Goal: Task Accomplishment & Management: Complete application form

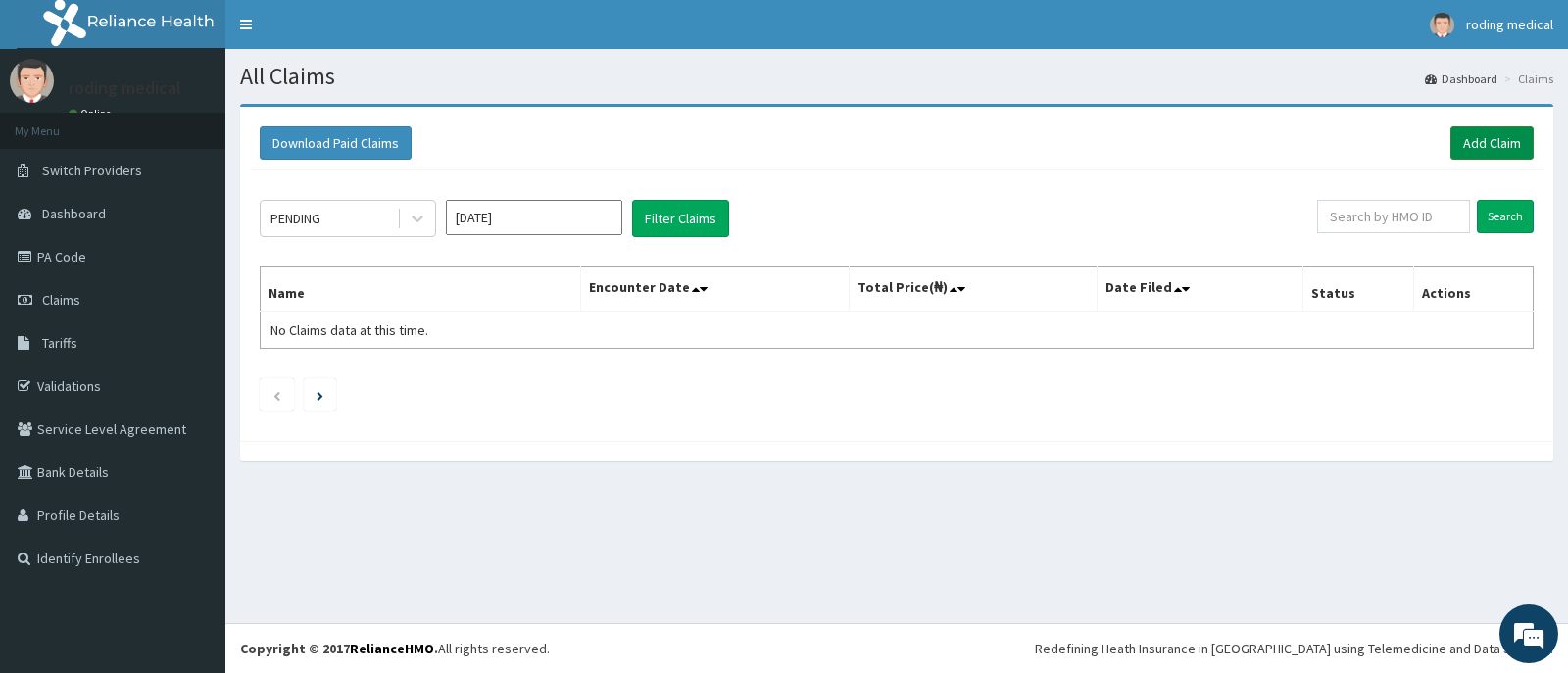
click at [1473, 139] on link "Add Claim" at bounding box center [1492, 143] width 83 height 34
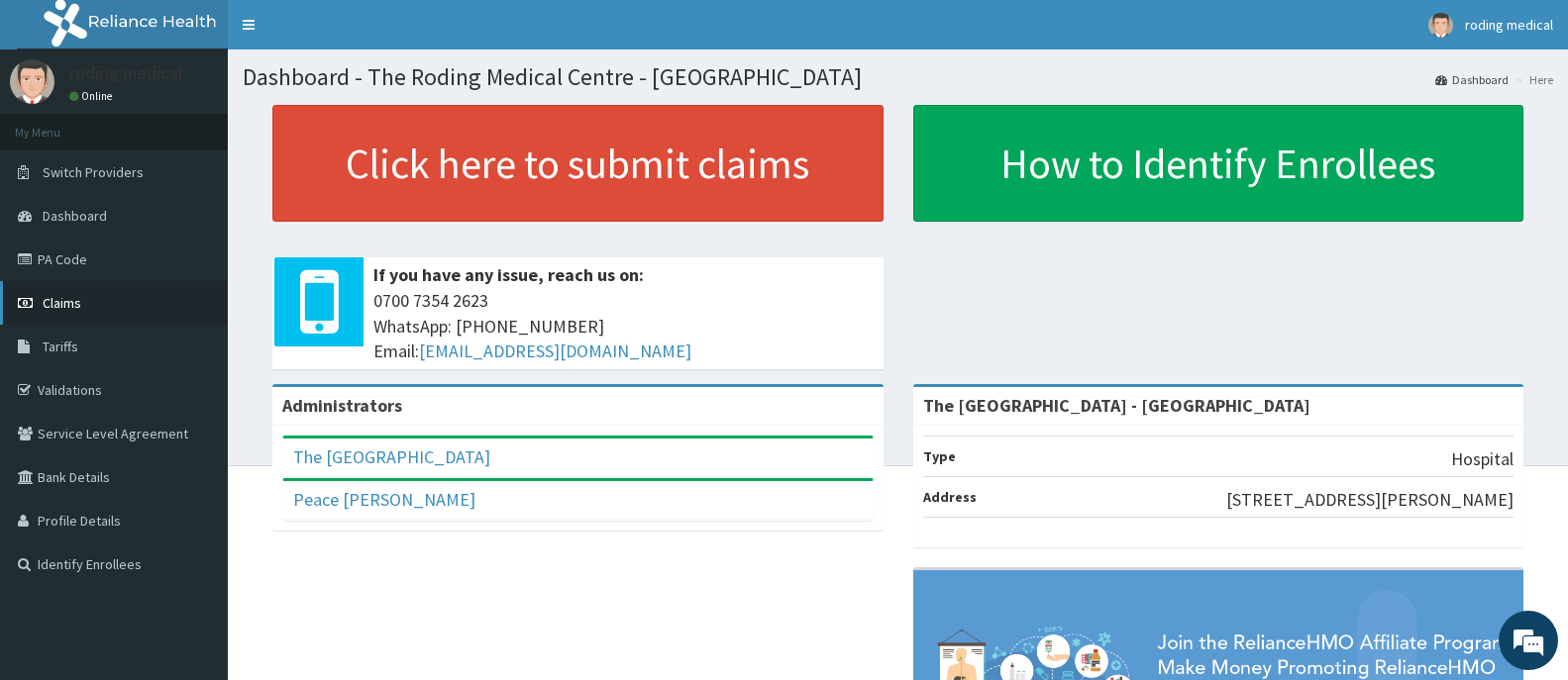
click at [55, 304] on span "Claims" at bounding box center [62, 303] width 39 height 18
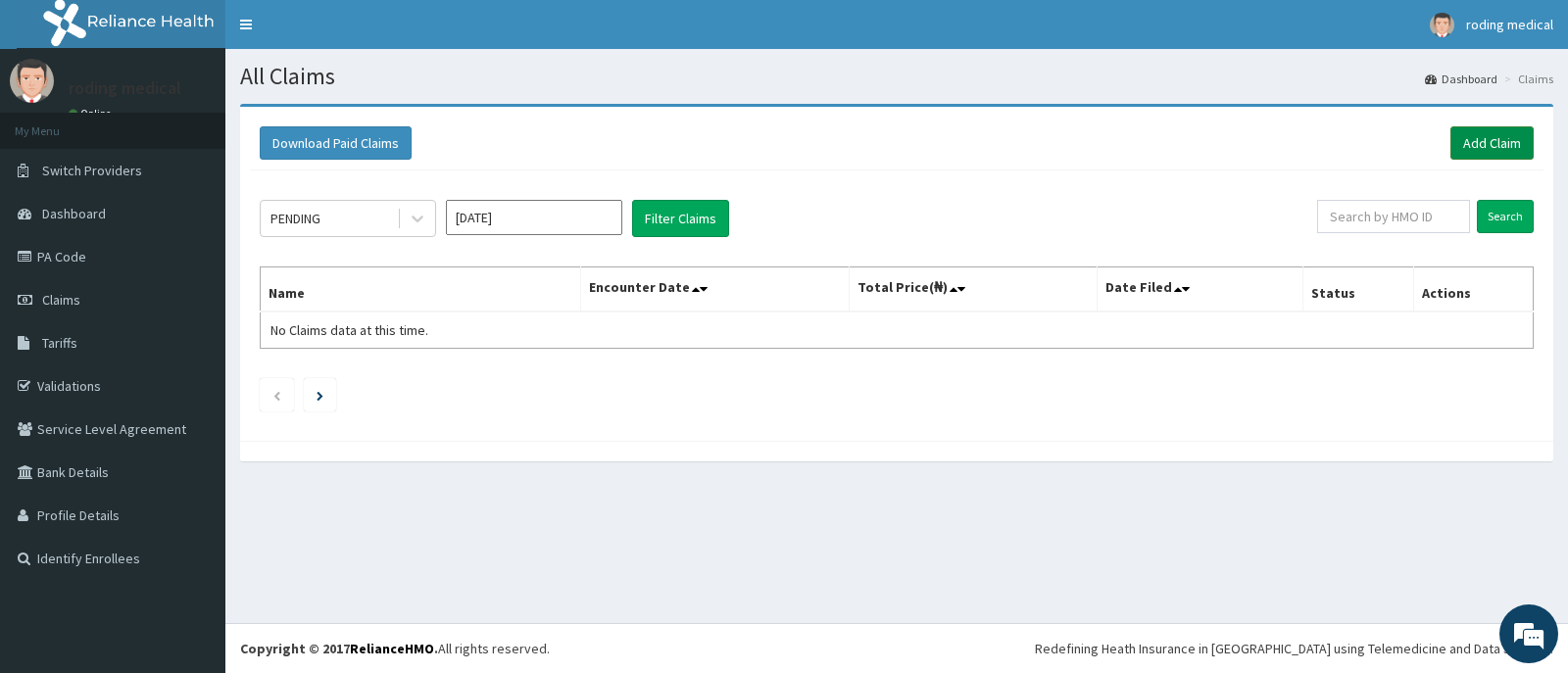
click at [1468, 143] on link "Add Claim" at bounding box center [1492, 143] width 83 height 34
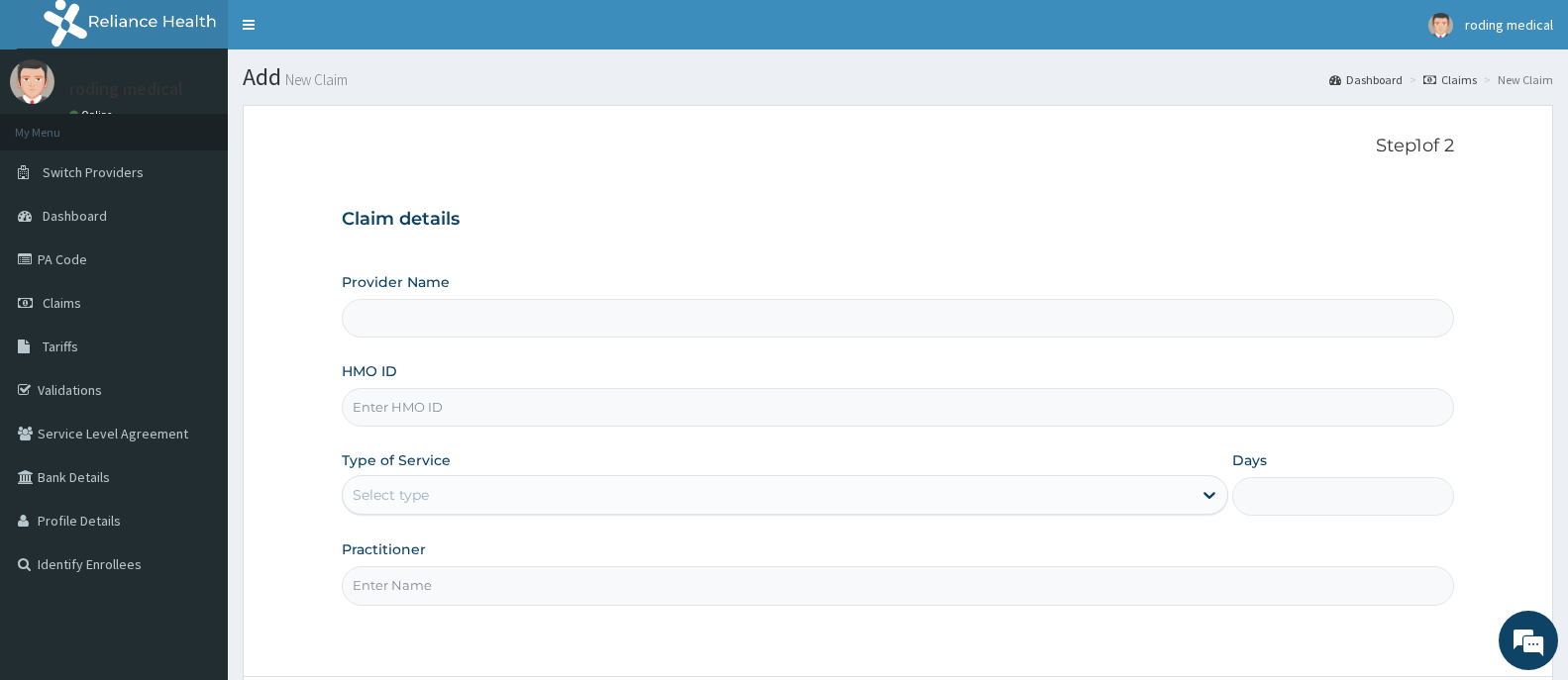
type input "The [GEOGRAPHIC_DATA] - [GEOGRAPHIC_DATA]"
drag, startPoint x: 451, startPoint y: 400, endPoint x: 438, endPoint y: 421, distance: 24.7
click at [451, 400] on input "HMO ID" at bounding box center [898, 407] width 1113 height 39
type input "KSB/11250/A"
click at [473, 497] on div "Select type" at bounding box center [767, 495] width 849 height 32
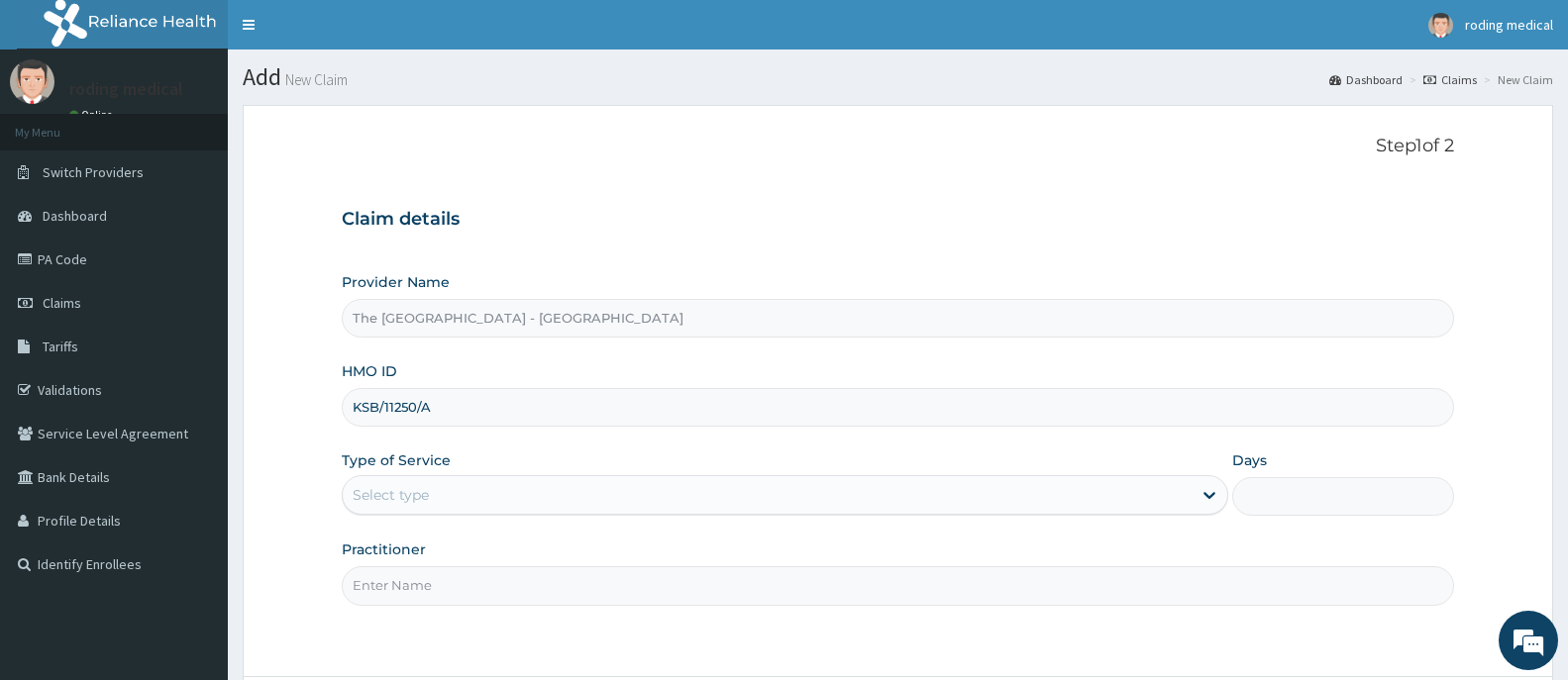
click at [473, 497] on div "Select type" at bounding box center [767, 495] width 849 height 32
click at [432, 495] on div "Select type" at bounding box center [767, 495] width 849 height 32
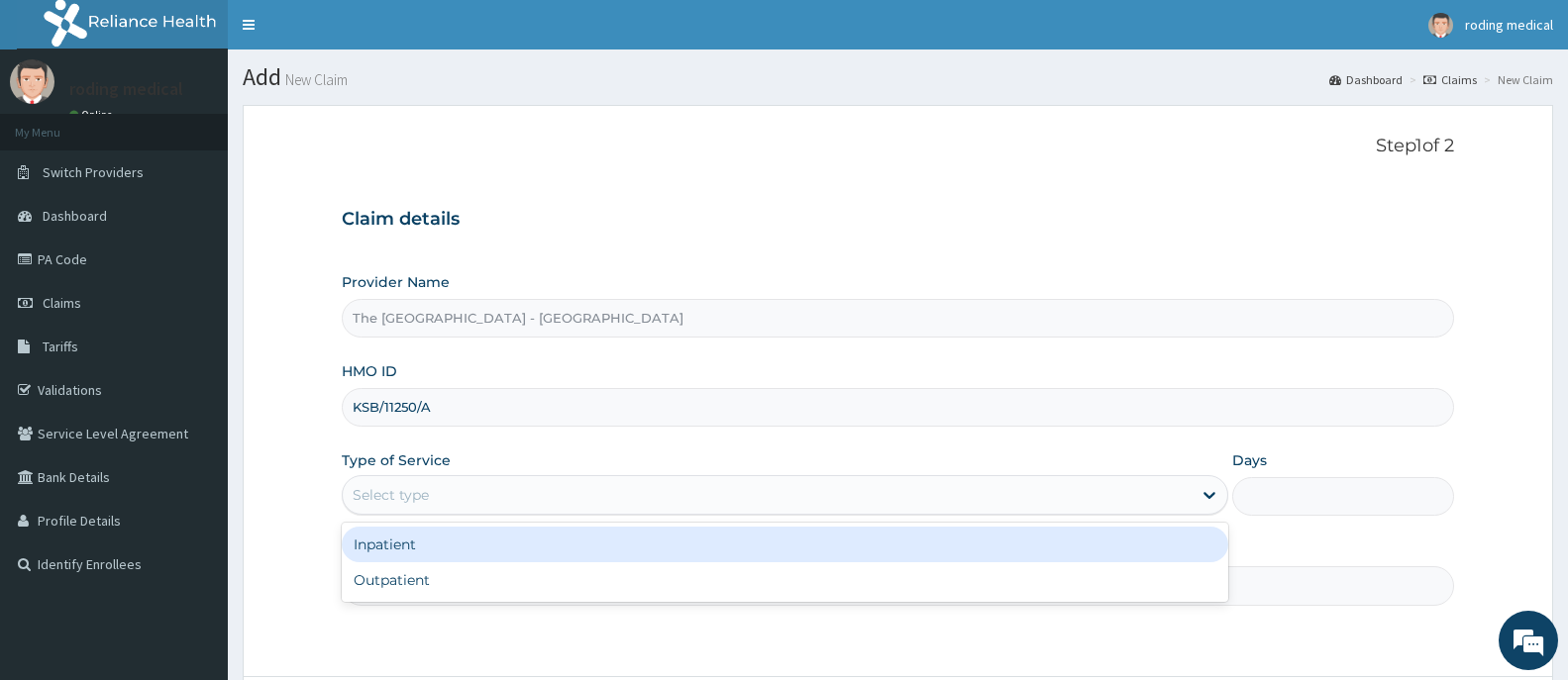
click at [431, 498] on div "Select type" at bounding box center [767, 495] width 849 height 32
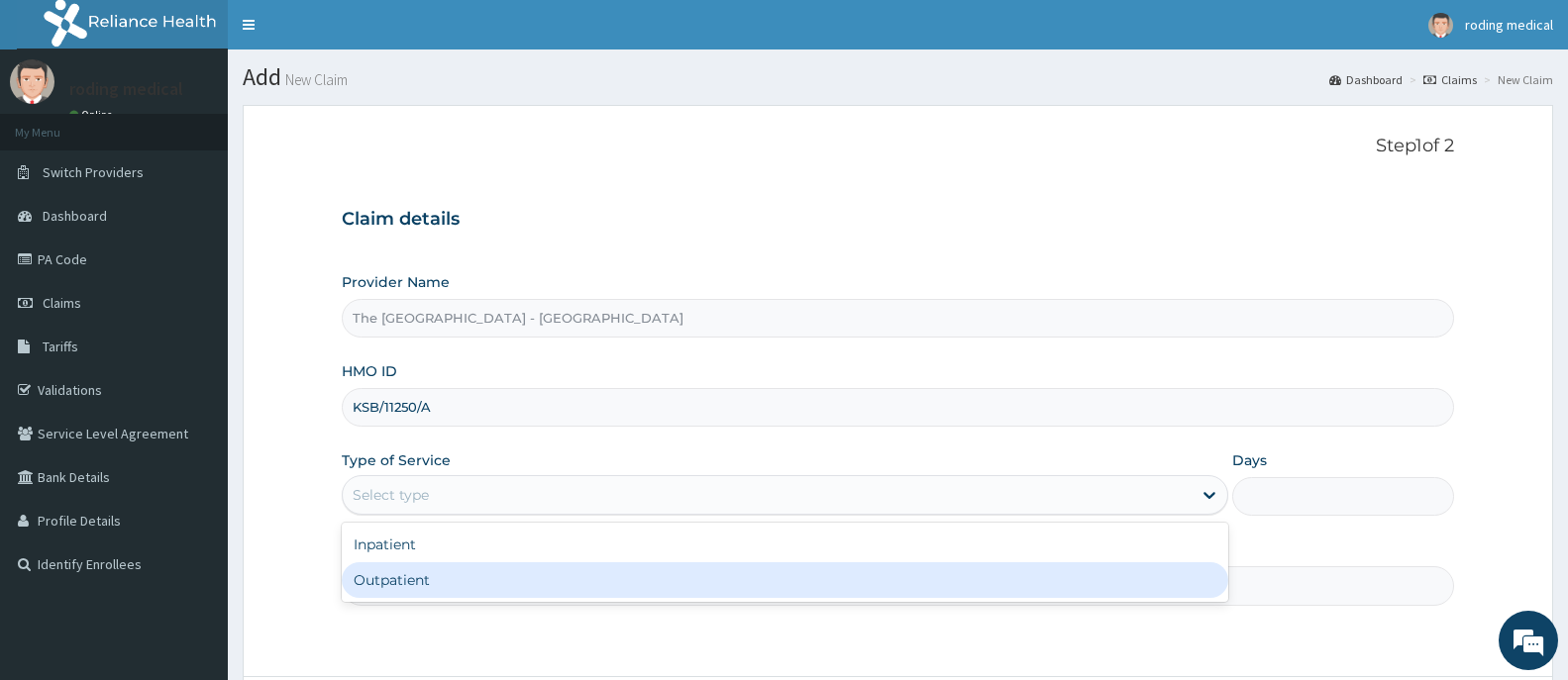
click at [408, 586] on div "Outpatient" at bounding box center [784, 580] width 886 height 36
type input "1"
click at [408, 586] on input "Practitioner" at bounding box center [898, 585] width 1113 height 39
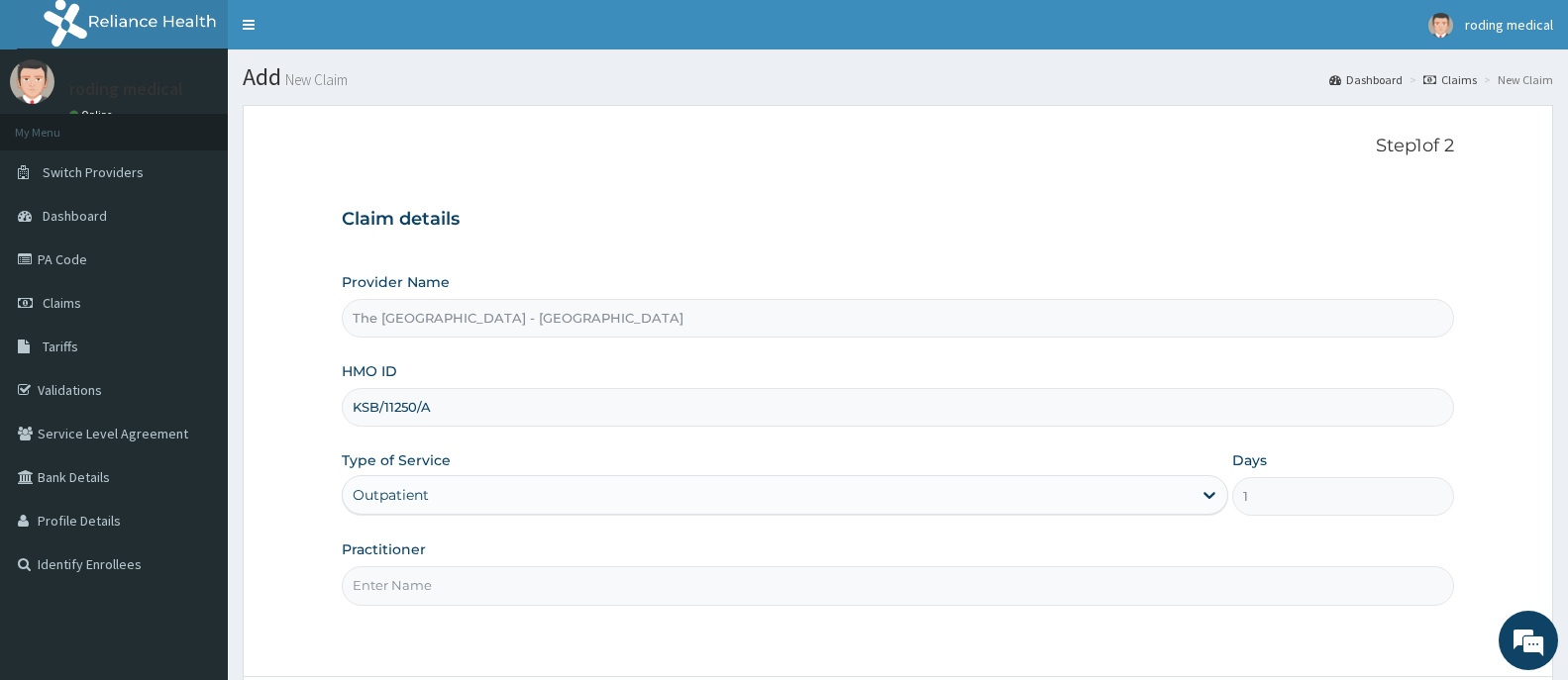
type input "Dr Roli"
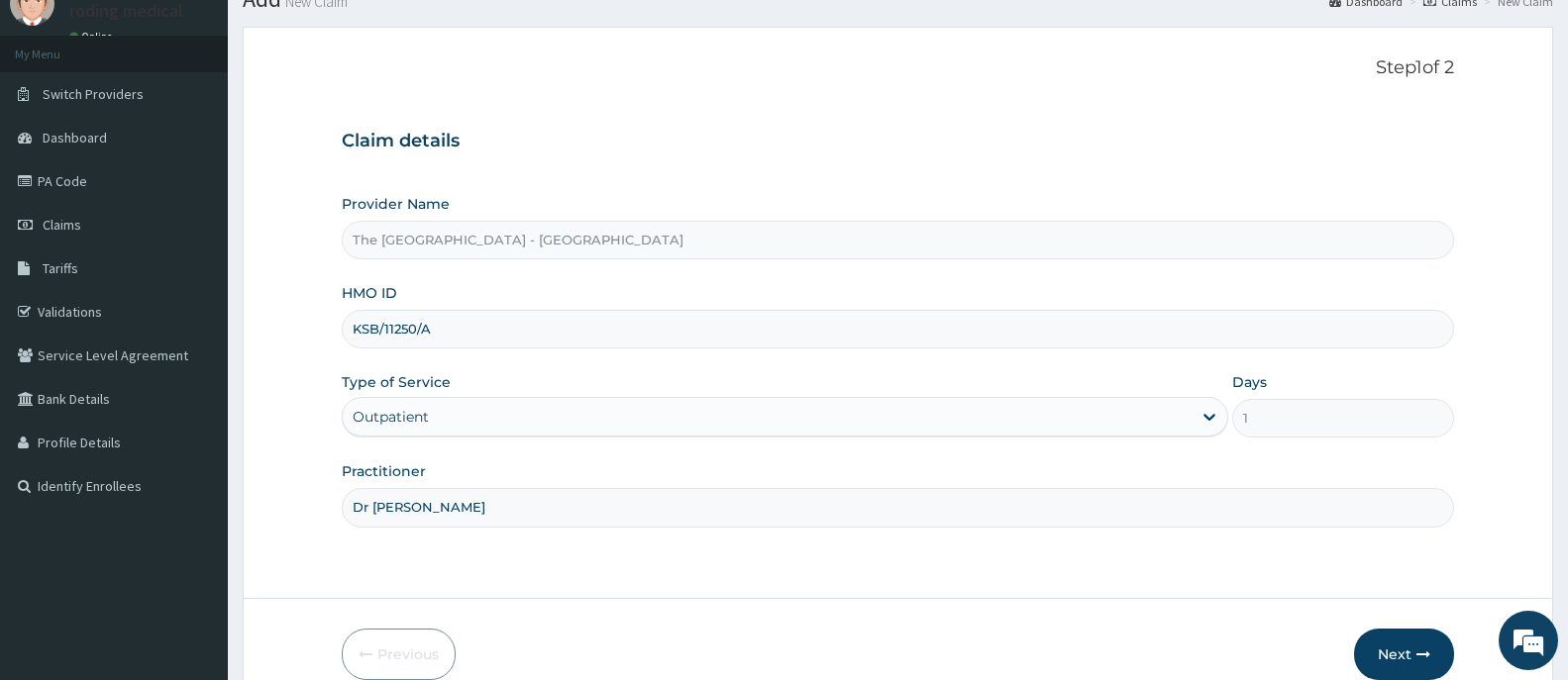
scroll to position [175, 0]
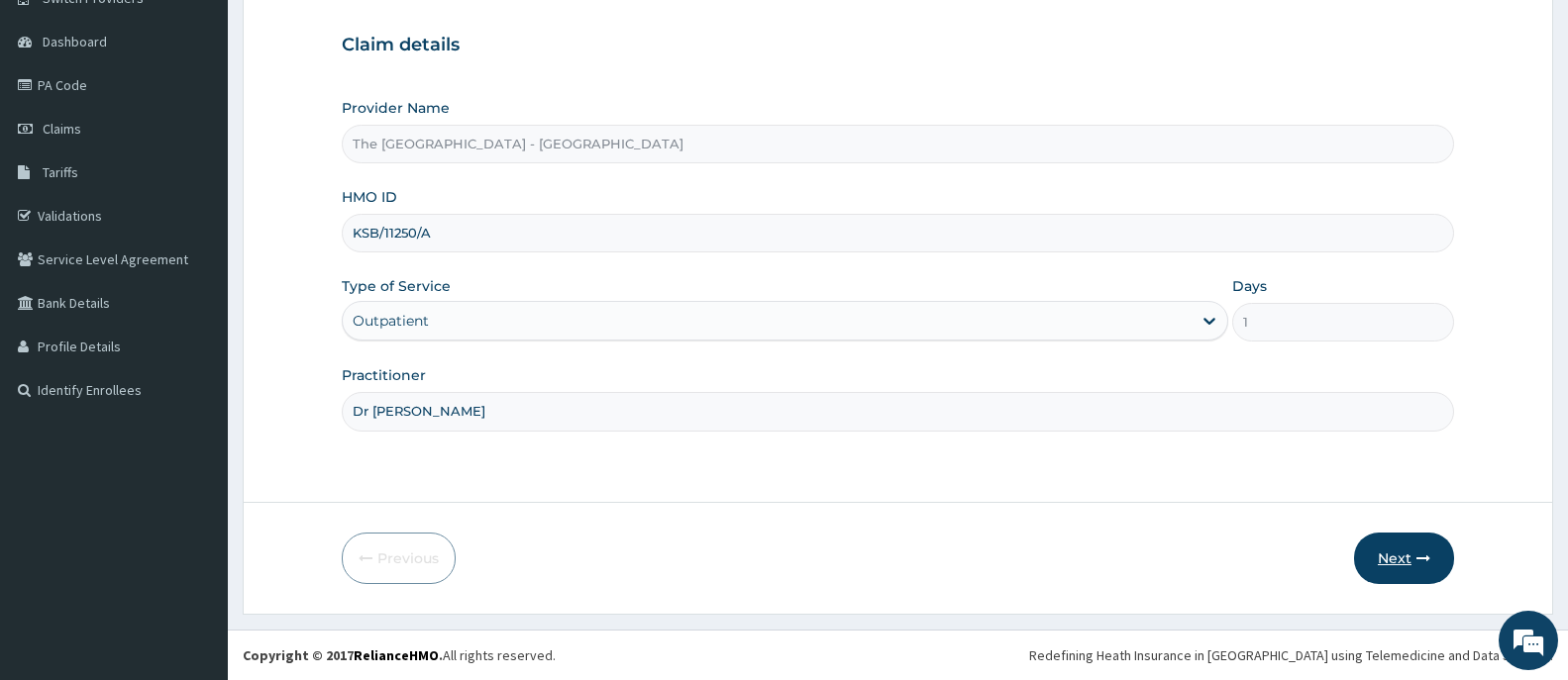
click at [1390, 559] on button "Next" at bounding box center [1403, 558] width 100 height 52
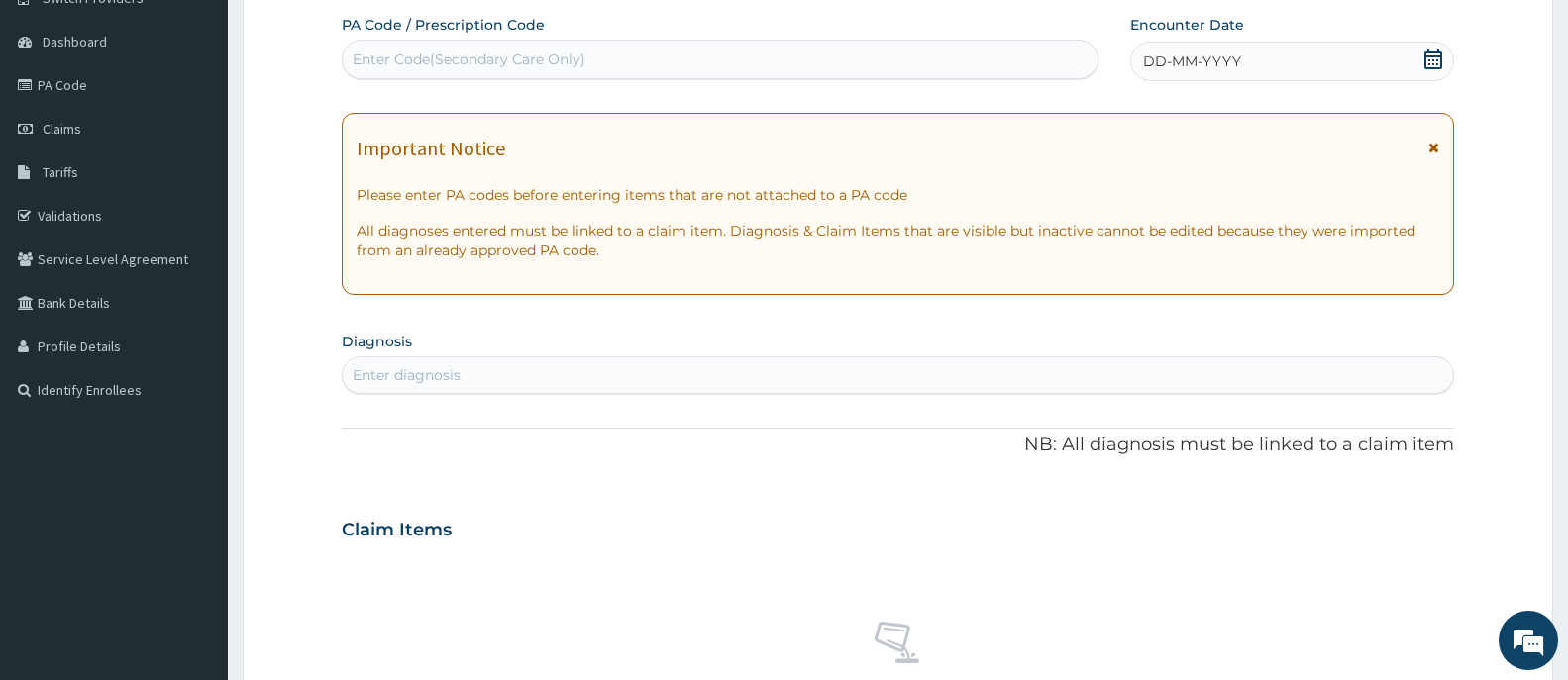
click at [1184, 67] on span "DD-MM-YYYY" at bounding box center [1191, 62] width 98 height 20
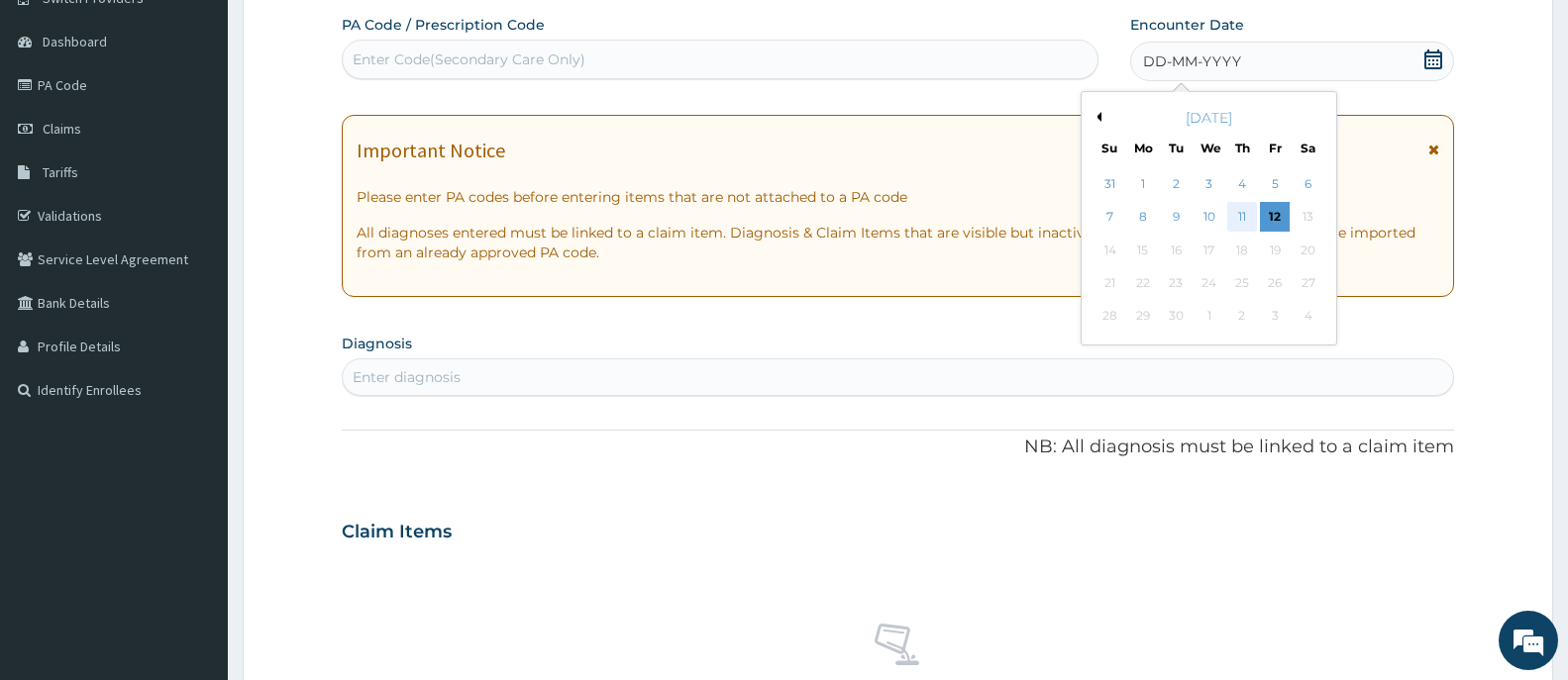
click at [1242, 219] on div "11" at bounding box center [1242, 218] width 30 height 30
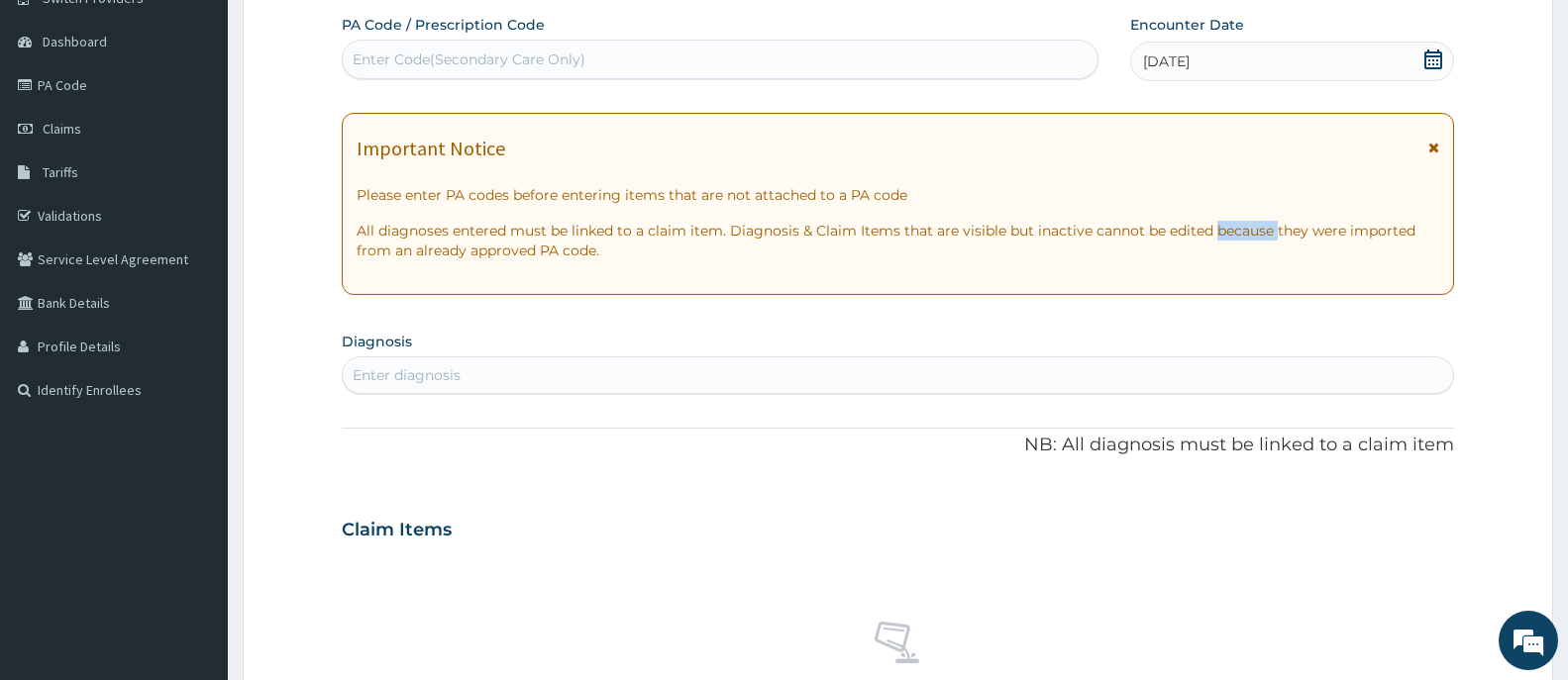
click at [1242, 219] on div "Important Notice Please enter PA codes before entering items that are not attac…" at bounding box center [898, 204] width 1113 height 182
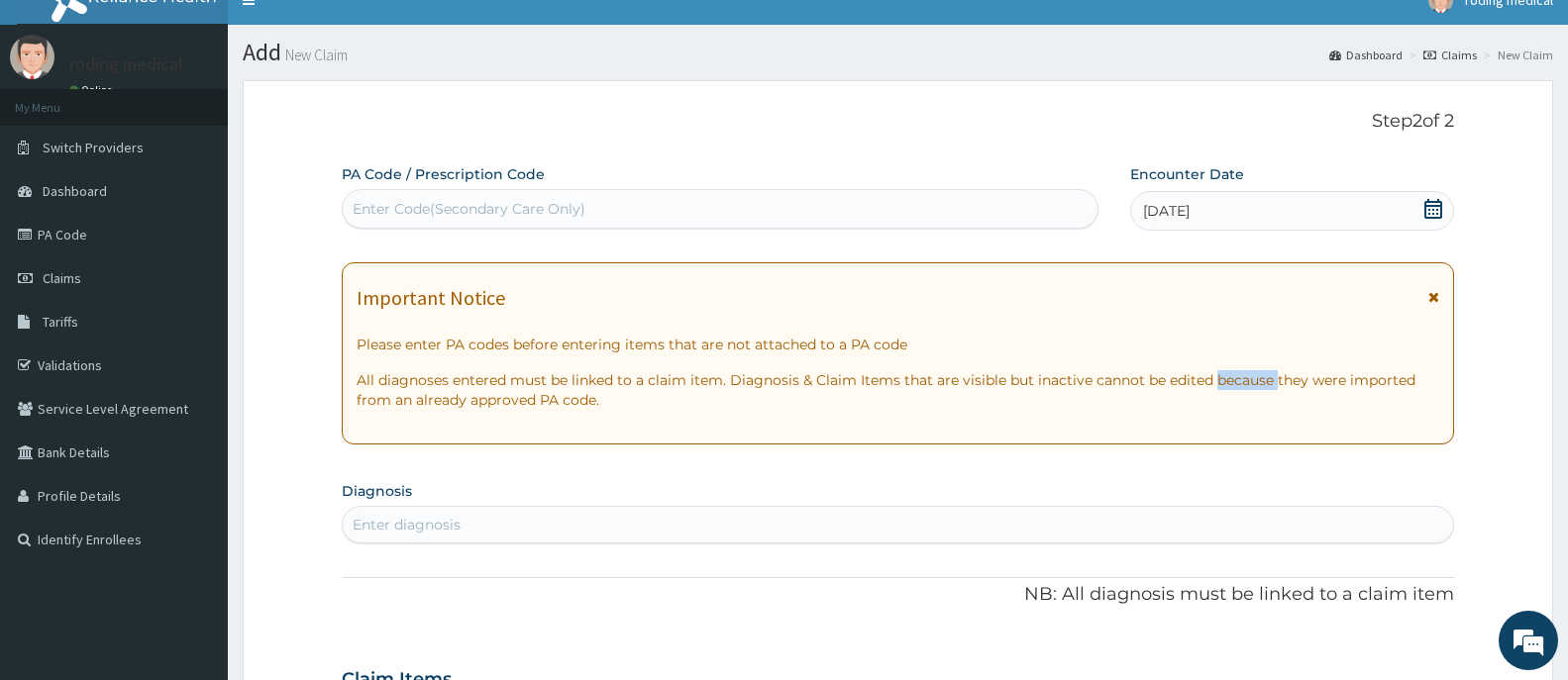
scroll to position [0, 0]
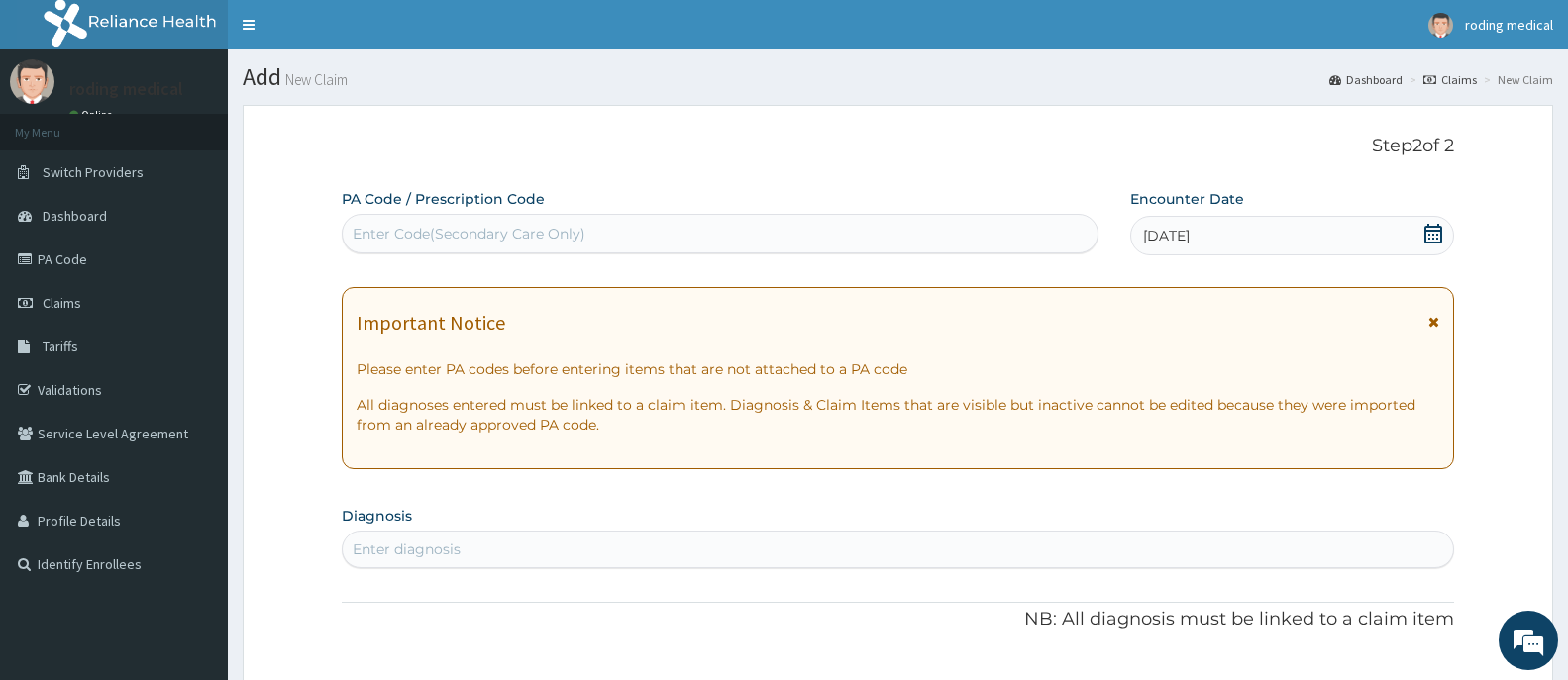
click at [596, 238] on div "Enter Code(Secondary Care Only)" at bounding box center [720, 234] width 755 height 32
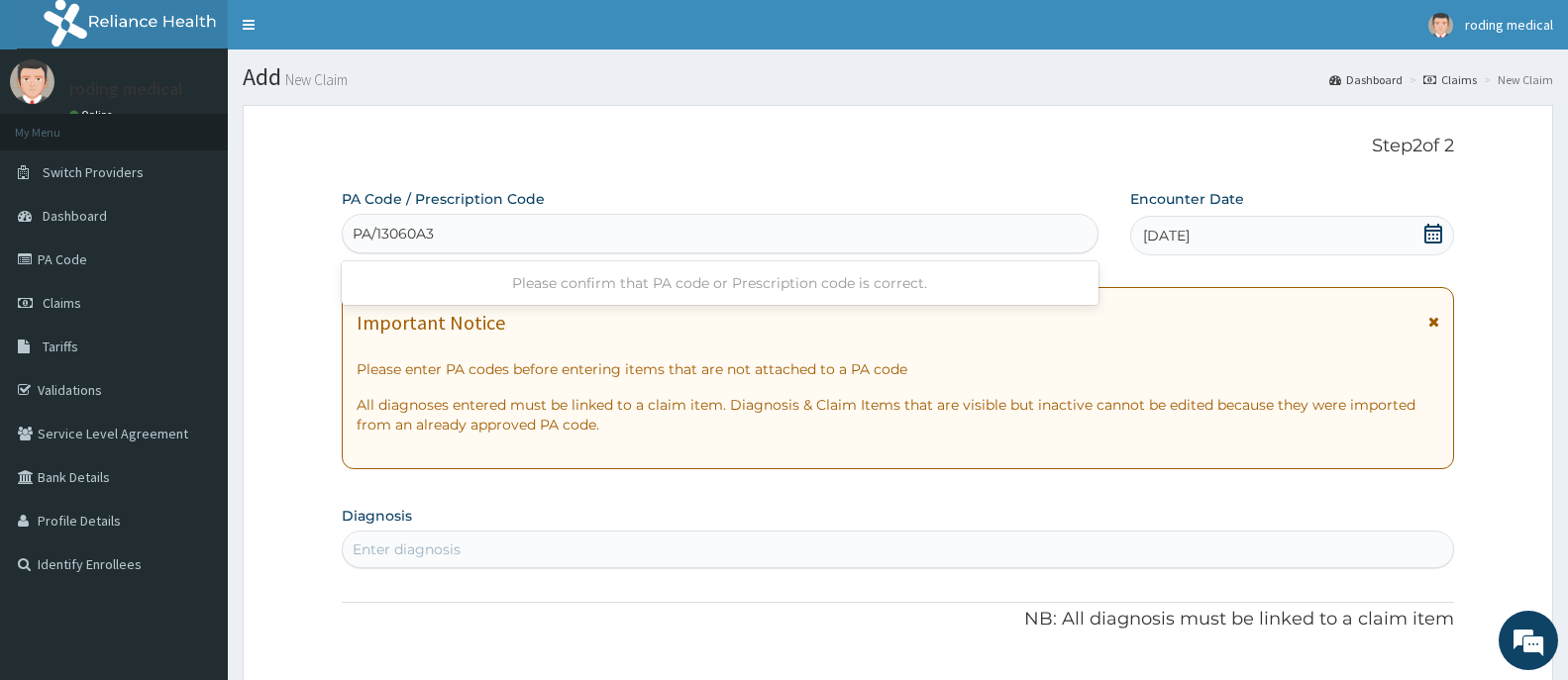
type input "PA/13060A"
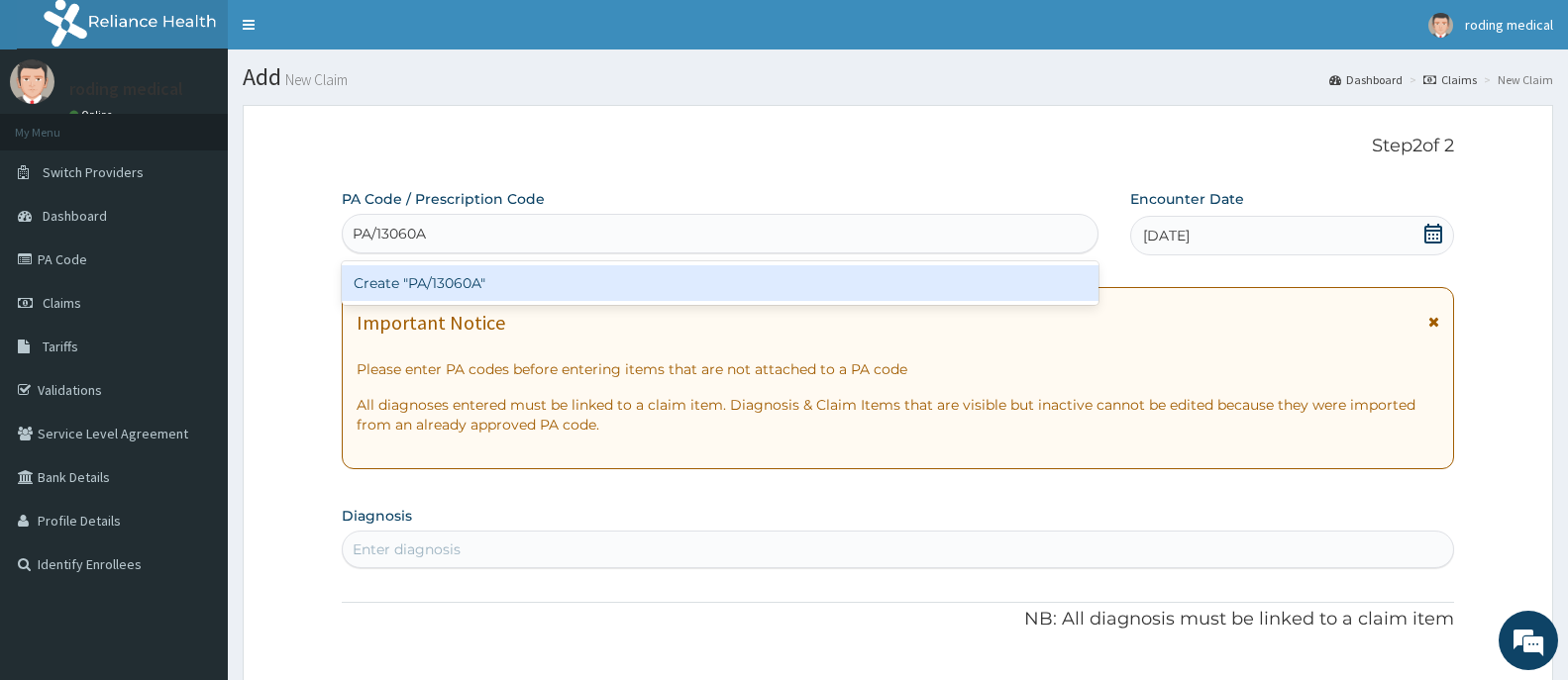
click at [491, 288] on div "Create "PA/13060A"" at bounding box center [720, 284] width 757 height 36
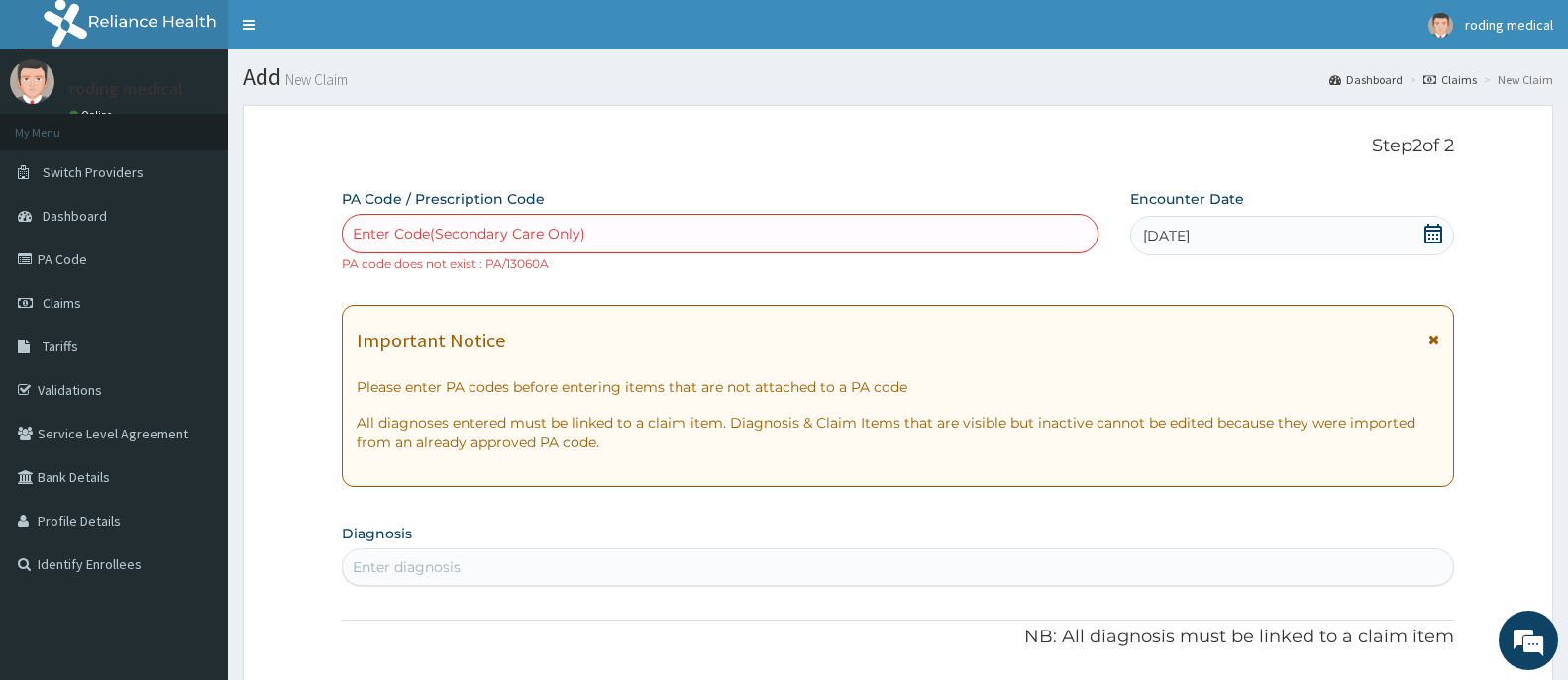
click at [715, 231] on div "Enter Code(Secondary Care Only)" at bounding box center [720, 234] width 755 height 32
type input "PA/1C4449"
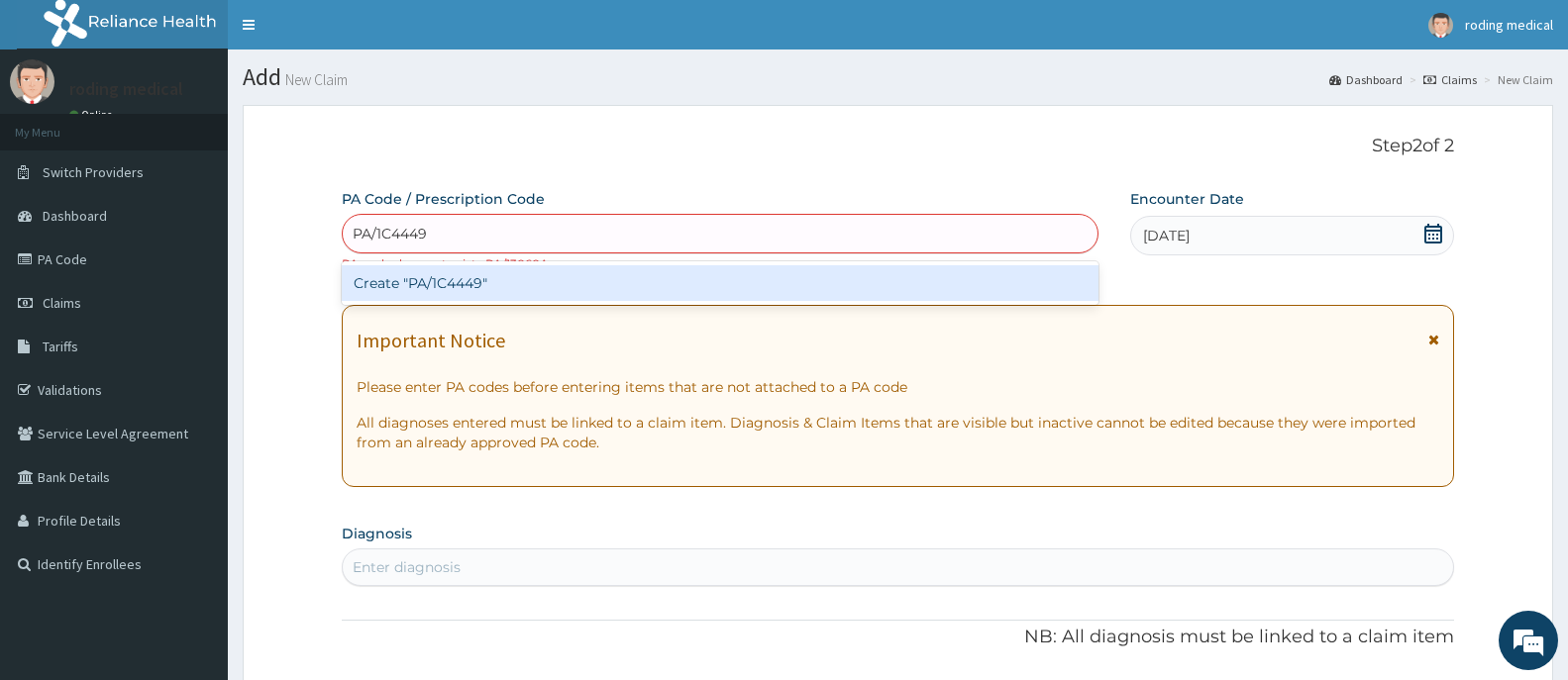
click at [452, 289] on div "Create "PA/1C4449"" at bounding box center [720, 284] width 757 height 36
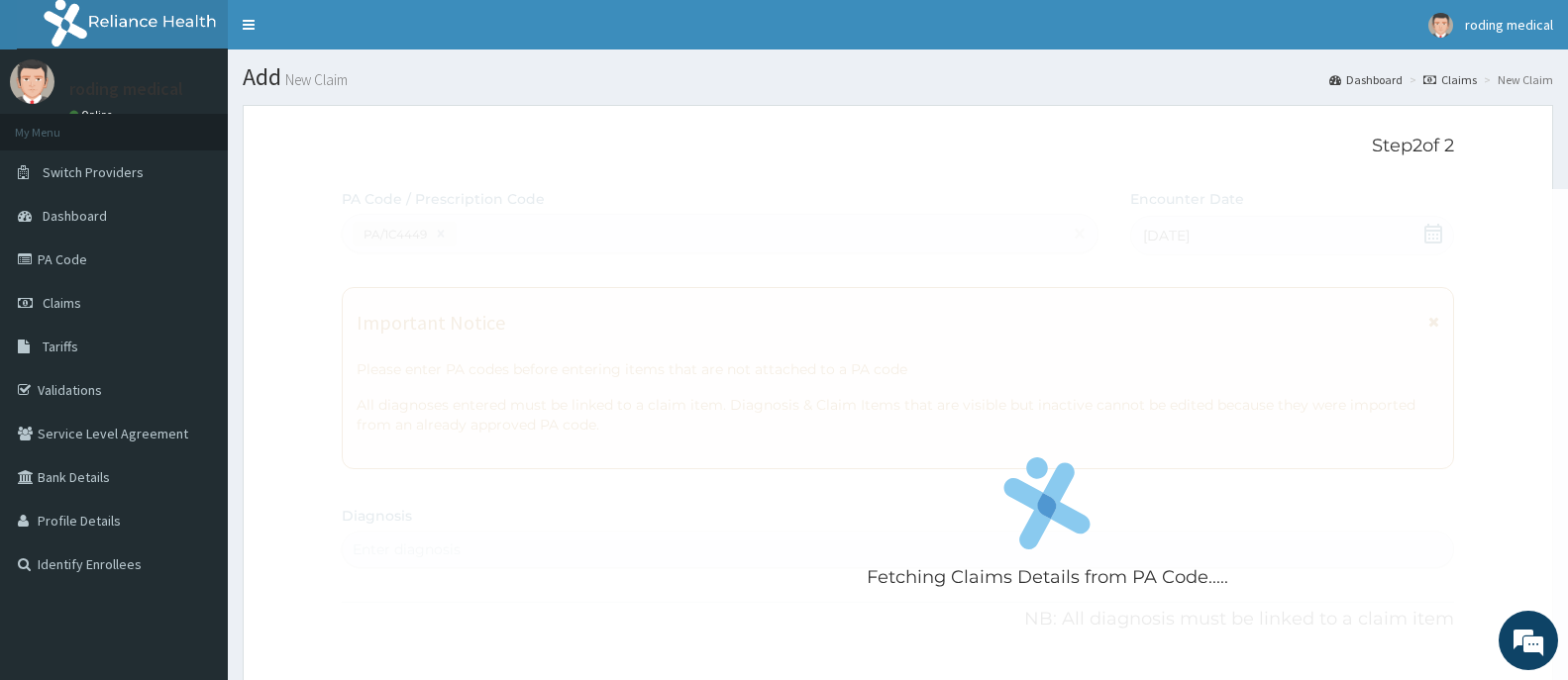
click at [452, 289] on div "Fetching Claims Details from PA Code....." at bounding box center [1047, 528] width 1411 height 680
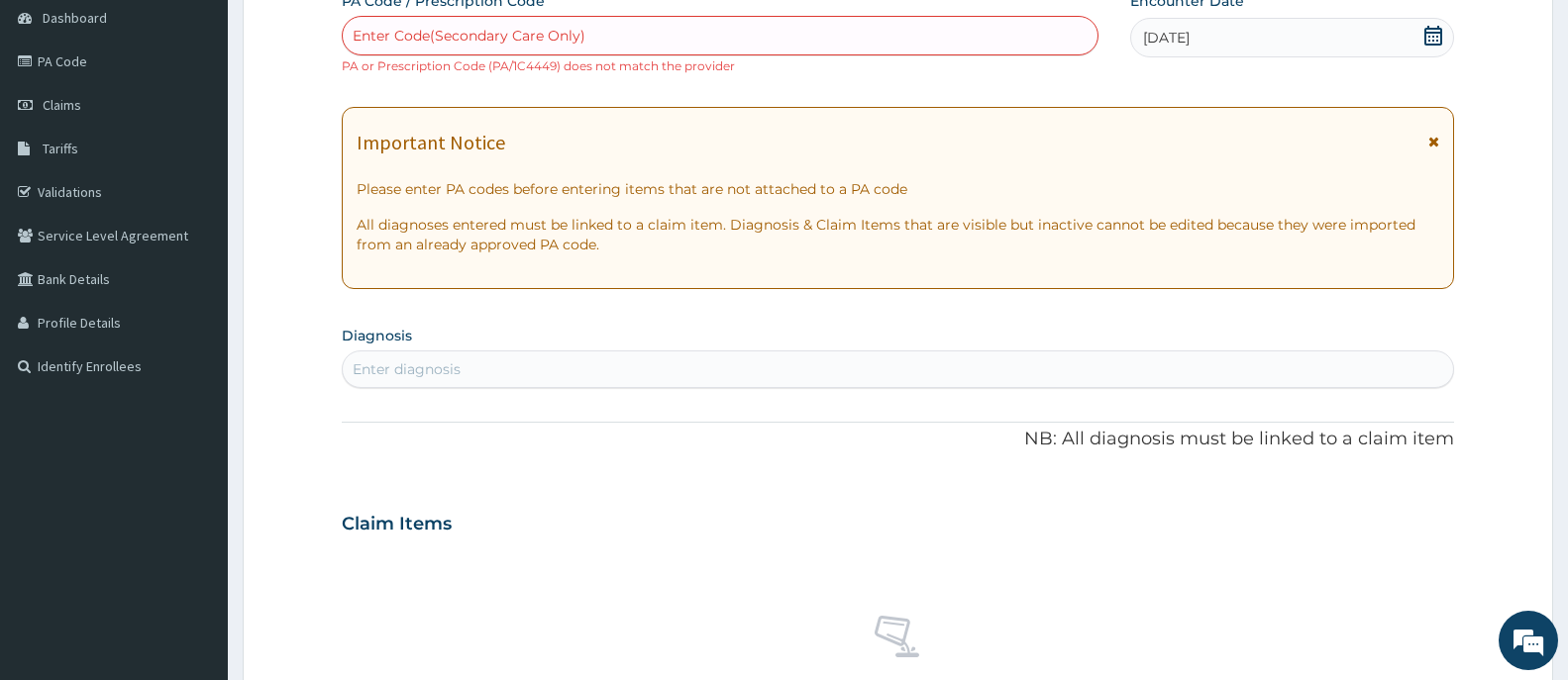
scroll to position [166, 0]
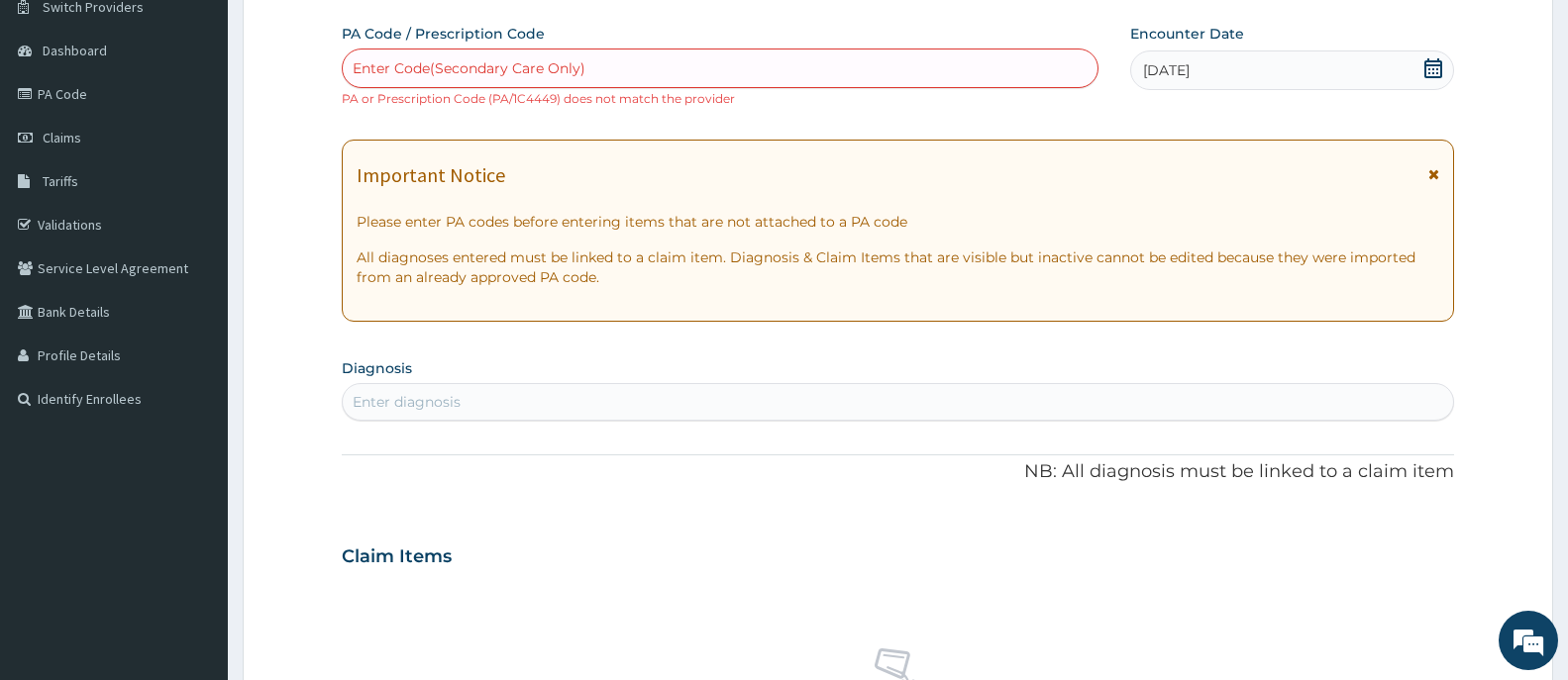
click at [573, 402] on div "Enter diagnosis" at bounding box center [898, 402] width 1111 height 32
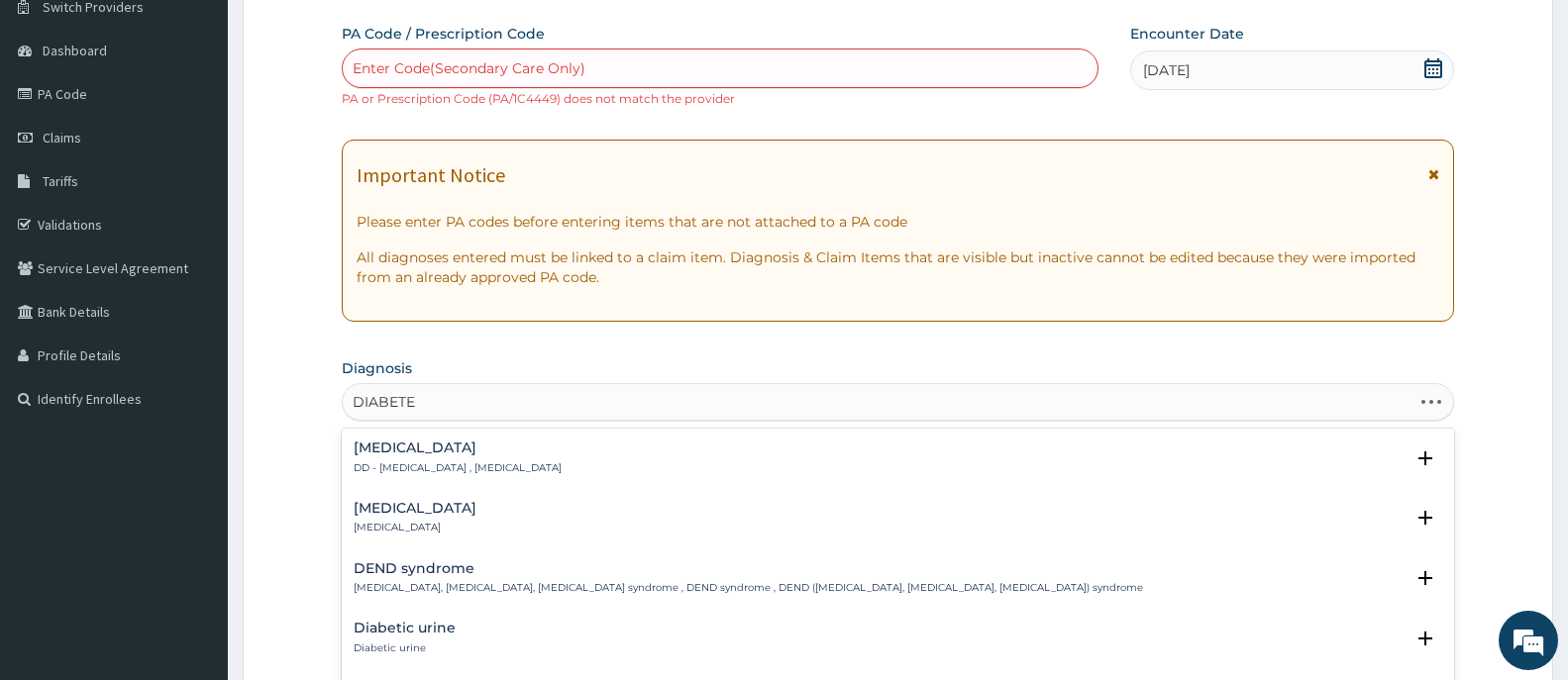
type input "DIABETES"
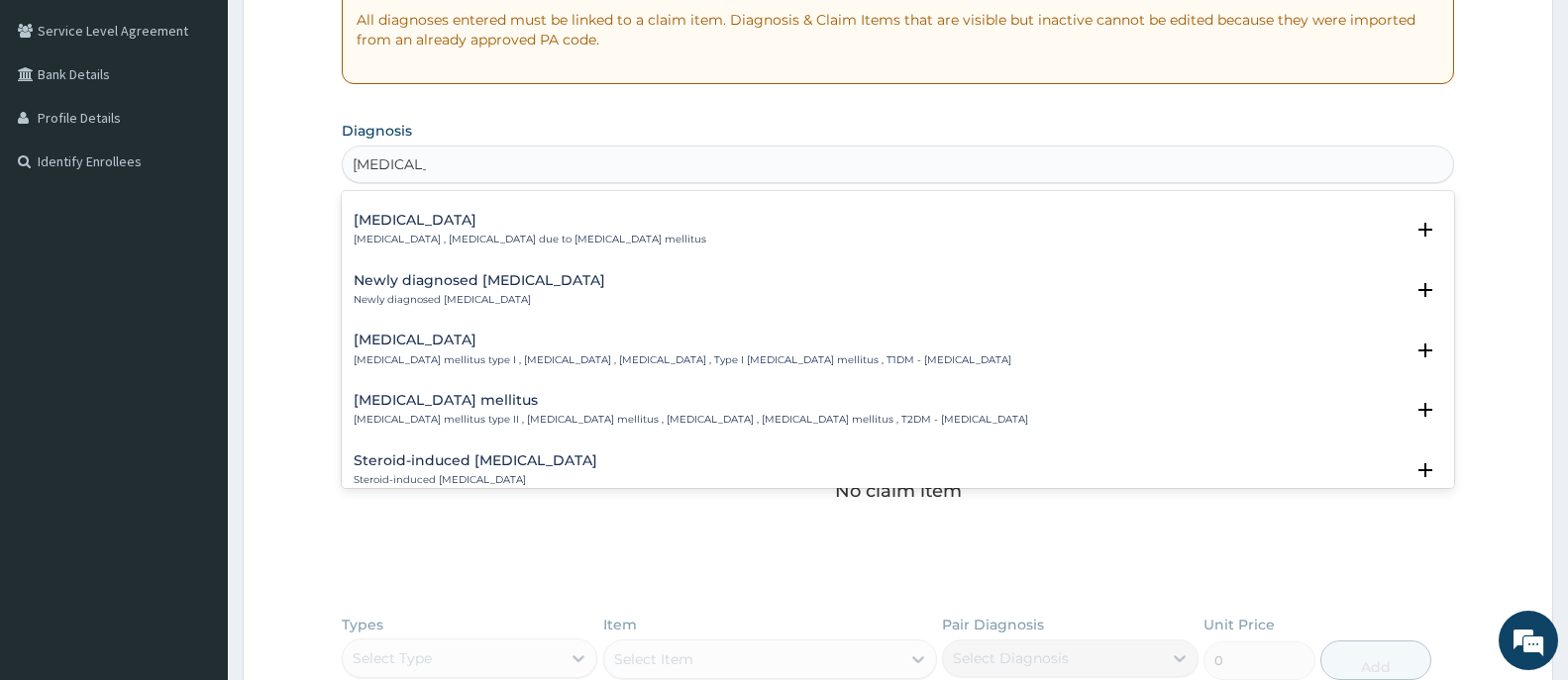
scroll to position [1485, 0]
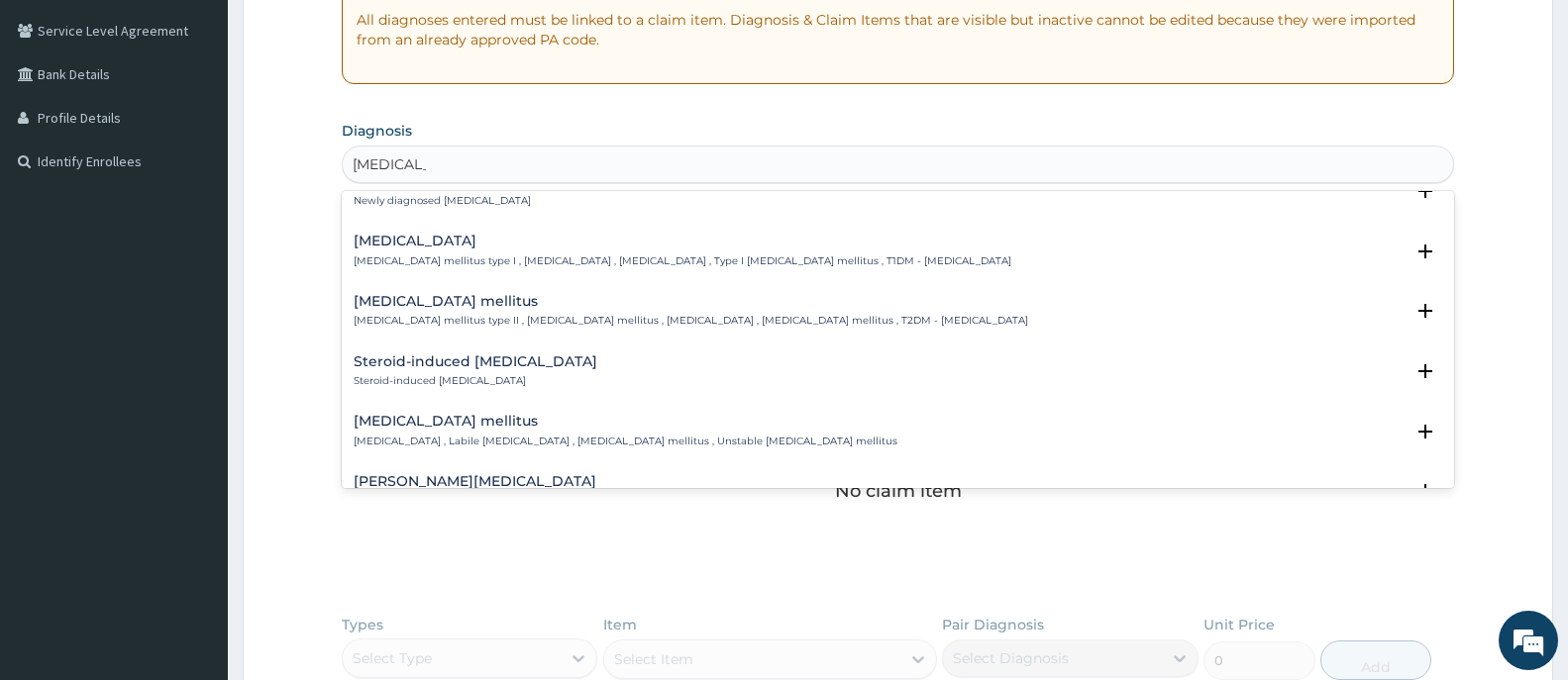
click at [422, 234] on h4 "Type 1 diabetes mellitus" at bounding box center [682, 241] width 657 height 15
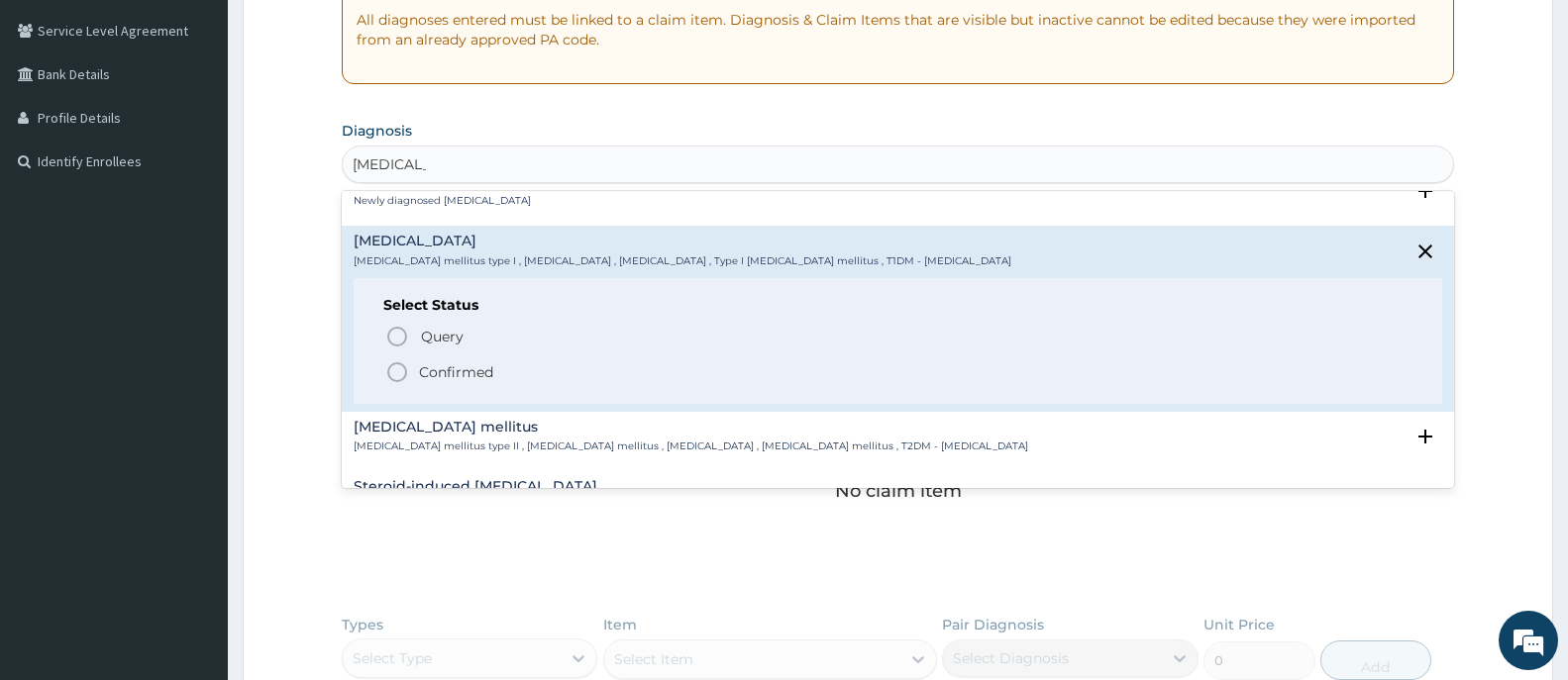
click at [399, 362] on icon "status option filled" at bounding box center [397, 372] width 24 height 24
click at [399, 362] on div "No claim item" at bounding box center [898, 459] width 1113 height 228
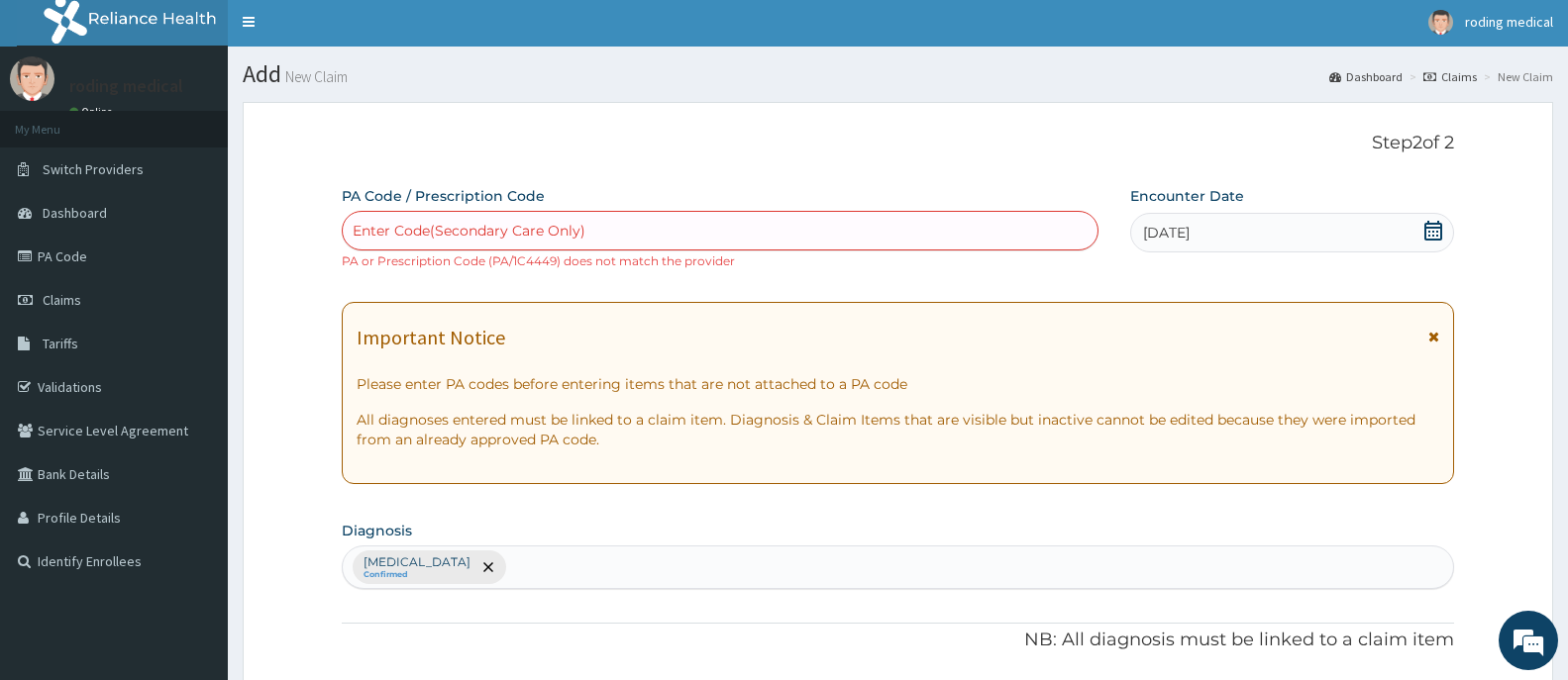
scroll to position [0, 0]
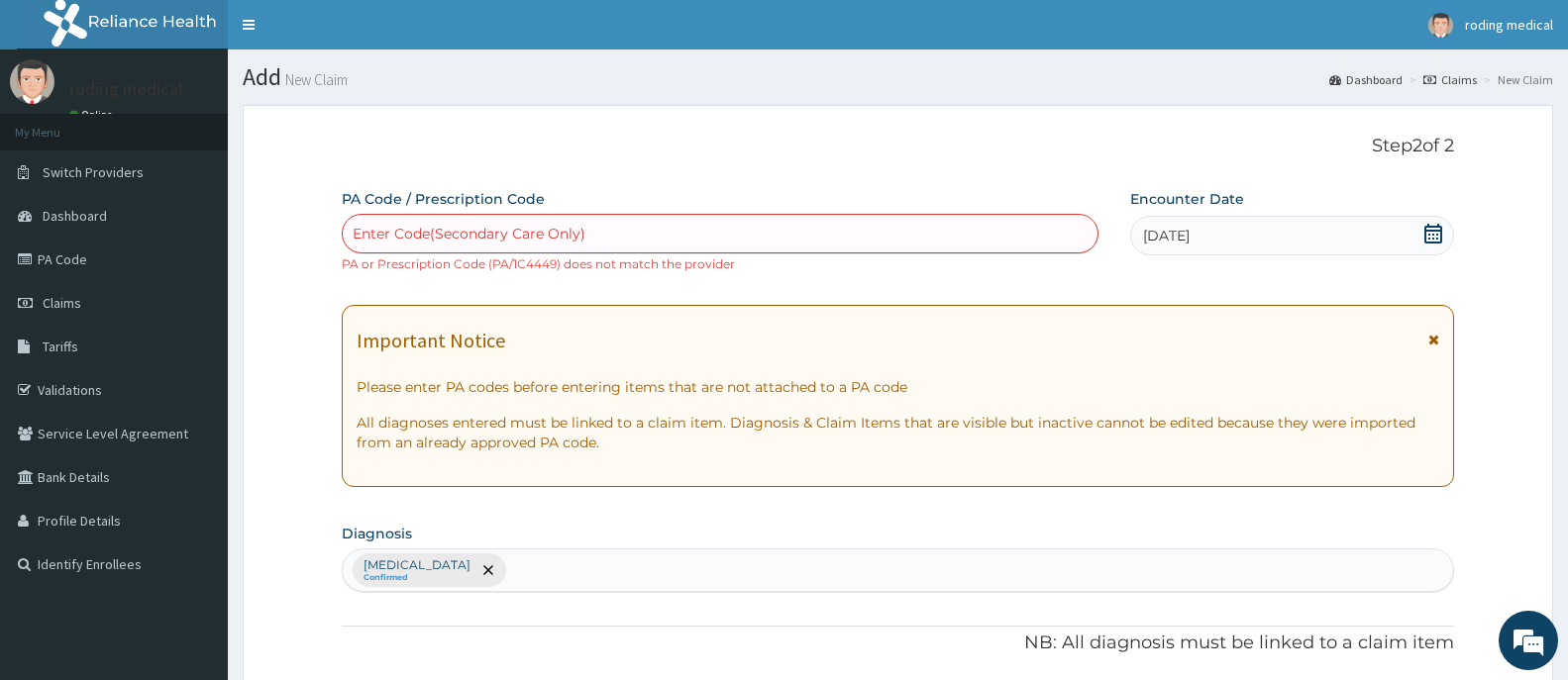
click at [416, 235] on div "Enter Code(Secondary Care Only)" at bounding box center [468, 234] width 233 height 20
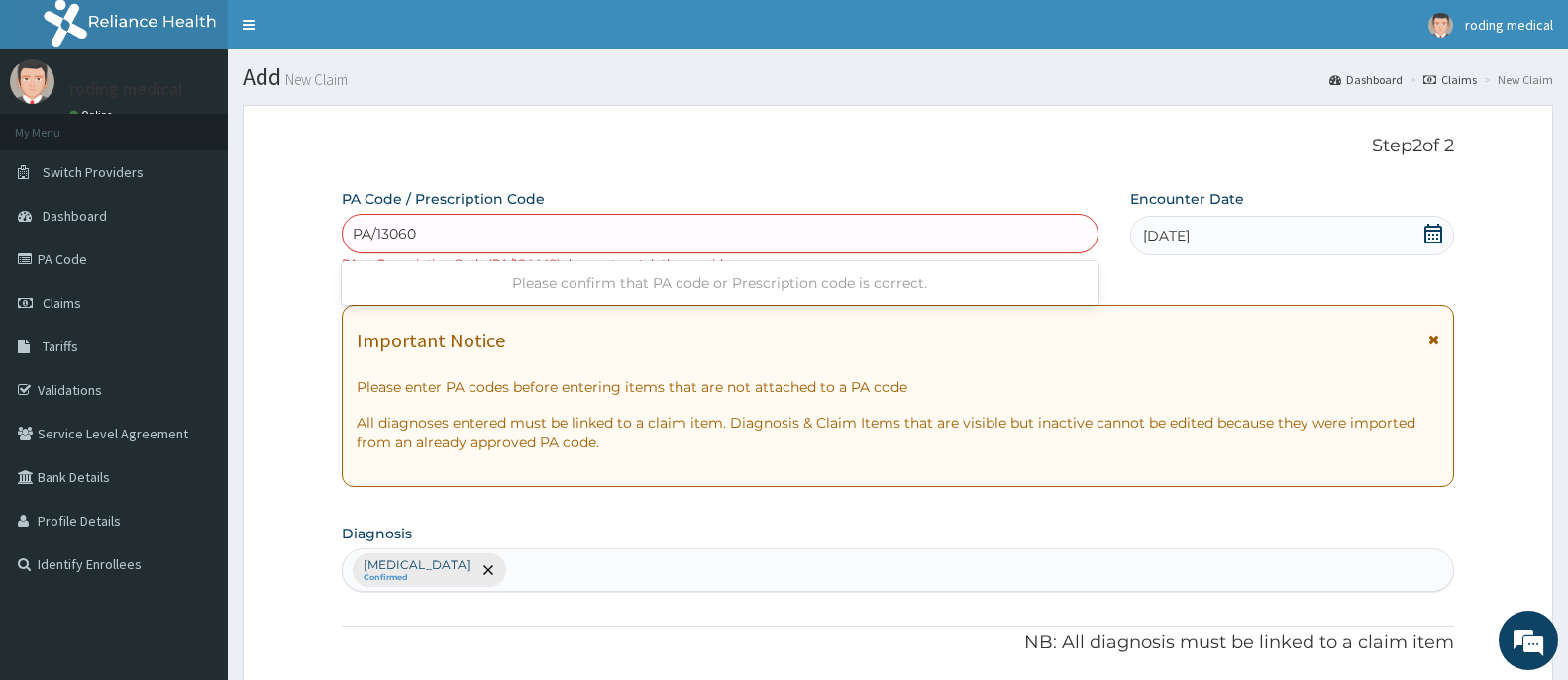
type input "PA/13060A"
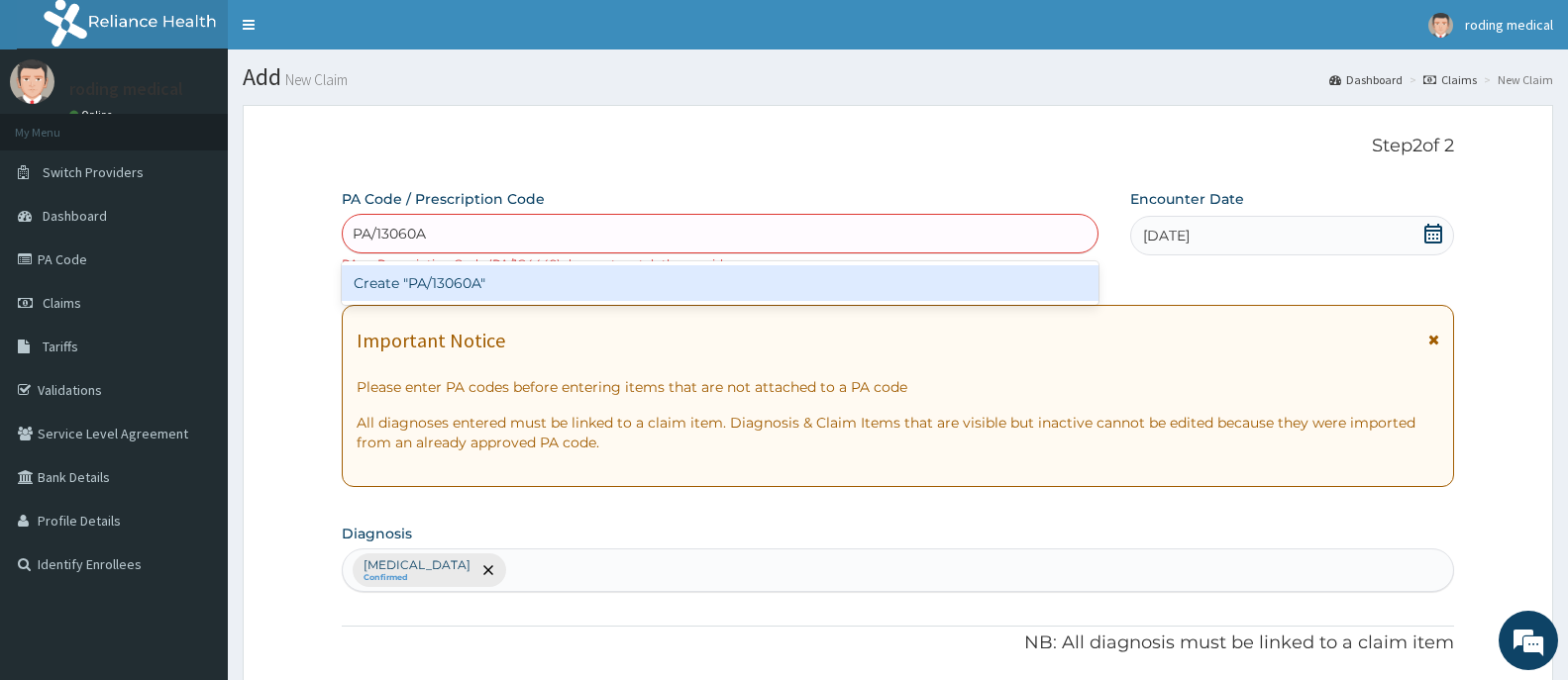
click at [430, 286] on div "Create "PA/13060A"" at bounding box center [720, 284] width 757 height 36
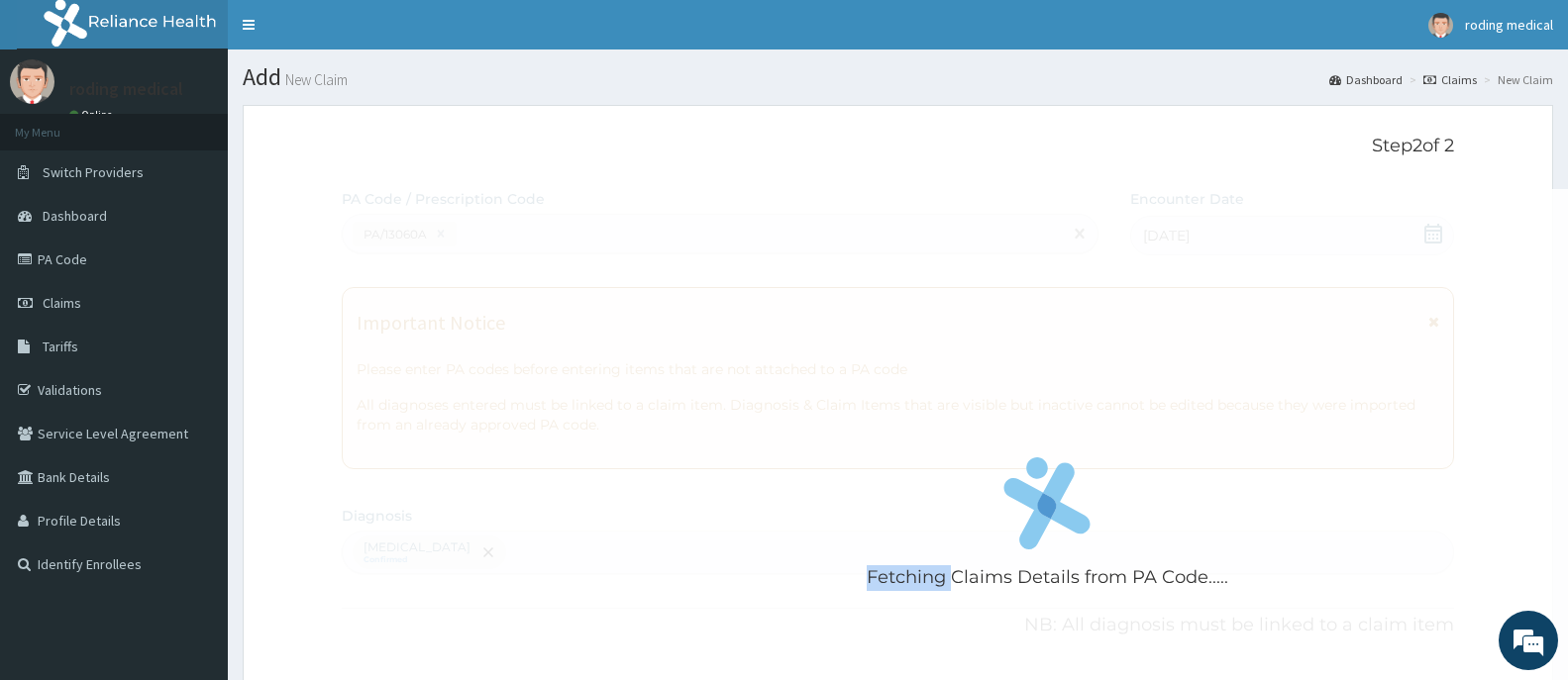
click at [430, 286] on div "Fetching Claims Details from PA Code....." at bounding box center [1047, 528] width 1411 height 680
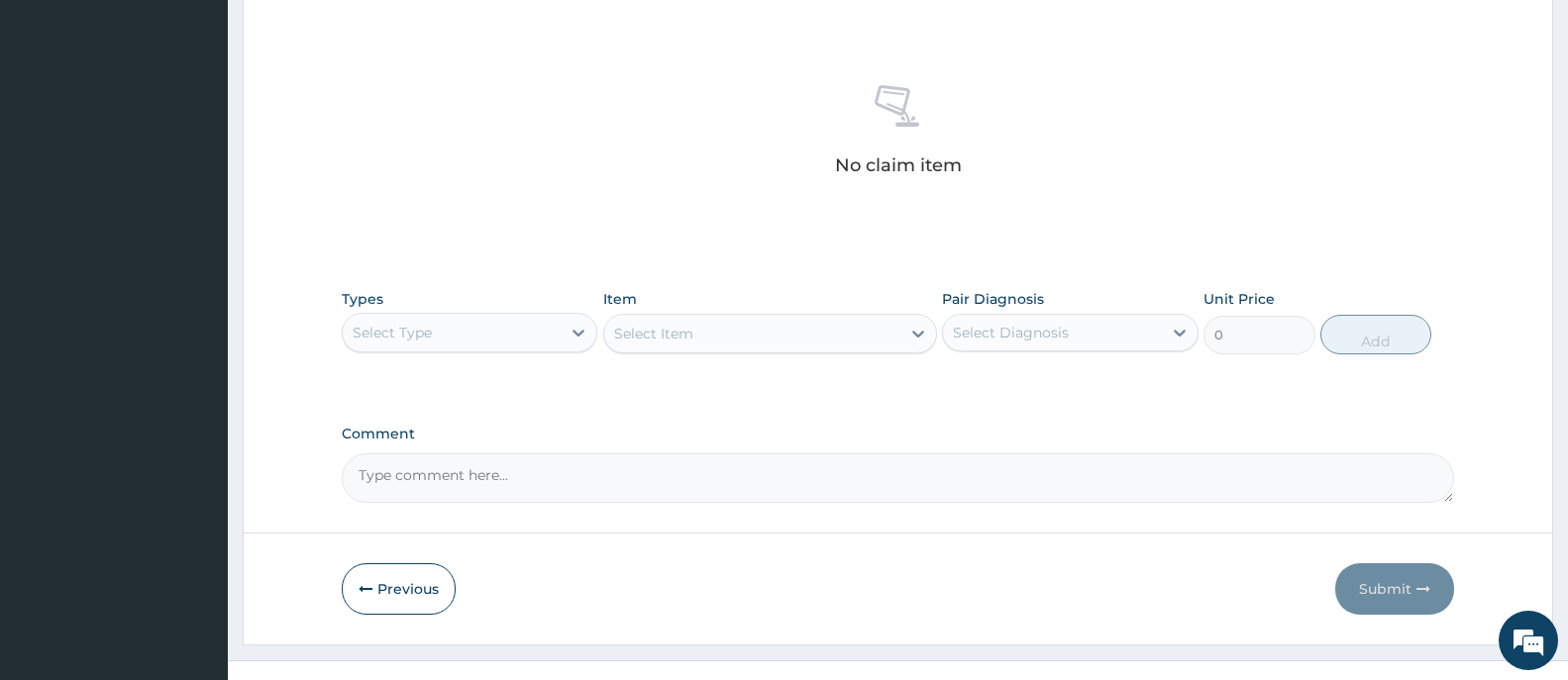
scroll to position [765, 0]
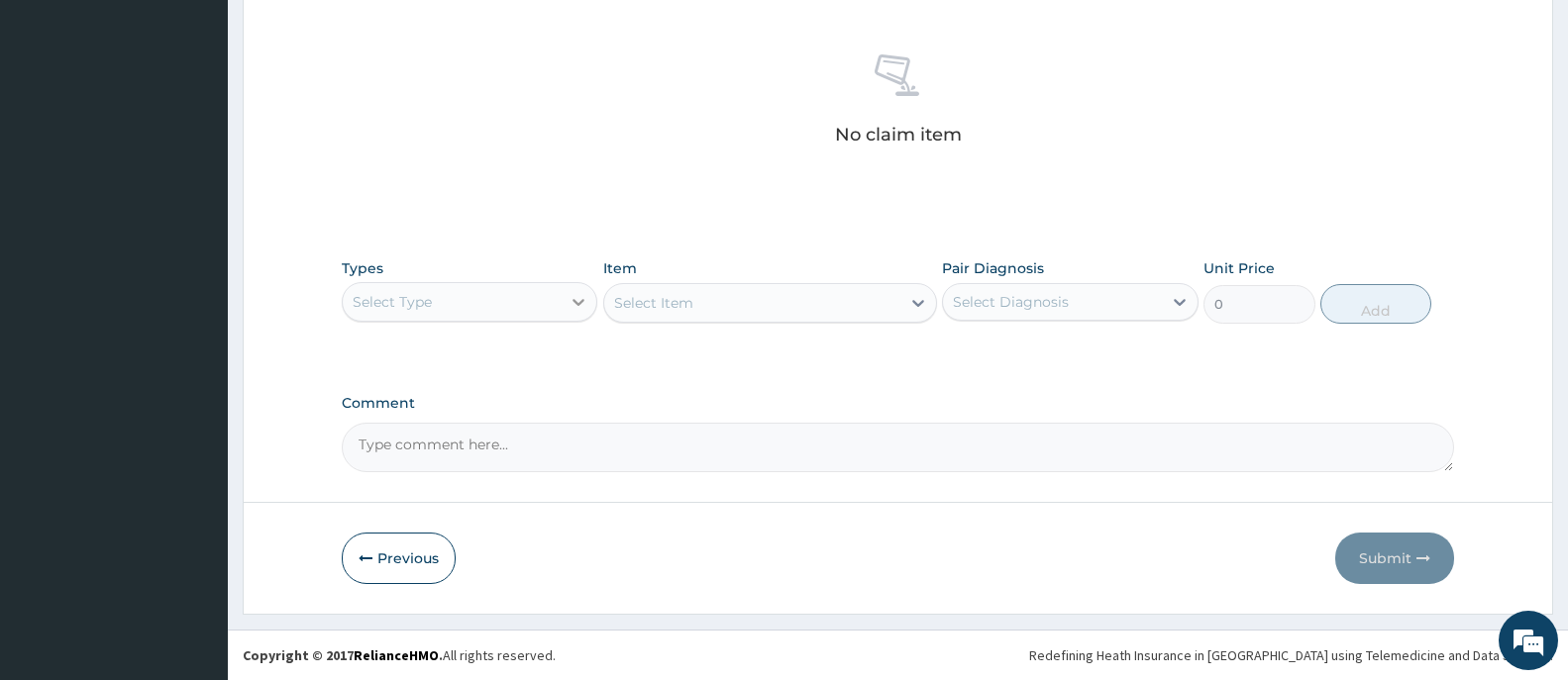
click at [578, 304] on icon at bounding box center [579, 302] width 12 height 7
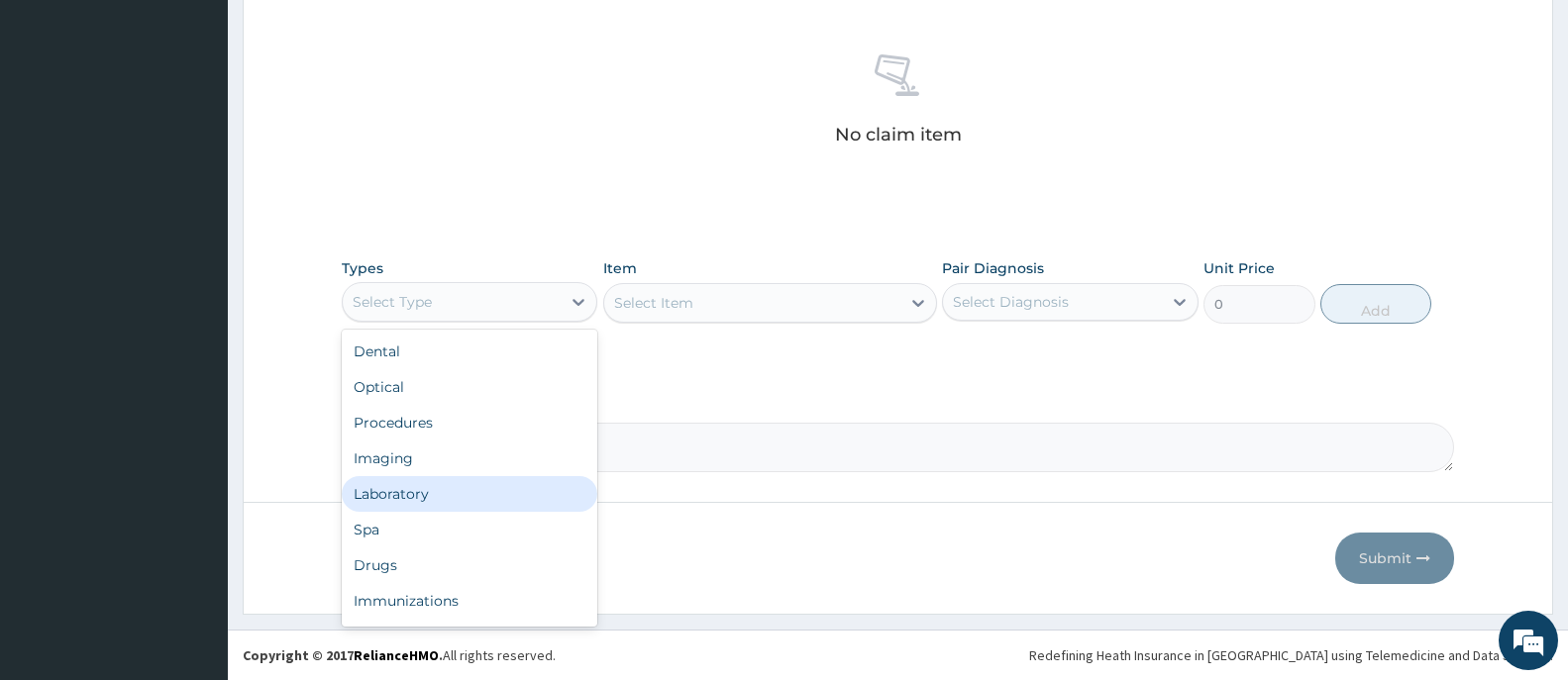
click at [412, 494] on div "Laboratory" at bounding box center [469, 494] width 256 height 36
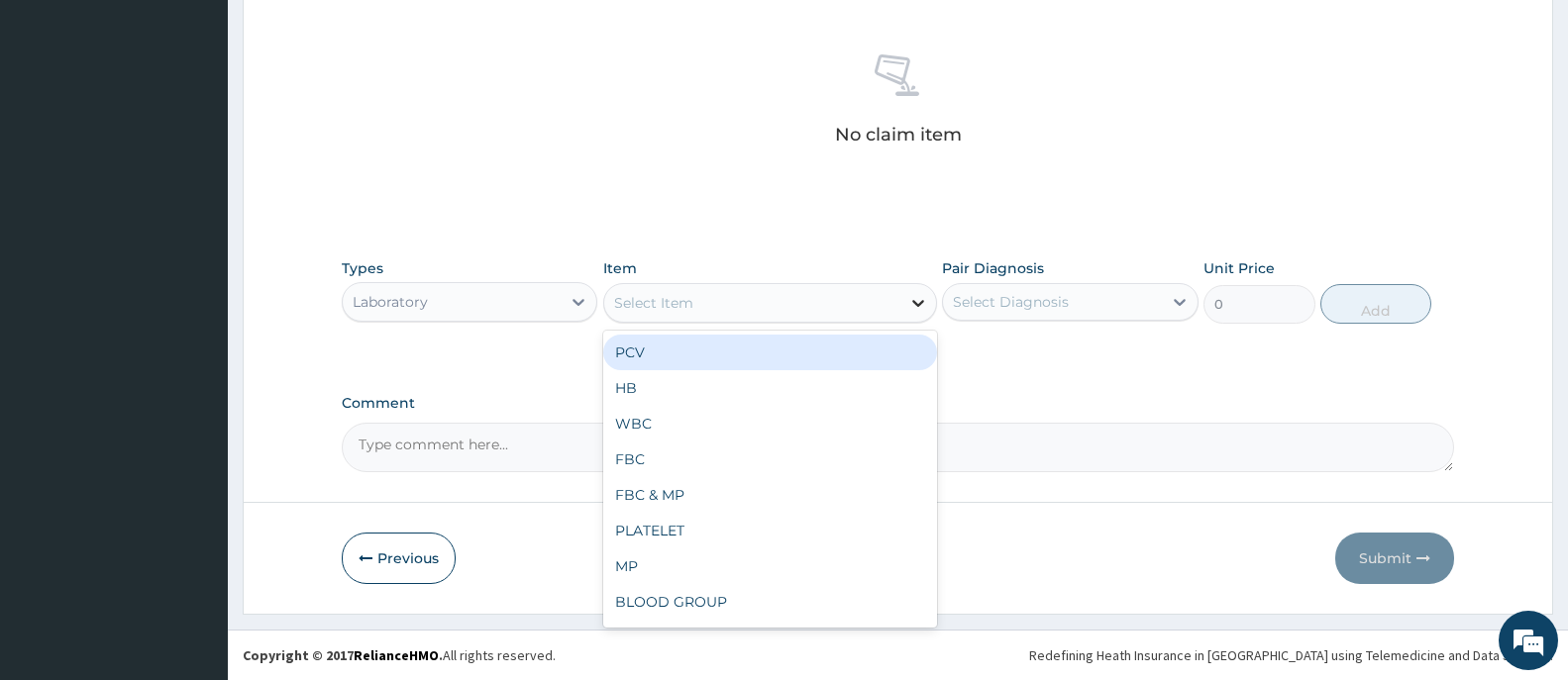
click at [919, 301] on icon at bounding box center [918, 303] width 20 height 20
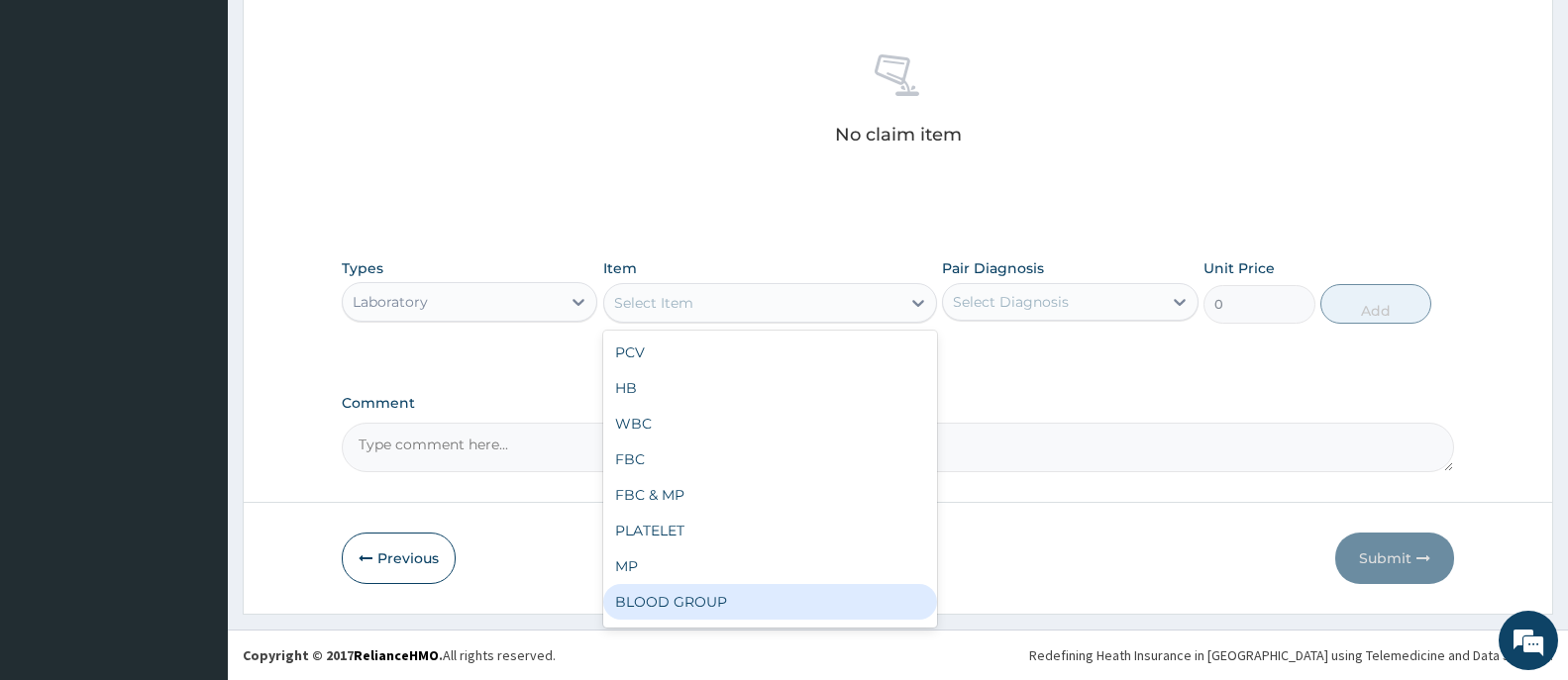
click at [709, 602] on div "BLOOD GROUP" at bounding box center [770, 602] width 334 height 36
type input "2280"
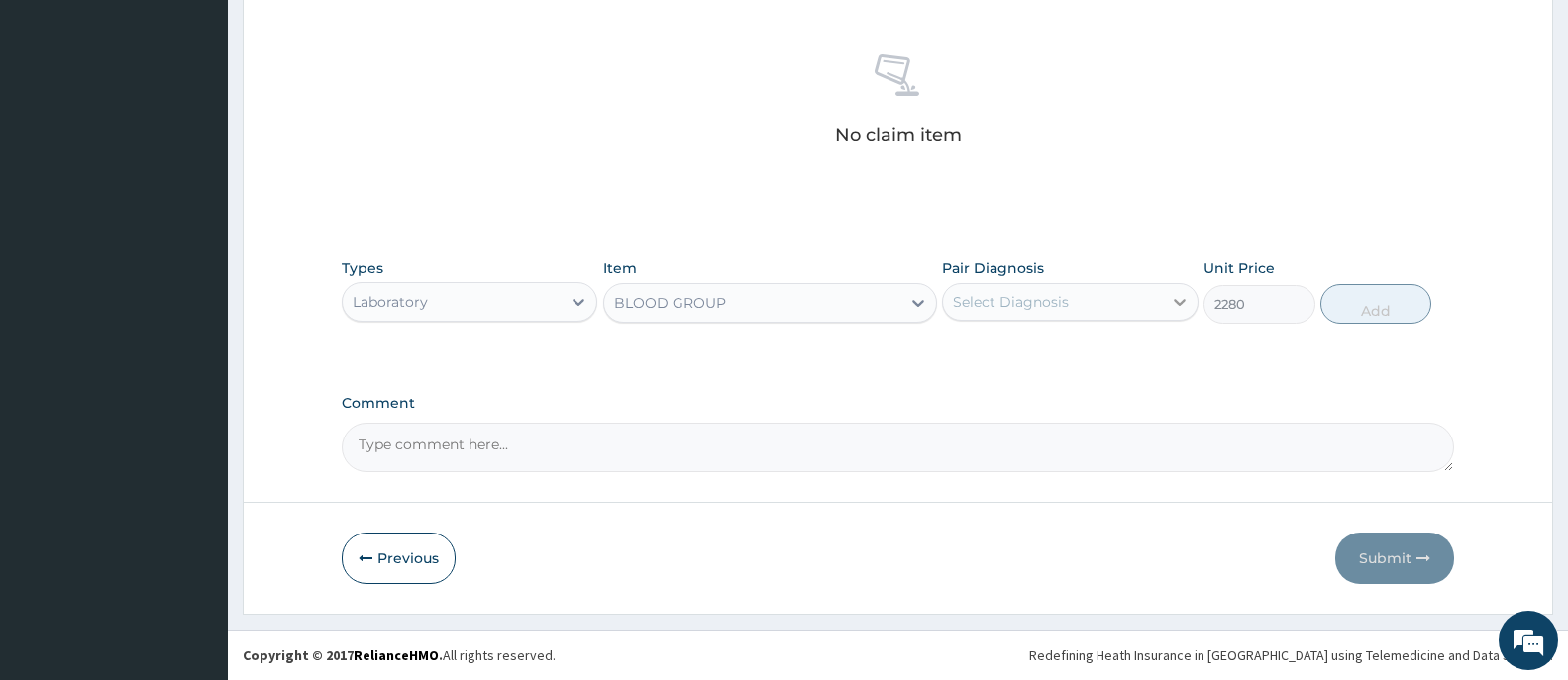
click at [1176, 303] on icon at bounding box center [1179, 302] width 12 height 7
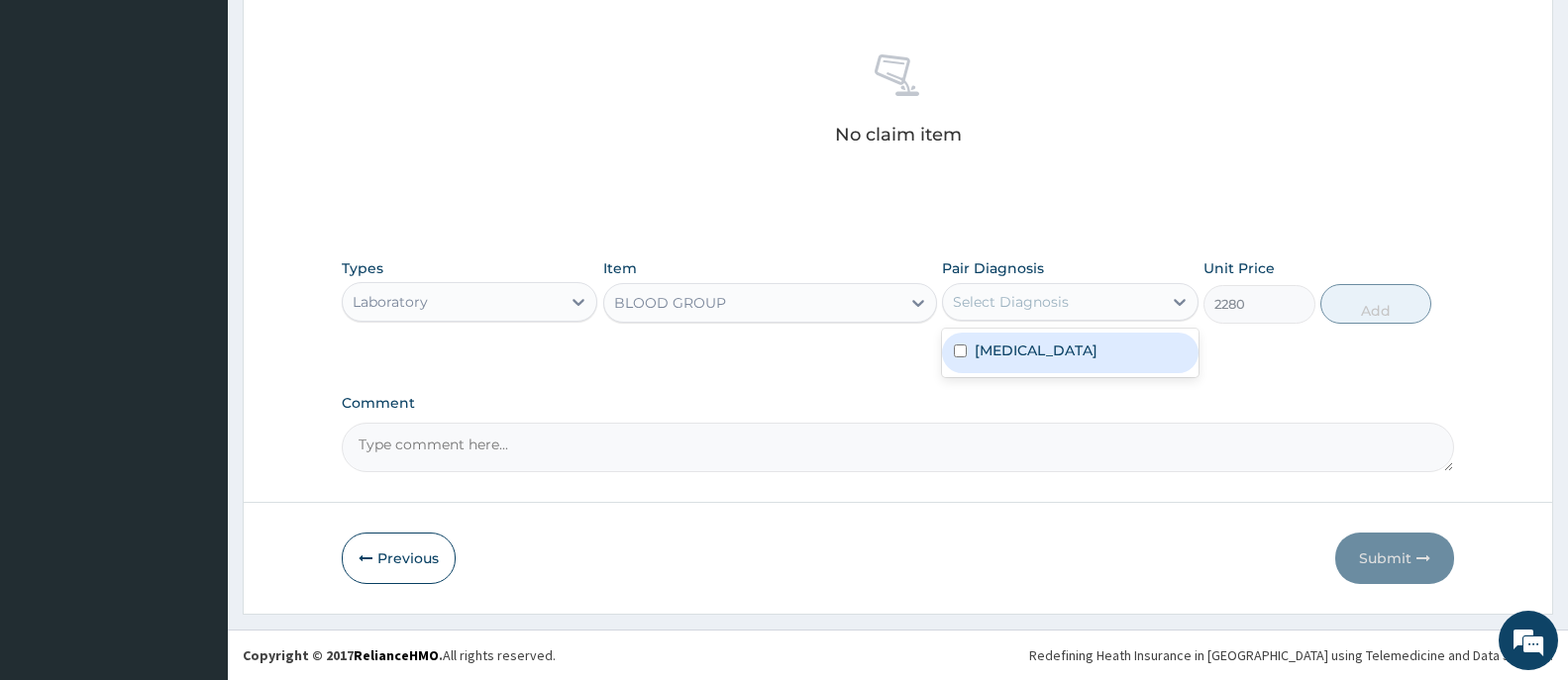
click at [1167, 361] on div "Type 1 diabetes mellitus" at bounding box center [1070, 352] width 256 height 41
checkbox input "false"
click at [811, 302] on div "BLOOD GROUP" at bounding box center [752, 304] width 296 height 32
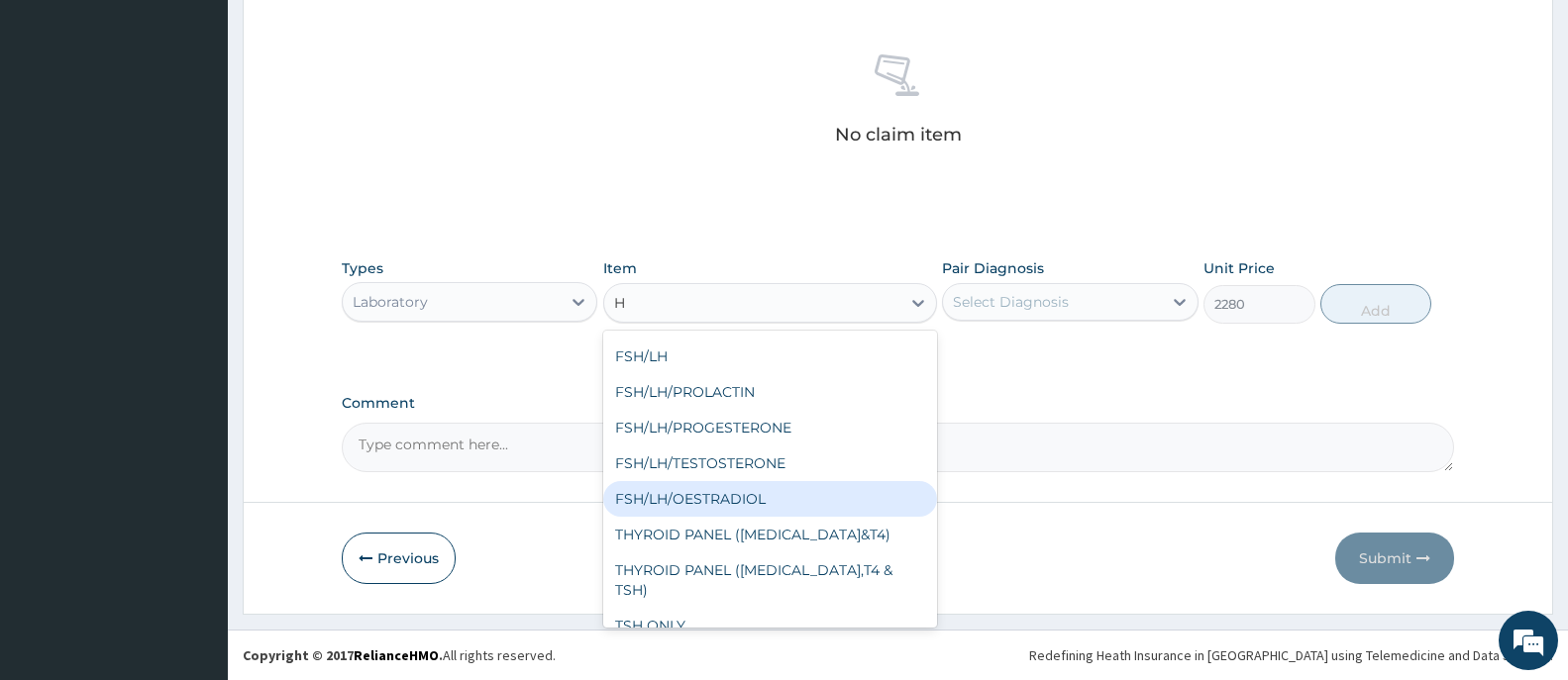
scroll to position [530, 0]
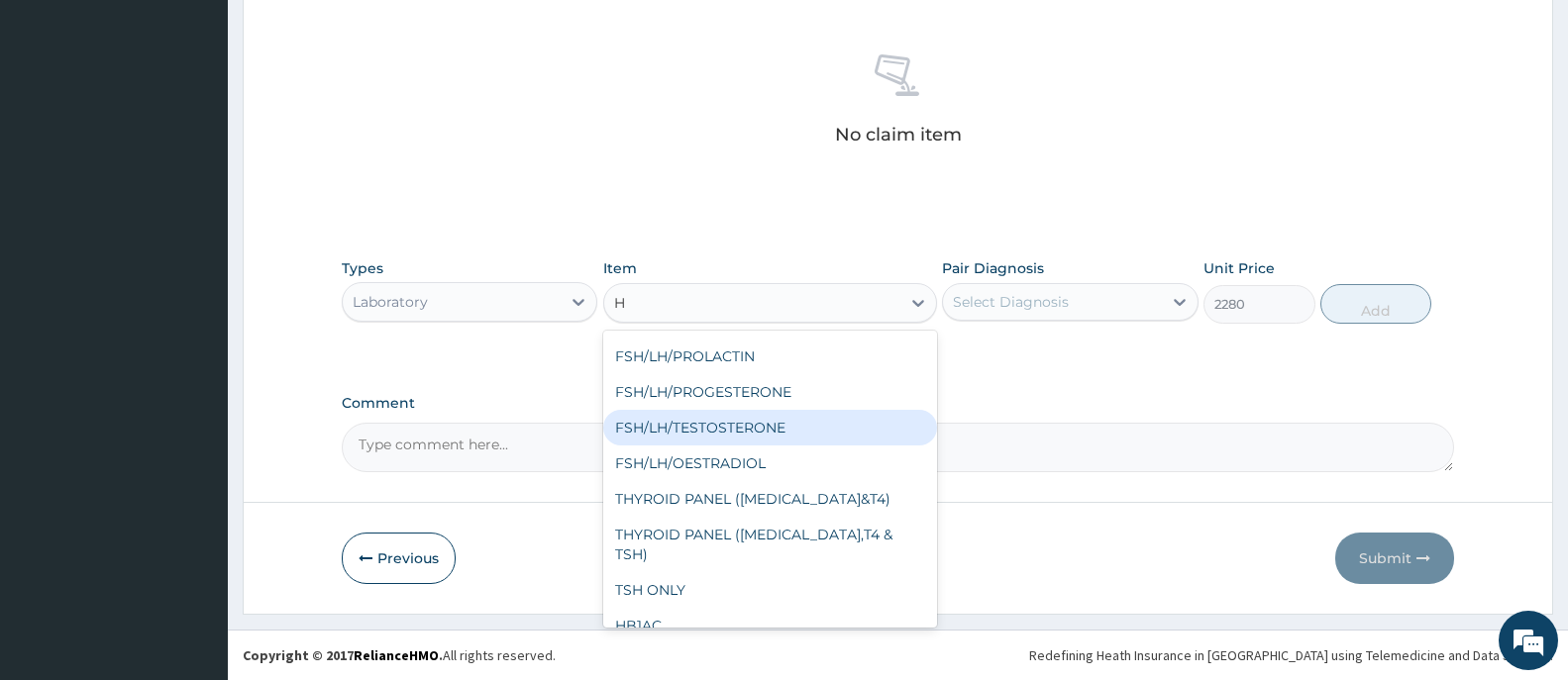
type input "H"
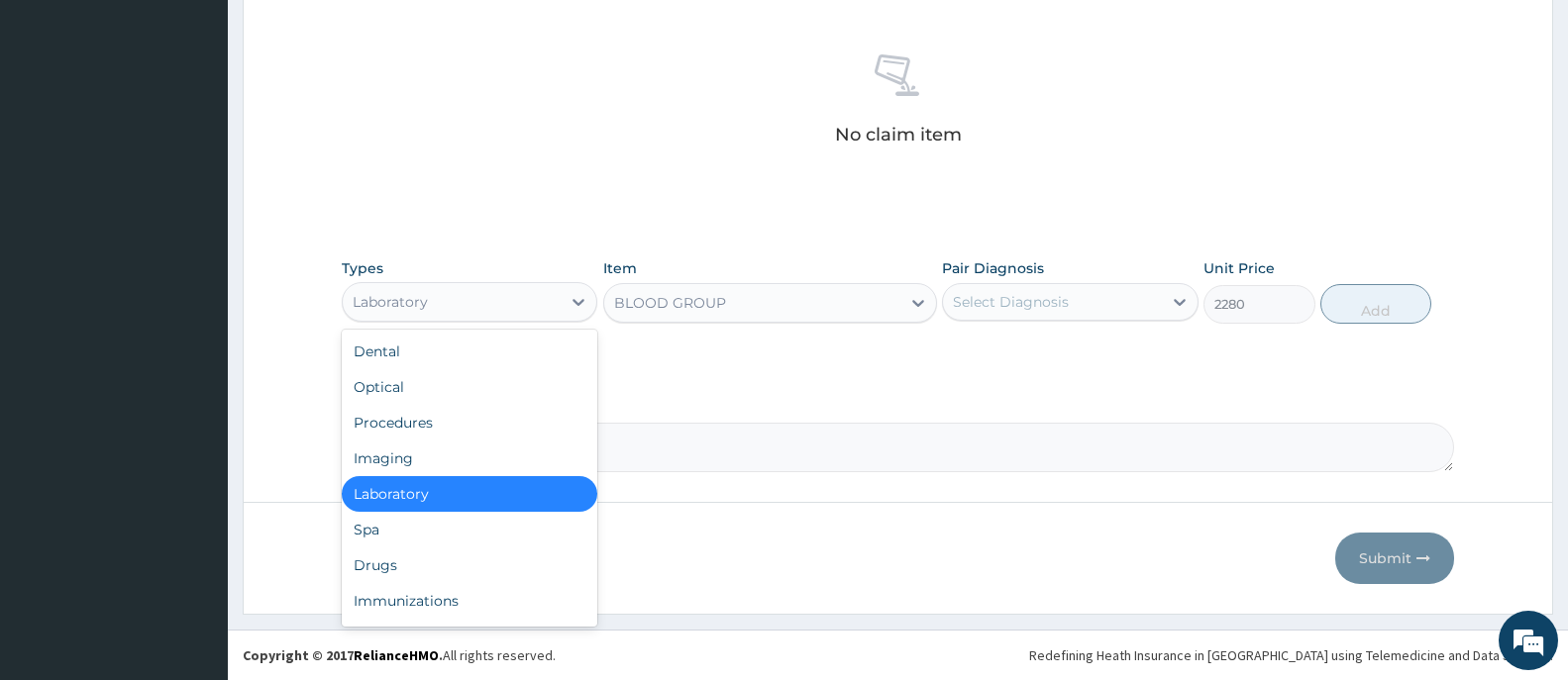
click at [520, 304] on div "Laboratory" at bounding box center [451, 303] width 218 height 32
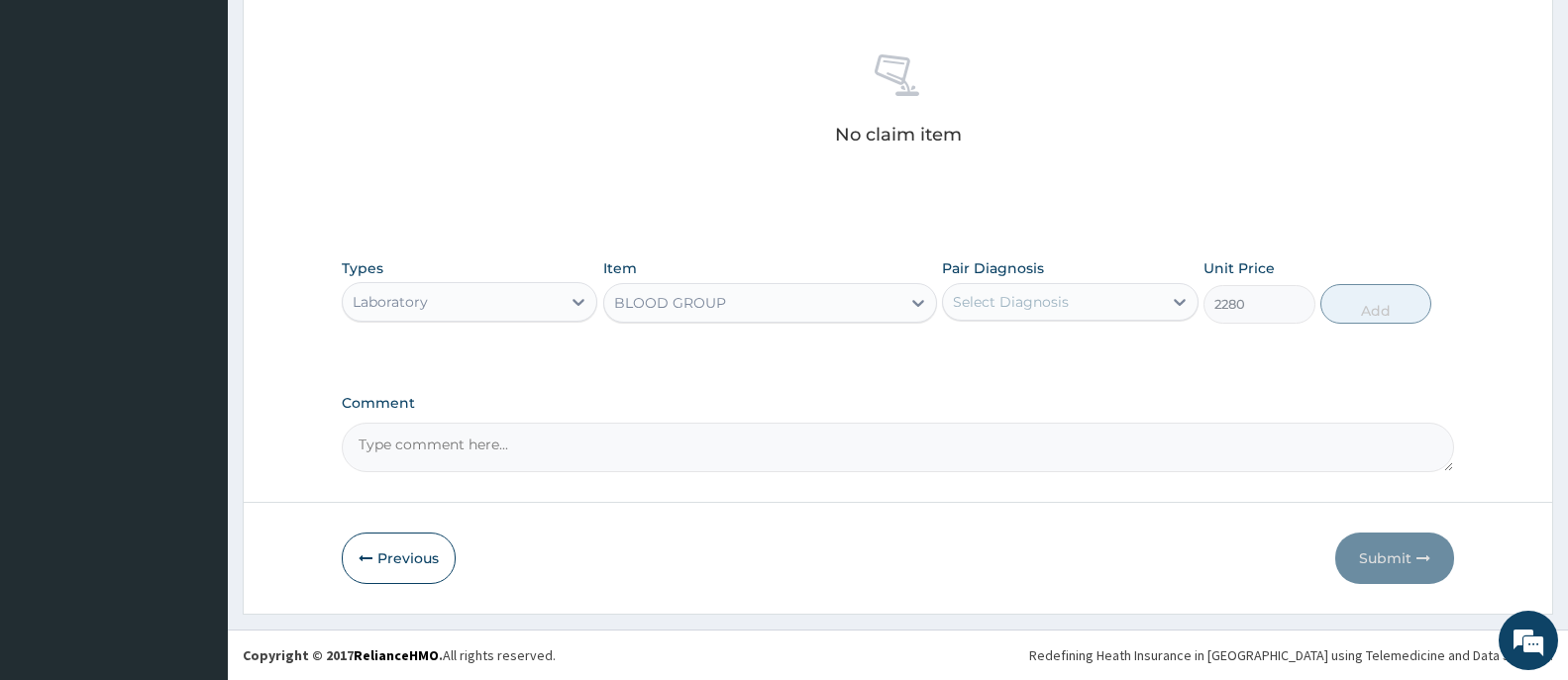
click at [520, 304] on div "Laboratory" at bounding box center [451, 303] width 218 height 32
click at [685, 305] on div "BLOOD GROUP" at bounding box center [670, 303] width 112 height 20
click at [680, 303] on div "BLOOD GROUP" at bounding box center [670, 303] width 112 height 20
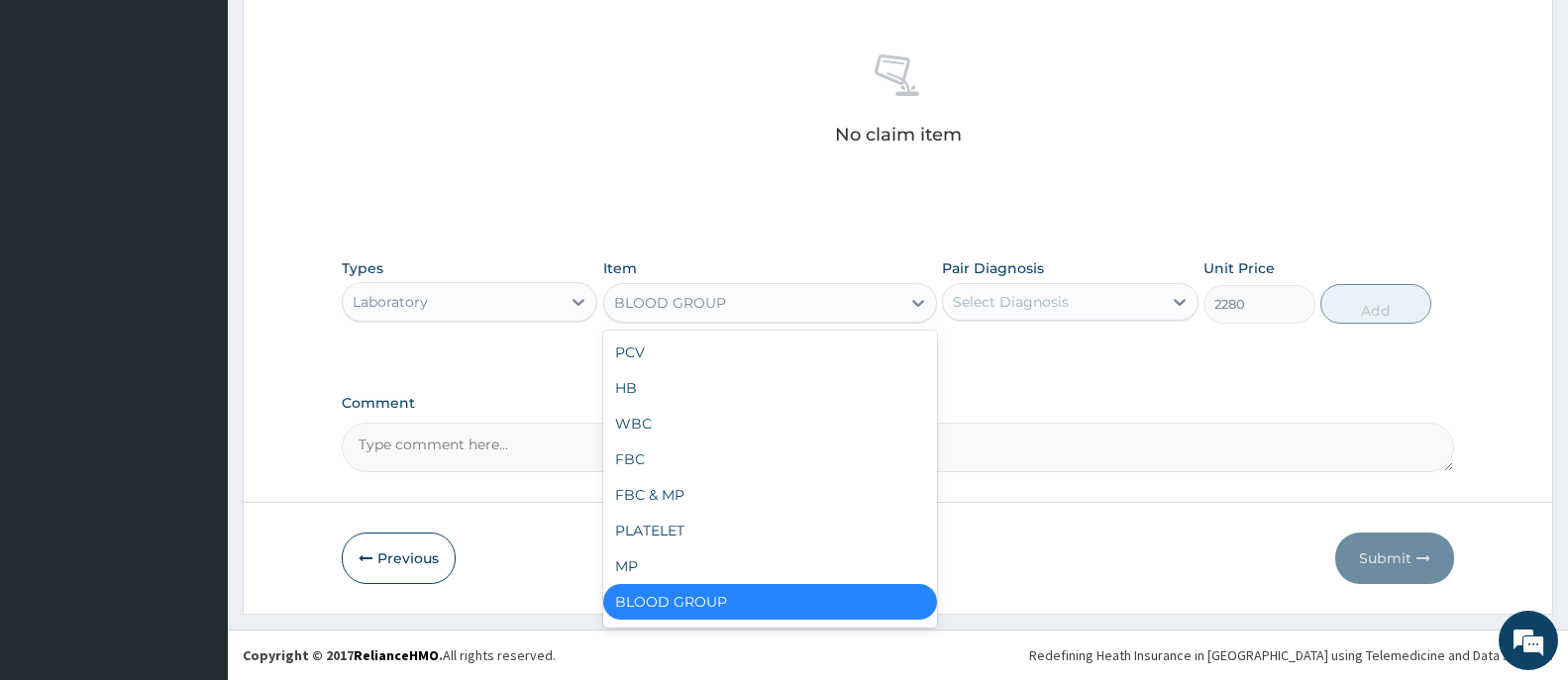
click at [680, 303] on div "BLOOD GROUP" at bounding box center [670, 303] width 112 height 20
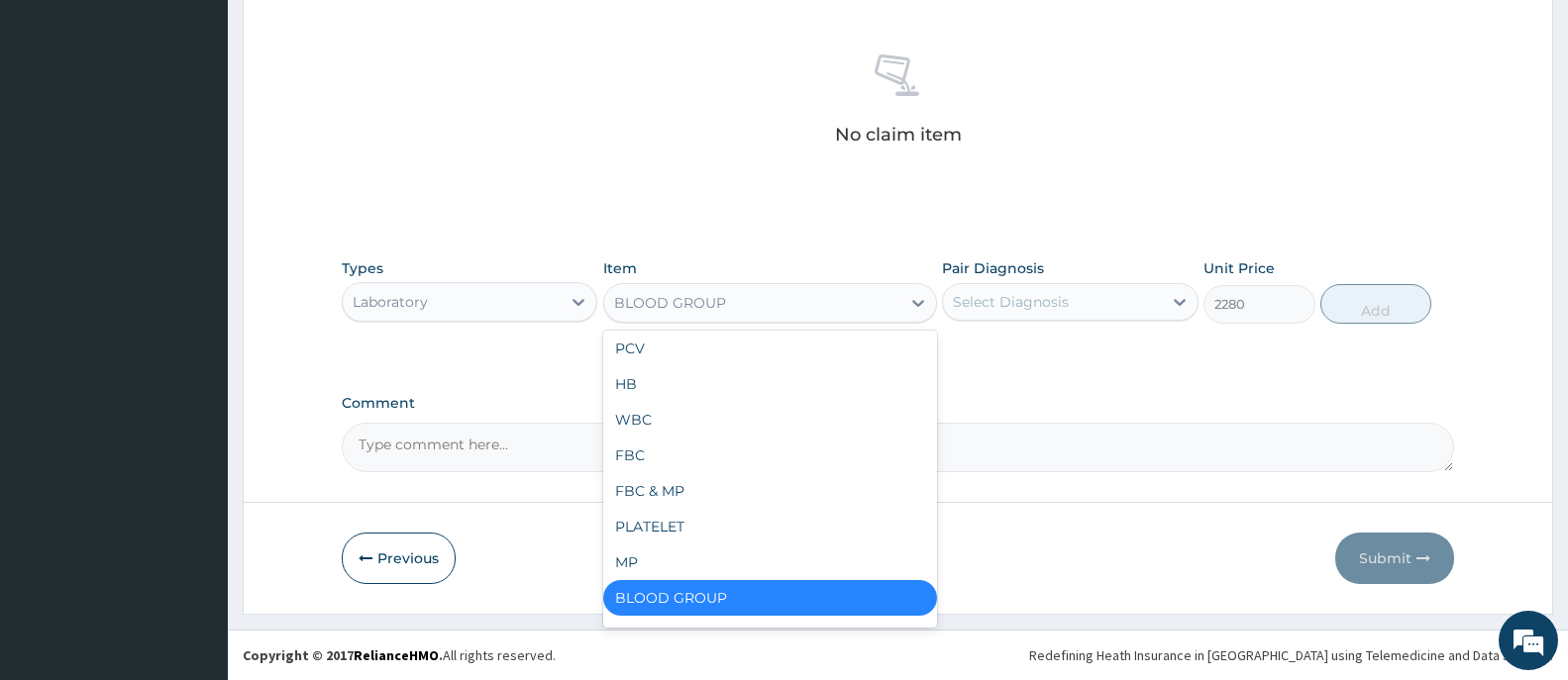
type input "F"
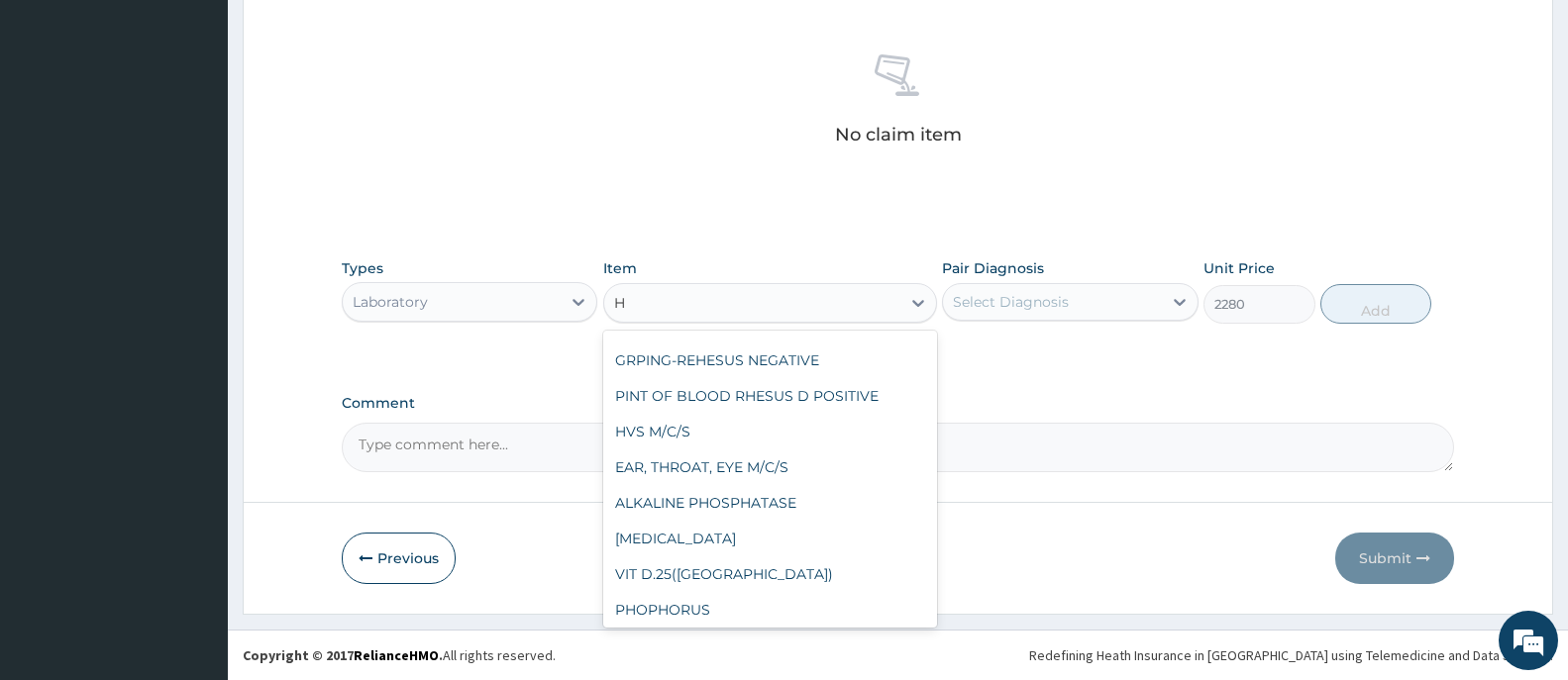
scroll to position [0, 0]
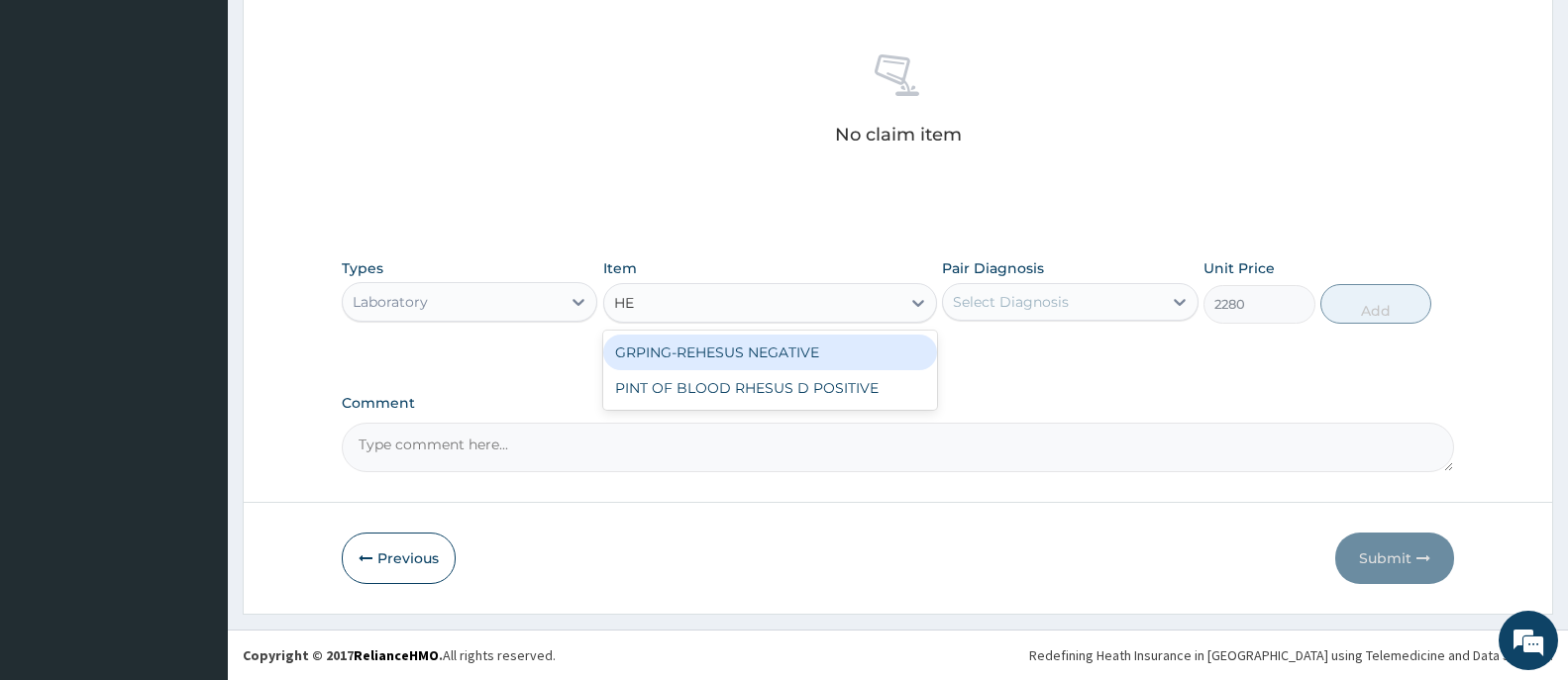
type input "H"
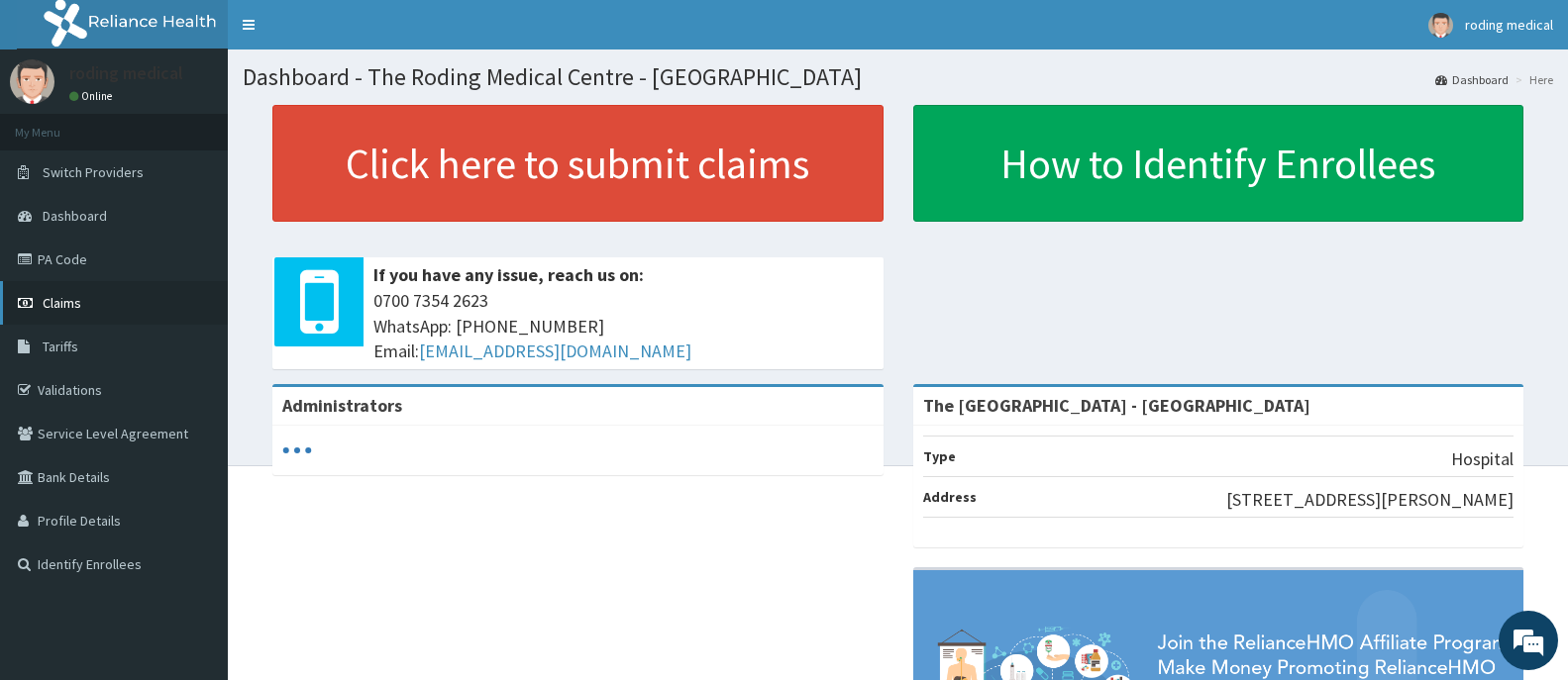
click at [57, 300] on span "Claims" at bounding box center [62, 303] width 39 height 18
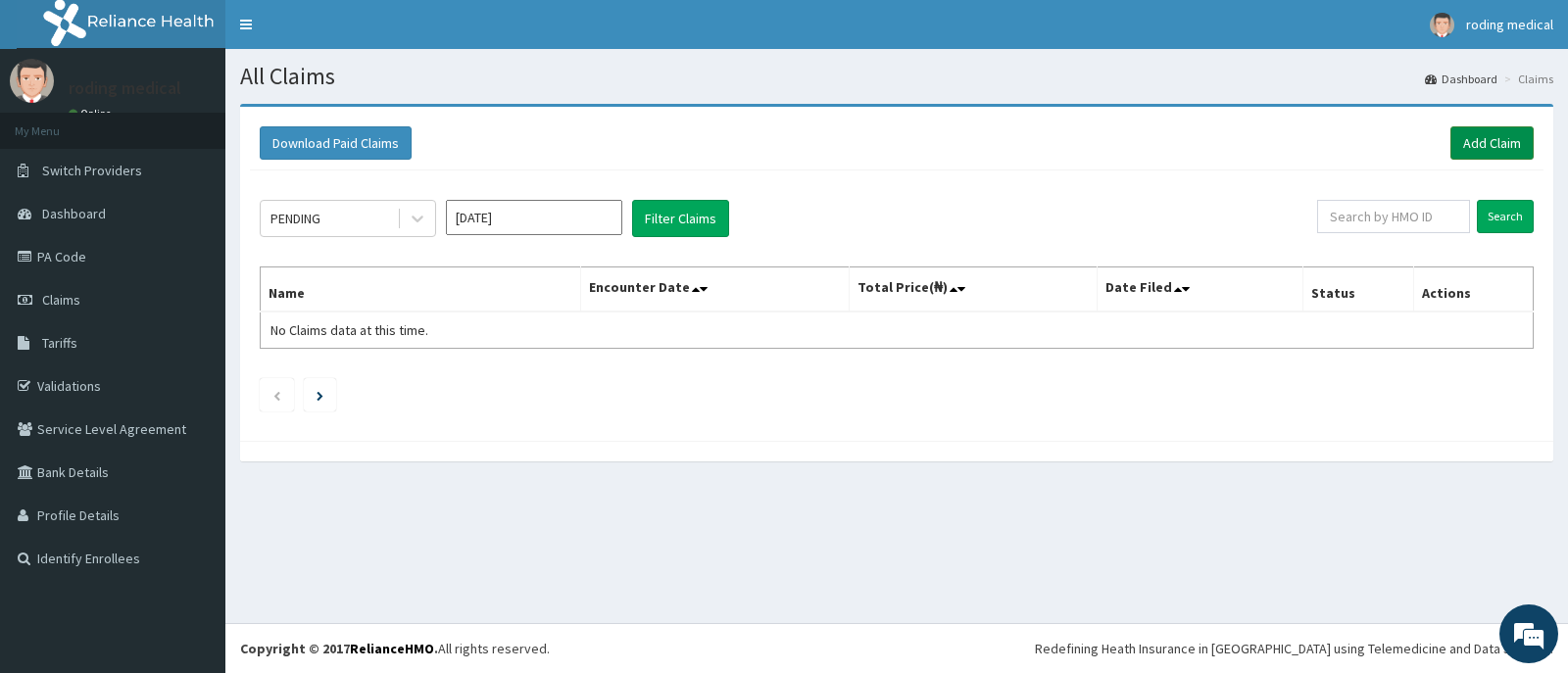
click at [1466, 146] on link "Add Claim" at bounding box center [1492, 143] width 83 height 34
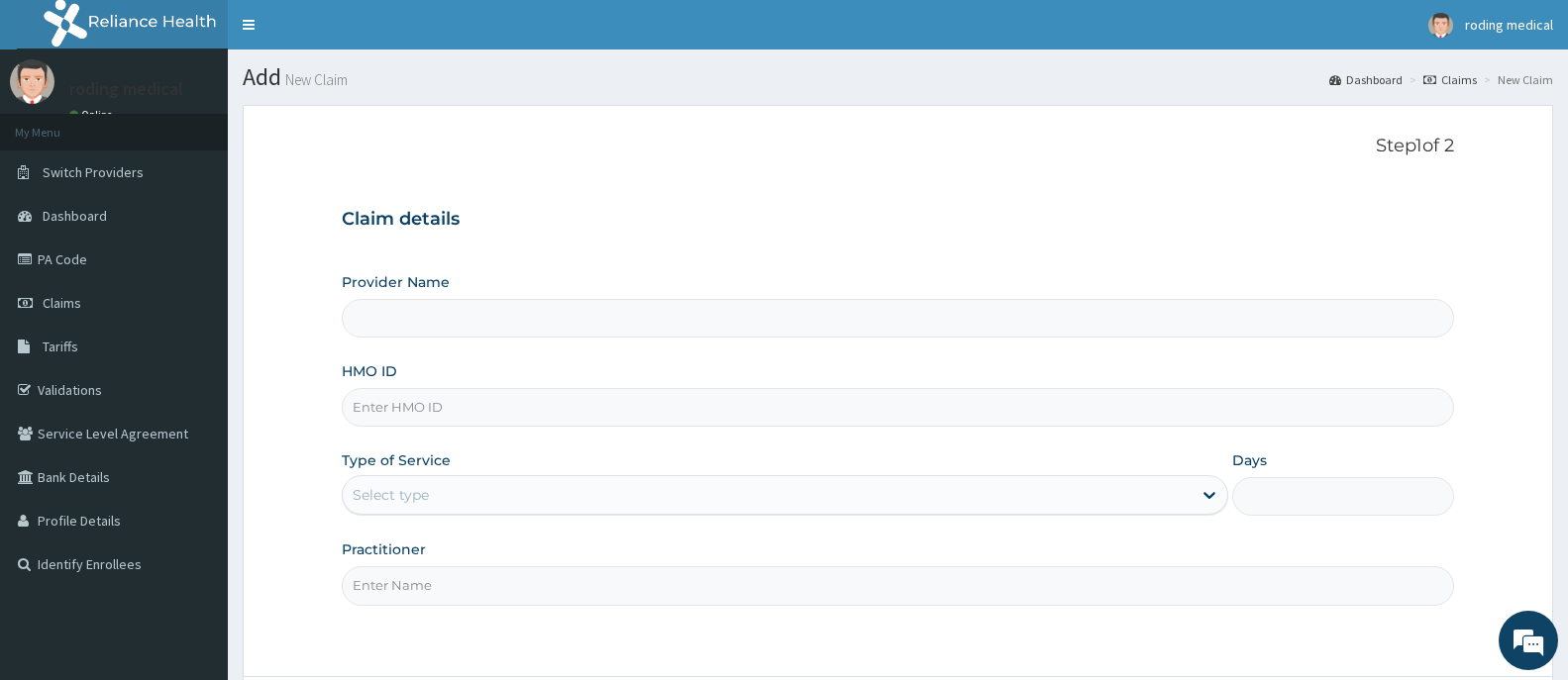
type input "The [GEOGRAPHIC_DATA] - [GEOGRAPHIC_DATA]"
click at [514, 410] on input "HMO ID" at bounding box center [898, 407] width 1113 height 39
type input "AIP/10032/A"
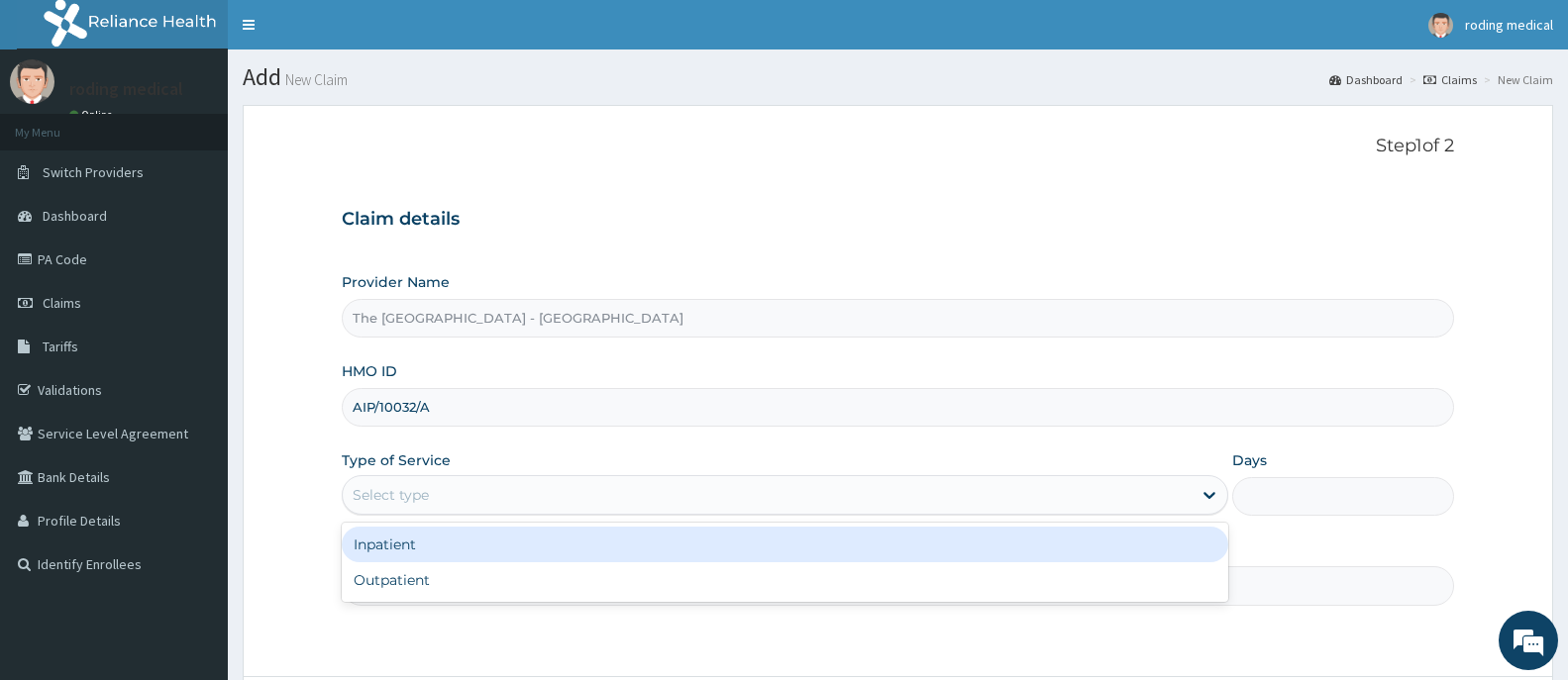
click at [469, 493] on div "Select type" at bounding box center [767, 495] width 849 height 32
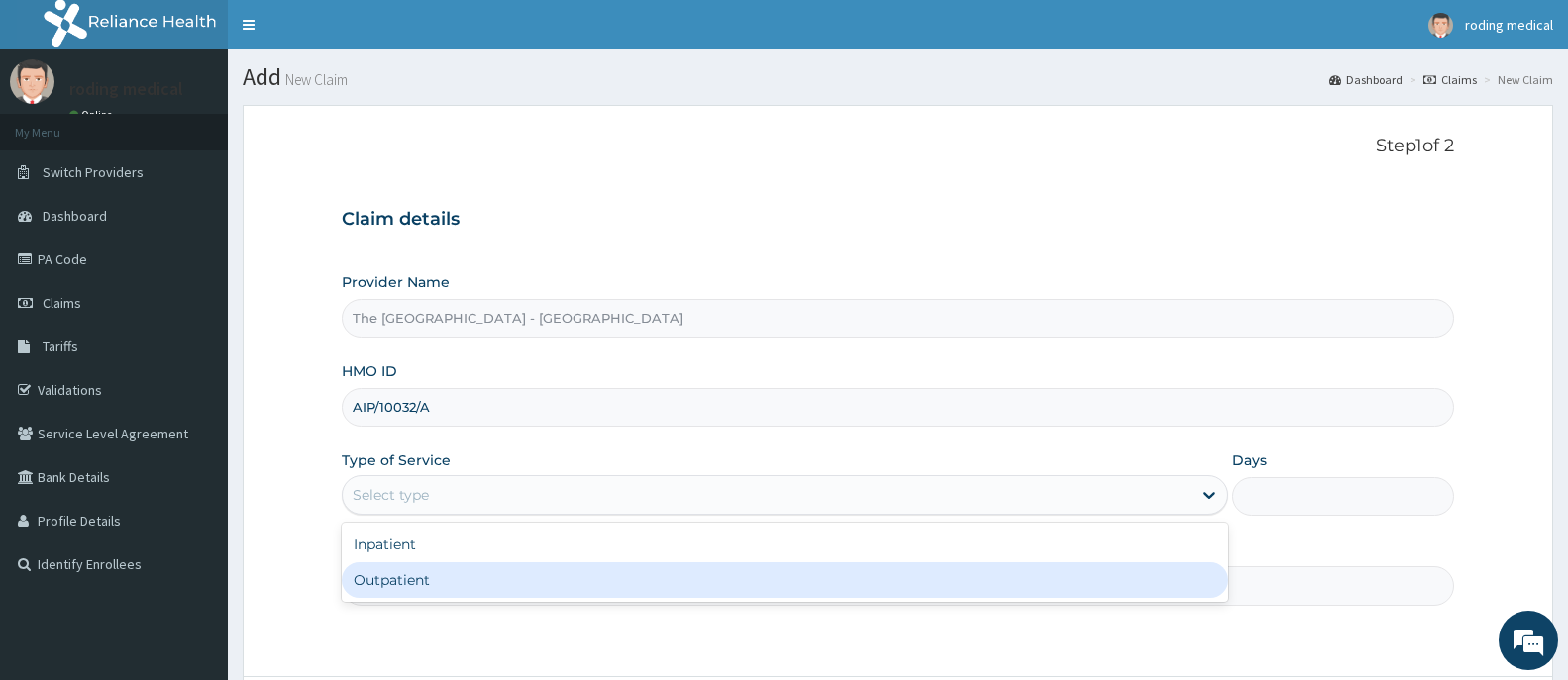
click at [405, 581] on div "Outpatient" at bounding box center [784, 580] width 886 height 36
type input "1"
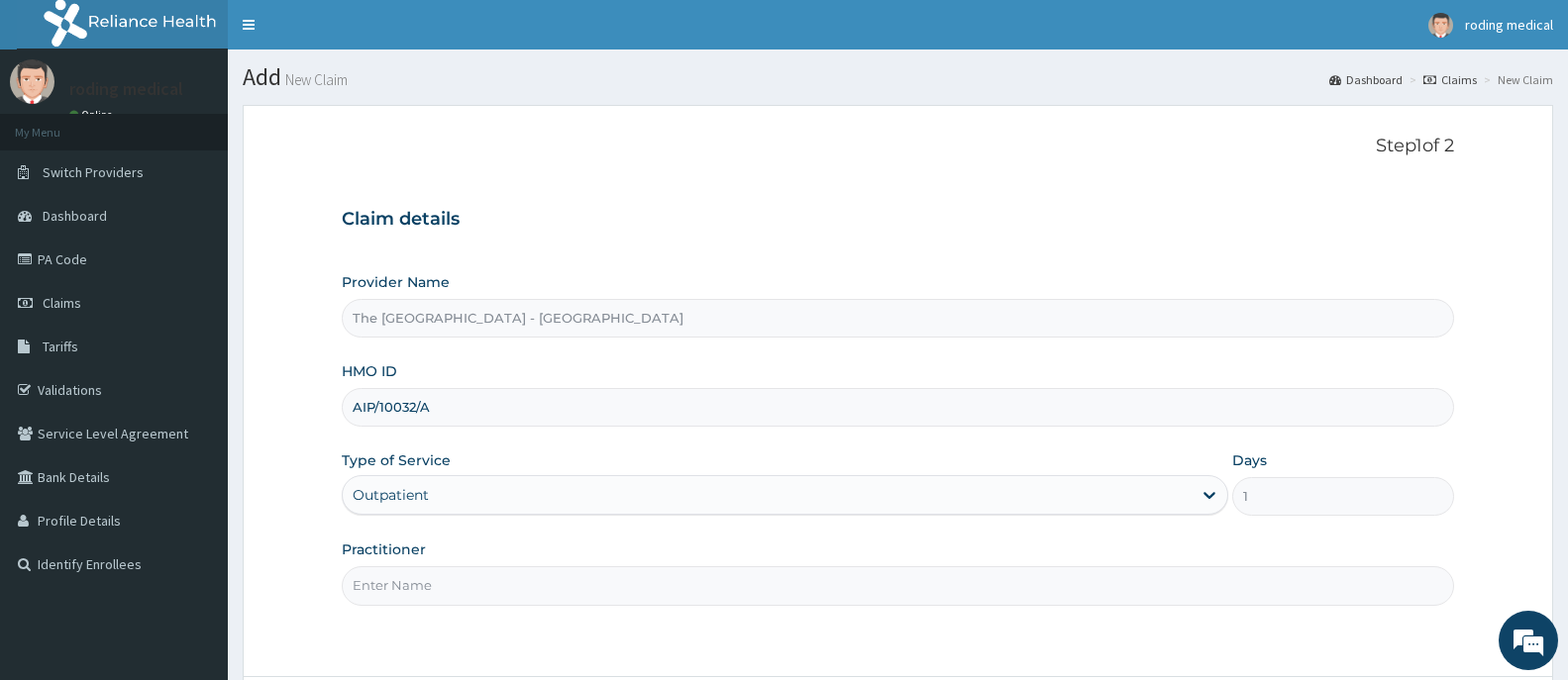
click at [499, 585] on input "Practitioner" at bounding box center [898, 585] width 1113 height 39
type input "Dr [PERSON_NAME]"
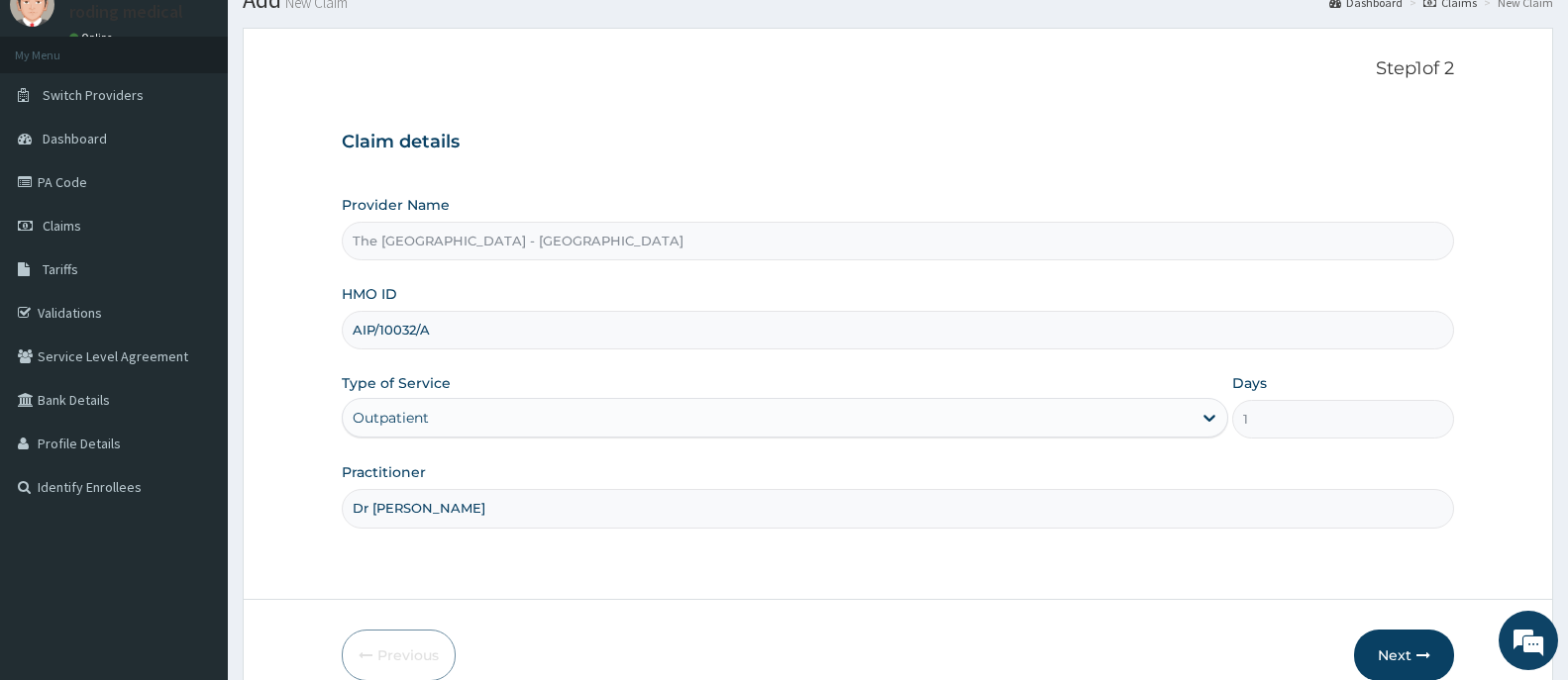
scroll to position [175, 0]
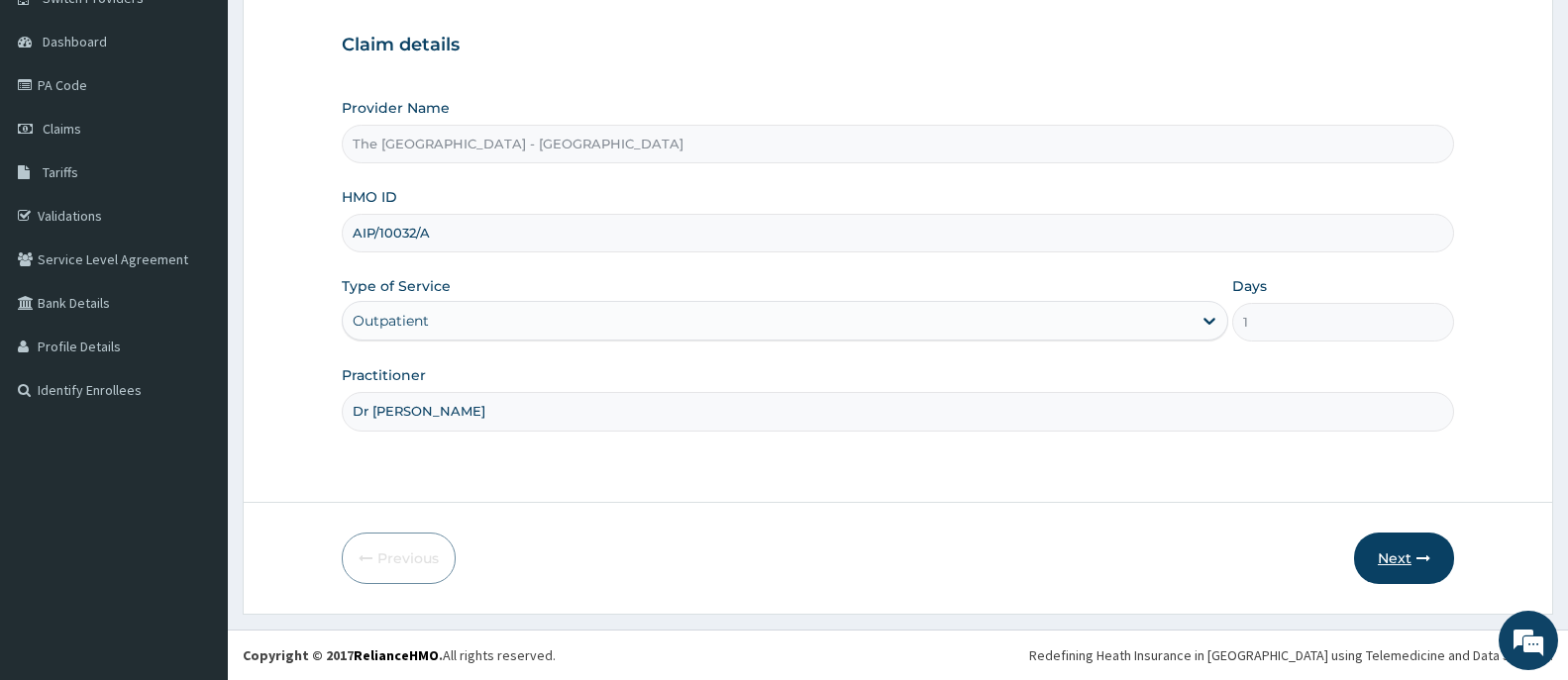
click at [1382, 558] on button "Next" at bounding box center [1403, 558] width 100 height 52
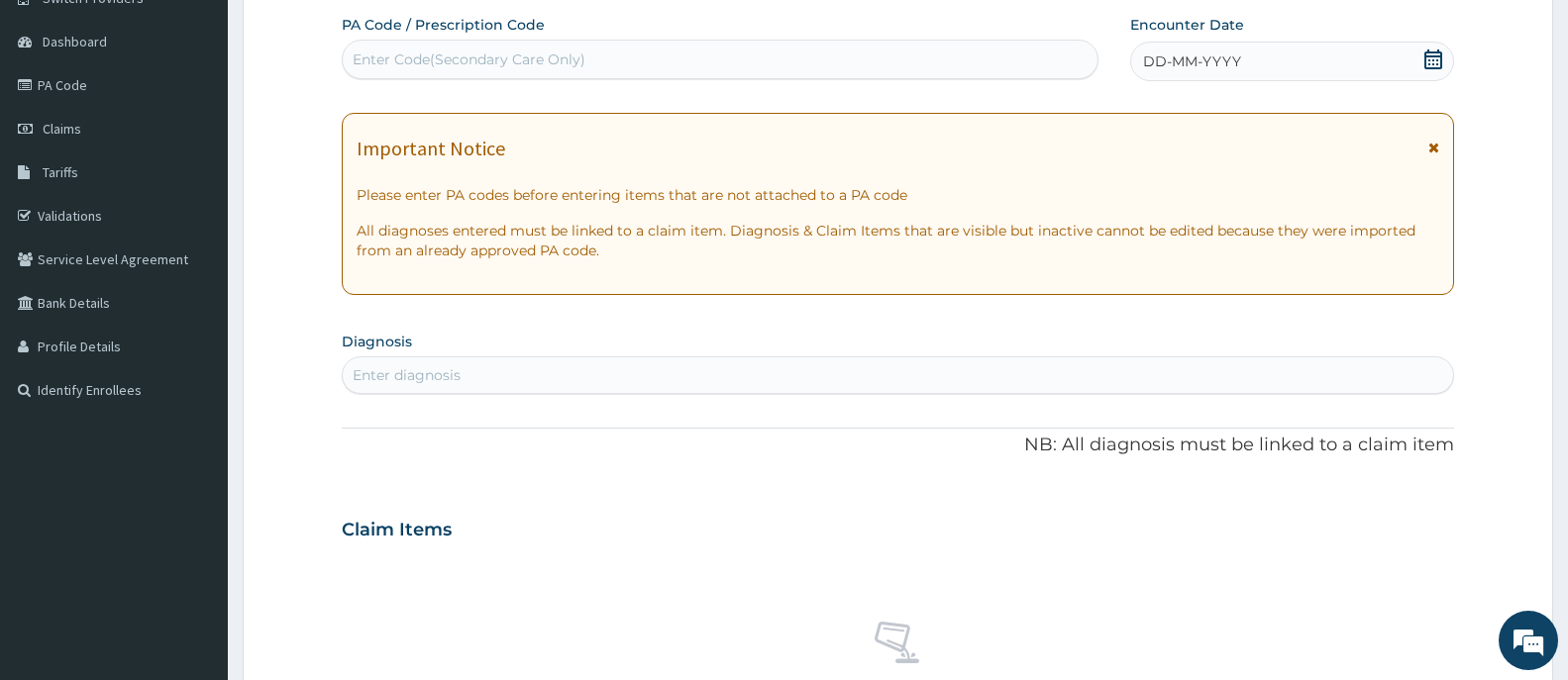
click at [1181, 59] on span "DD-MM-YYYY" at bounding box center [1191, 62] width 98 height 20
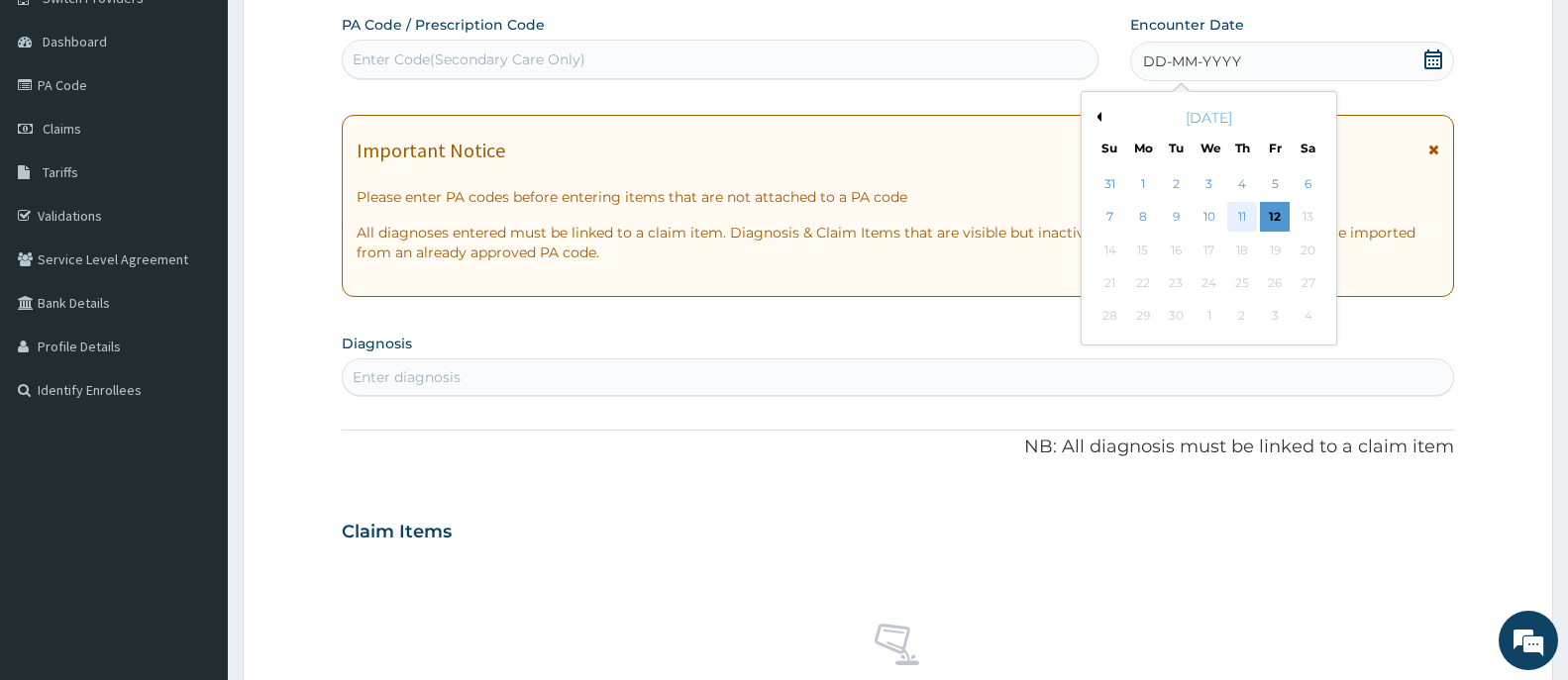
click at [1240, 218] on div "11" at bounding box center [1242, 218] width 30 height 30
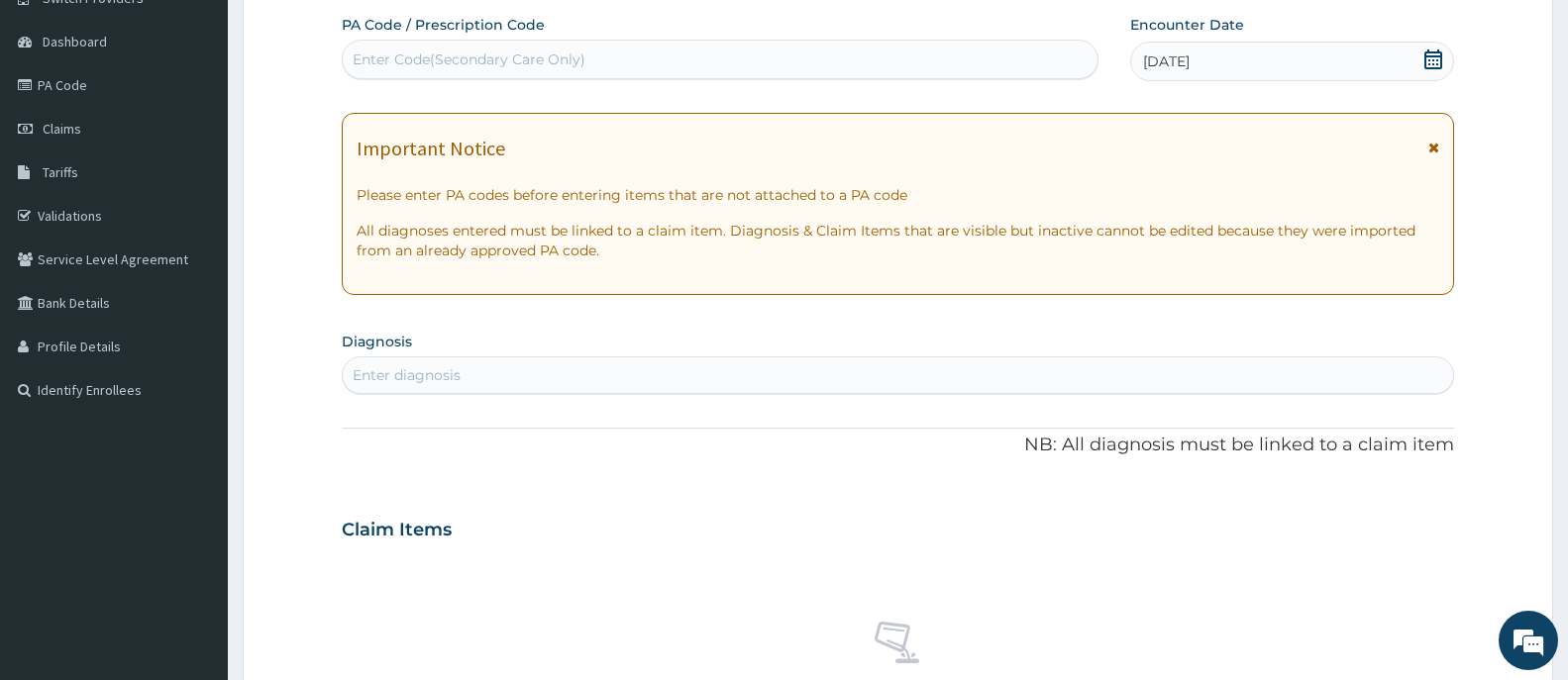
click at [550, 372] on div "Enter diagnosis" at bounding box center [898, 375] width 1111 height 32
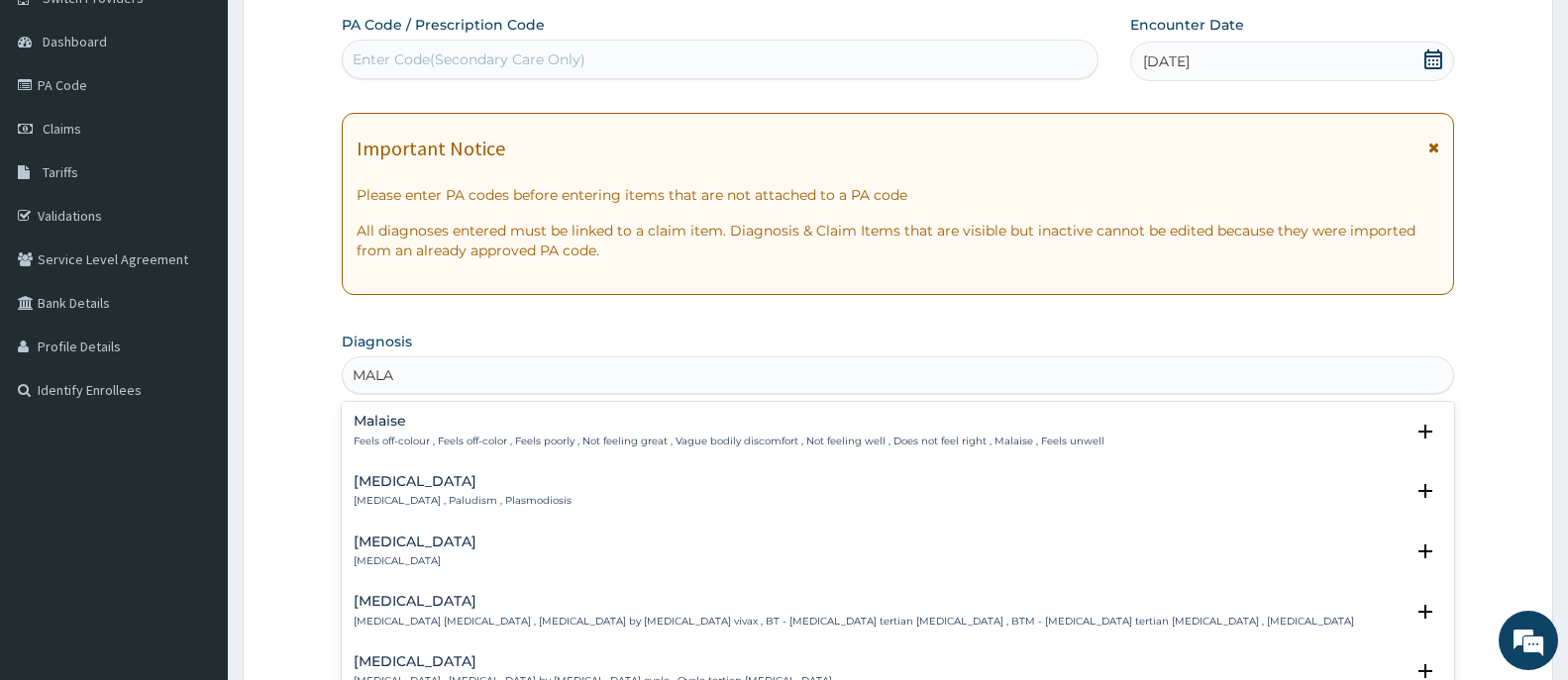
type input "MALAR"
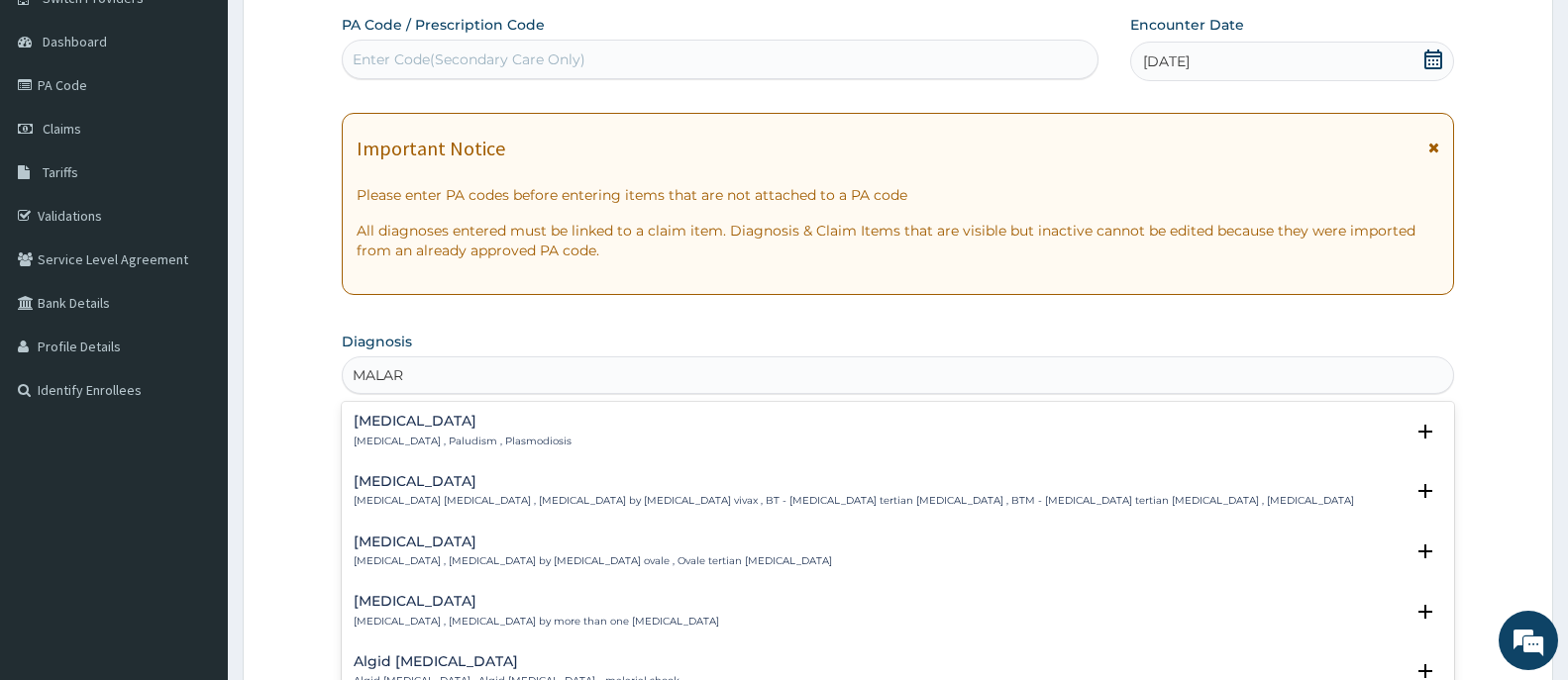
click at [377, 419] on h4 "Malaria" at bounding box center [462, 420] width 218 height 15
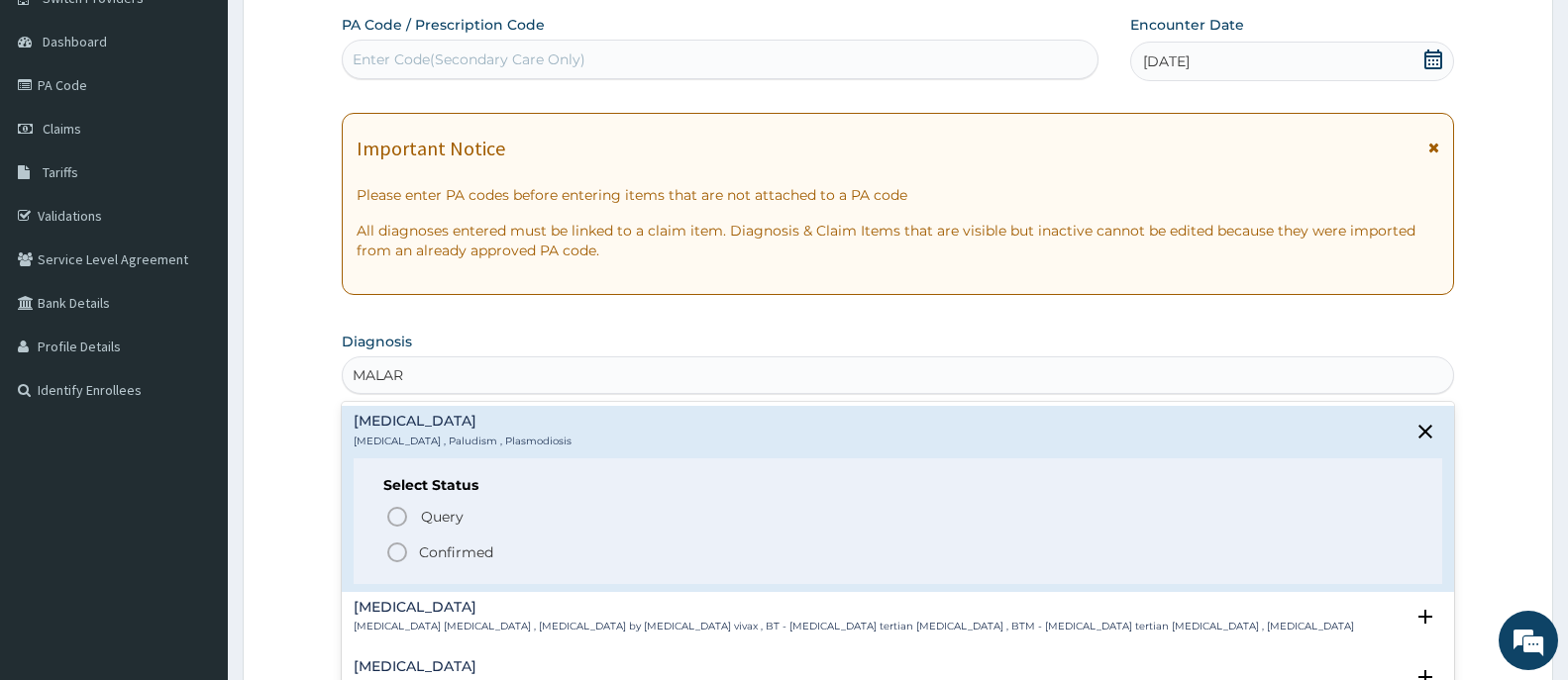
click at [401, 549] on icon "status option filled" at bounding box center [397, 552] width 24 height 24
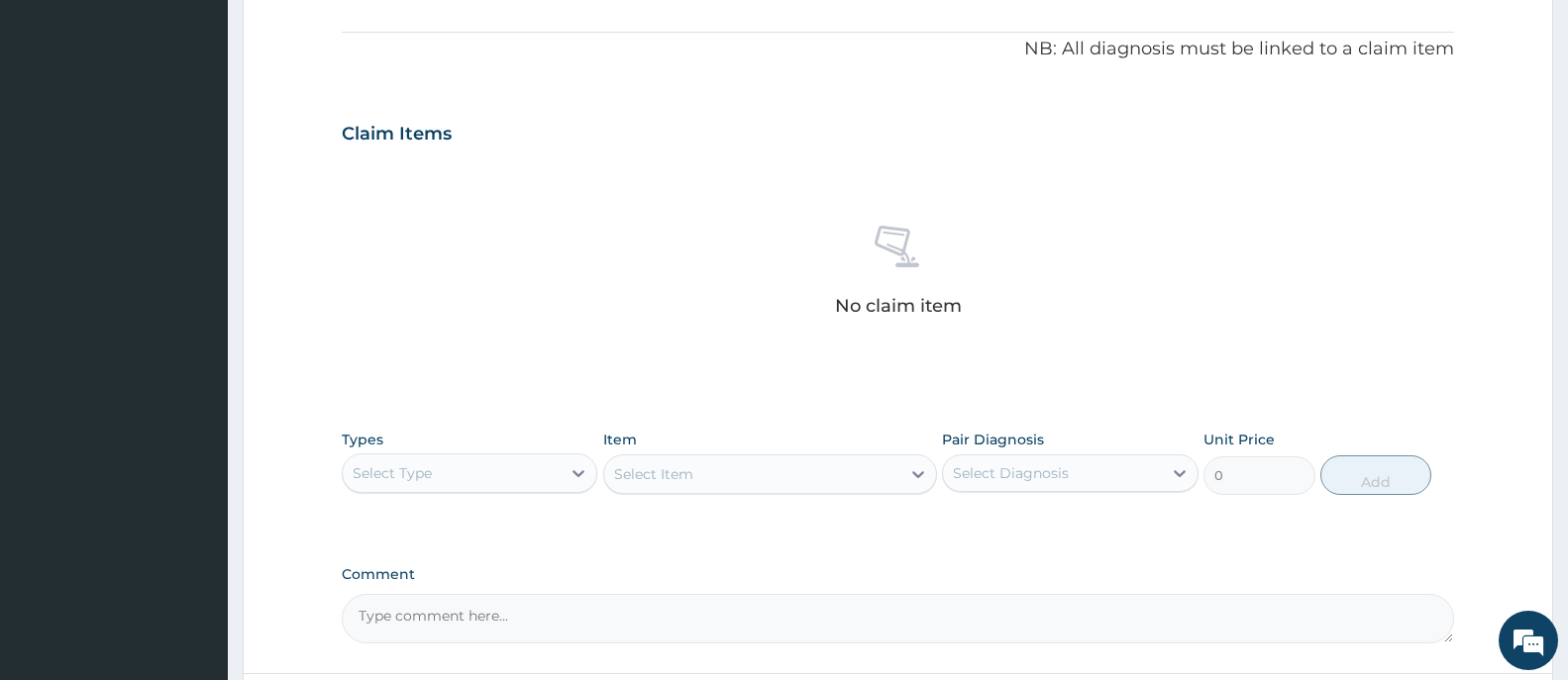
scroll to position [669, 0]
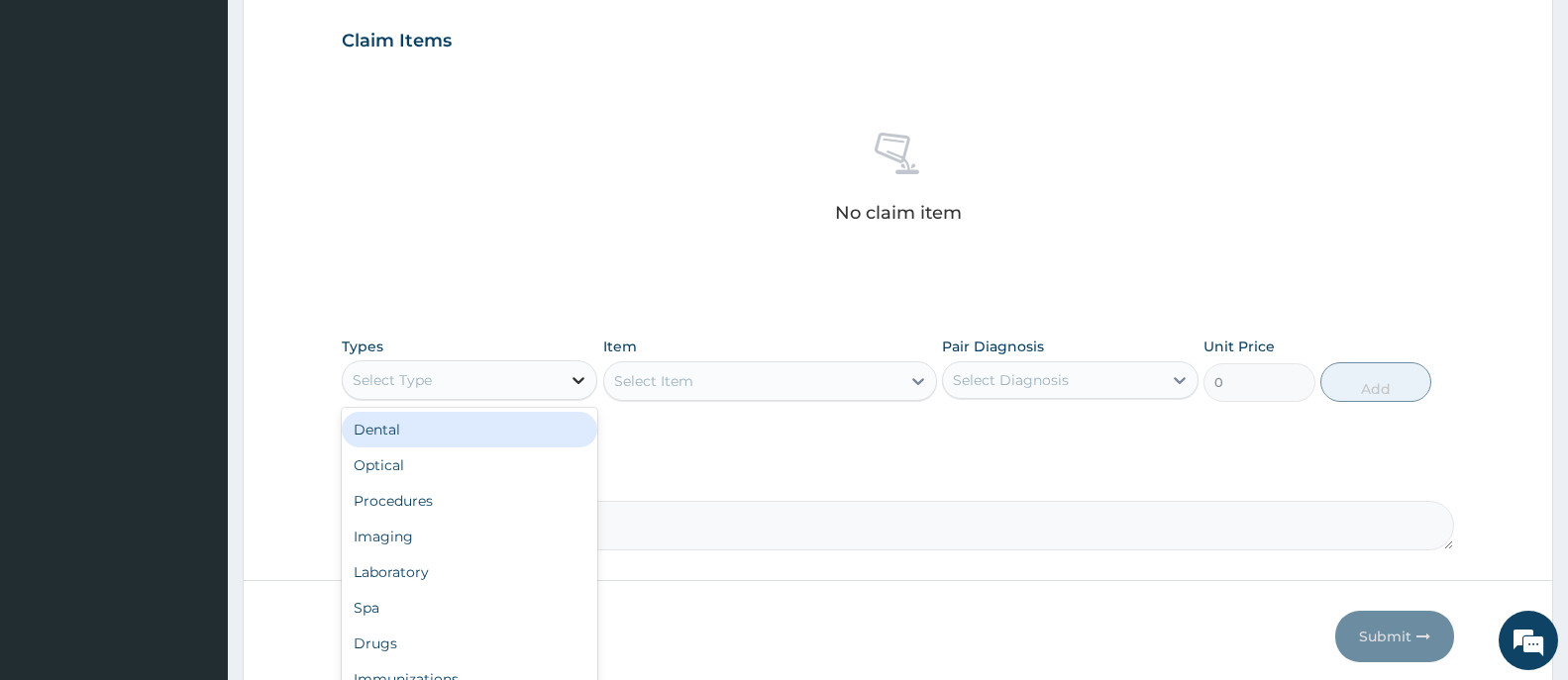
click at [574, 381] on icon at bounding box center [578, 380] width 20 height 20
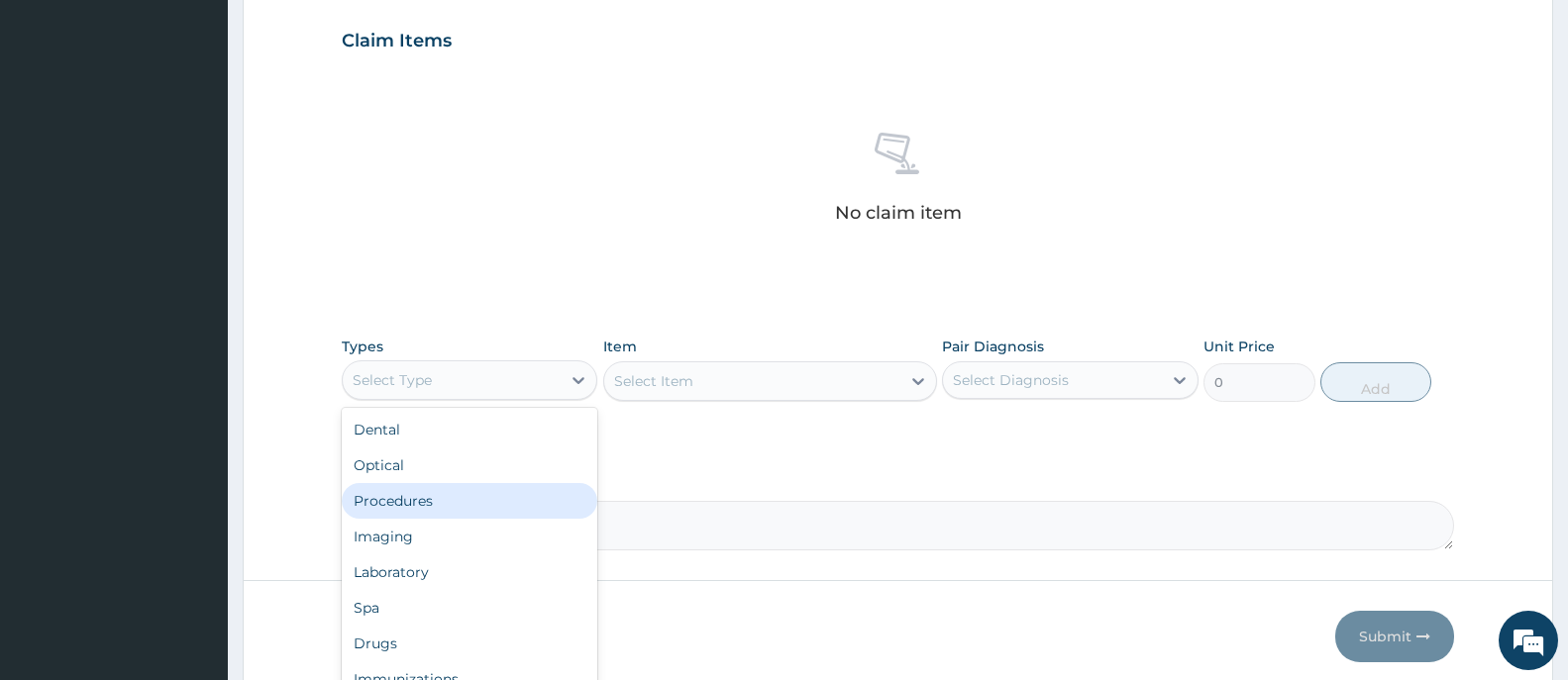
click at [416, 501] on div "Procedures" at bounding box center [469, 501] width 256 height 36
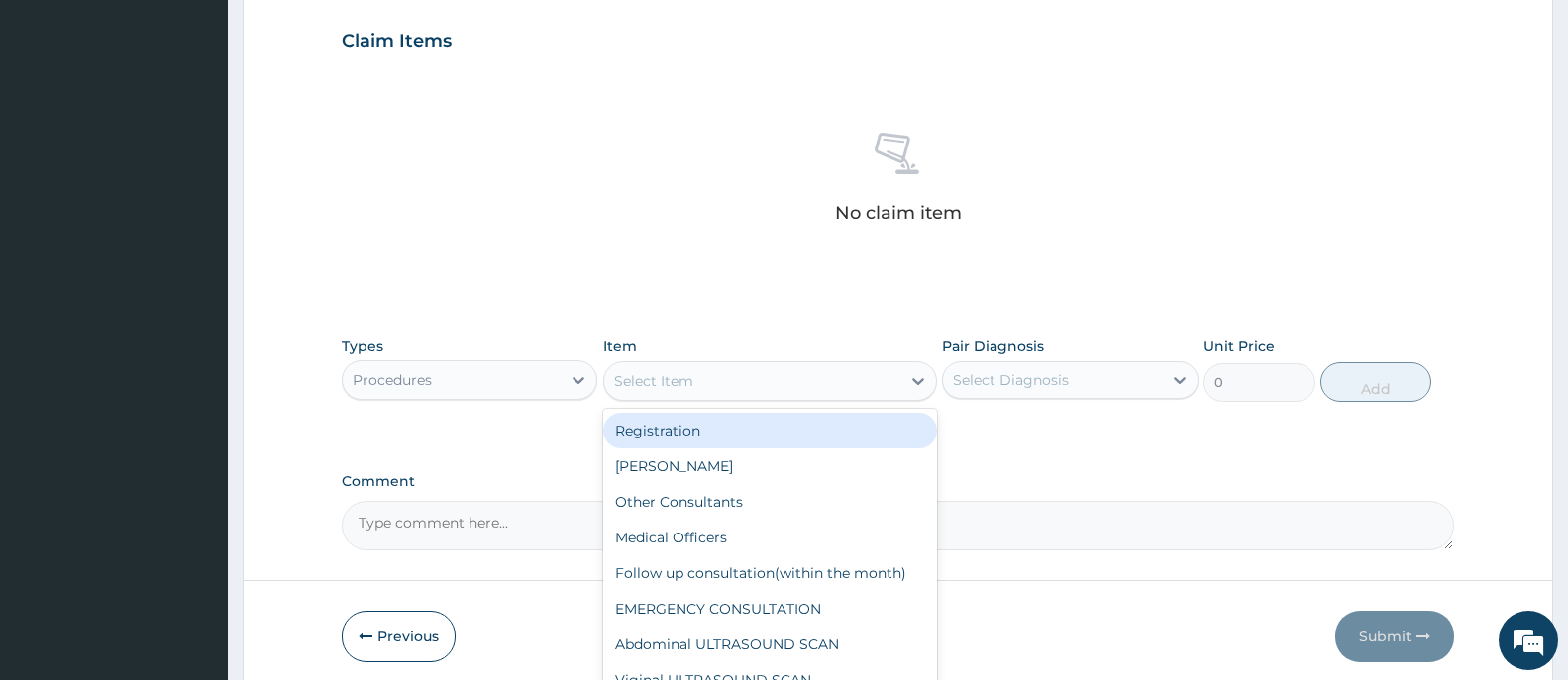
click at [915, 383] on icon at bounding box center [918, 381] width 20 height 20
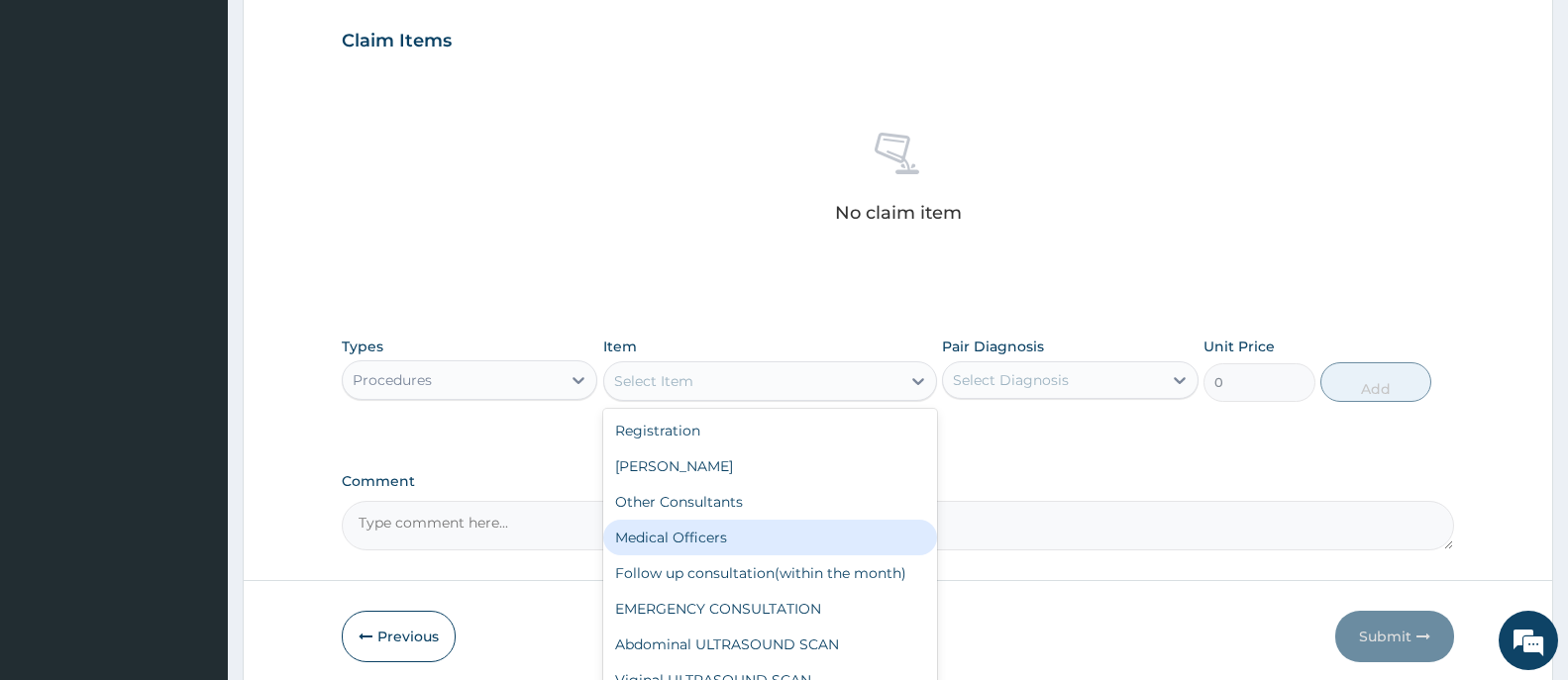
click at [681, 538] on div "Medical Officers" at bounding box center [770, 538] width 334 height 36
type input "5000"
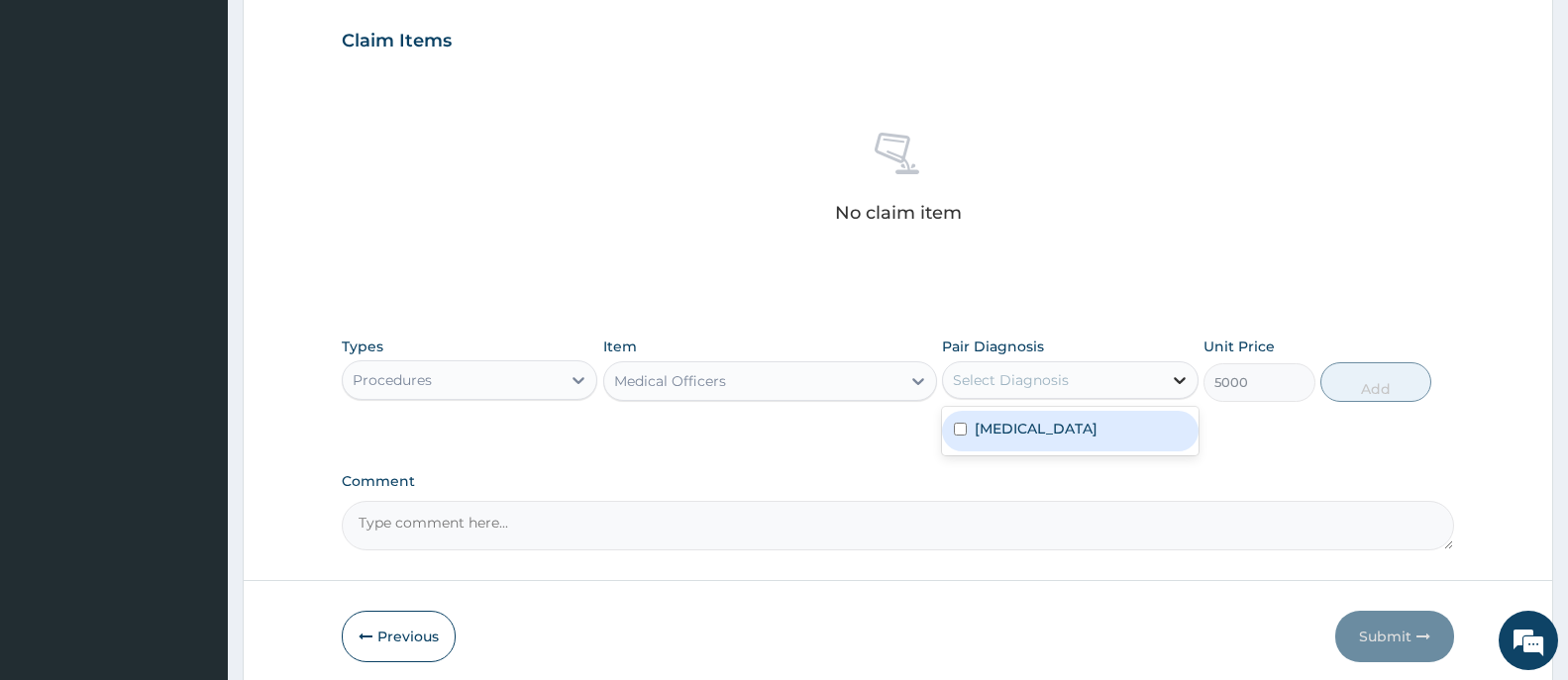
click at [1179, 382] on icon at bounding box center [1179, 380] width 12 height 7
click at [1126, 443] on div "Malaria" at bounding box center [1070, 430] width 256 height 41
checkbox input "true"
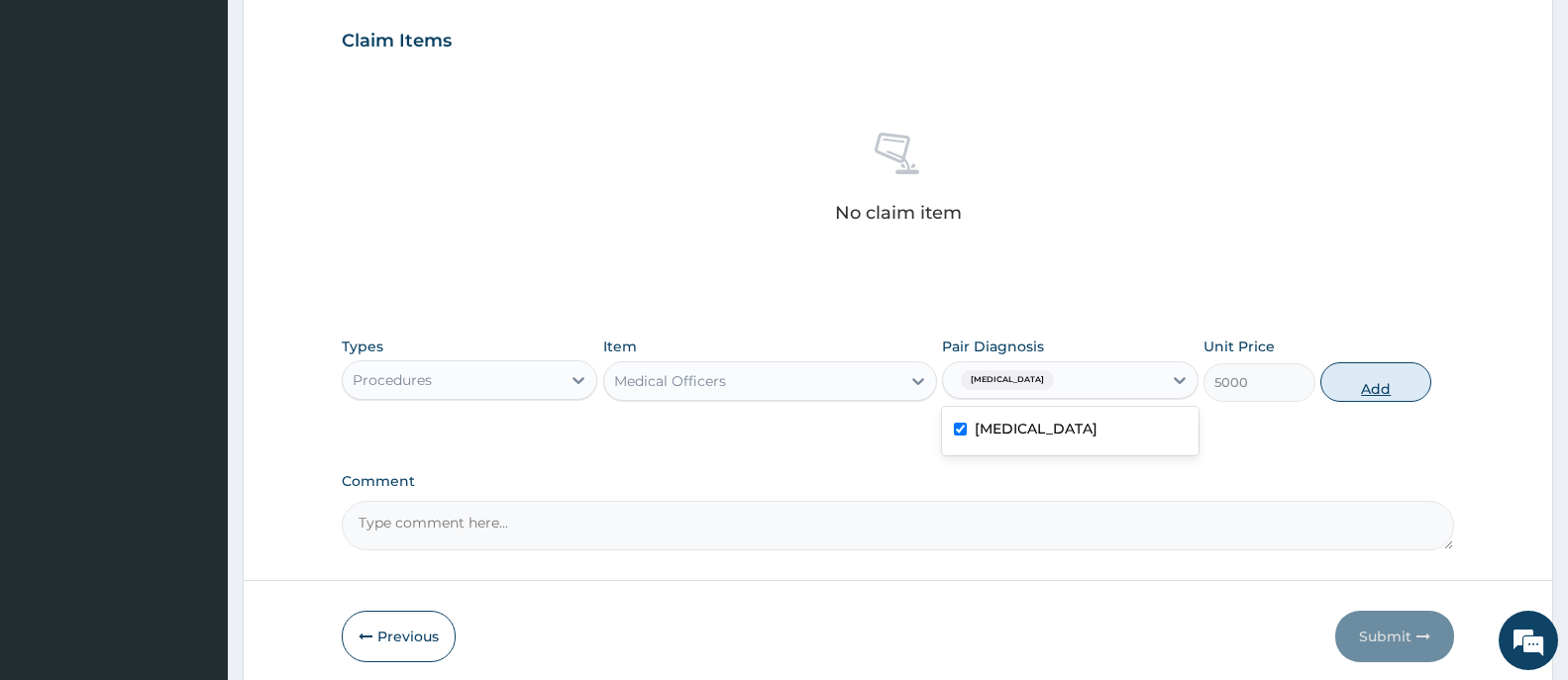
click at [1380, 392] on button "Add" at bounding box center [1375, 382] width 111 height 40
type input "0"
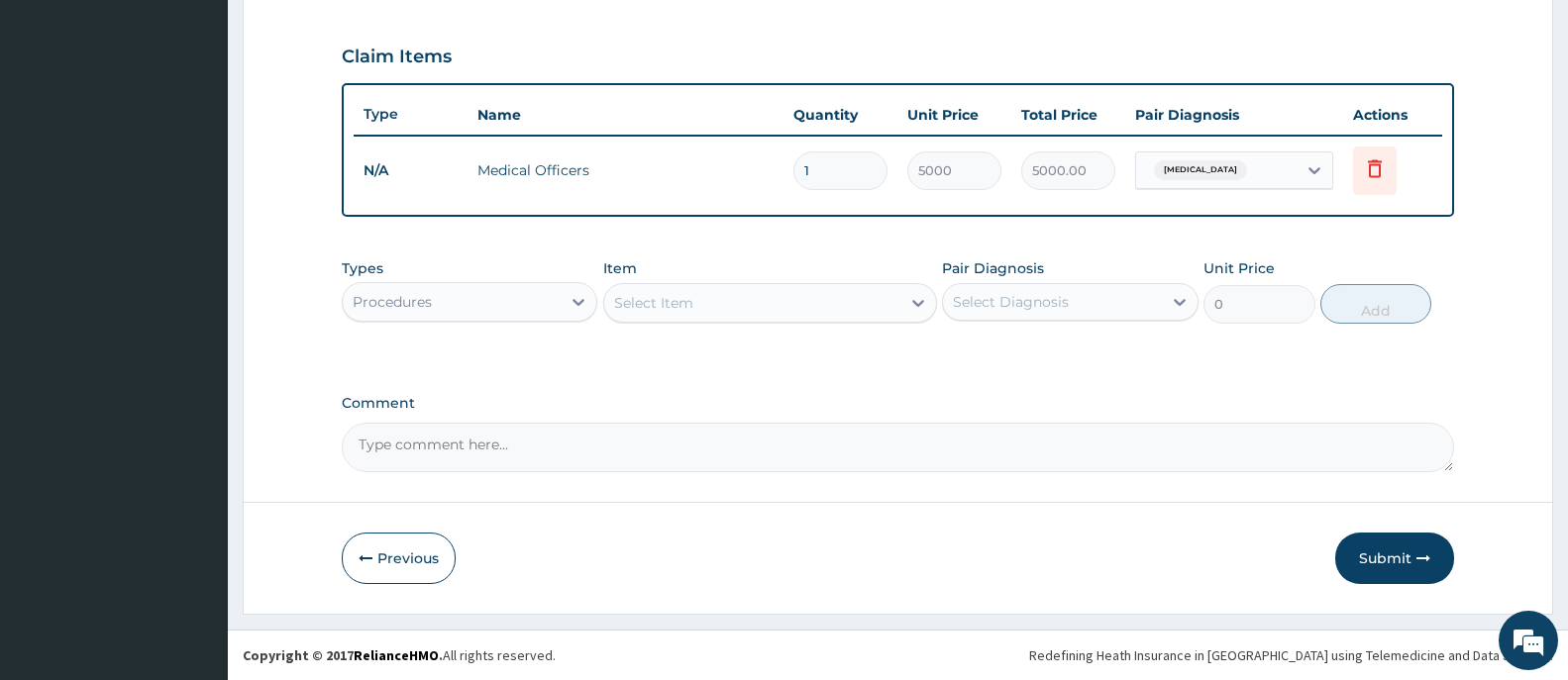
scroll to position [653, 0]
click at [1371, 559] on button "Submit" at bounding box center [1394, 558] width 119 height 52
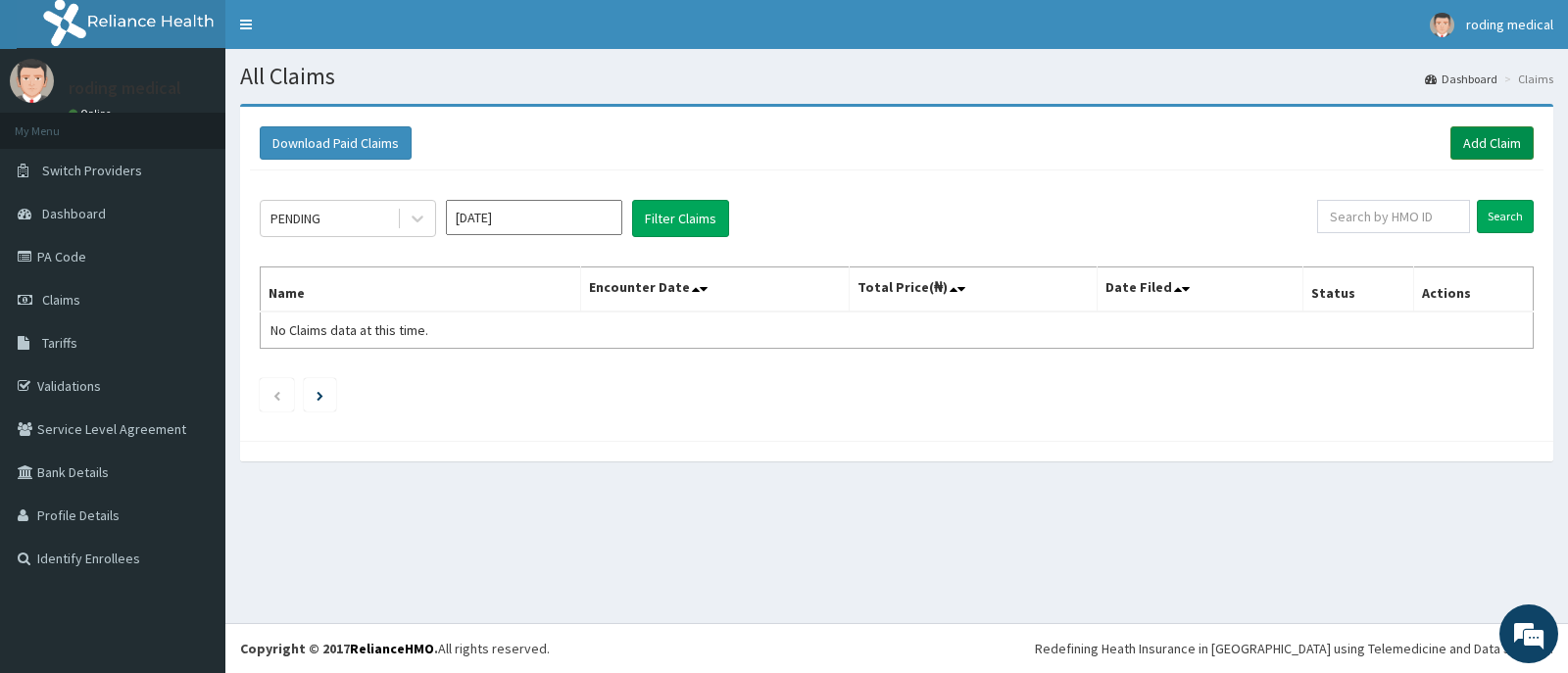
click at [1472, 142] on link "Add Claim" at bounding box center [1492, 143] width 83 height 34
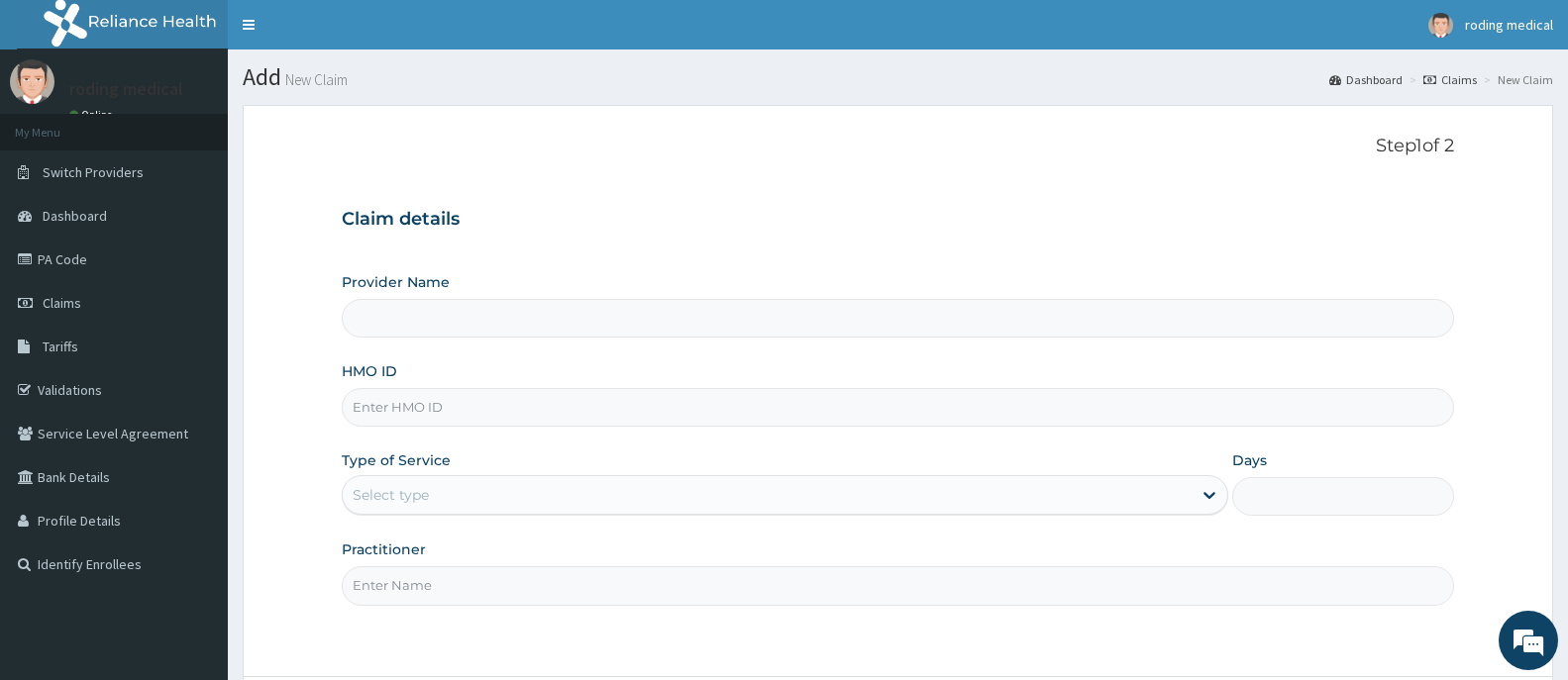
type input "The [GEOGRAPHIC_DATA] - [GEOGRAPHIC_DATA]"
click at [474, 414] on input "HMO ID" at bounding box center [898, 407] width 1113 height 39
type input "KSB/11250/A"
click at [482, 491] on div "Select type" at bounding box center [767, 495] width 849 height 32
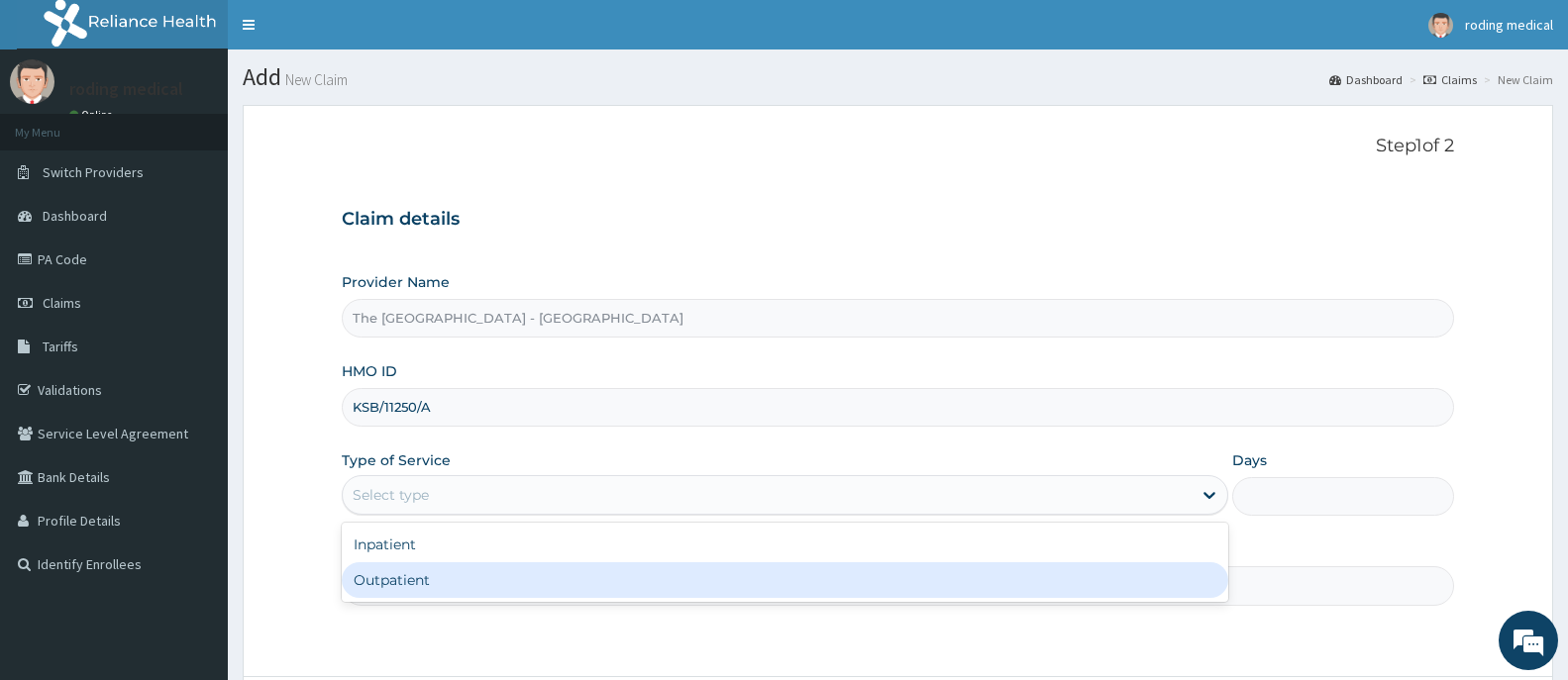
click at [381, 581] on div "Outpatient" at bounding box center [784, 580] width 886 height 36
type input "1"
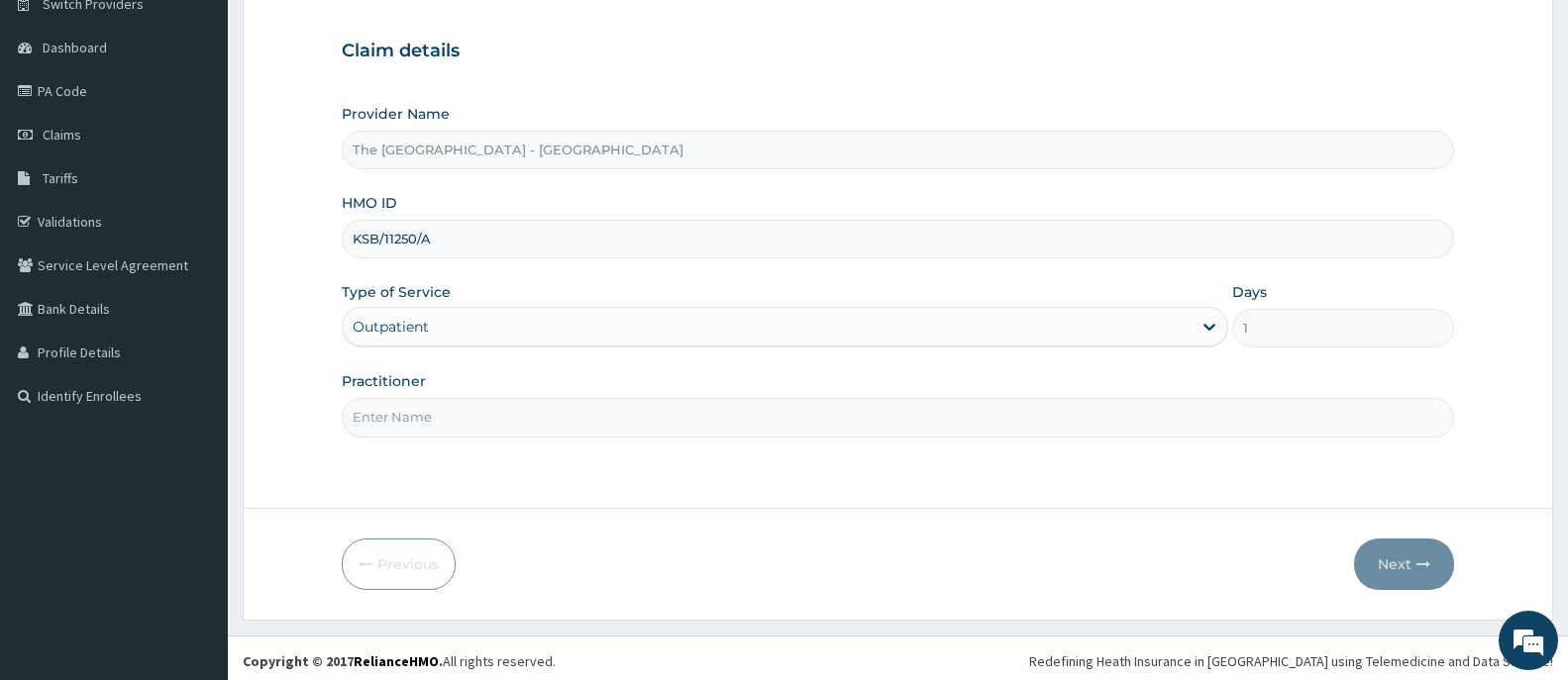
scroll to position [175, 0]
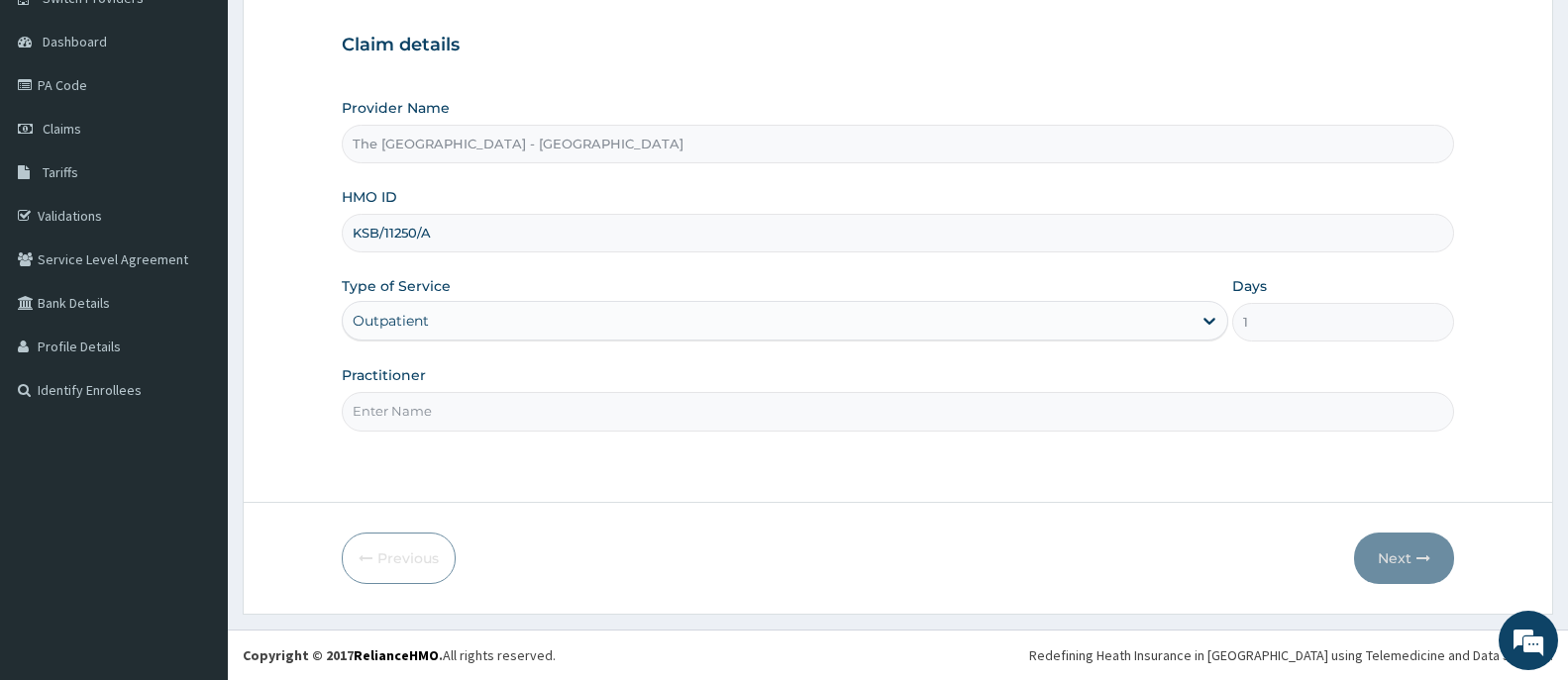
click at [544, 423] on input "Practitioner" at bounding box center [898, 411] width 1113 height 39
type input "Dr [PERSON_NAME]"
click at [1396, 561] on button "Next" at bounding box center [1403, 558] width 100 height 52
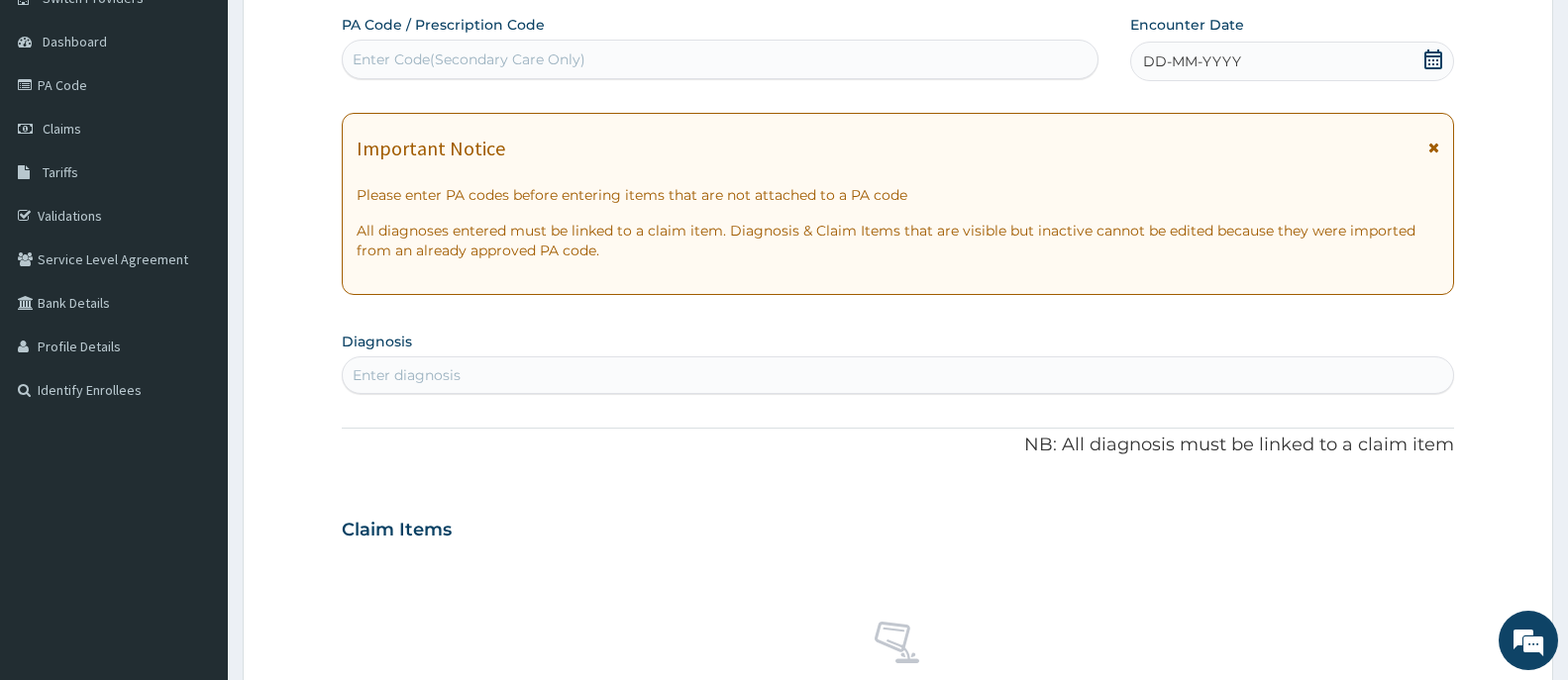
click at [1211, 59] on span "DD-MM-YYYY" at bounding box center [1191, 62] width 98 height 20
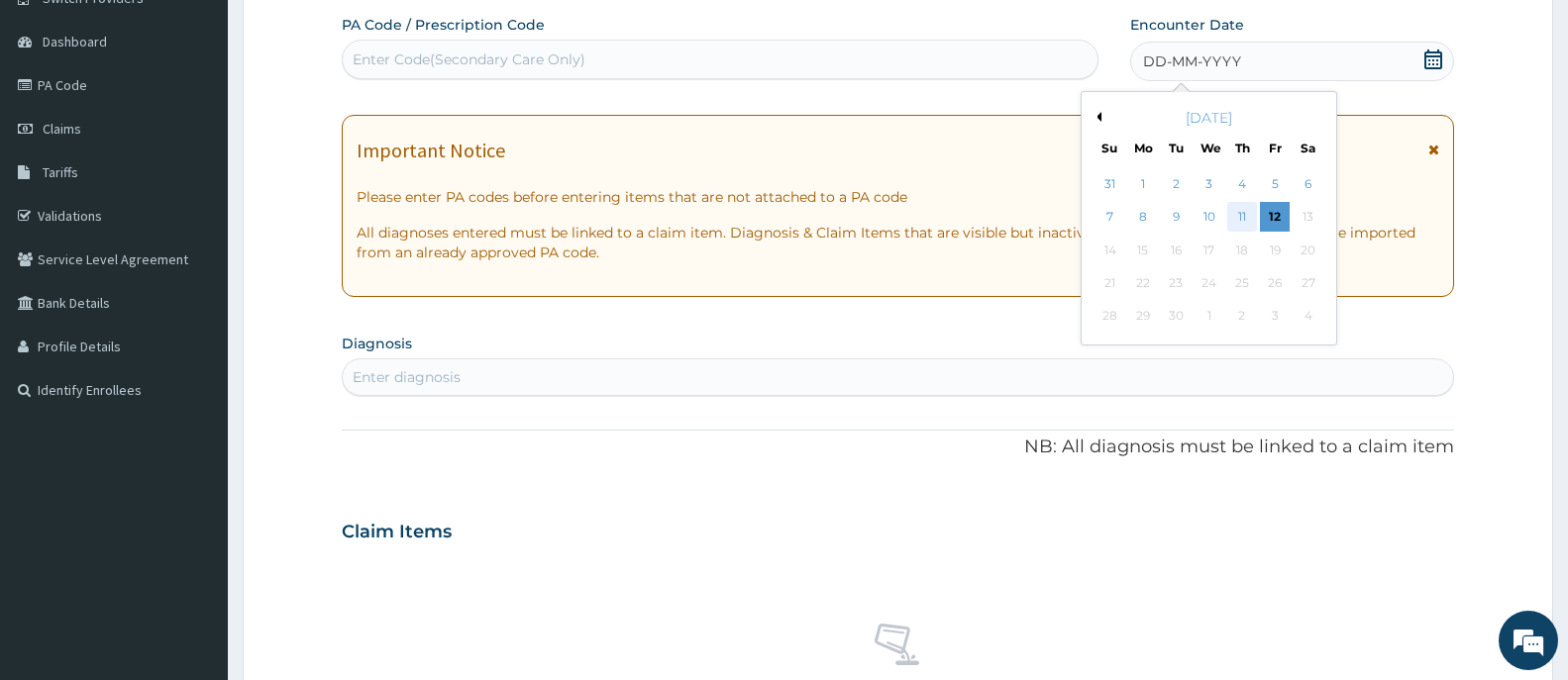
click at [1238, 215] on div "11" at bounding box center [1242, 218] width 30 height 30
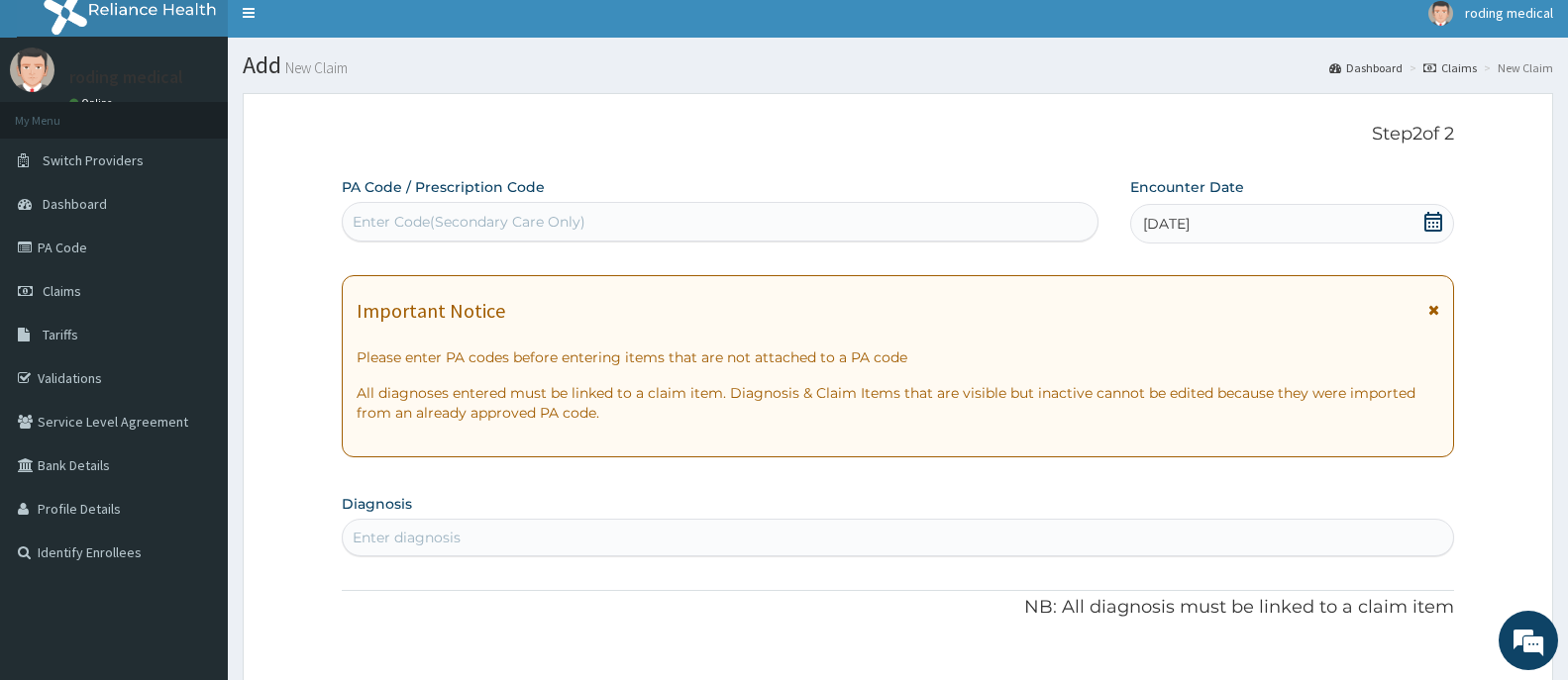
scroll to position [0, 0]
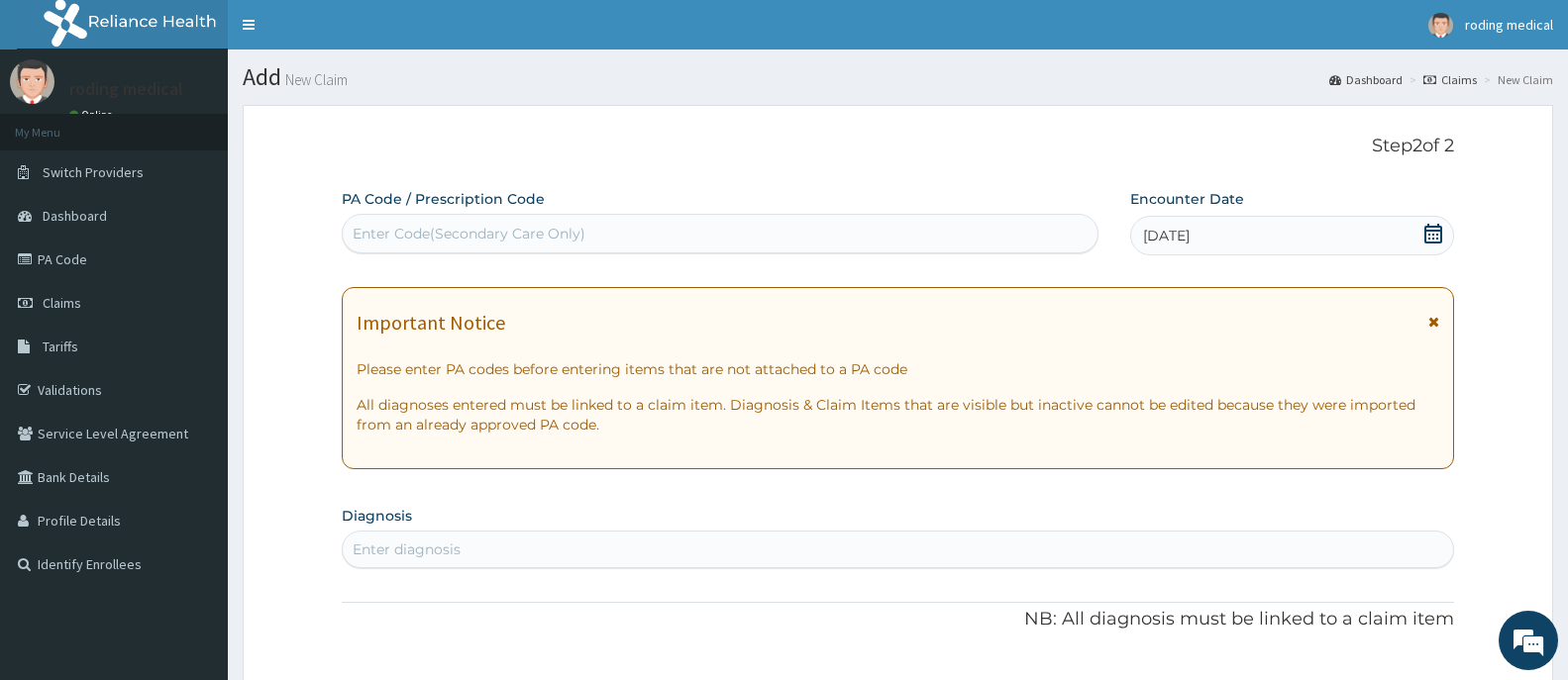
click at [373, 197] on label "PA Code / Prescription Code" at bounding box center [442, 199] width 203 height 20
click at [372, 237] on div "Enter Code(Secondary Care Only)" at bounding box center [468, 234] width 233 height 20
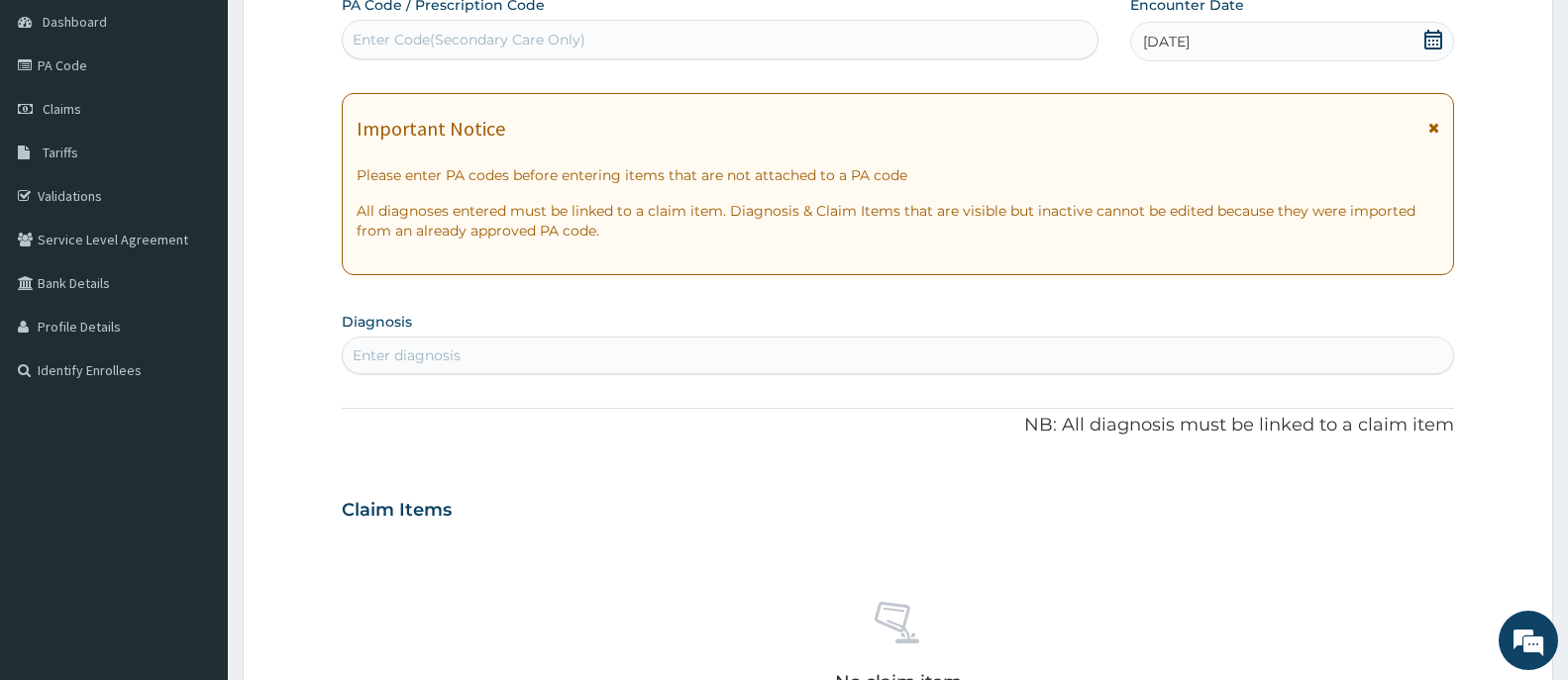
scroll to position [198, 0]
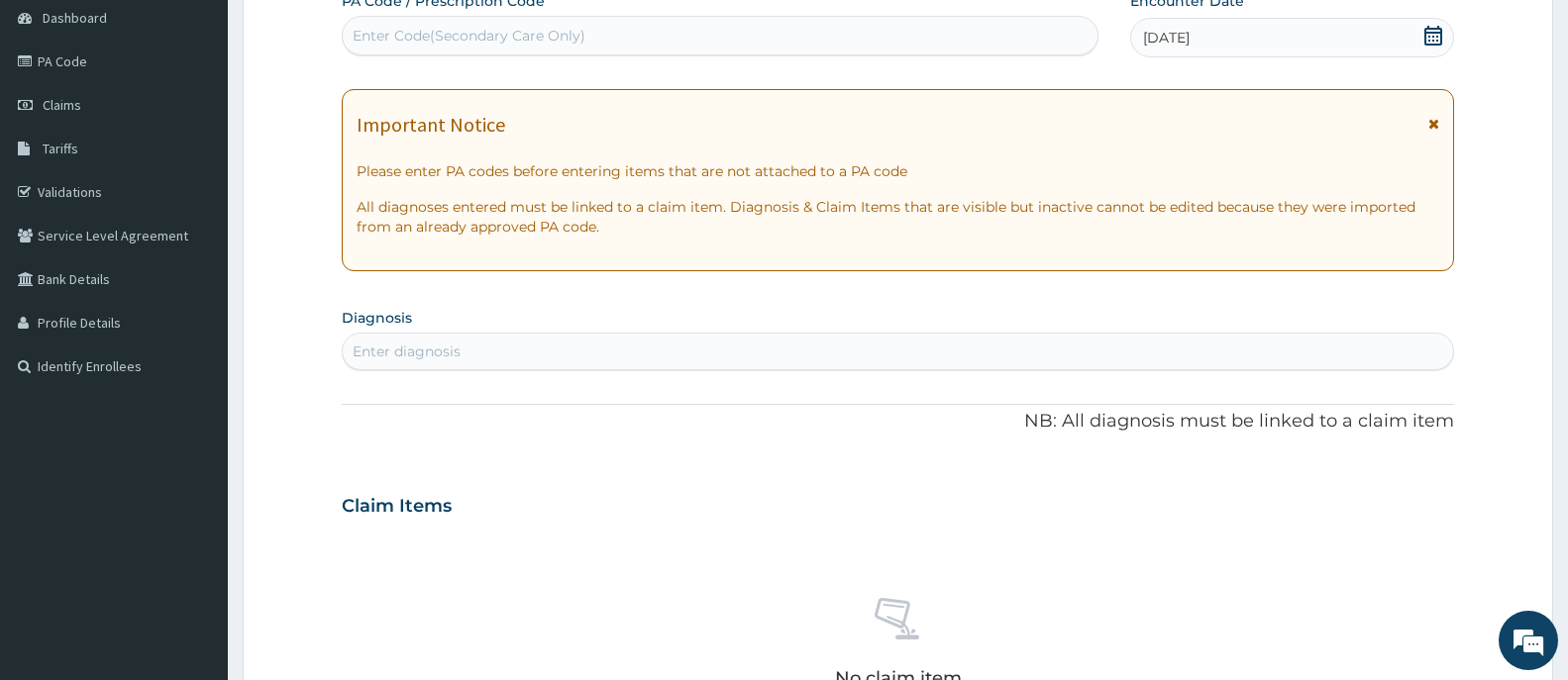
click at [503, 351] on div "Enter diagnosis" at bounding box center [898, 351] width 1111 height 32
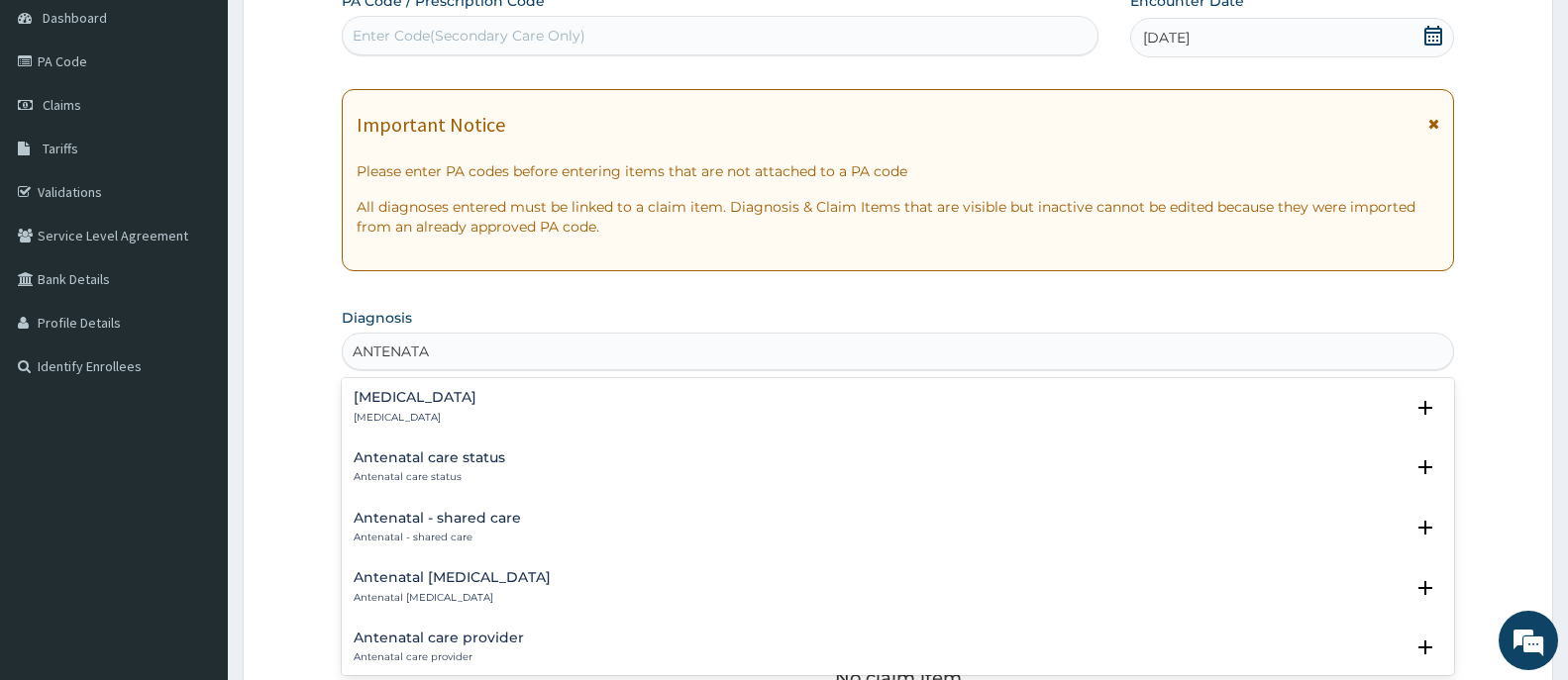
type input "ANTENATAL"
click at [402, 634] on h4 "Antenatal care provider" at bounding box center [438, 638] width 171 height 15
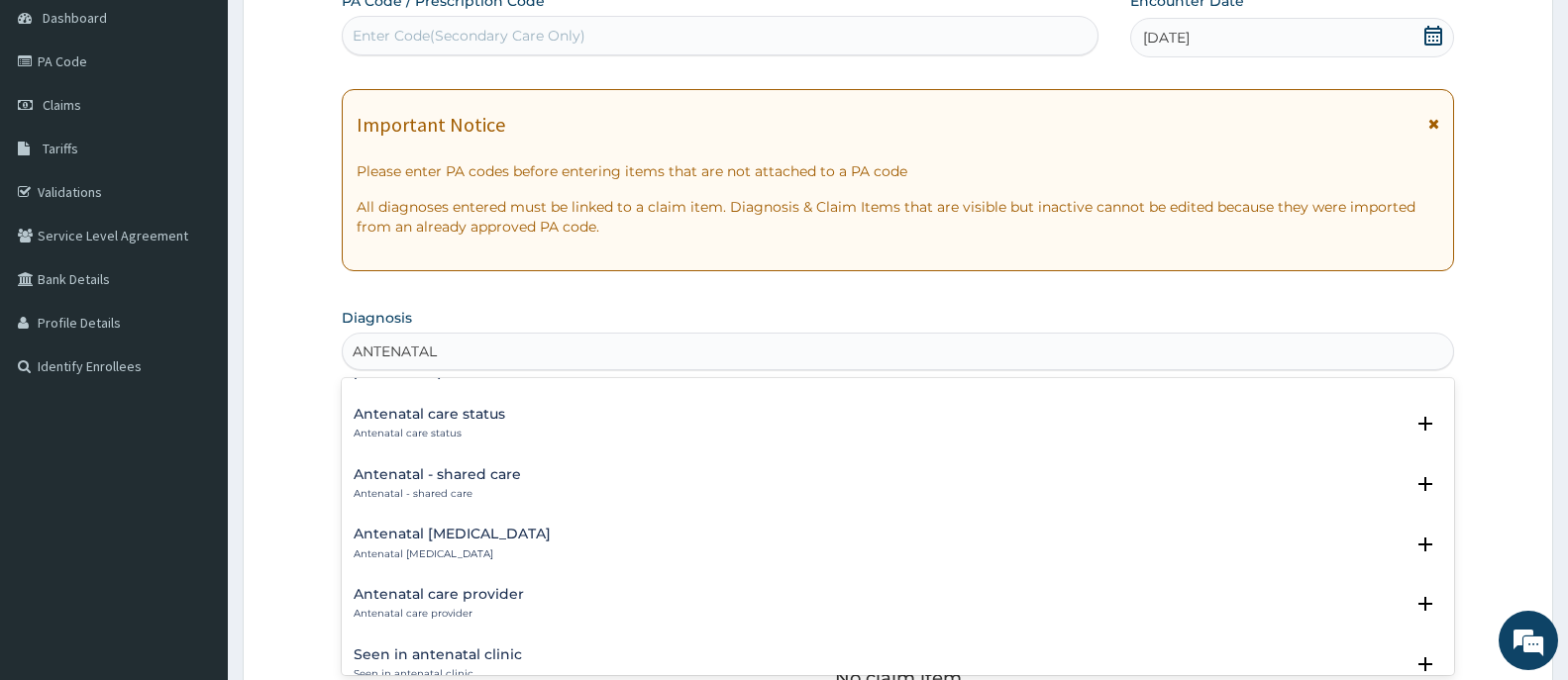
scroll to position [0, 0]
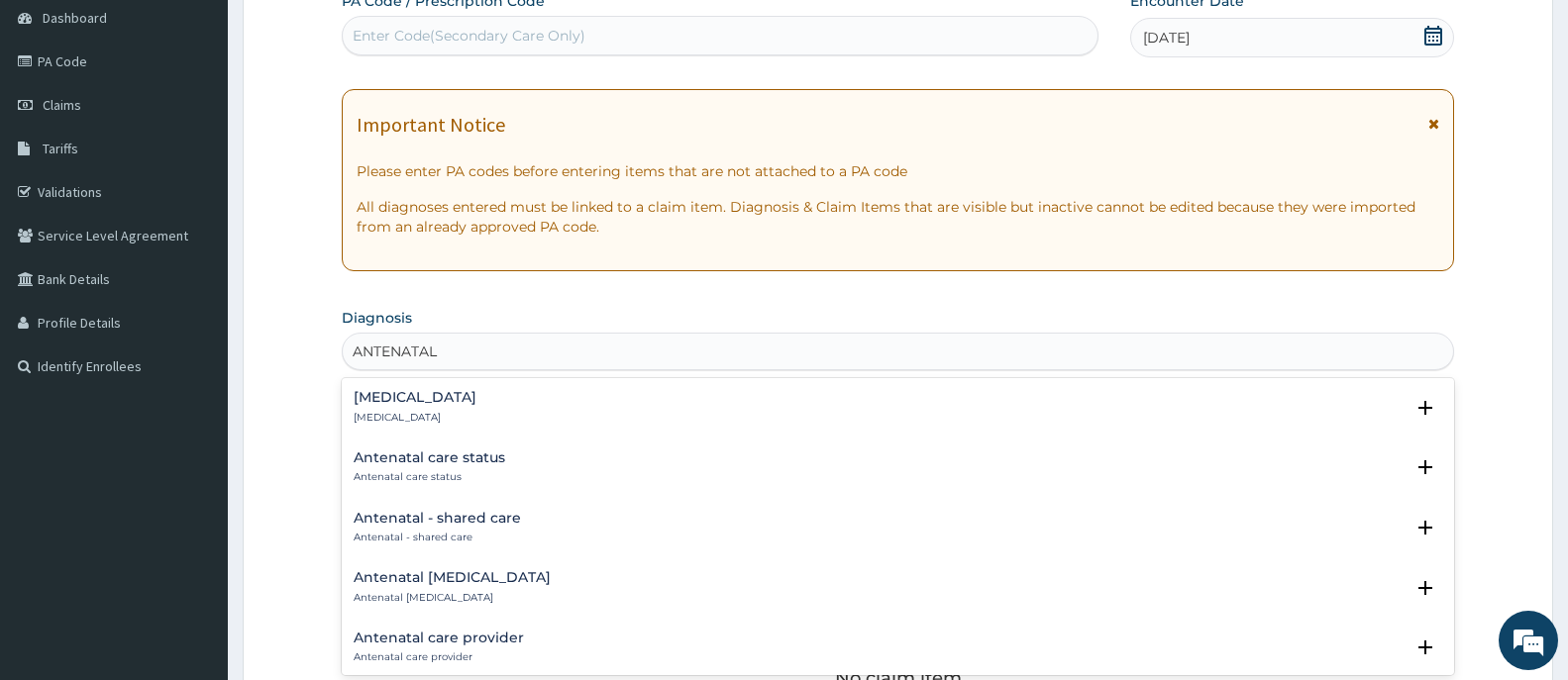
click at [459, 641] on h4 "Antenatal care provider" at bounding box center [438, 638] width 171 height 15
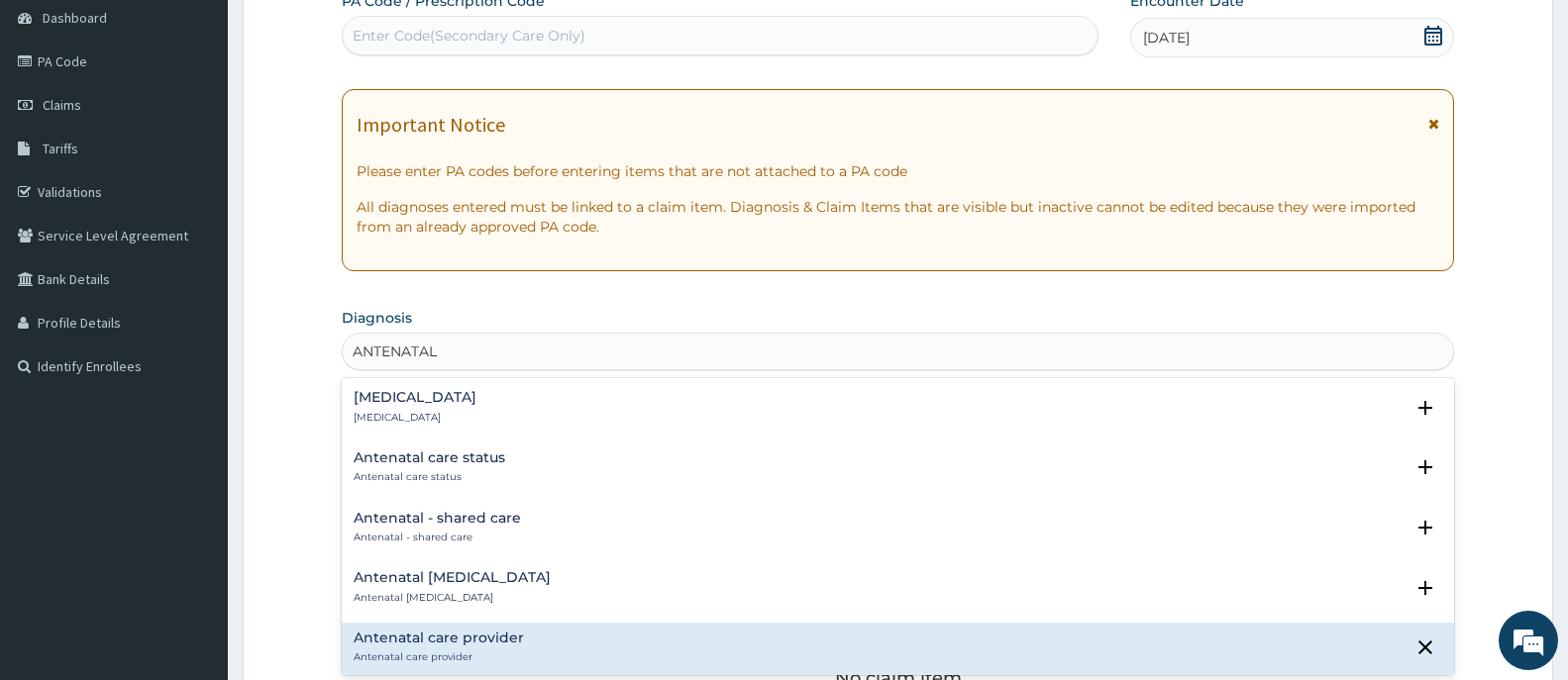
click at [371, 639] on h4 "Antenatal care provider" at bounding box center [438, 638] width 171 height 15
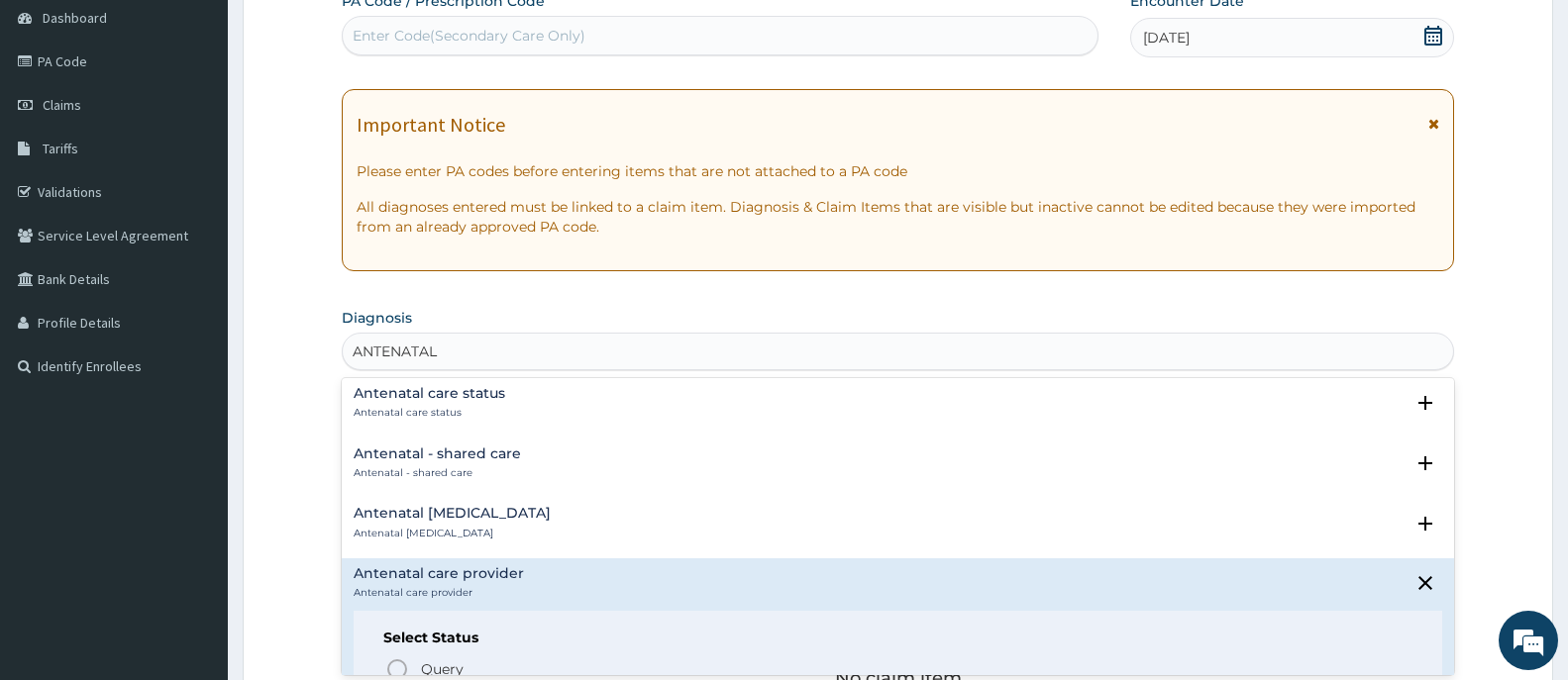
scroll to position [99, 0]
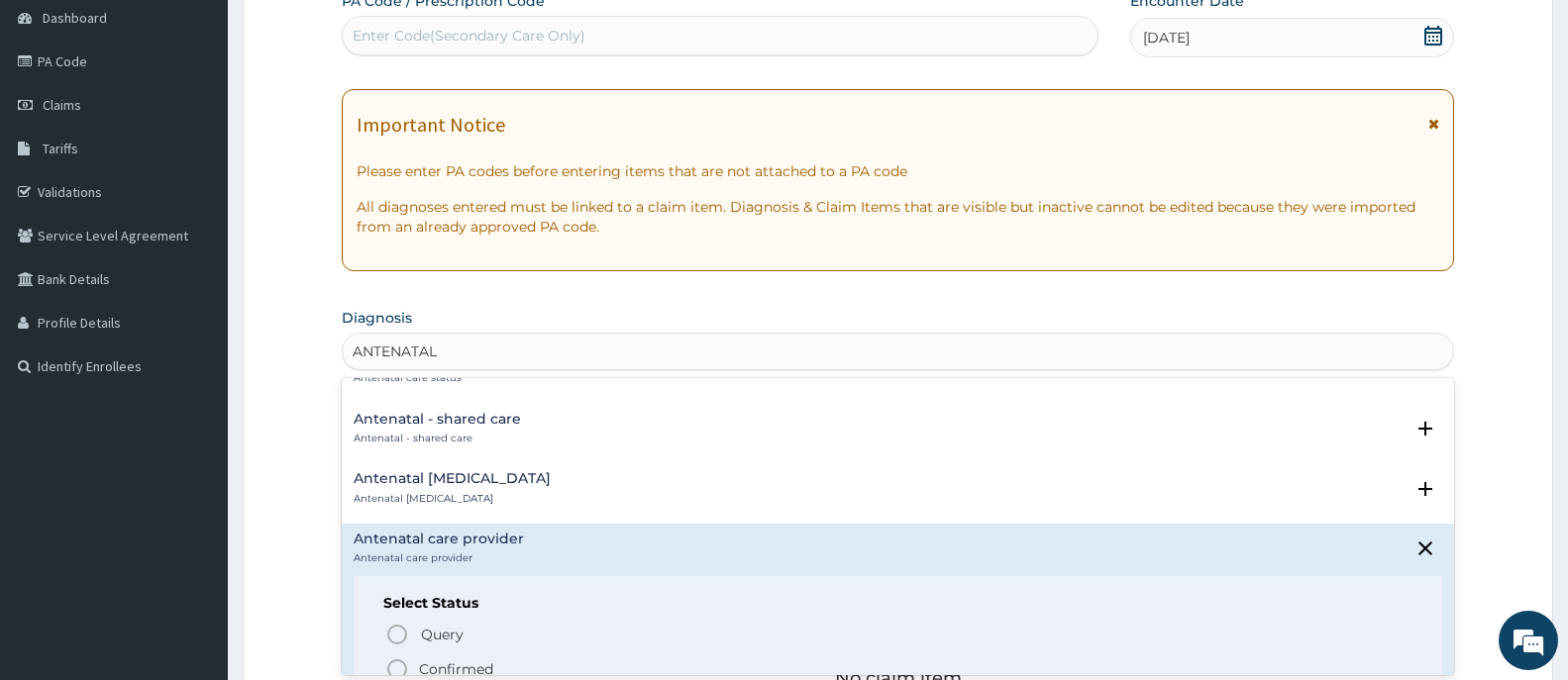
click at [392, 666] on icon "status option filled" at bounding box center [397, 669] width 24 height 24
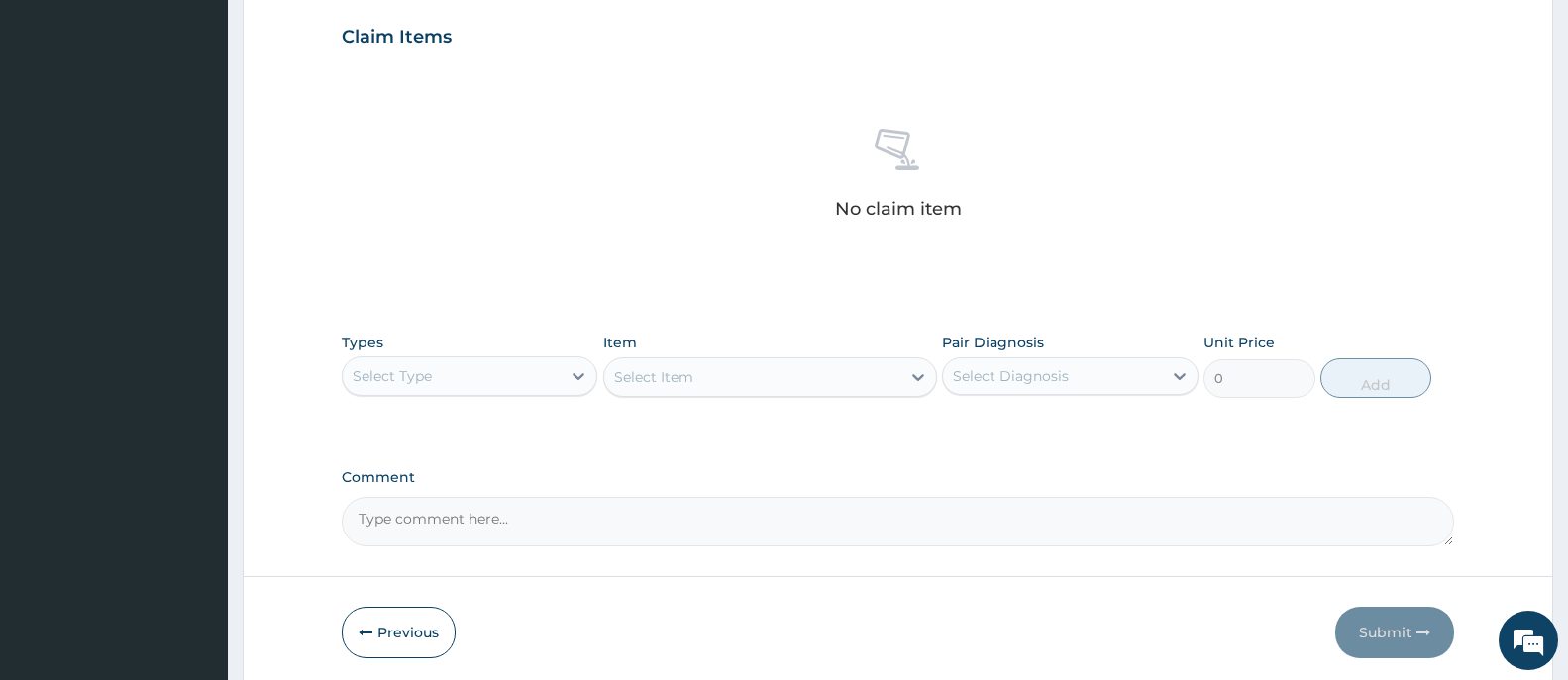
scroll to position [693, 0]
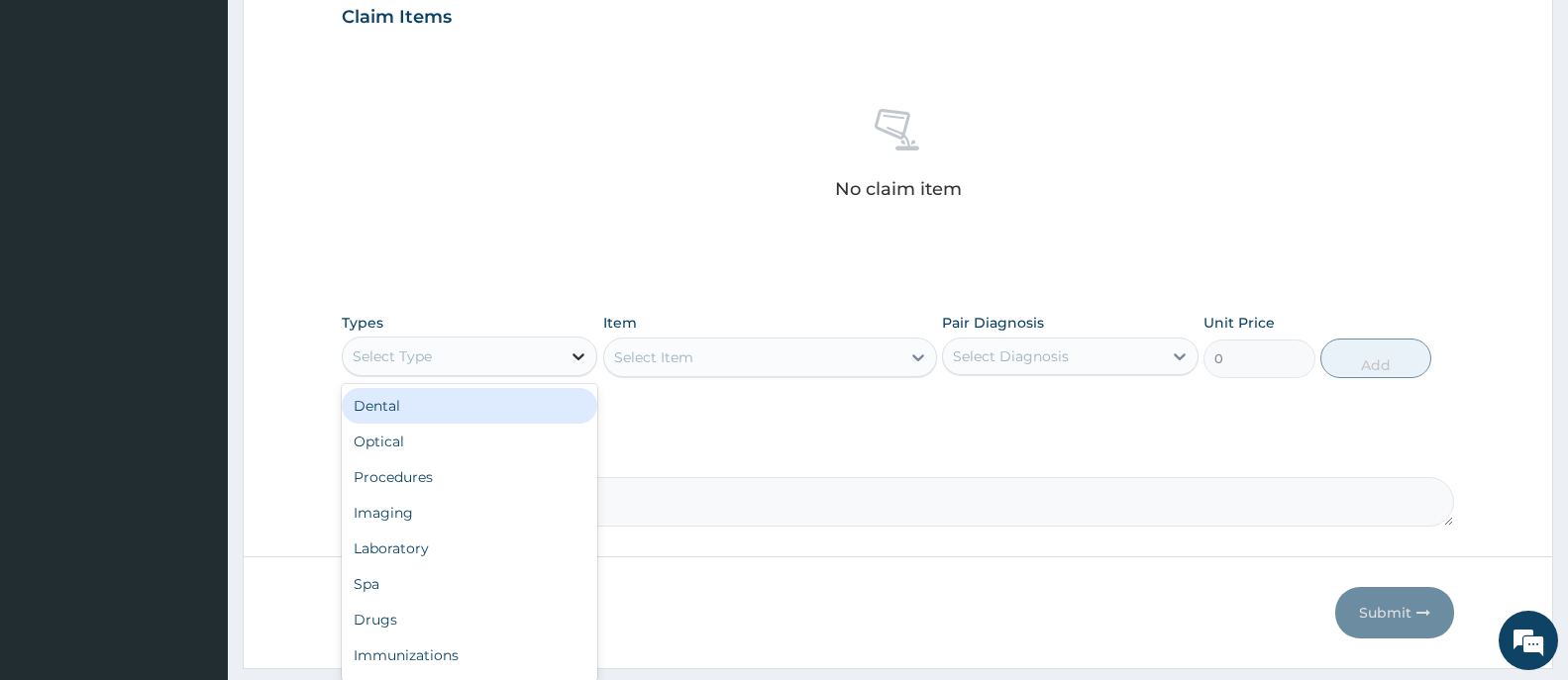
click at [577, 359] on icon at bounding box center [578, 356] width 20 height 20
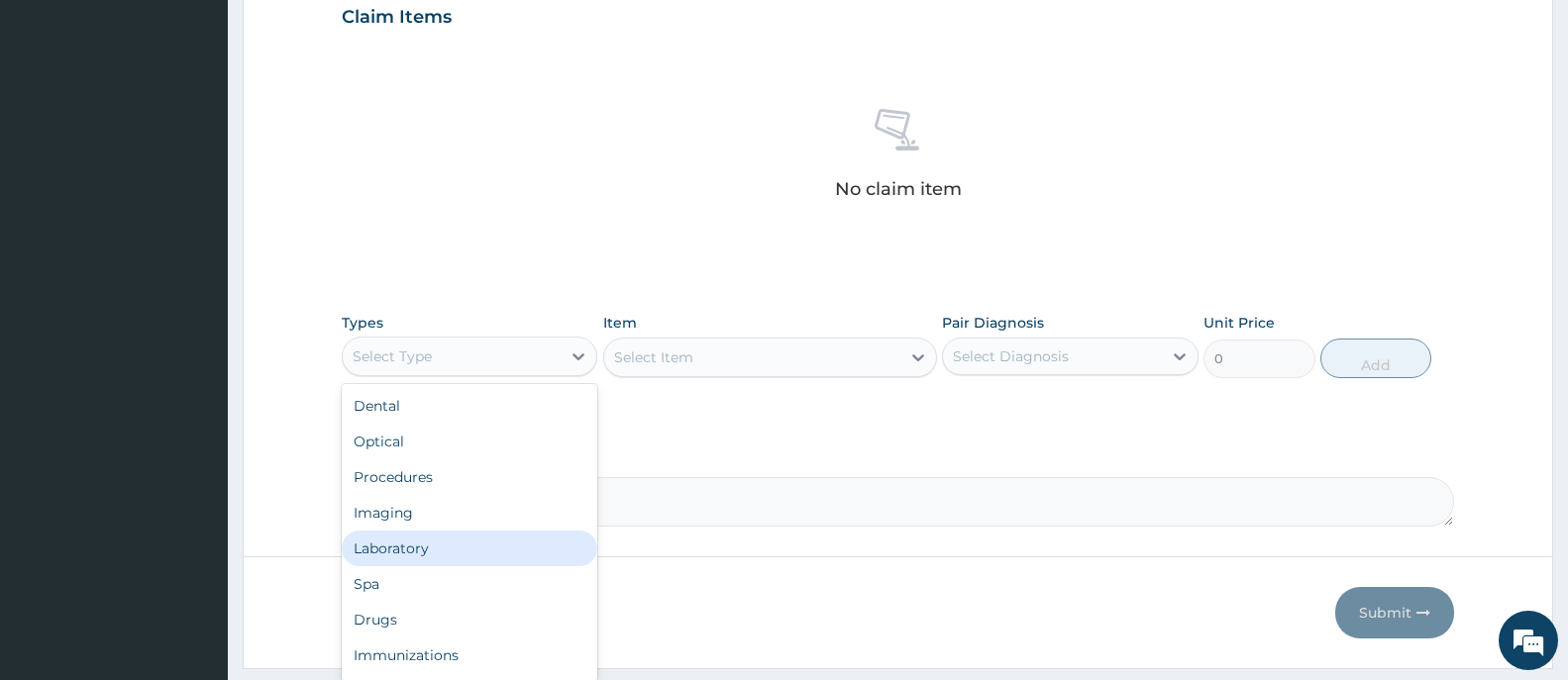
click at [393, 552] on div "Laboratory" at bounding box center [469, 548] width 256 height 36
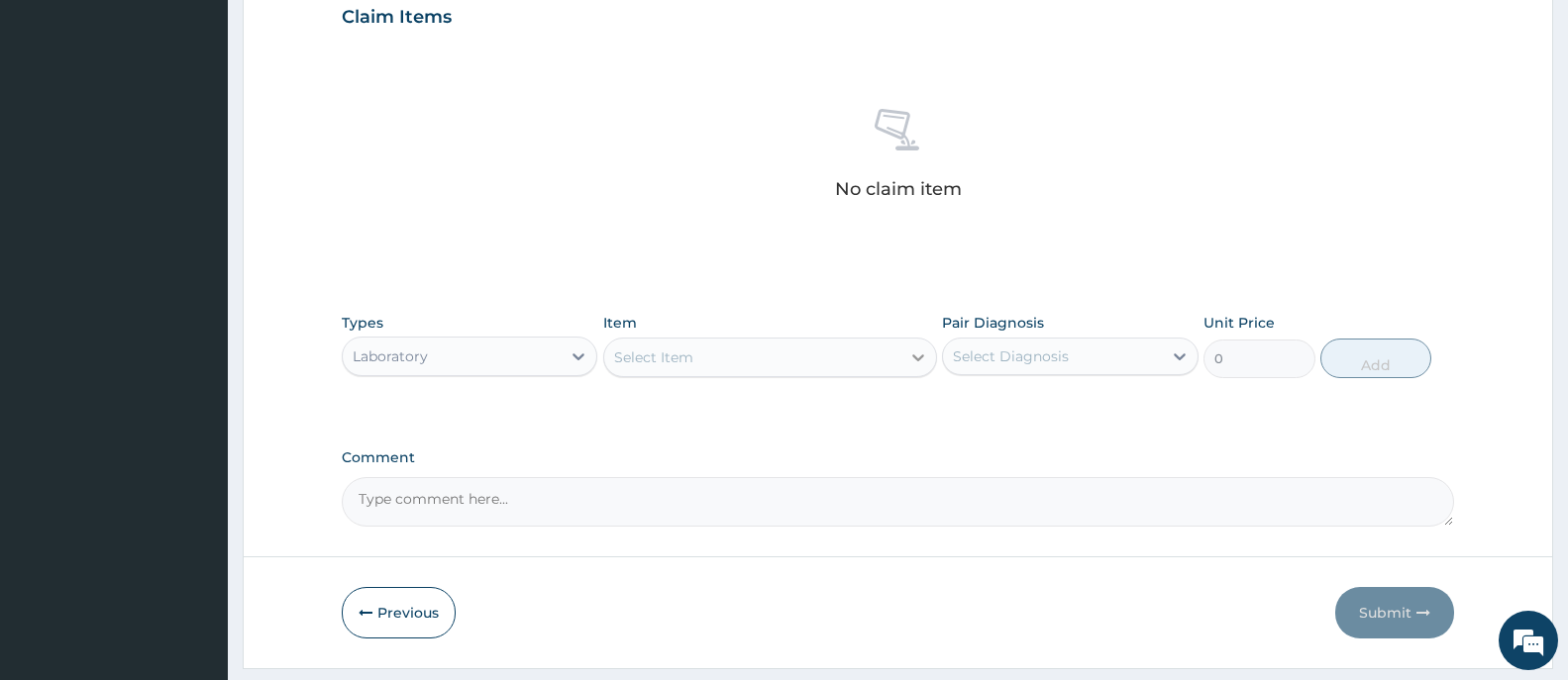
click at [917, 353] on icon at bounding box center [918, 357] width 20 height 20
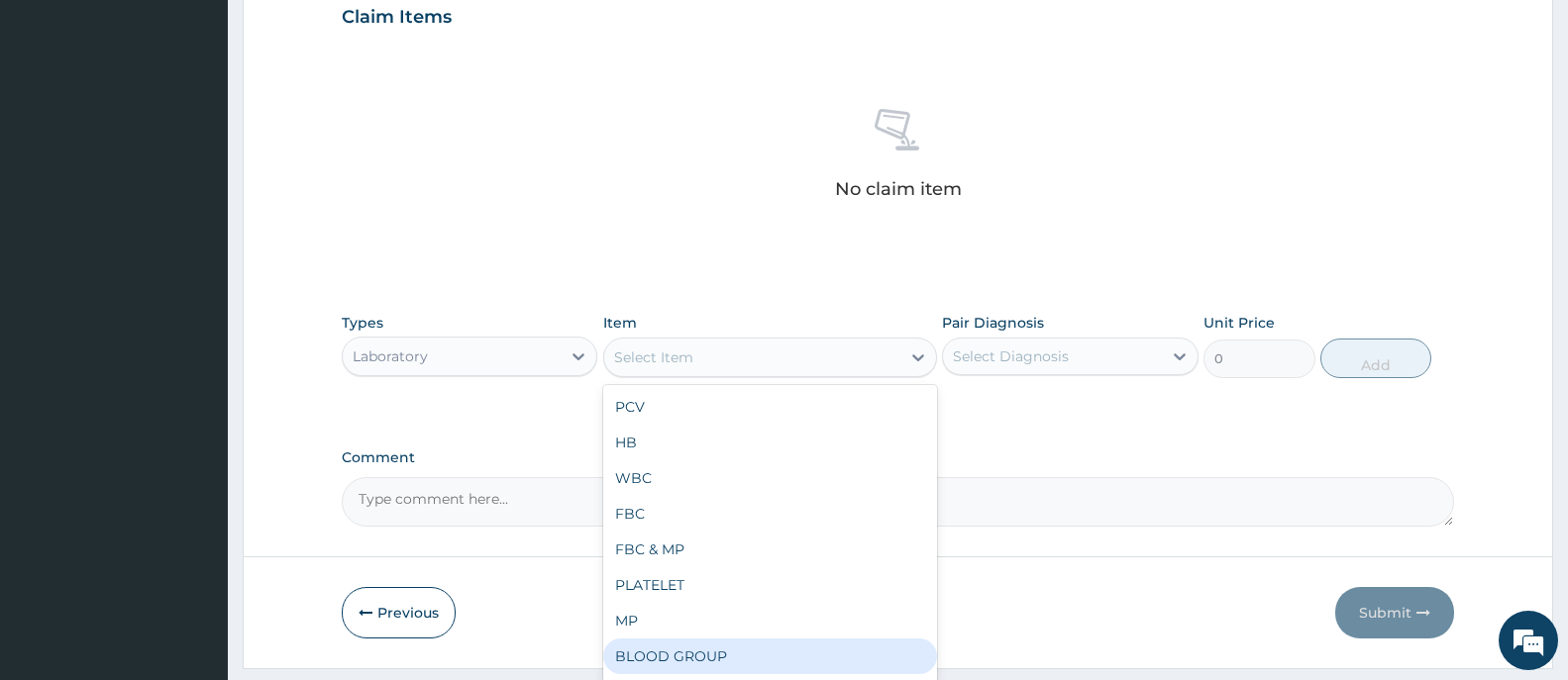
click at [685, 649] on div "BLOOD GROUP" at bounding box center [770, 657] width 334 height 36
type input "2280"
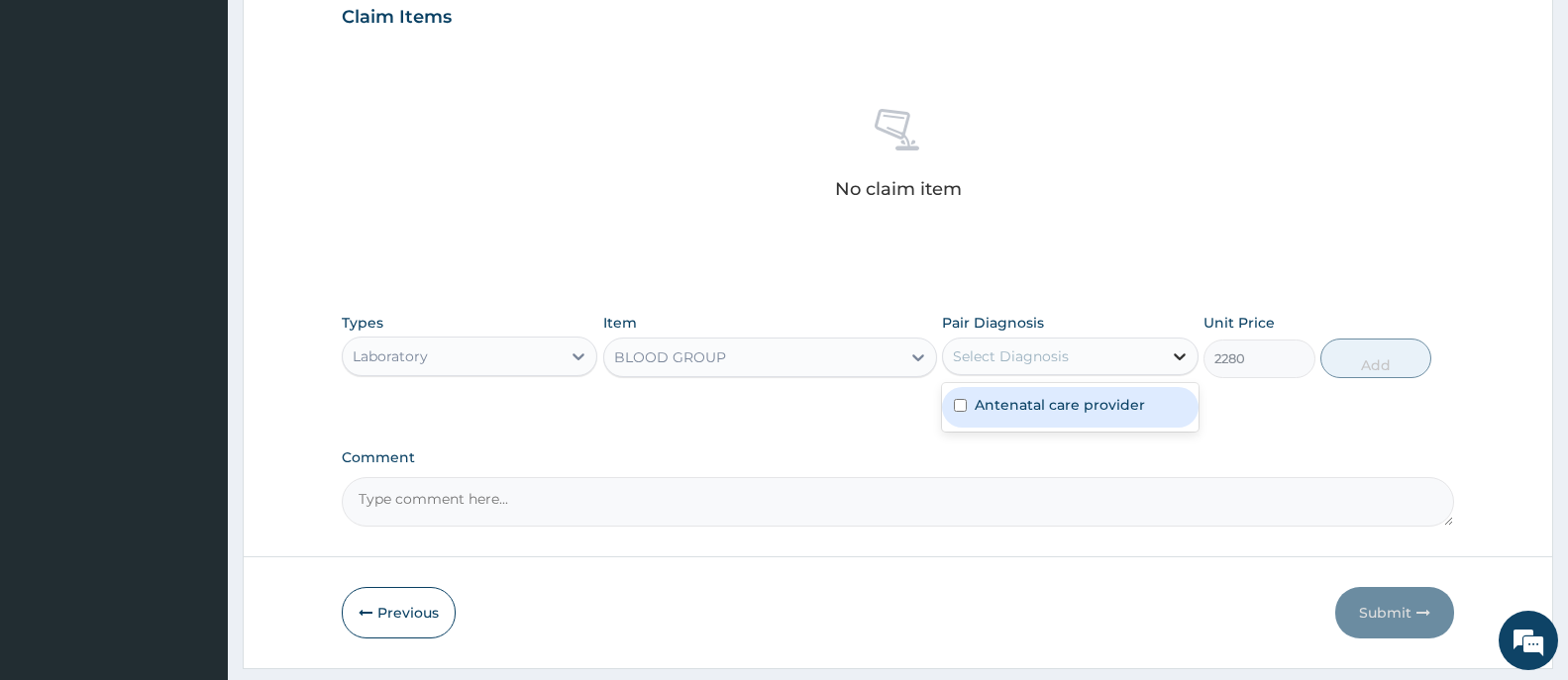
click at [1177, 354] on icon at bounding box center [1179, 356] width 20 height 20
click at [1155, 410] on div "Antenatal care provider" at bounding box center [1070, 407] width 256 height 41
checkbox input "true"
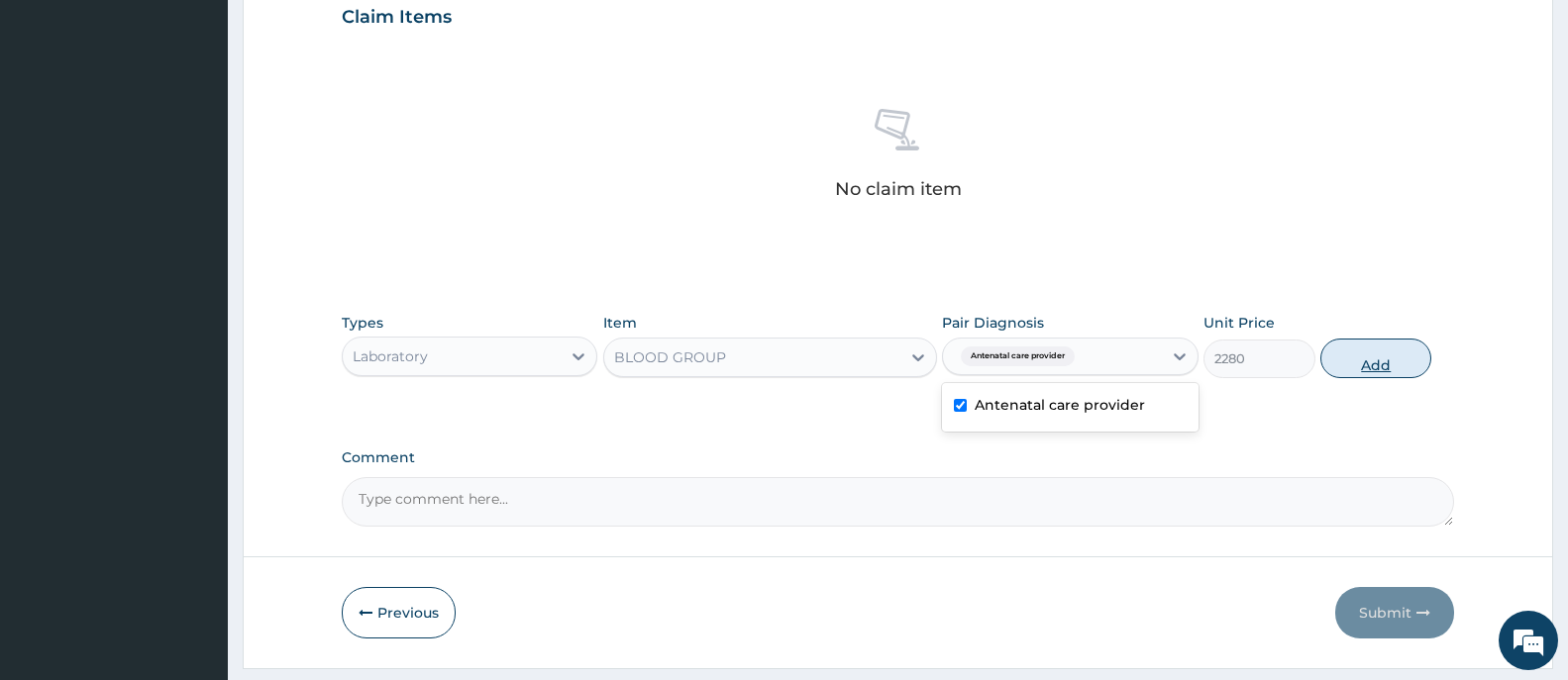
click at [1363, 366] on button "Add" at bounding box center [1375, 358] width 111 height 40
type input "0"
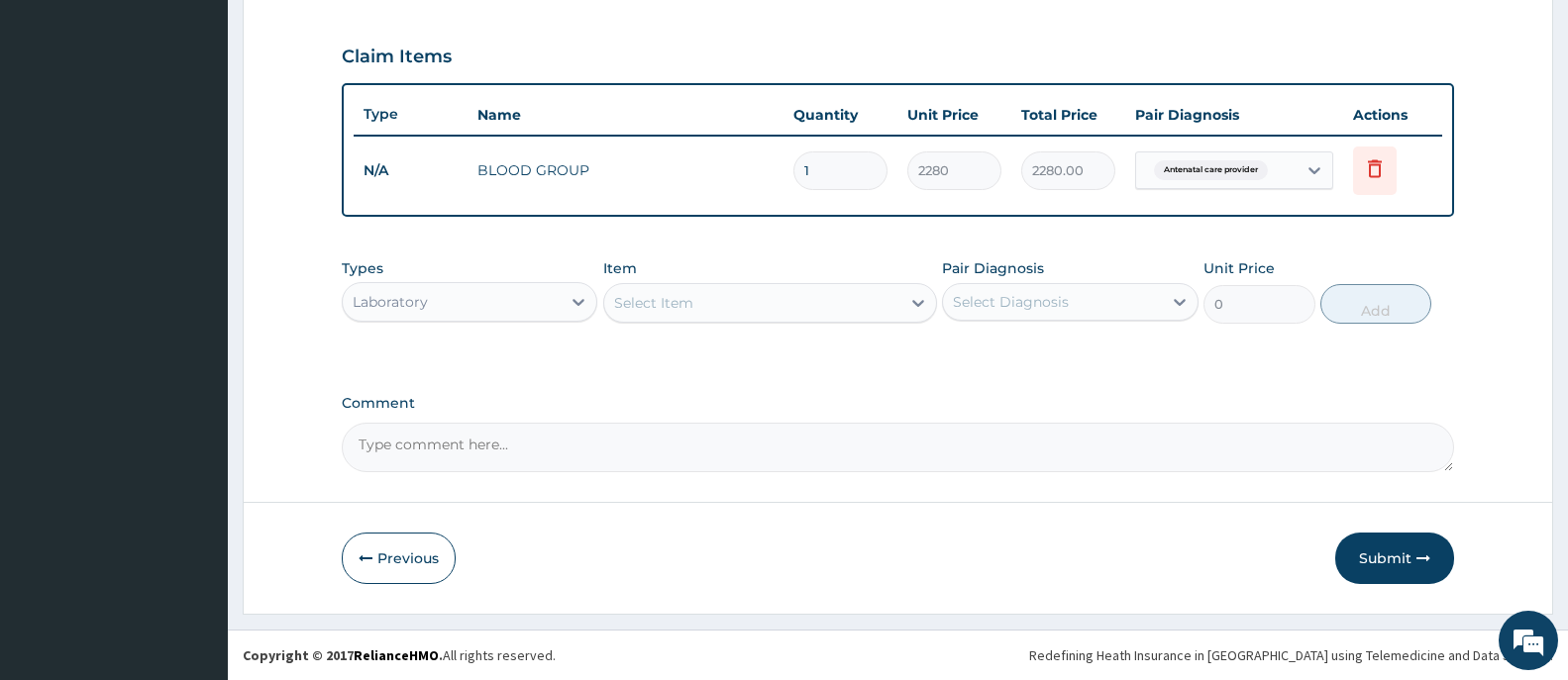
scroll to position [653, 0]
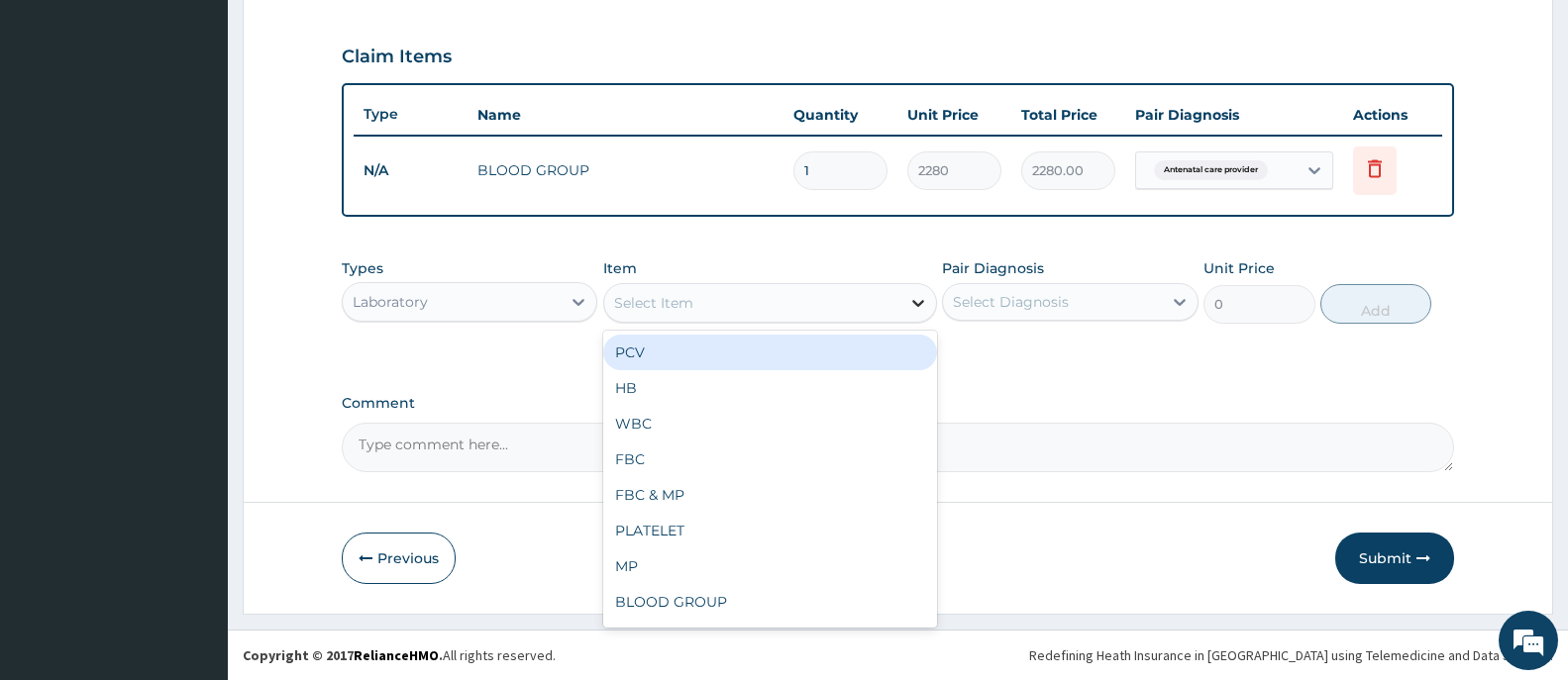
click at [914, 301] on icon at bounding box center [918, 303] width 12 height 7
type input "[MEDICAL_DATA]"
click at [691, 356] on div "[MEDICAL_DATA] 1 & 2" at bounding box center [770, 352] width 334 height 36
type input "7320"
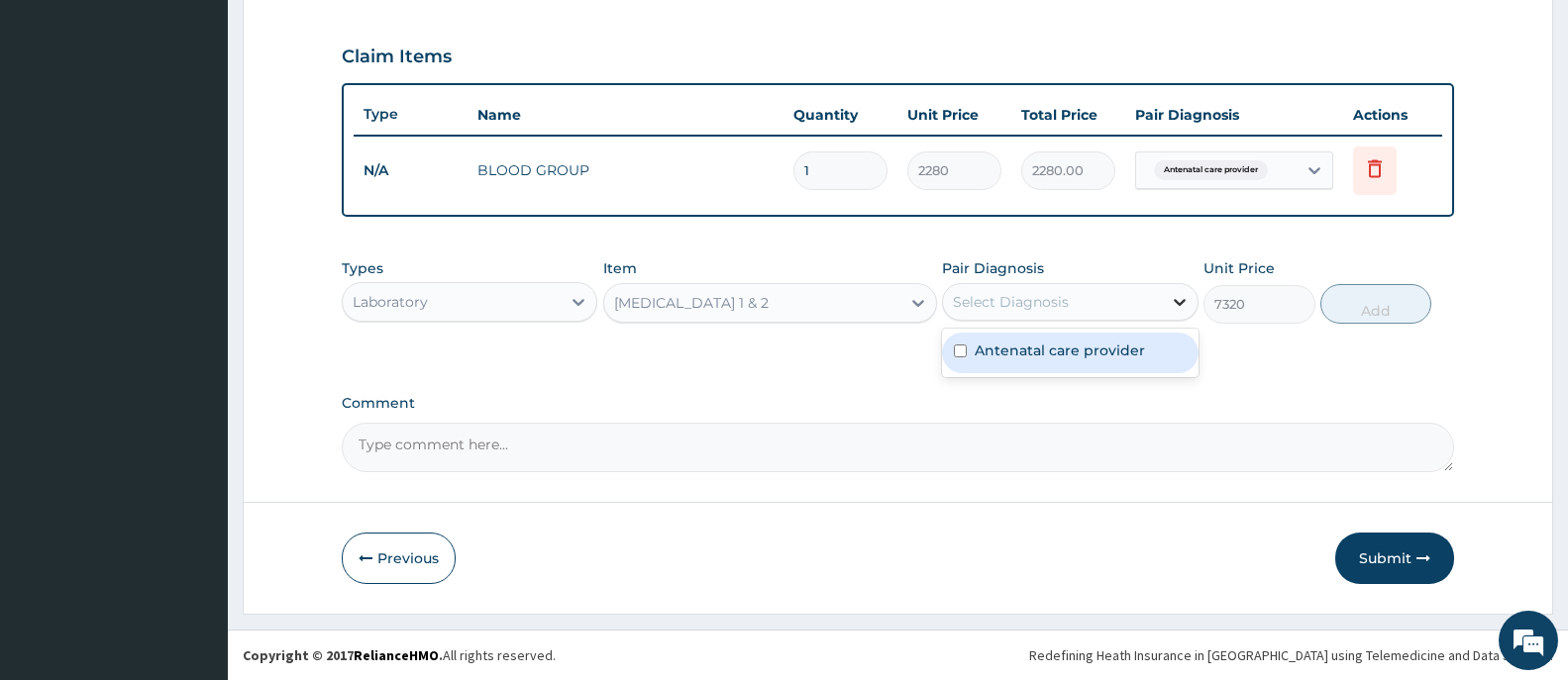
click at [1182, 305] on icon at bounding box center [1179, 303] width 20 height 20
click at [1177, 351] on div "Antenatal care provider" at bounding box center [1070, 352] width 256 height 41
checkbox input "true"
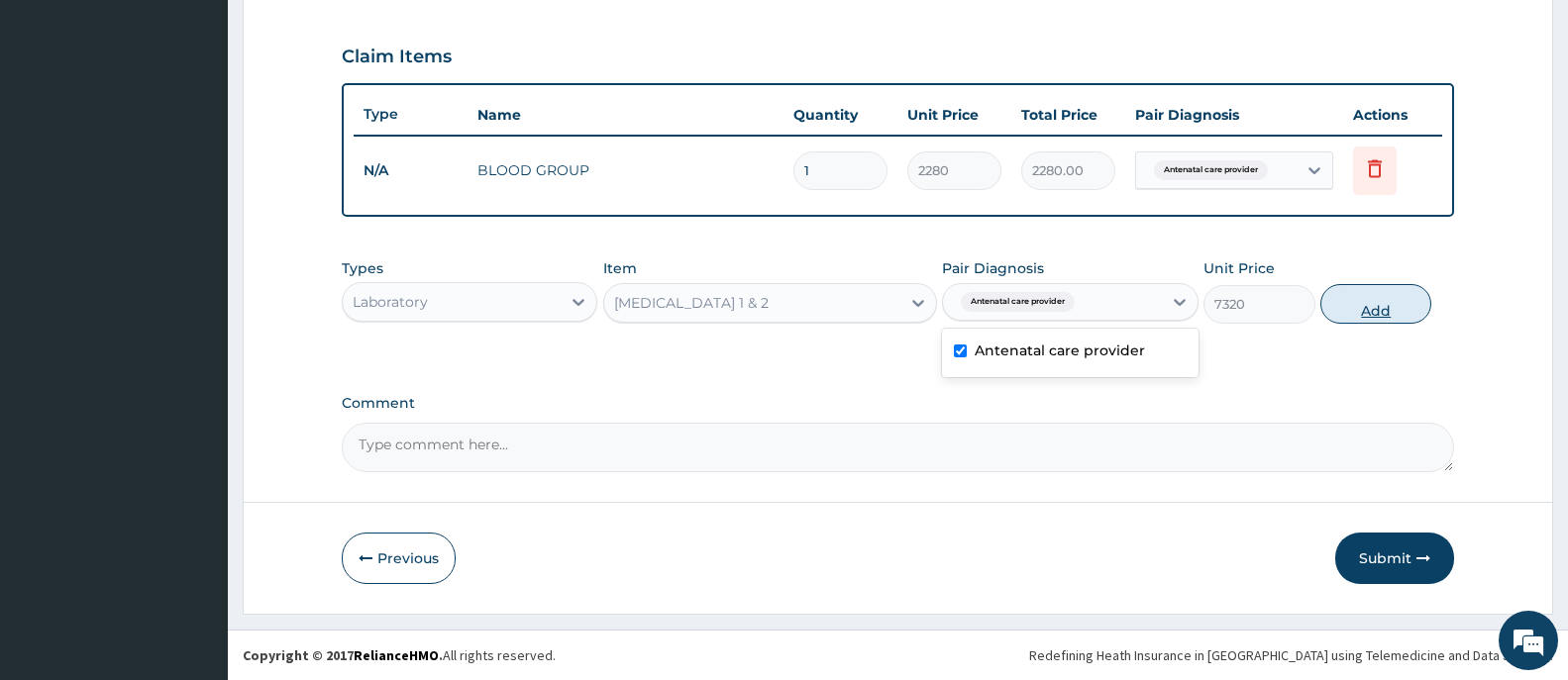
click at [1381, 312] on button "Add" at bounding box center [1375, 305] width 111 height 40
type input "0"
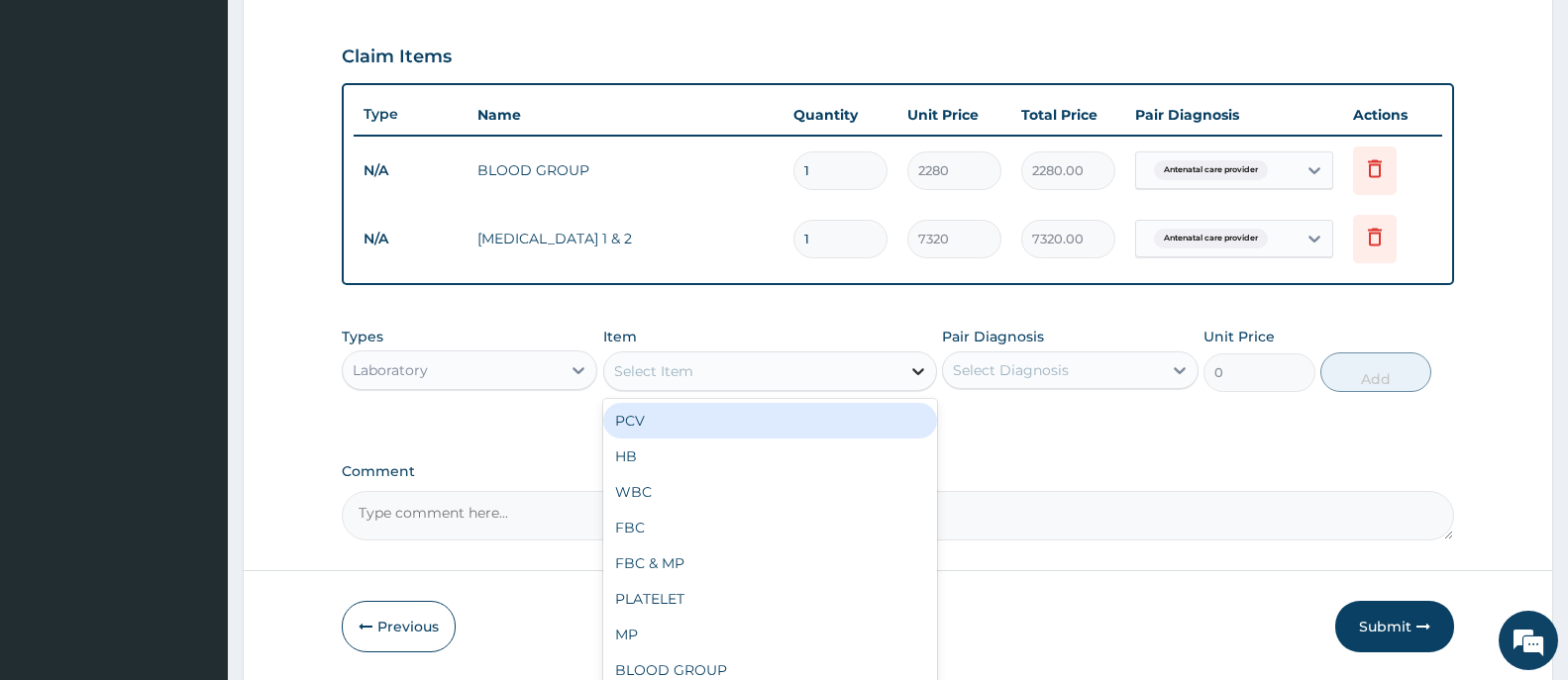
click at [917, 372] on icon at bounding box center [918, 371] width 12 height 7
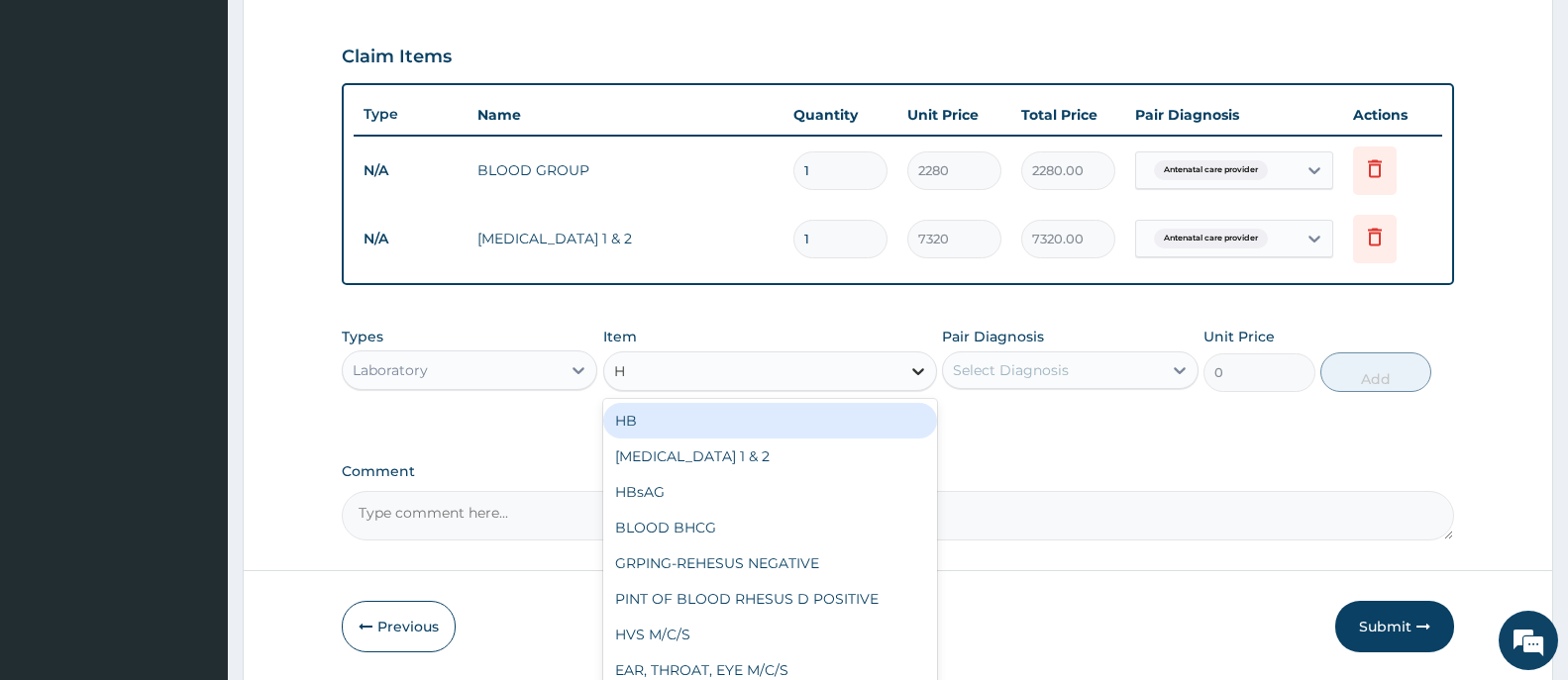
type input "HB"
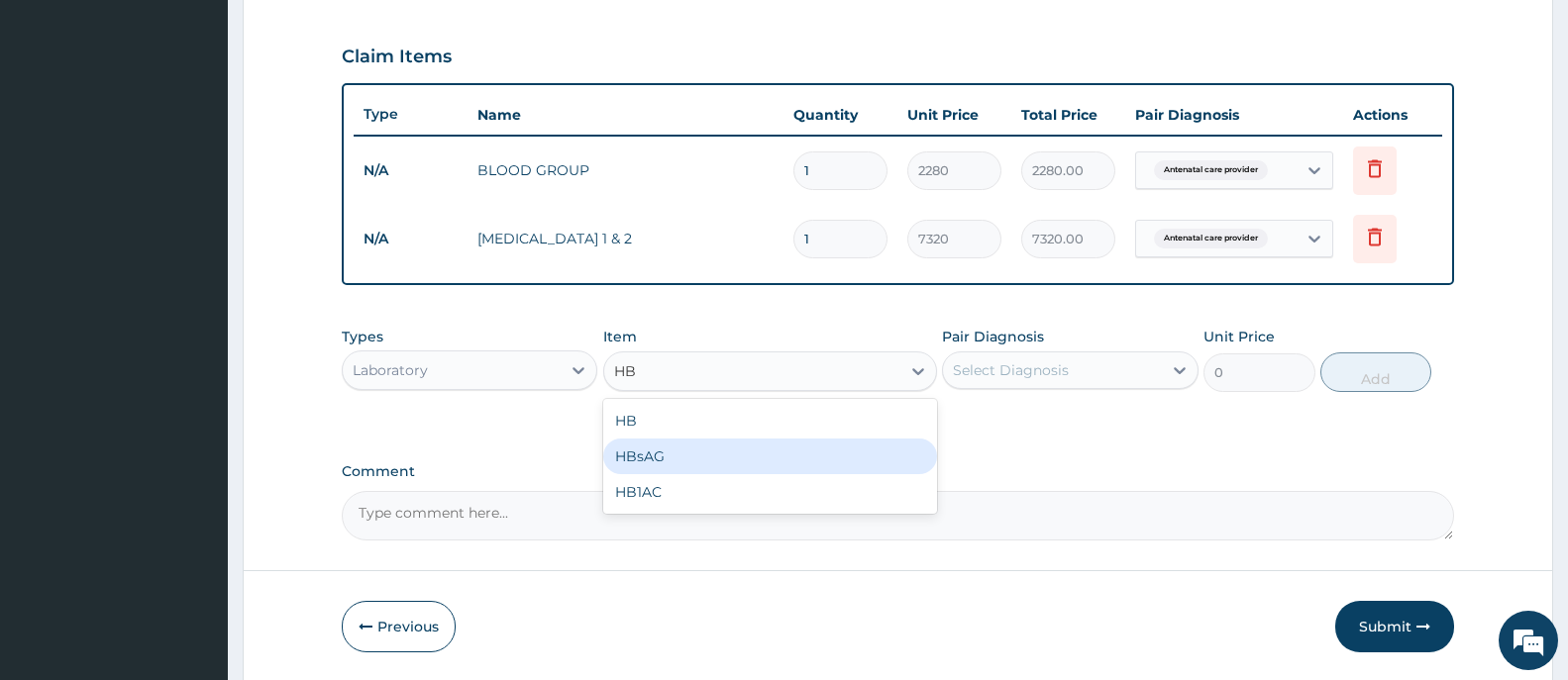
click at [644, 453] on div "HBsAG" at bounding box center [770, 456] width 334 height 36
type input "3678"
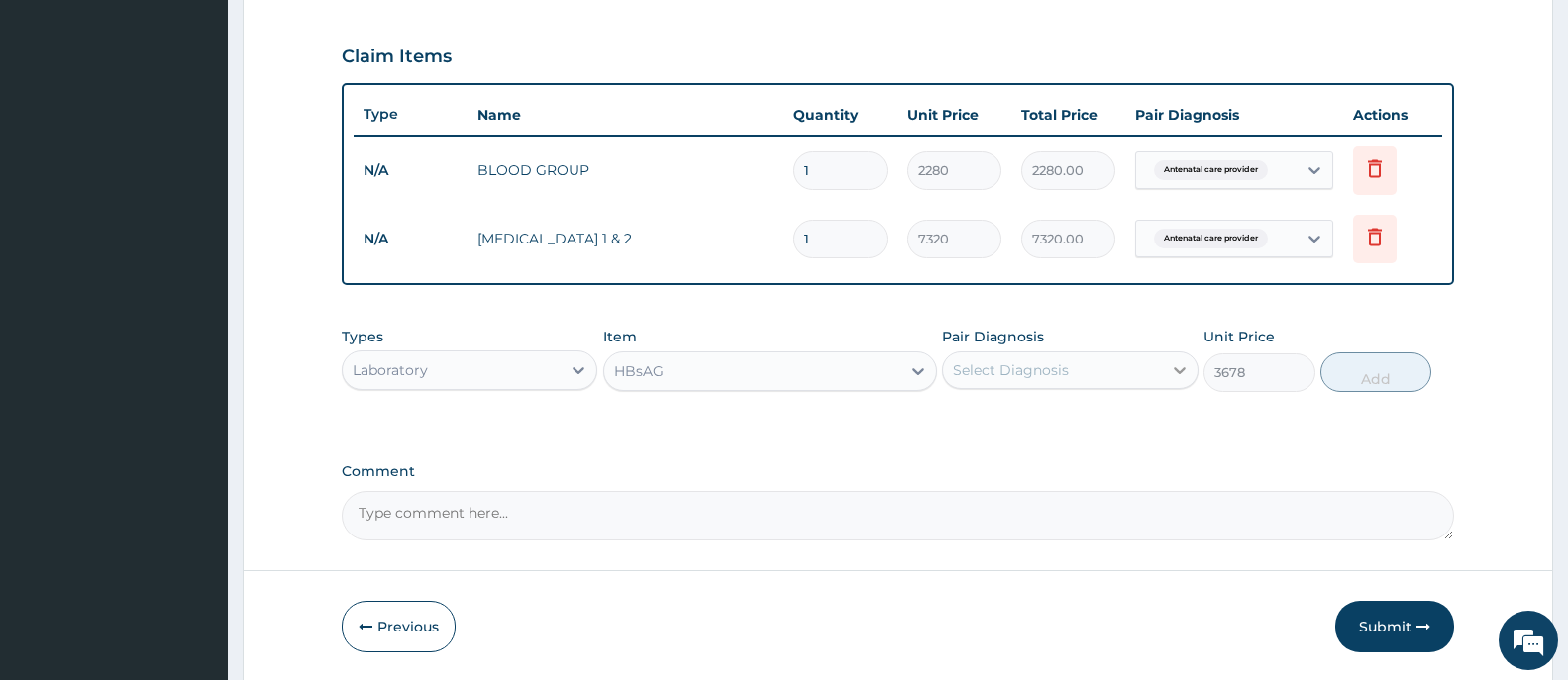
click at [1179, 370] on icon at bounding box center [1179, 370] width 20 height 20
click at [1175, 369] on icon at bounding box center [1179, 370] width 12 height 7
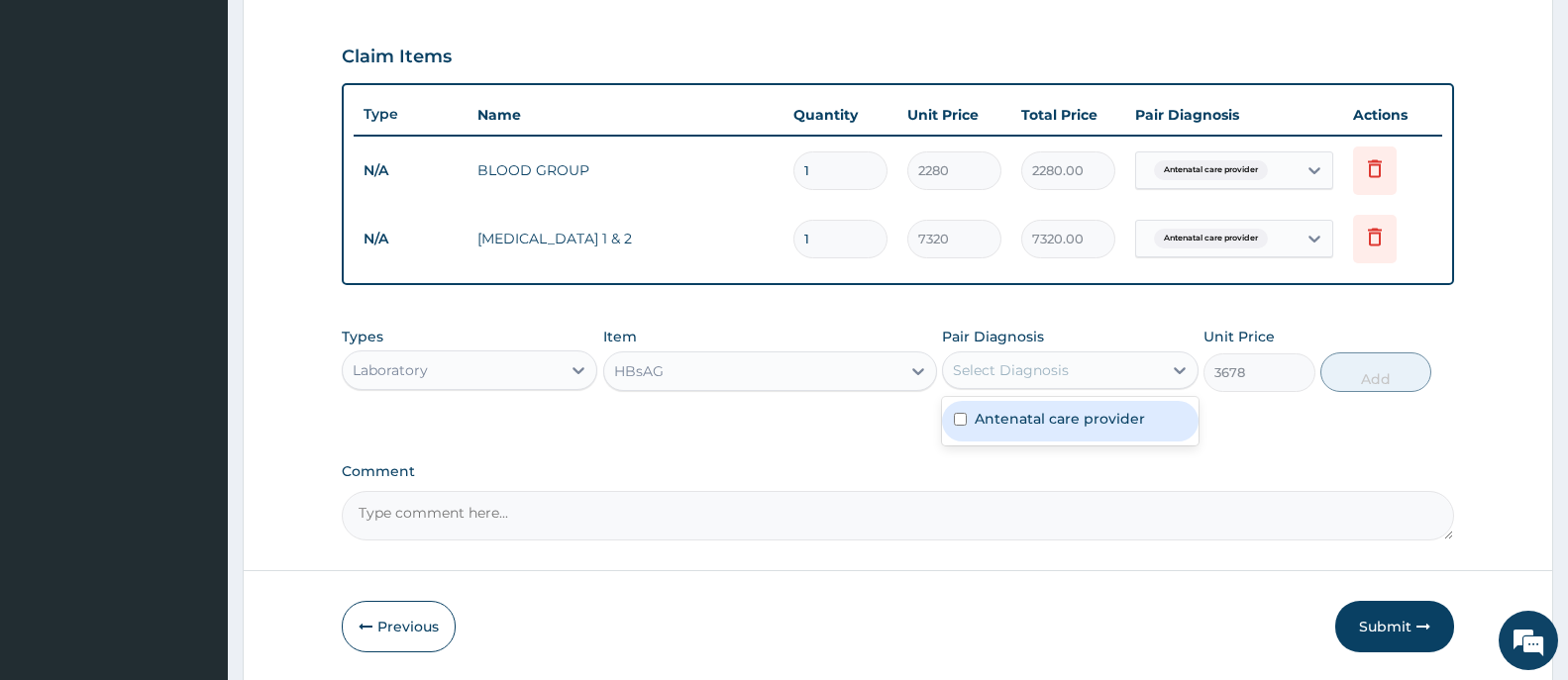
click at [1151, 424] on div "Antenatal care provider" at bounding box center [1070, 421] width 256 height 41
checkbox input "true"
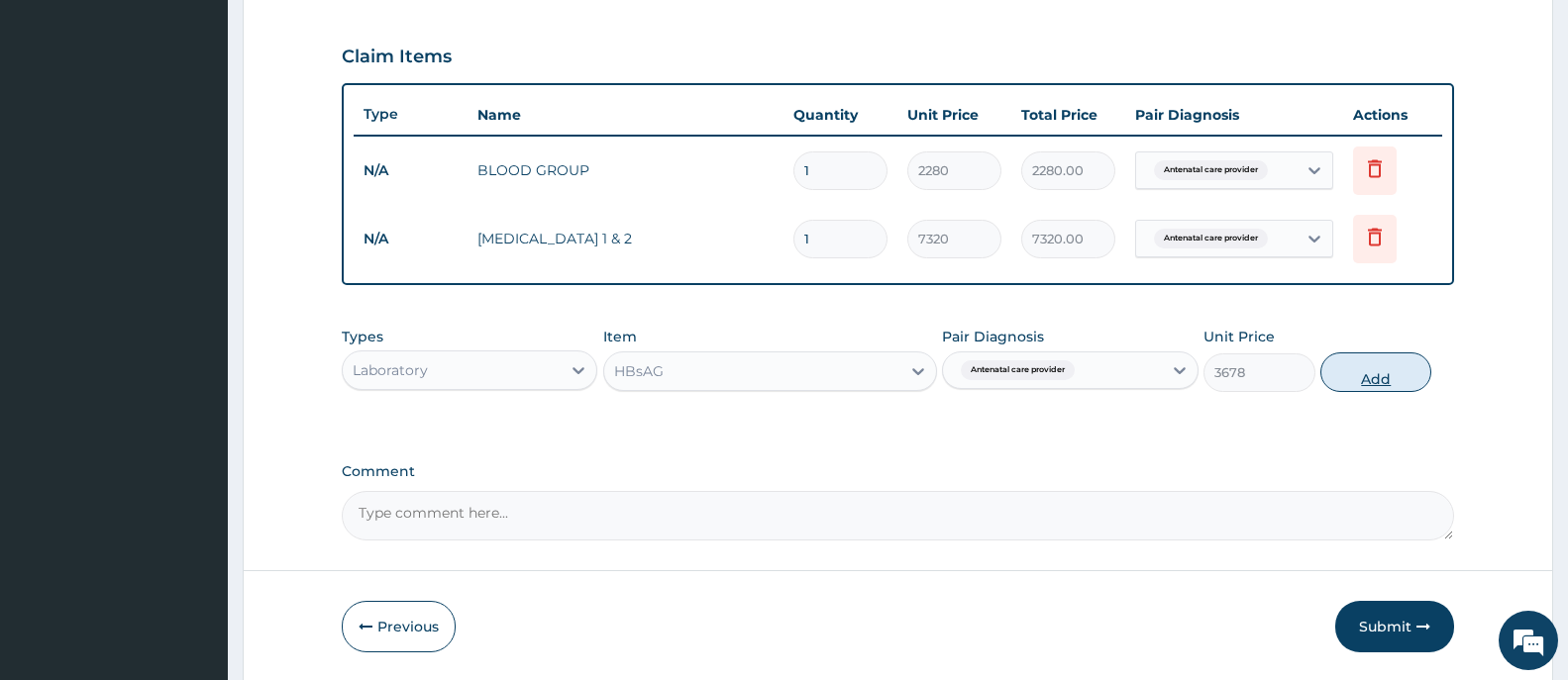
click at [1374, 378] on button "Add" at bounding box center [1375, 372] width 111 height 40
type input "0"
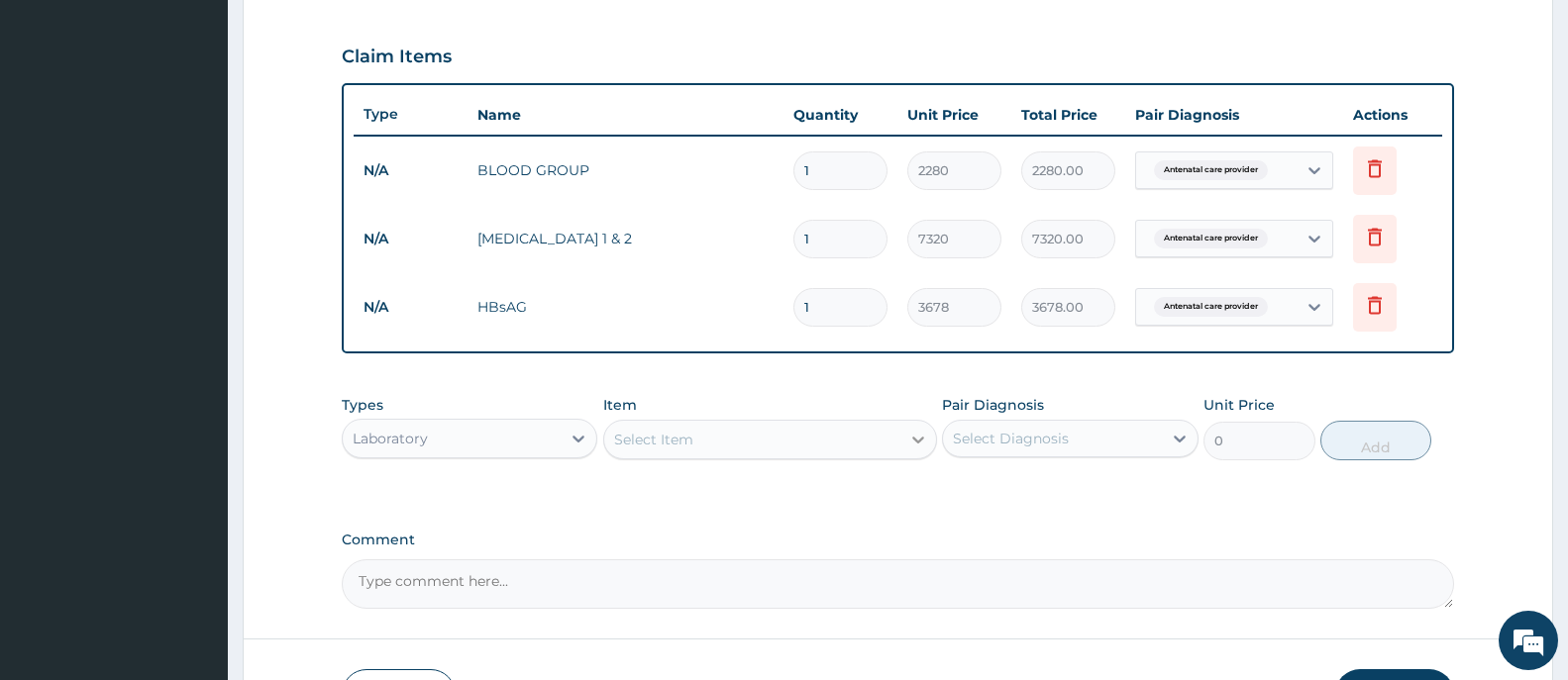
click at [913, 439] on icon at bounding box center [918, 439] width 20 height 20
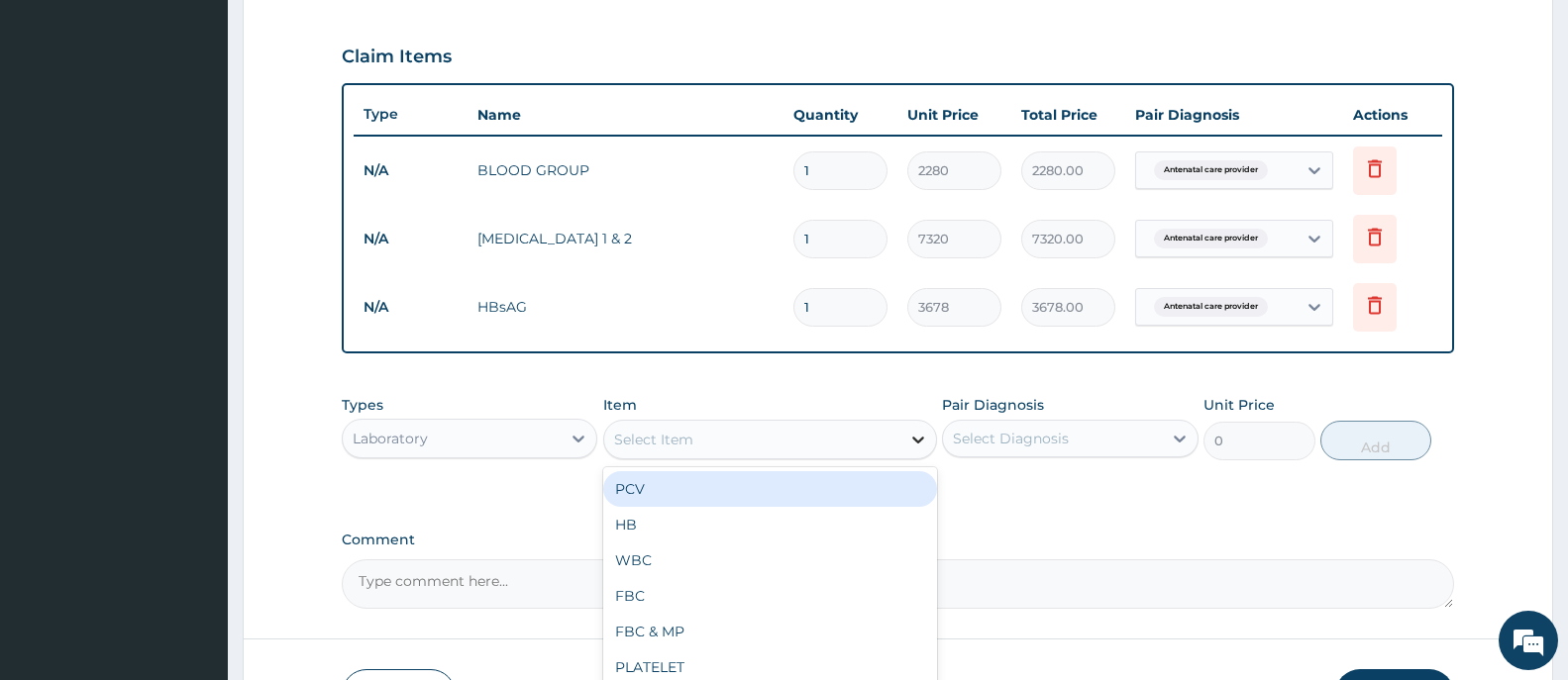
click at [913, 439] on icon at bounding box center [918, 439] width 20 height 20
type input "VB"
click at [702, 490] on div "VBRL" at bounding box center [770, 489] width 334 height 36
type input "3678"
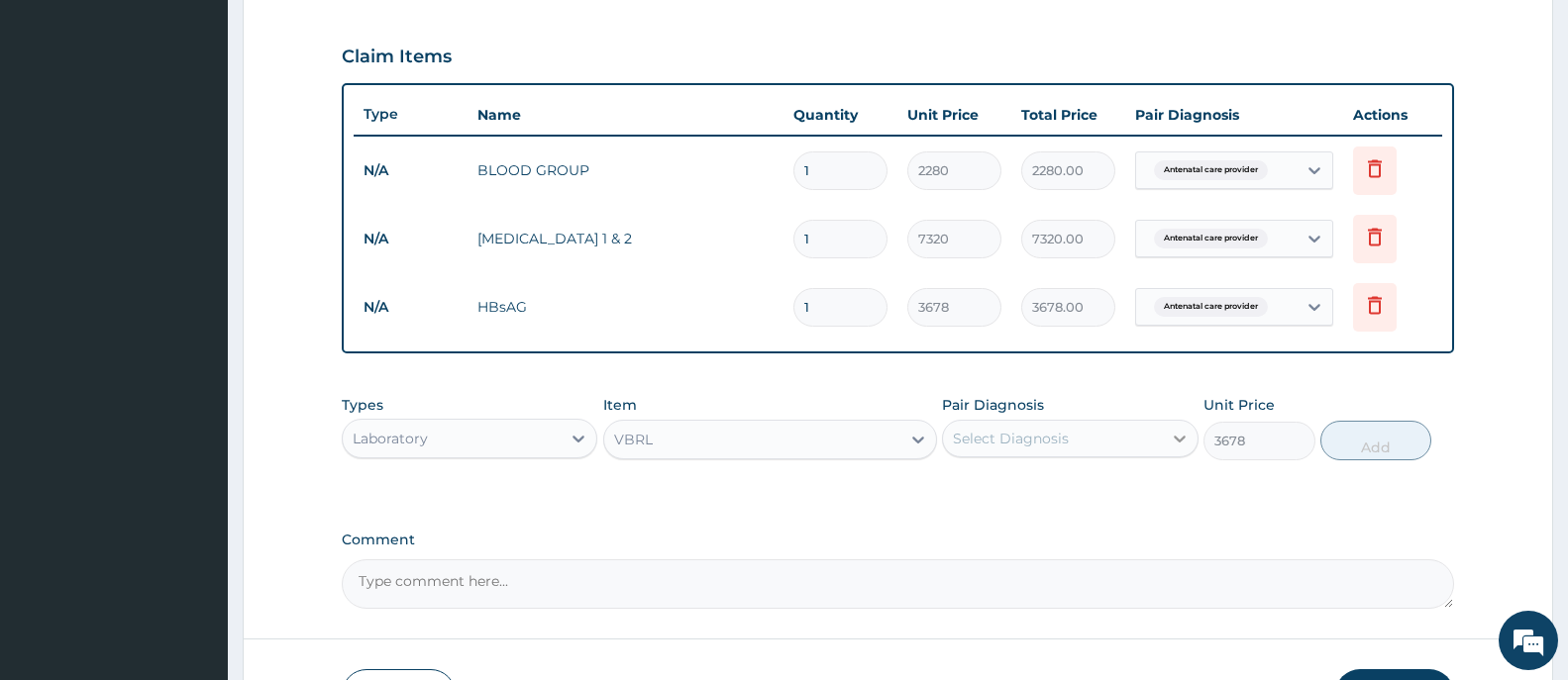
click at [1182, 435] on icon at bounding box center [1179, 438] width 20 height 20
click at [1179, 439] on icon at bounding box center [1179, 438] width 12 height 7
click at [1177, 434] on icon at bounding box center [1179, 438] width 20 height 20
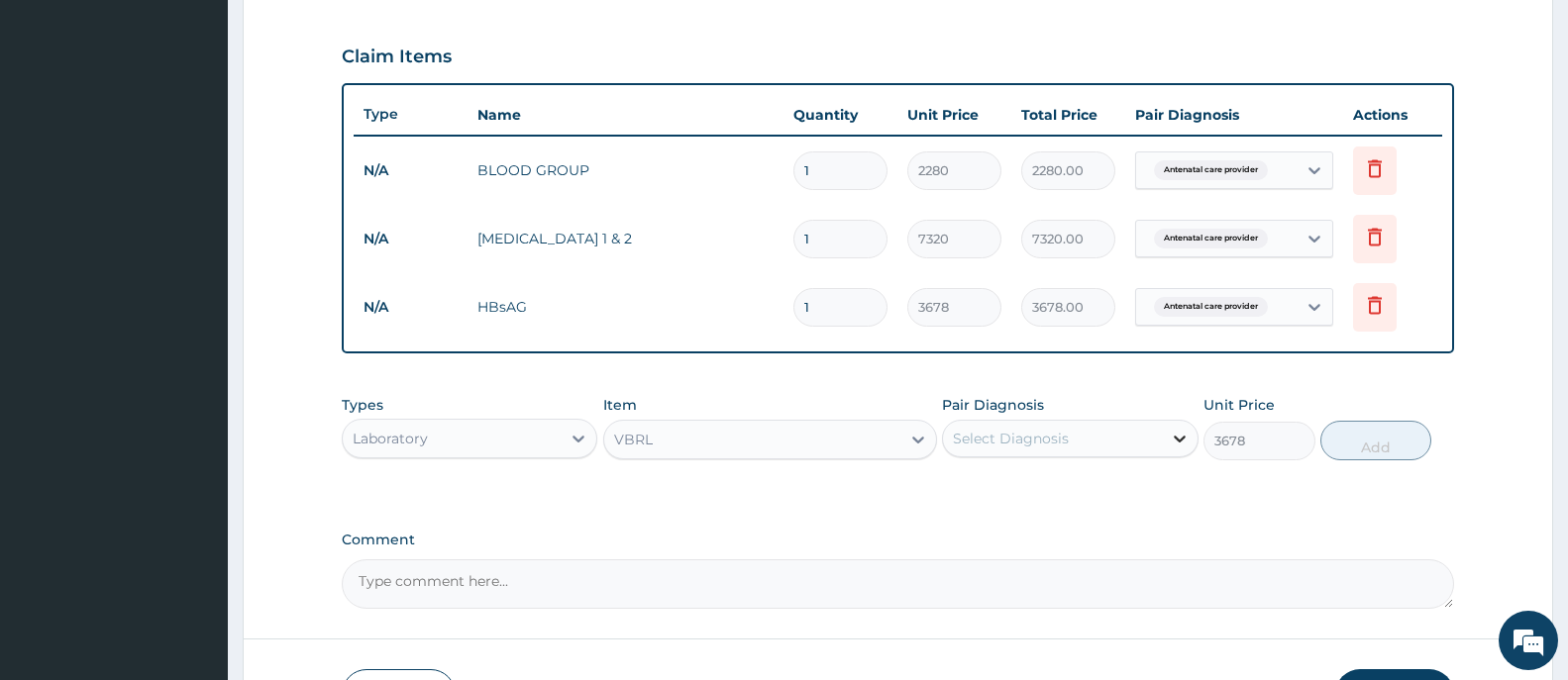
click at [1177, 434] on icon at bounding box center [1179, 438] width 20 height 20
click at [1161, 493] on div "Antenatal care provider" at bounding box center [1070, 489] width 256 height 41
checkbox input "true"
click at [1374, 438] on button "Add" at bounding box center [1375, 440] width 111 height 40
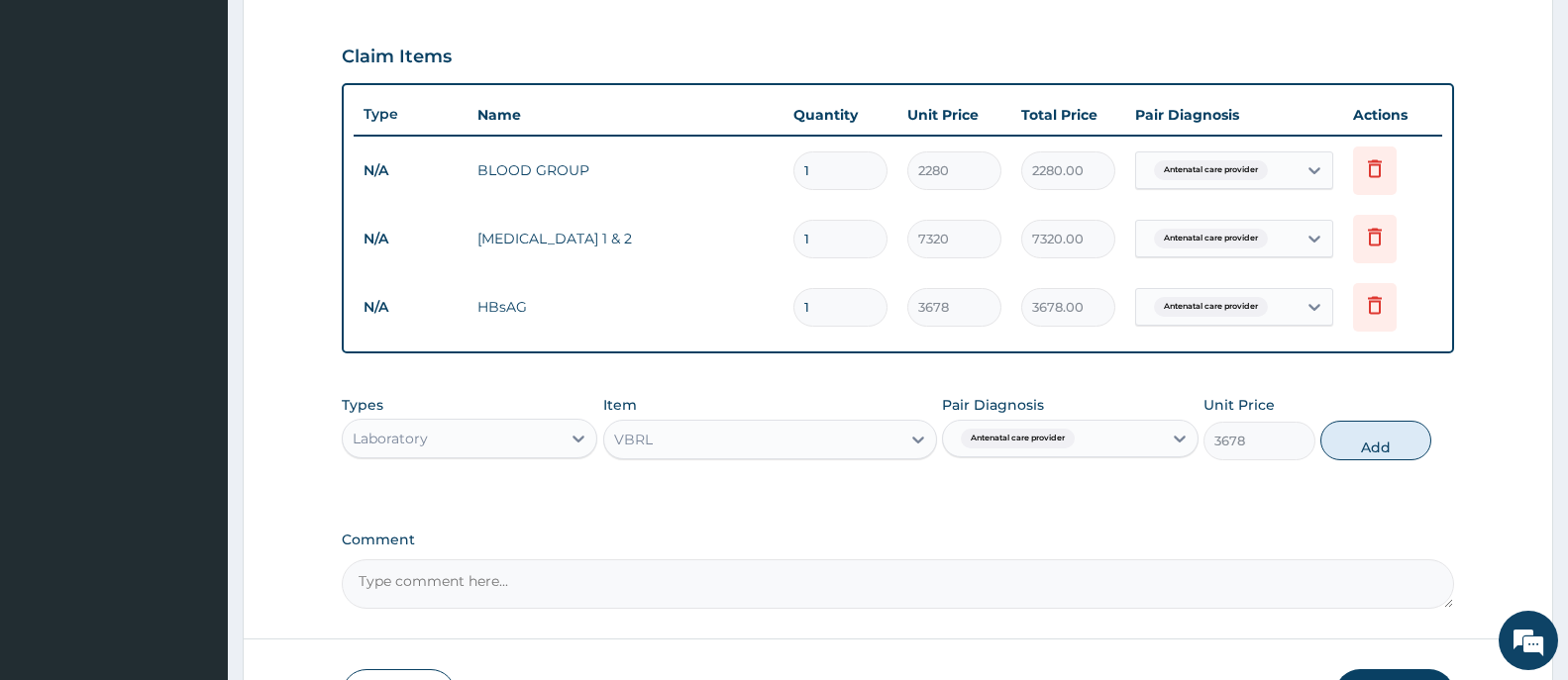
type input "0"
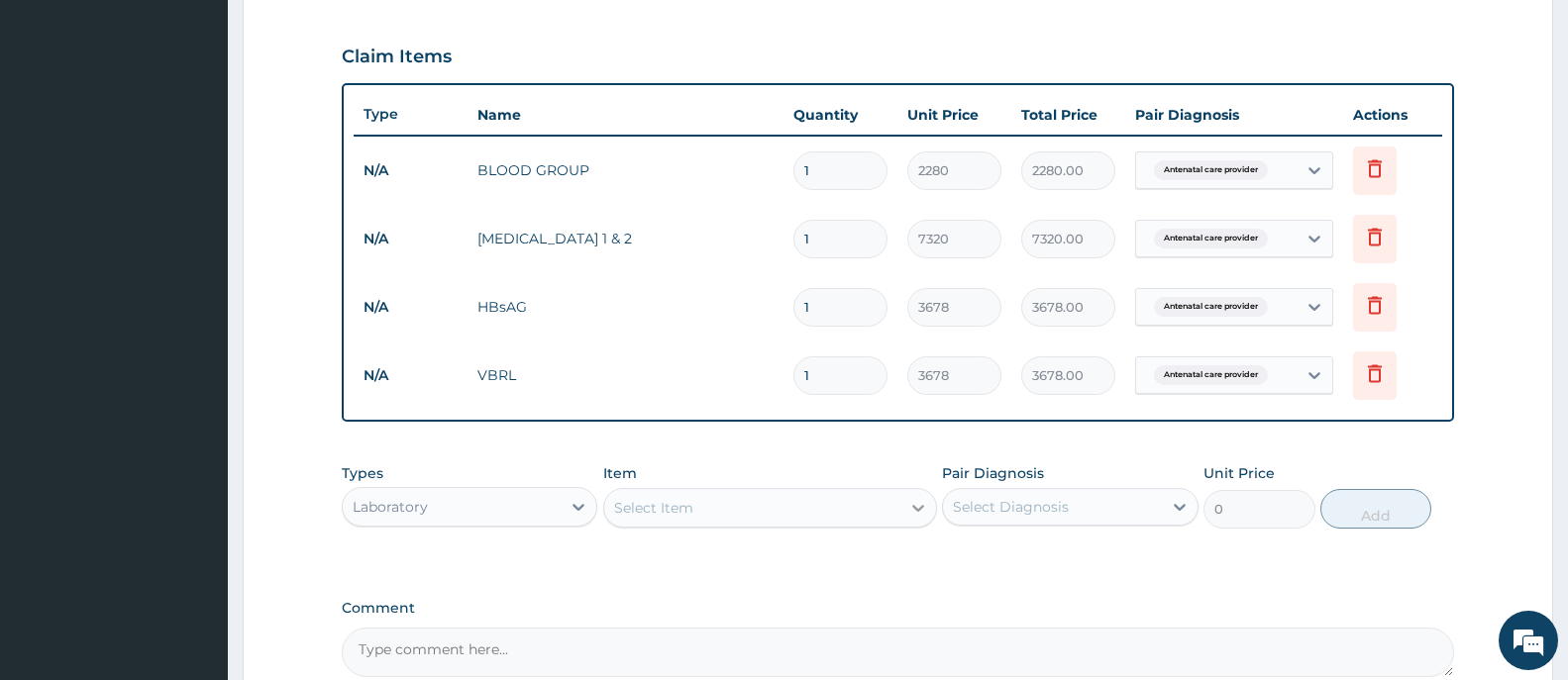
click at [915, 510] on icon at bounding box center [918, 508] width 20 height 20
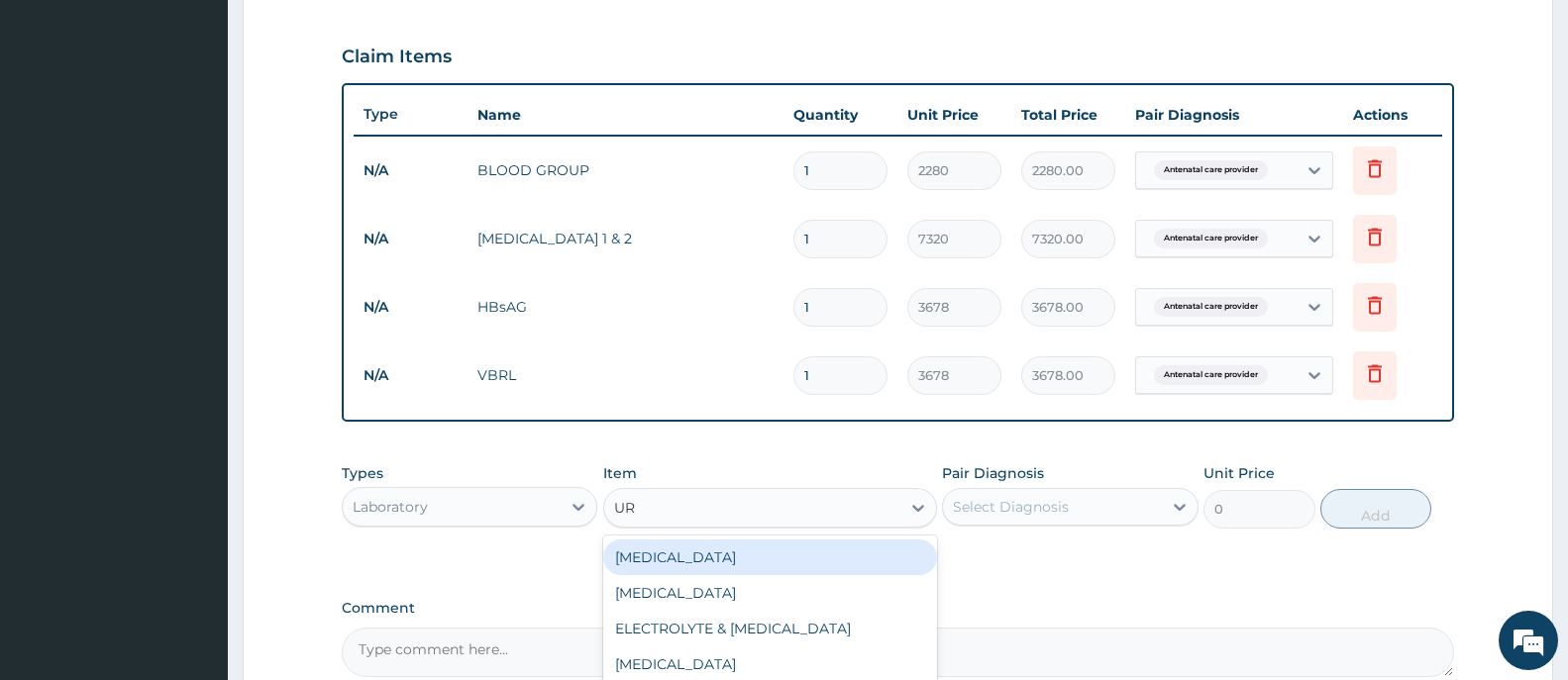
type input "URI"
click at [677, 557] on div "[MEDICAL_DATA]" at bounding box center [770, 557] width 334 height 36
type input "1872"
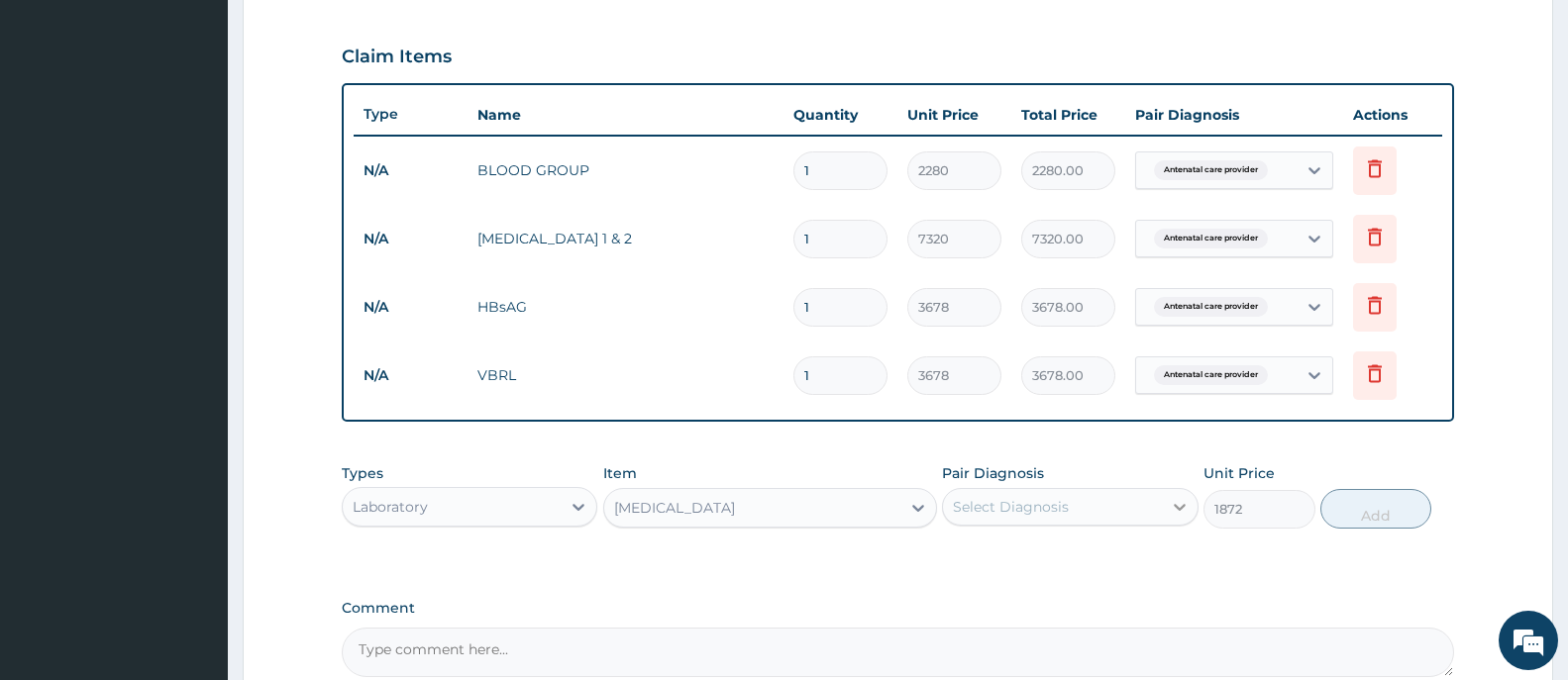
click at [1176, 508] on icon at bounding box center [1179, 507] width 20 height 20
click at [1164, 567] on div "Antenatal care provider" at bounding box center [1070, 557] width 256 height 41
checkbox input "true"
click at [1376, 519] on button "Add" at bounding box center [1375, 509] width 111 height 40
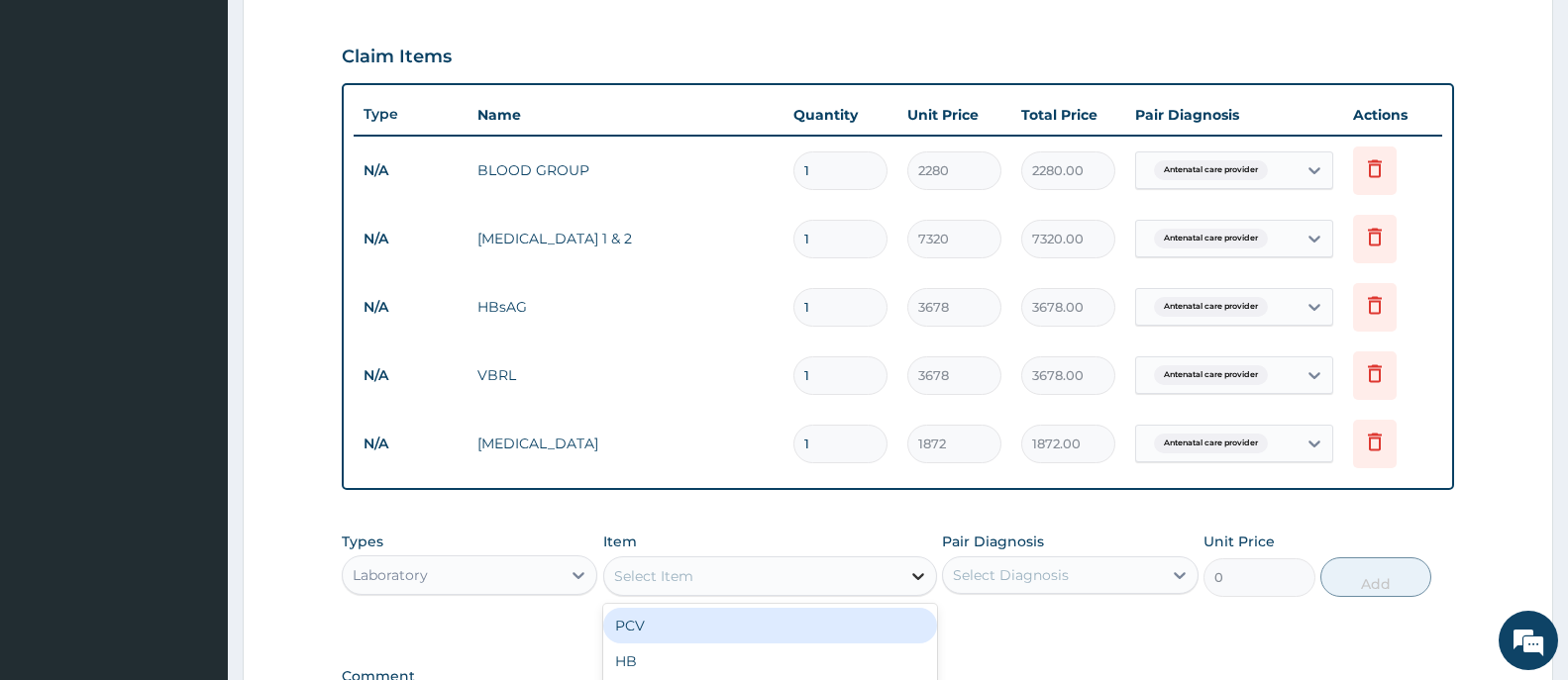
click at [911, 573] on icon at bounding box center [918, 576] width 20 height 20
click at [635, 627] on div "PCV" at bounding box center [770, 626] width 334 height 36
type input "1872"
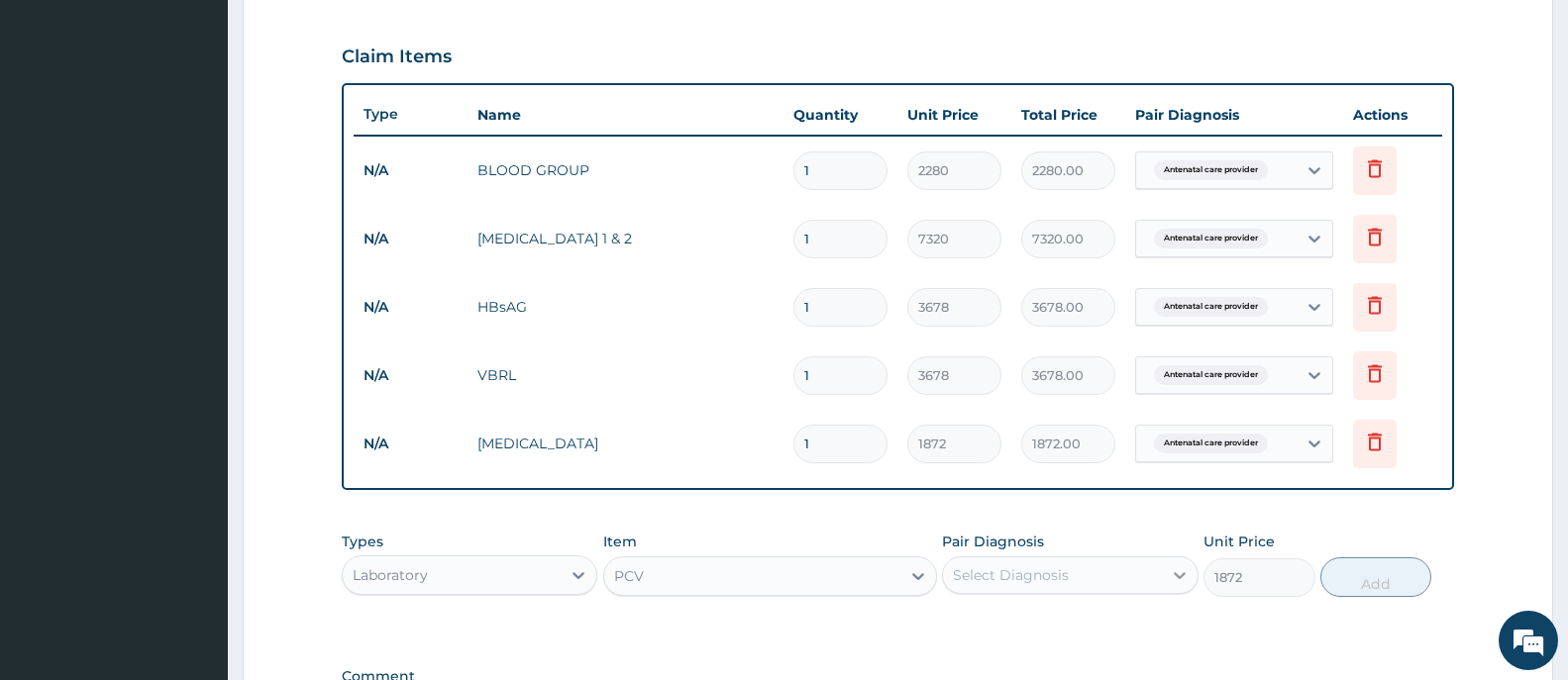
click at [1175, 573] on icon at bounding box center [1179, 575] width 12 height 7
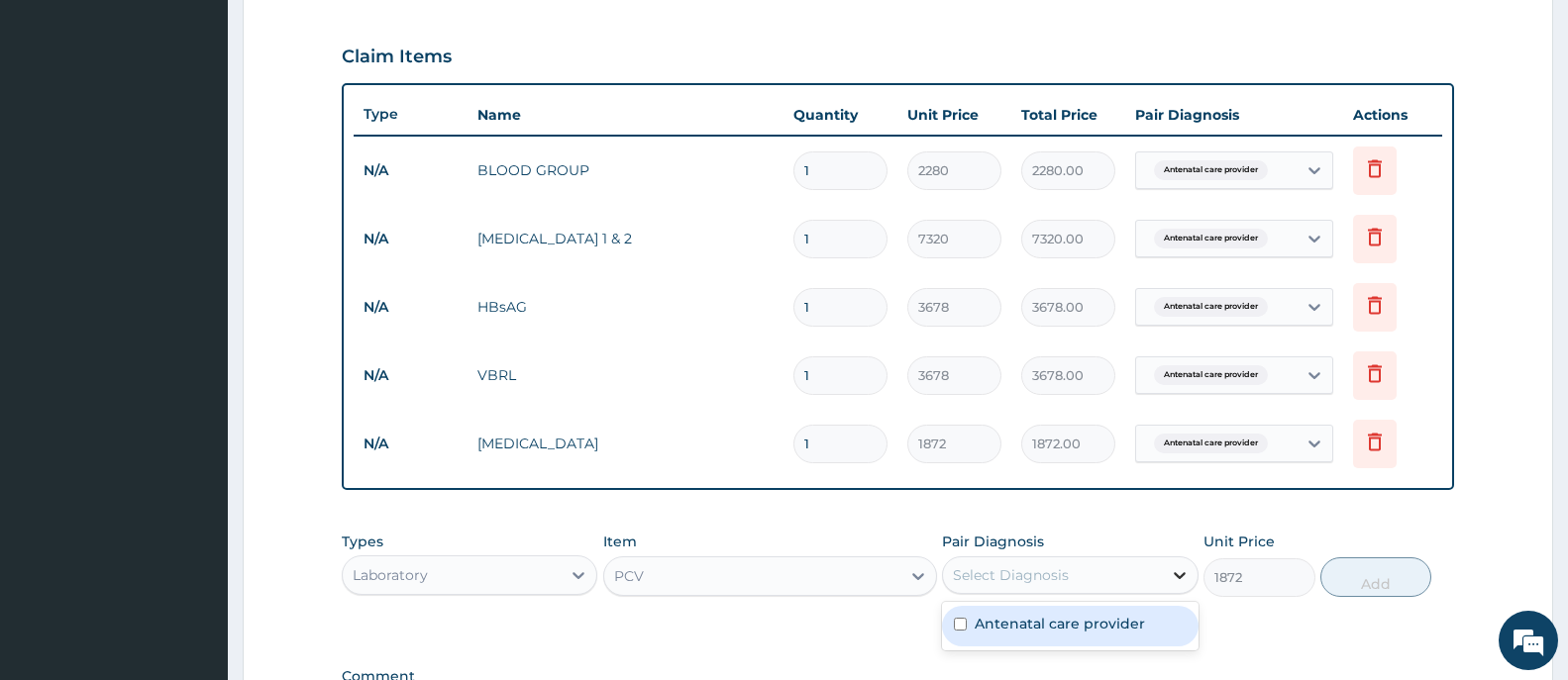
click at [1175, 573] on icon at bounding box center [1179, 575] width 12 height 7
click at [1163, 623] on div "Antenatal care provider" at bounding box center [1070, 626] width 256 height 41
checkbox input "true"
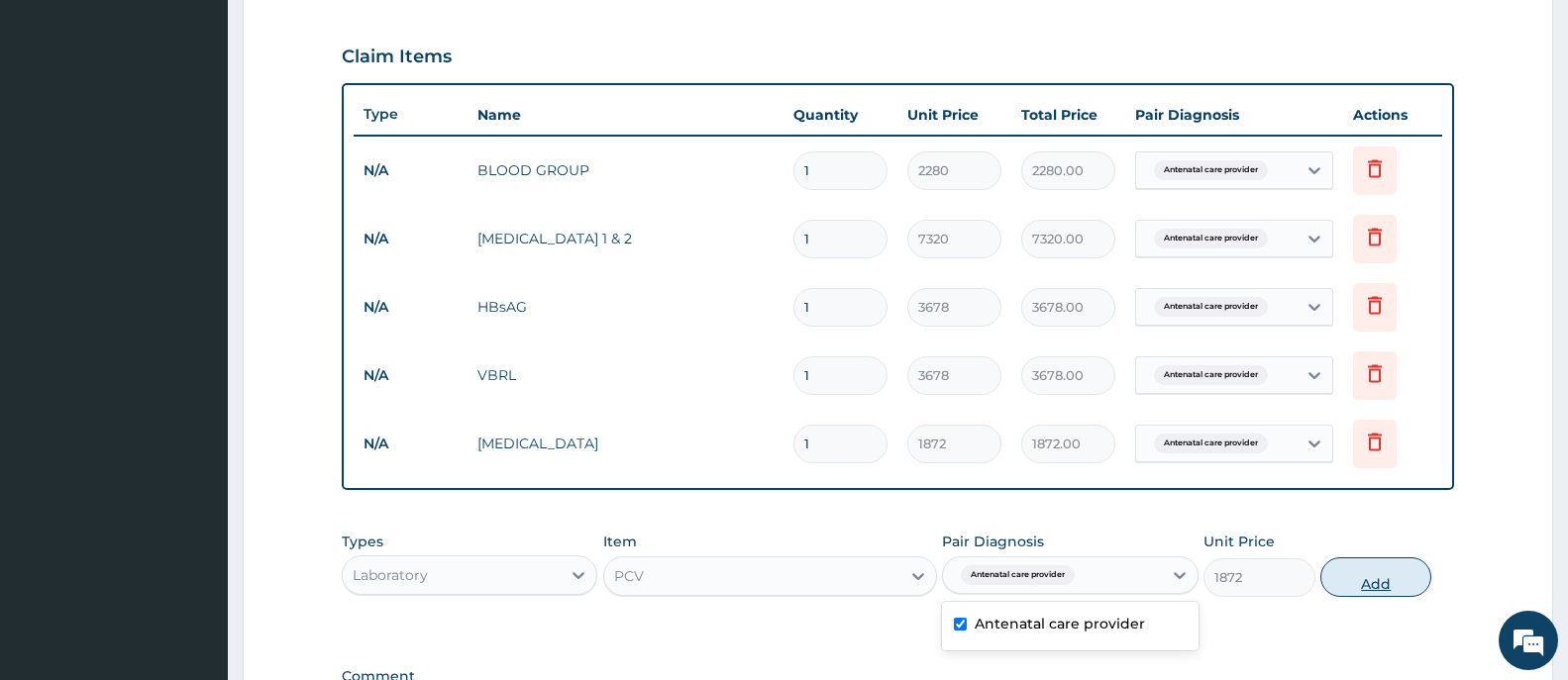
click at [1395, 582] on button "Add" at bounding box center [1375, 577] width 111 height 40
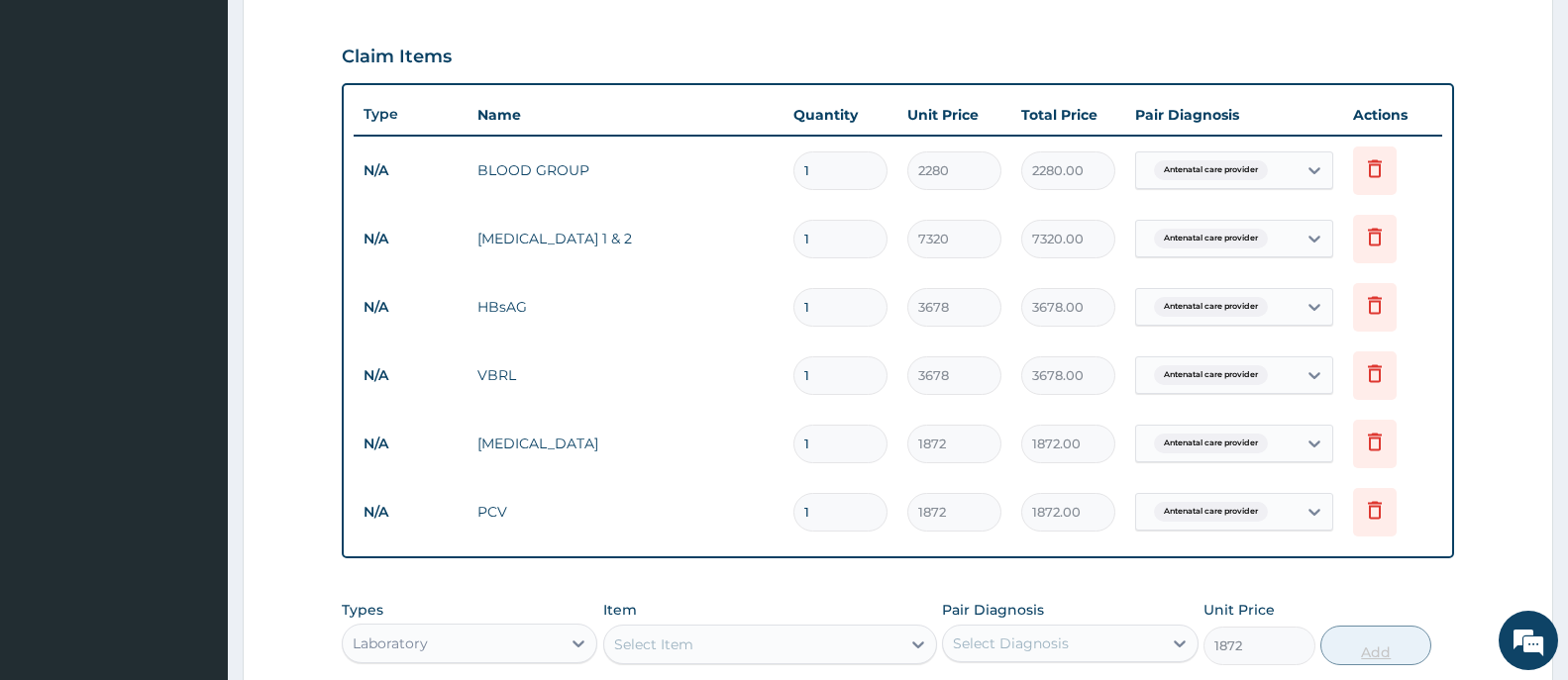
type input "0"
click at [1395, 582] on div "PA Code / Prescription Code Enter Code(Secondary Care Only) Encounter Date 11-0…" at bounding box center [898, 175] width 1113 height 1278
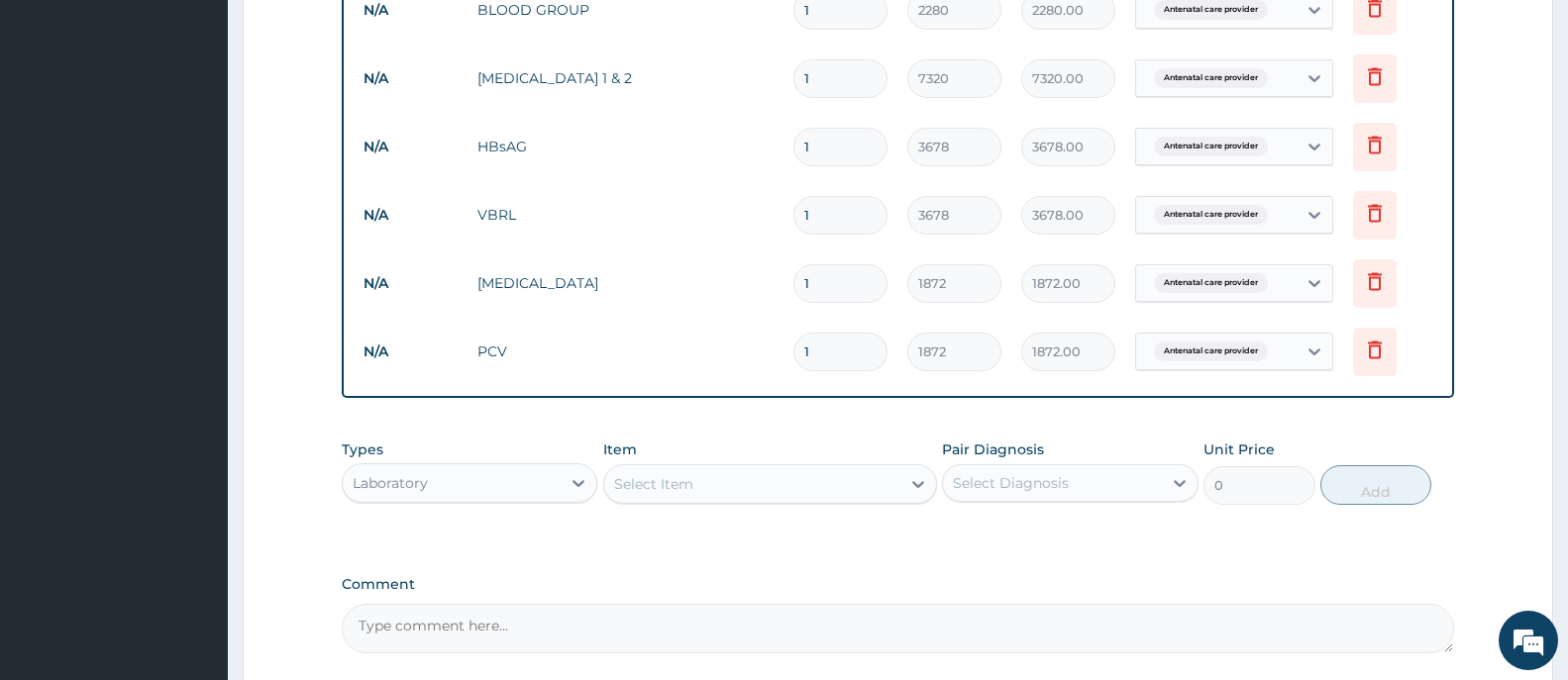
scroll to position [852, 0]
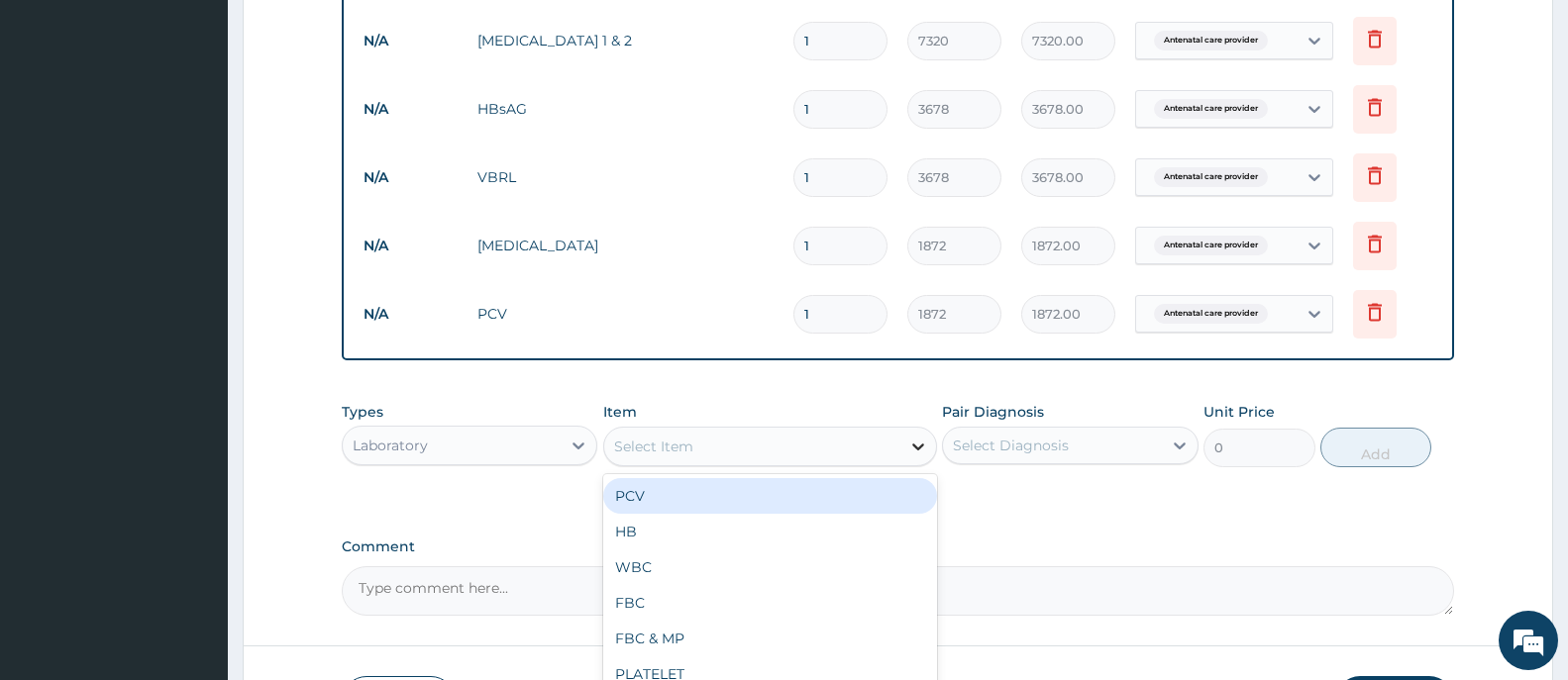
click at [918, 447] on icon at bounding box center [918, 446] width 12 height 7
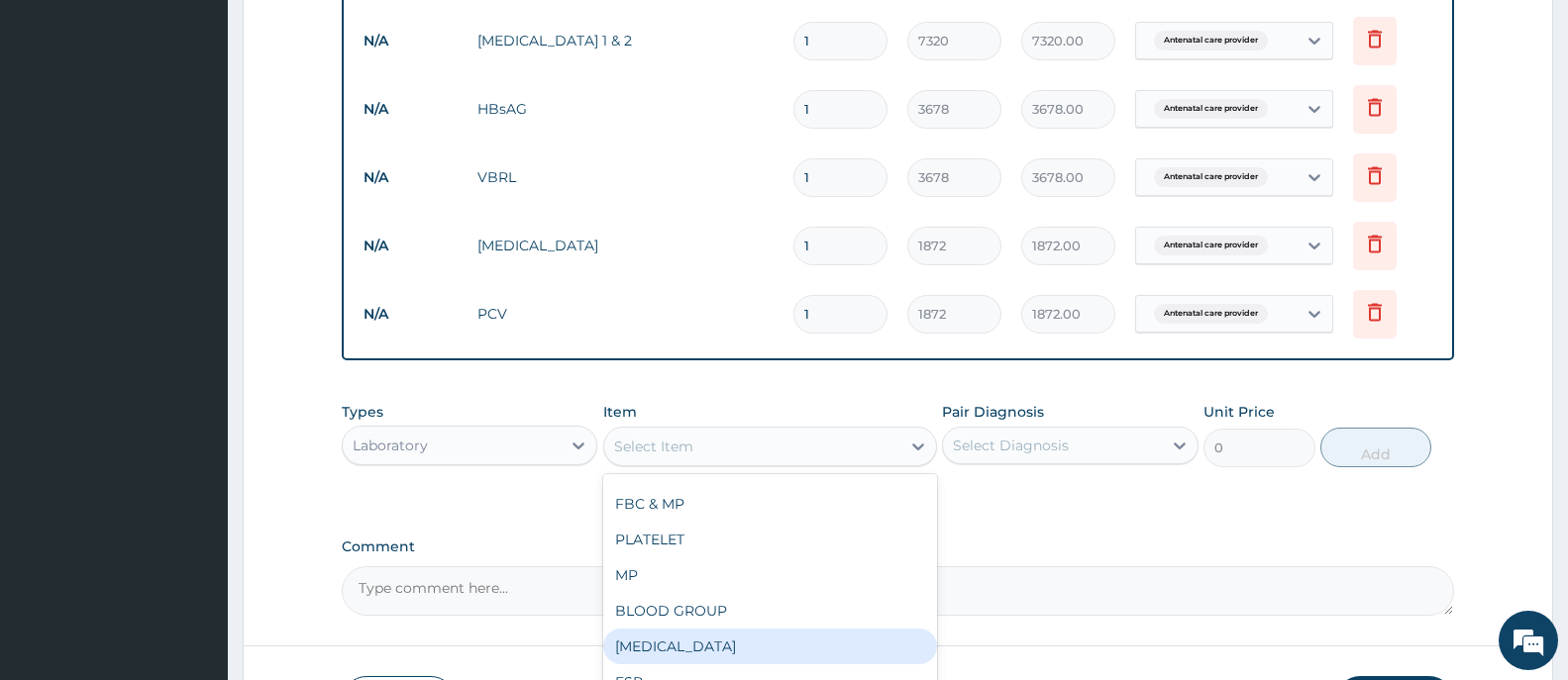
scroll to position [99, 0]
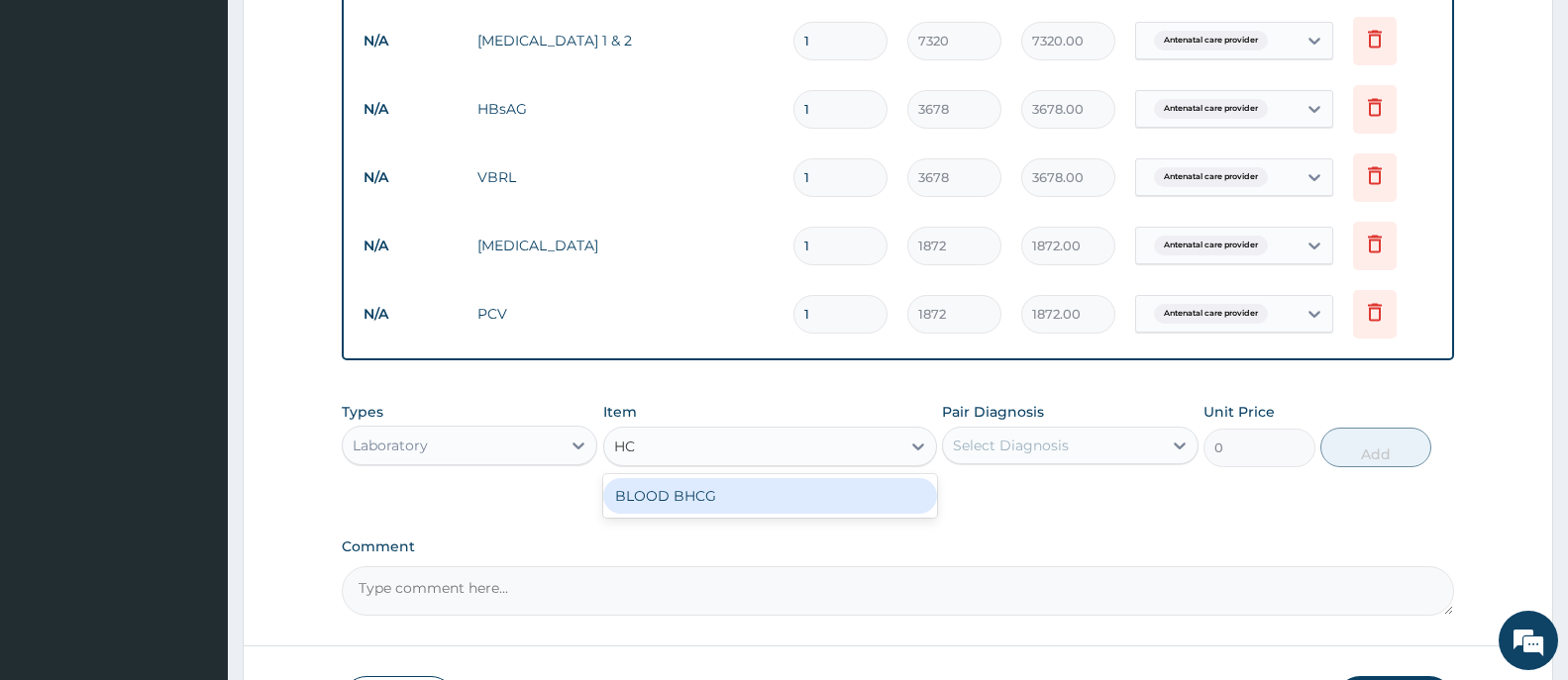
type input "HCG"
click at [819, 487] on div "BLOOD BHCG" at bounding box center [770, 496] width 334 height 36
type input "7320"
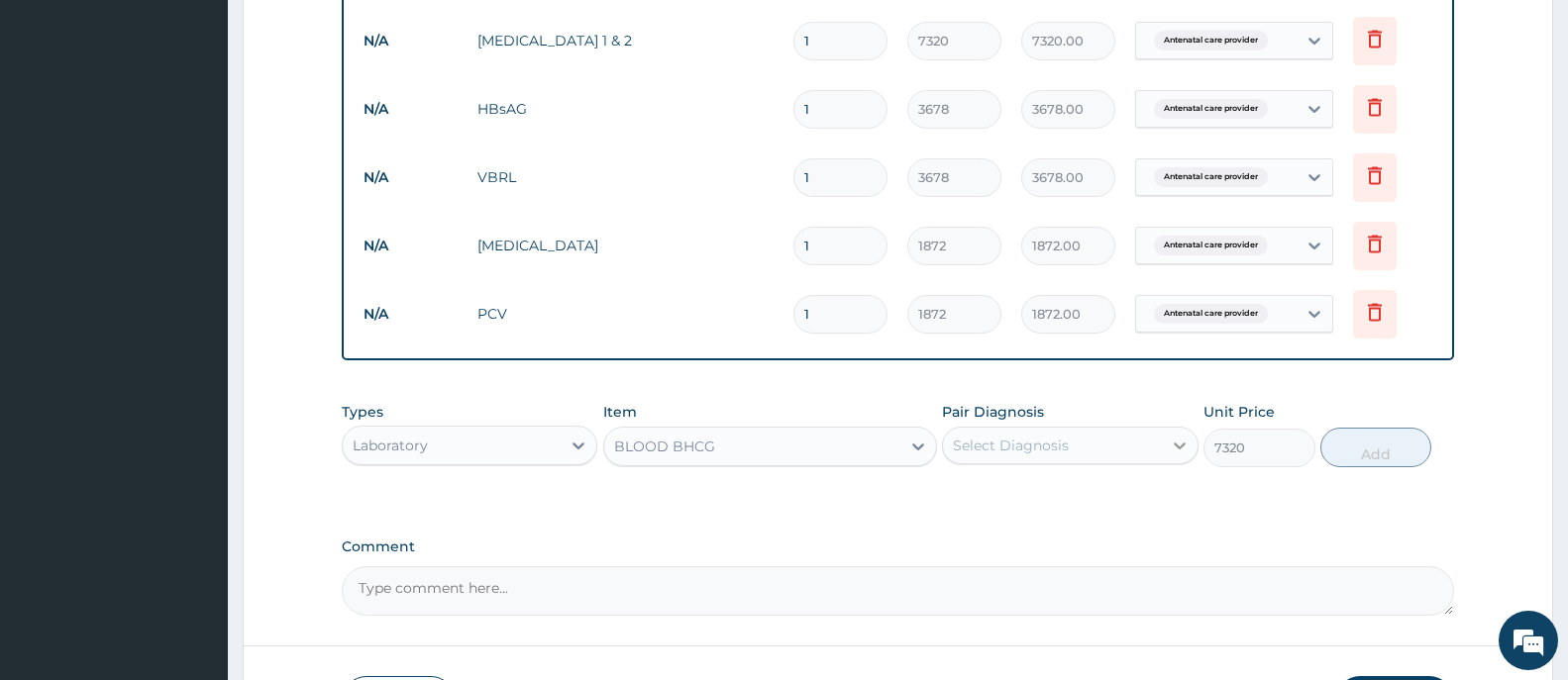
click at [1182, 442] on icon at bounding box center [1179, 445] width 20 height 20
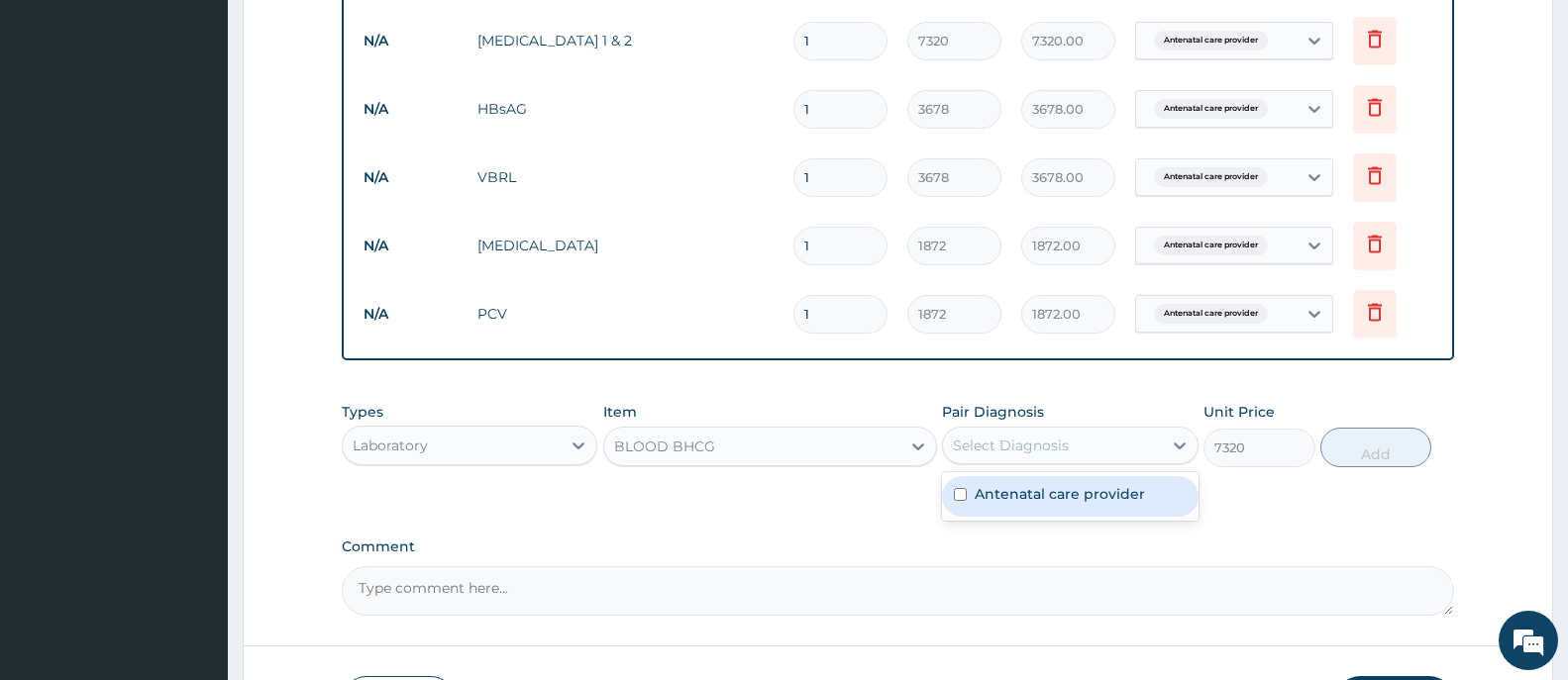
click at [1176, 503] on div "Antenatal care provider" at bounding box center [1070, 496] width 256 height 41
checkbox input "true"
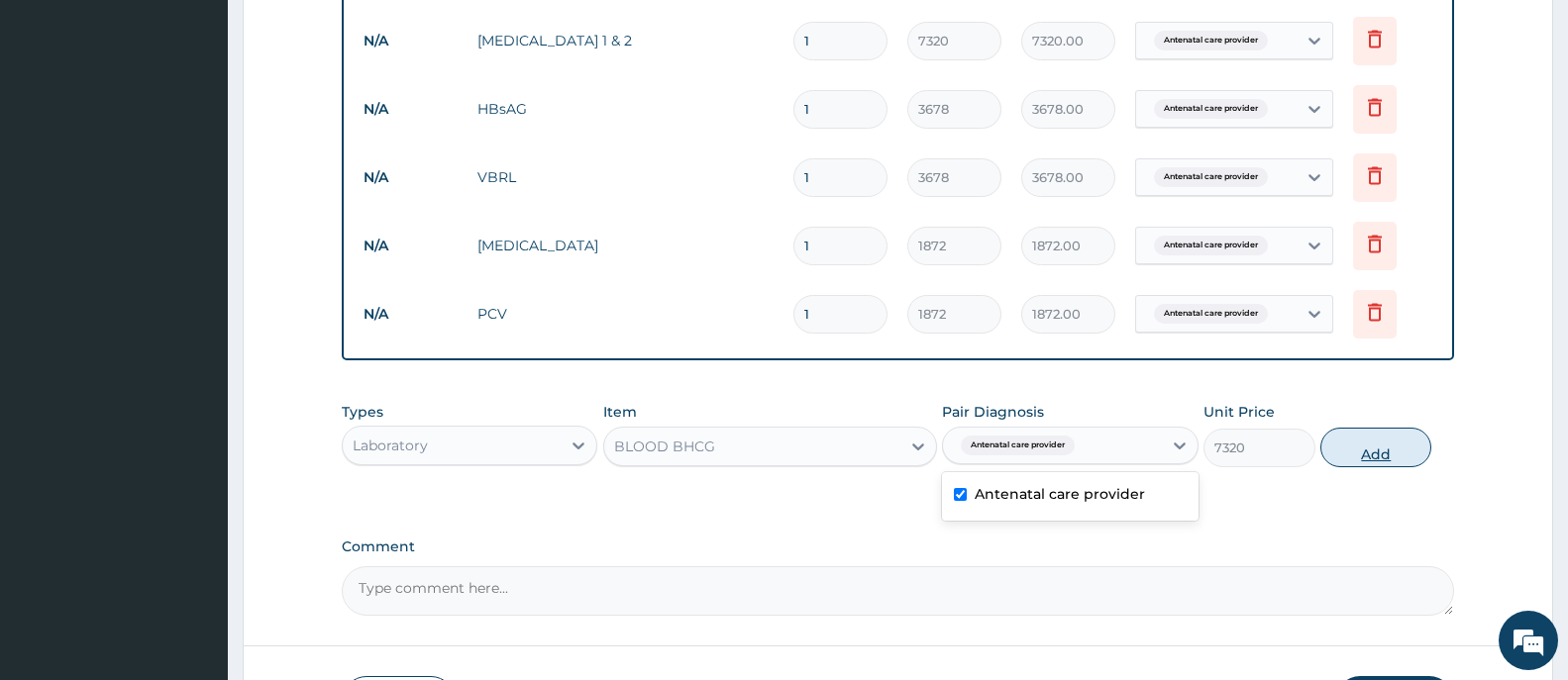
click at [1385, 458] on button "Add" at bounding box center [1375, 447] width 111 height 40
type input "0"
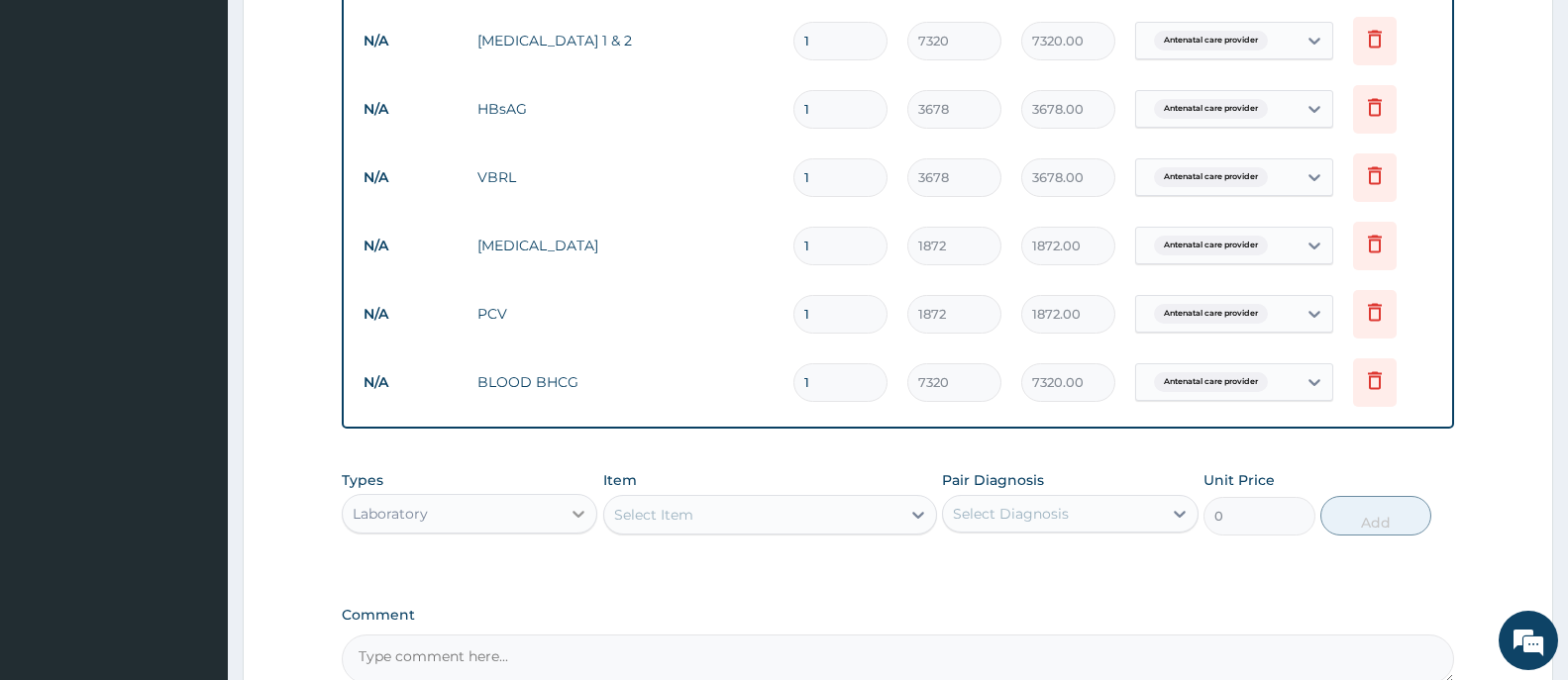
click at [576, 511] on icon at bounding box center [578, 514] width 20 height 20
type input "O"
click at [920, 512] on icon at bounding box center [918, 515] width 20 height 20
click at [919, 512] on icon at bounding box center [918, 515] width 20 height 20
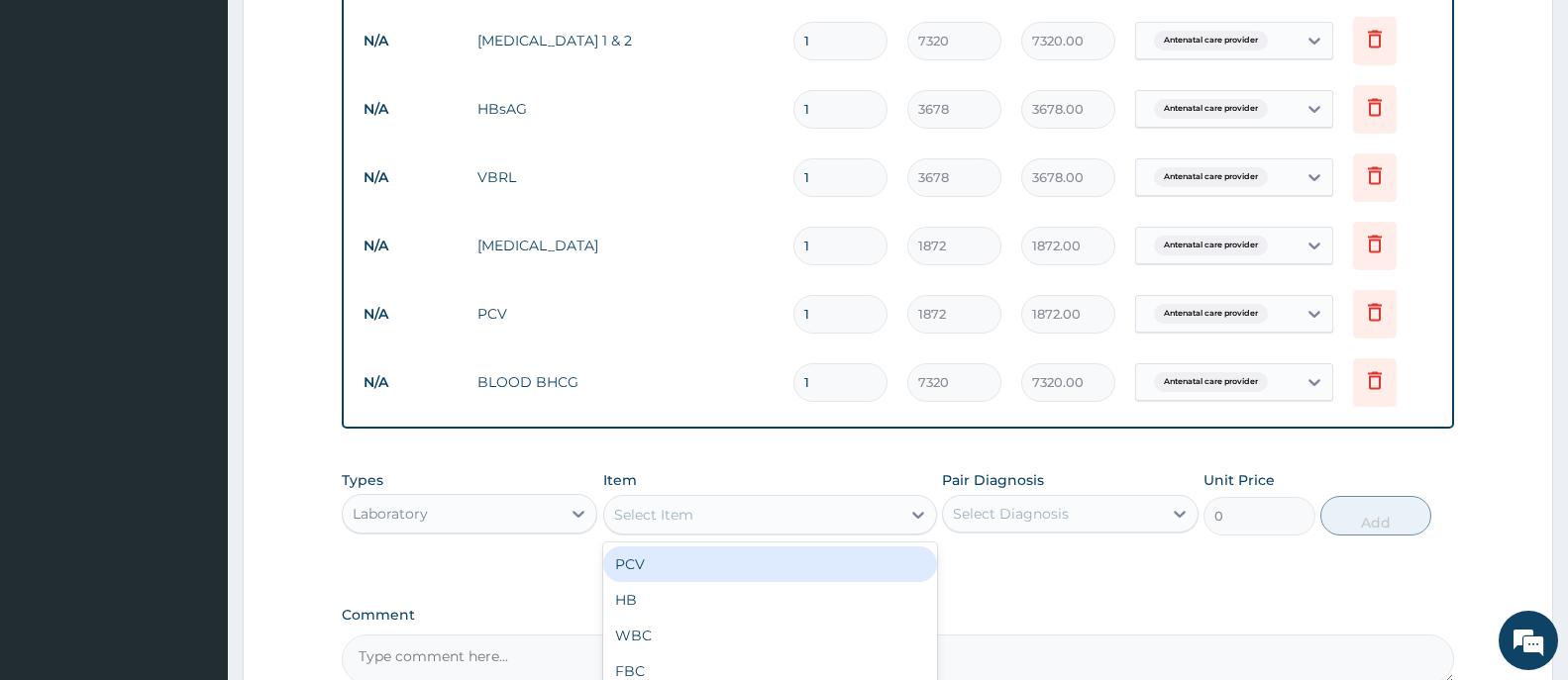
click at [853, 515] on div "Select Item" at bounding box center [752, 515] width 296 height 32
type input "G"
type input "CLU"
click at [722, 561] on div "CLUCOSE TOLERANCE" at bounding box center [770, 564] width 334 height 36
type input "19500"
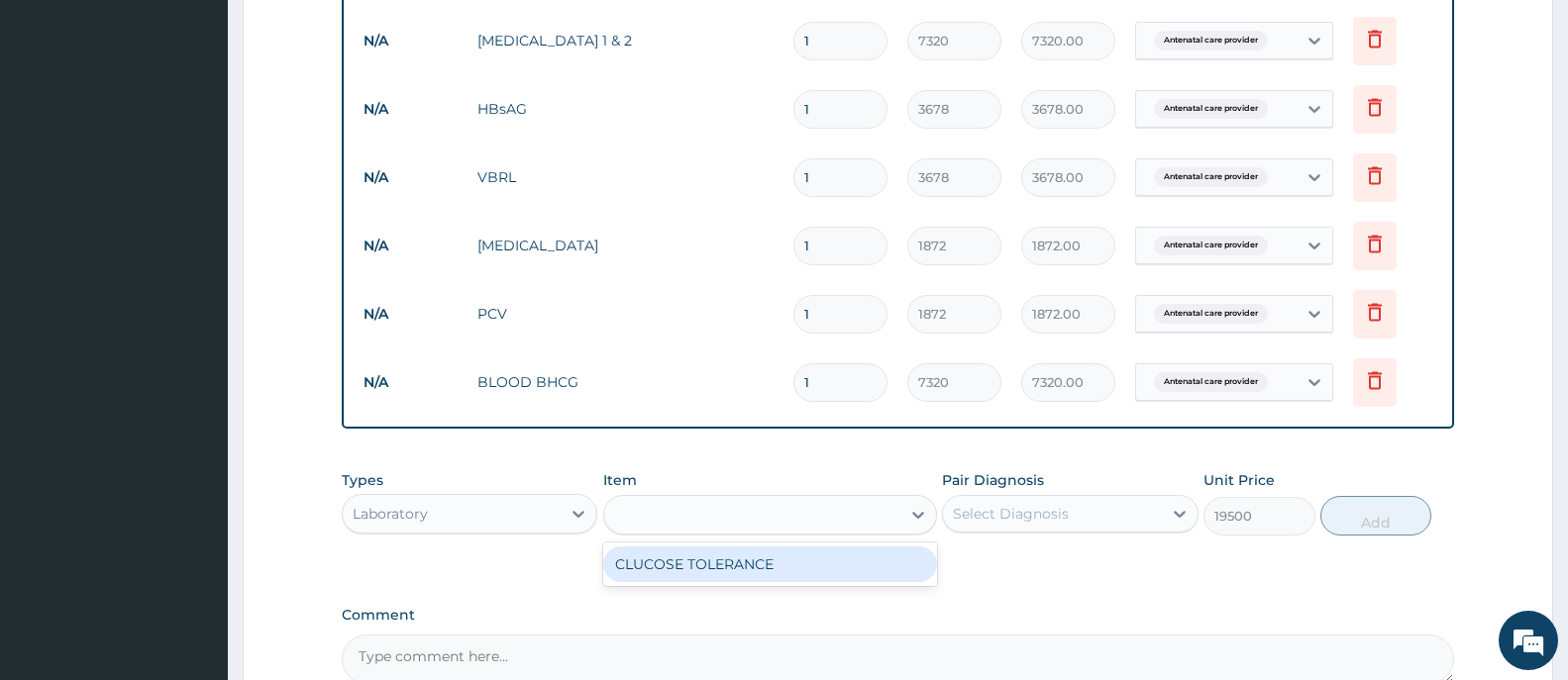
click at [722, 561] on div "Types Laboratory Item option BLOOD BHCG, selected. option CLUCOSE TOLERANCE foc…" at bounding box center [898, 517] width 1113 height 115
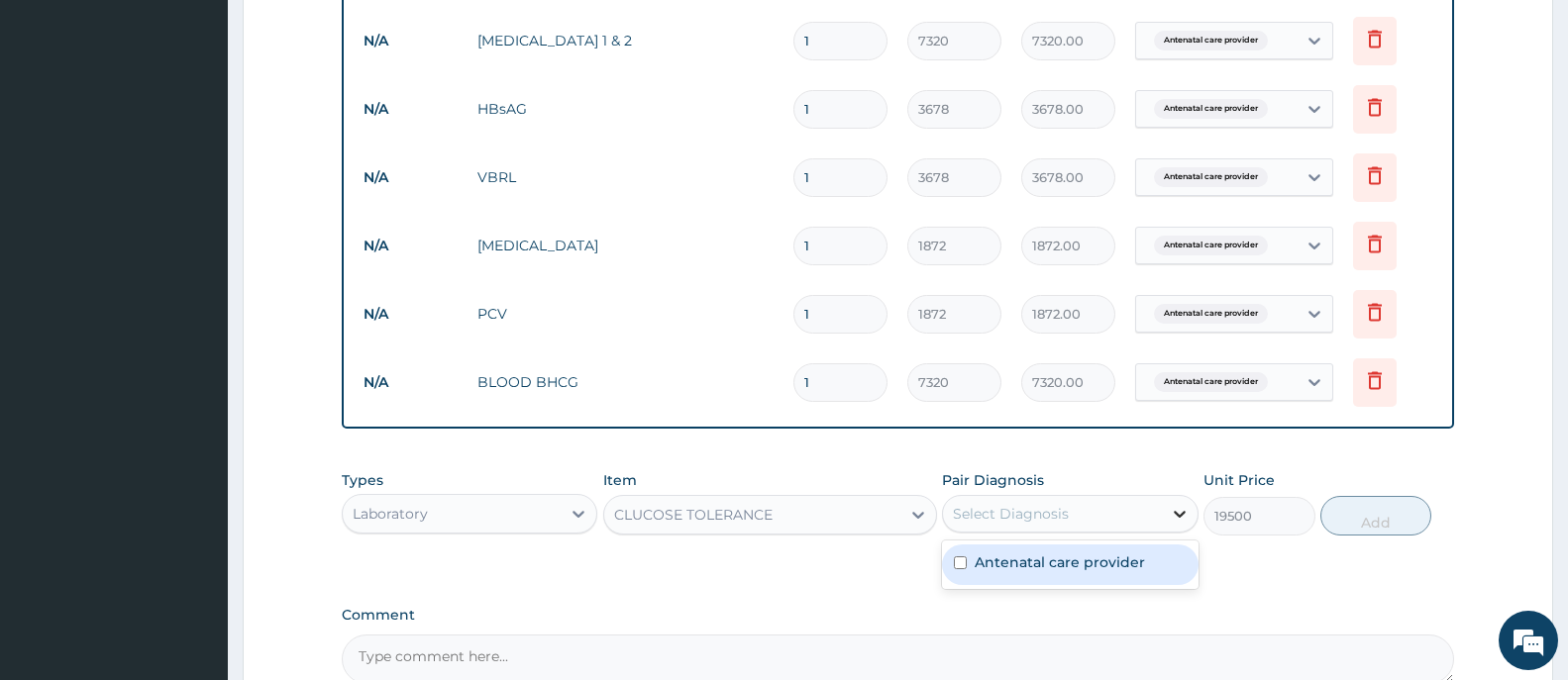
click at [1176, 512] on icon at bounding box center [1179, 514] width 12 height 7
click at [1171, 570] on div "Antenatal care provider" at bounding box center [1070, 564] width 256 height 41
checkbox input "true"
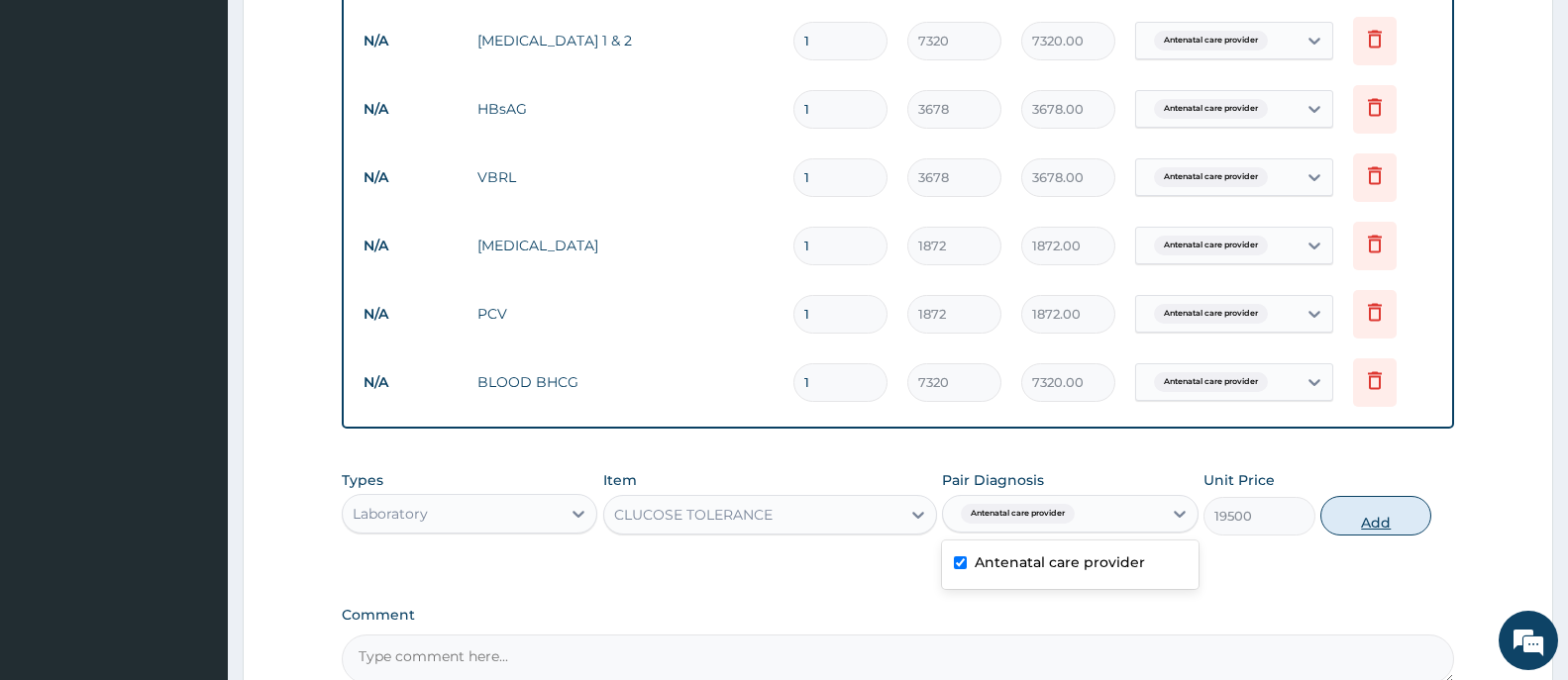
click at [1376, 526] on button "Add" at bounding box center [1375, 516] width 111 height 40
type input "0"
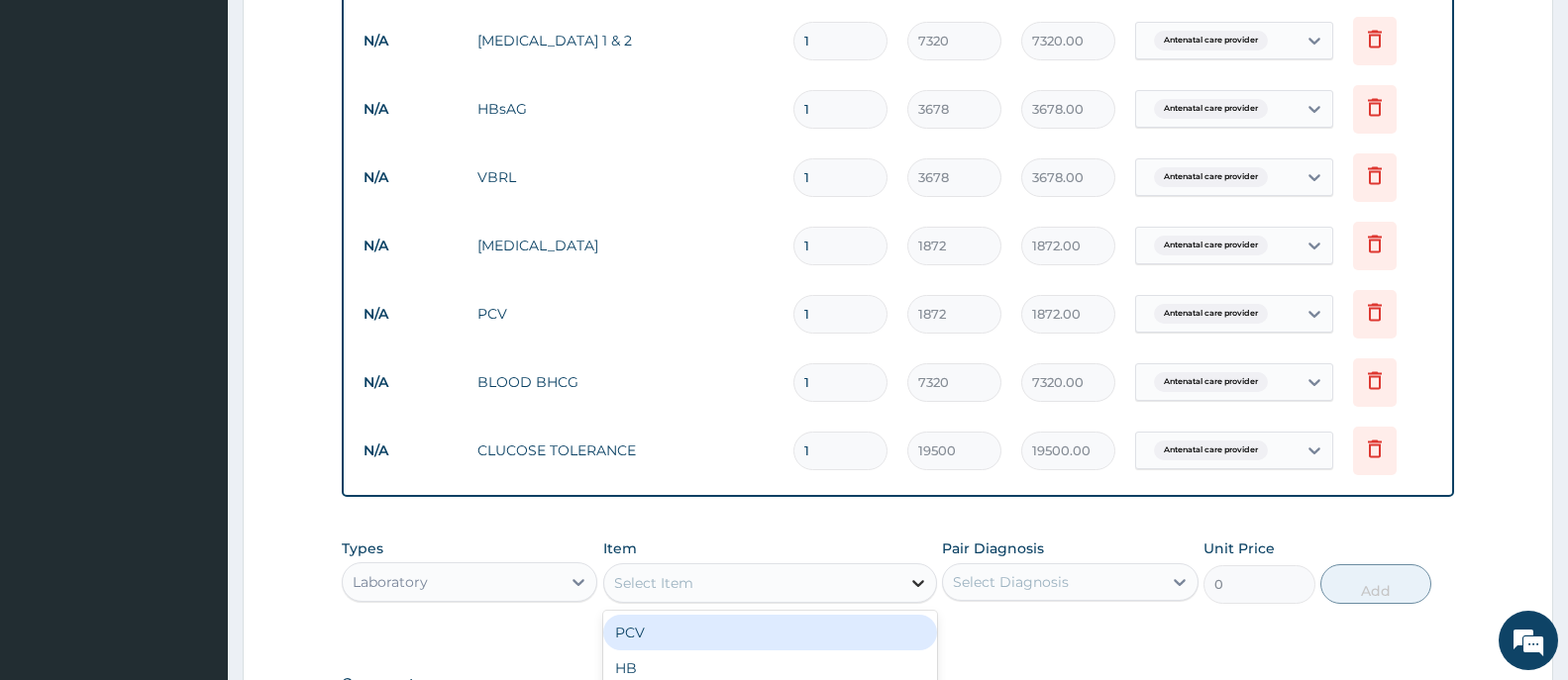
click at [918, 583] on icon at bounding box center [918, 583] width 20 height 20
click at [830, 591] on div "Select Item" at bounding box center [752, 583] width 296 height 32
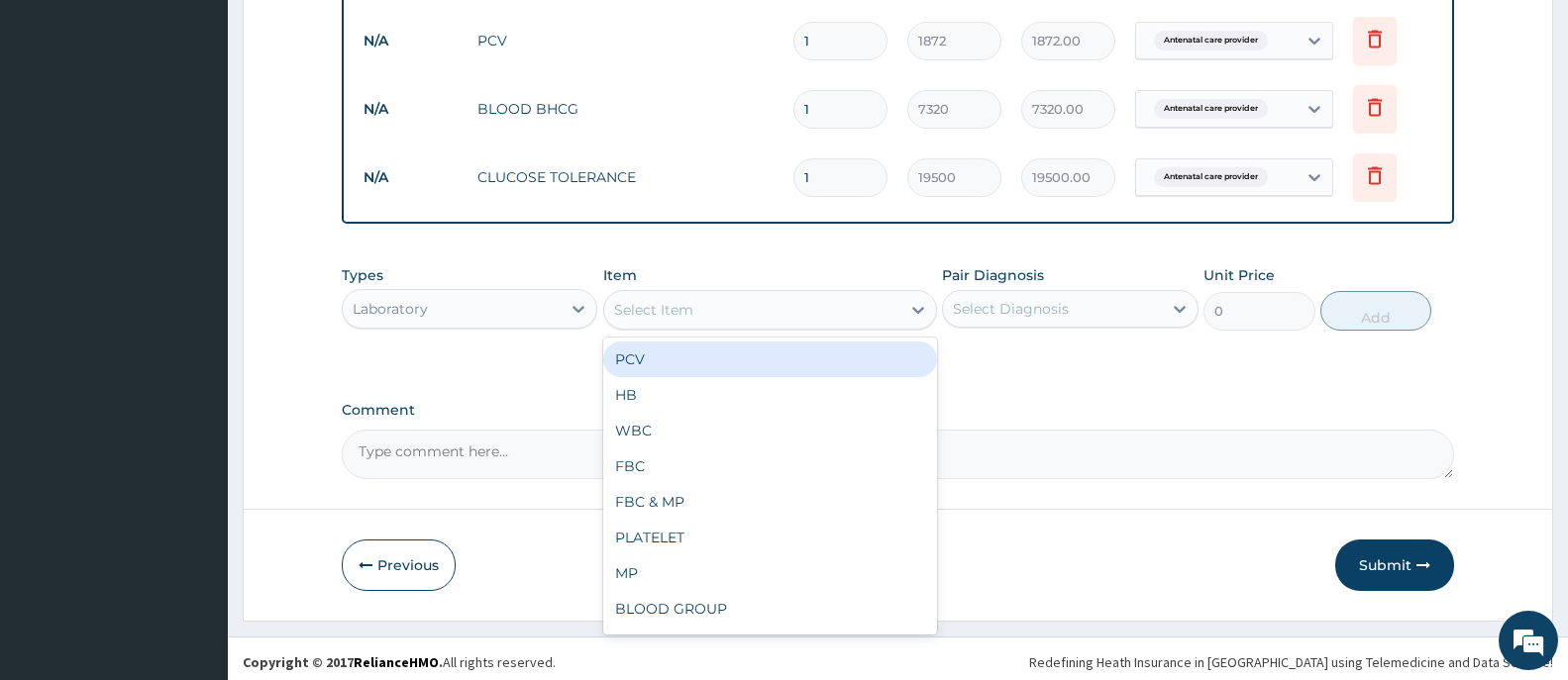
scroll to position [1128, 0]
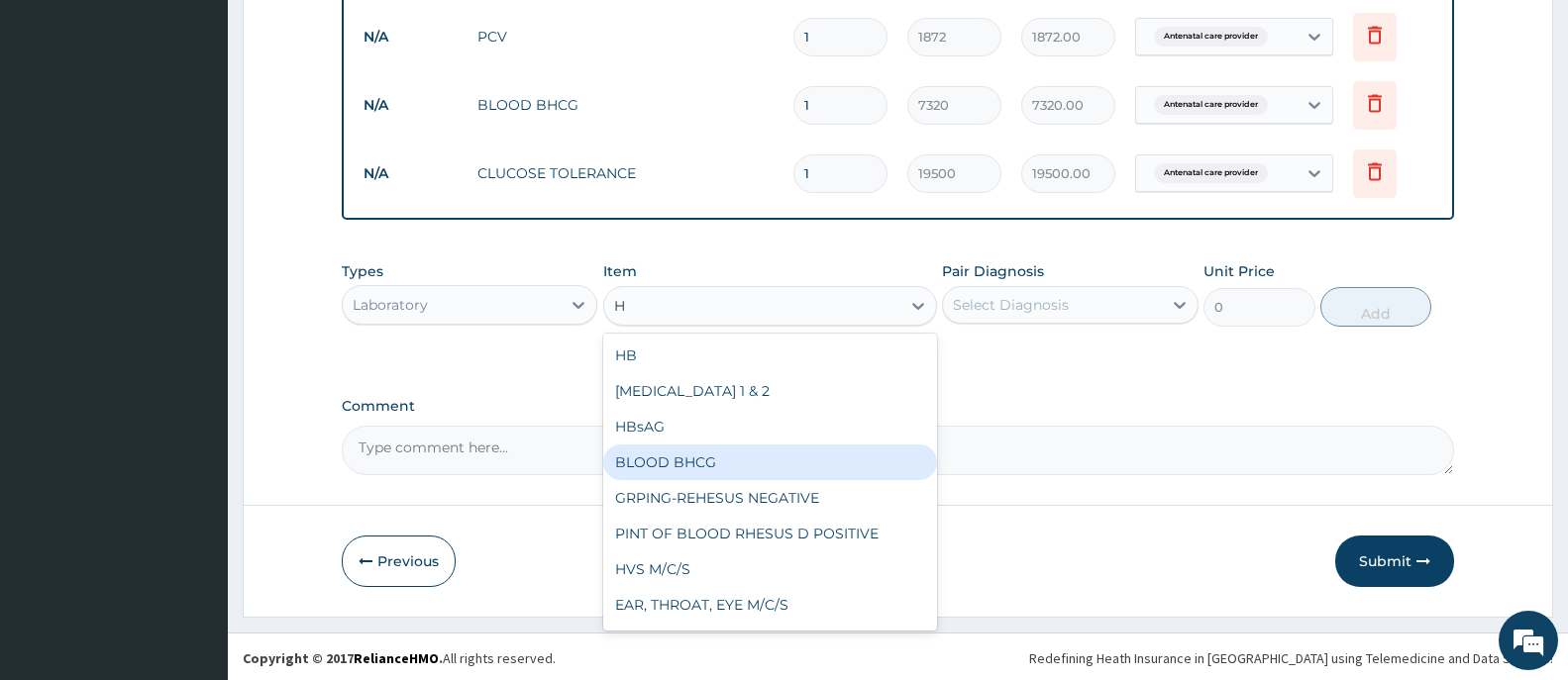
type input "H"
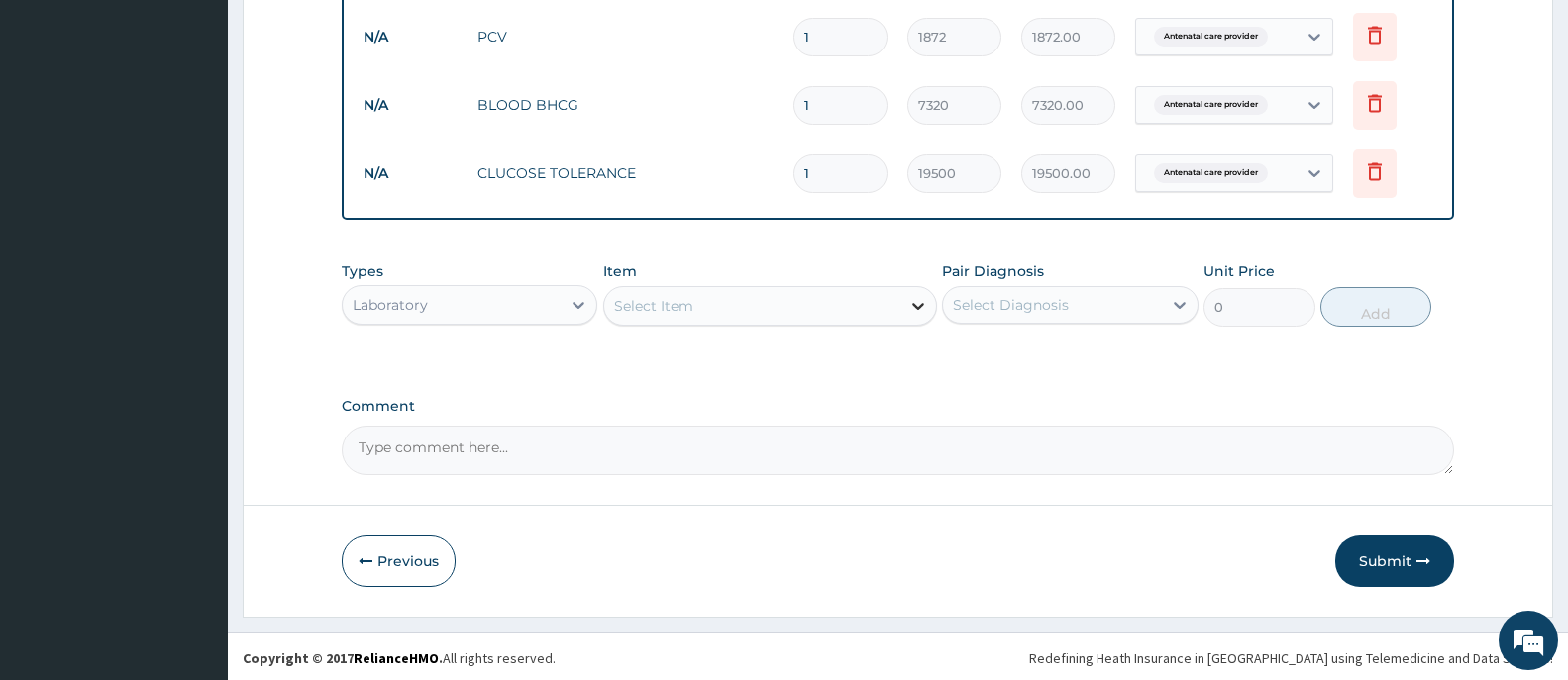
click at [909, 307] on icon at bounding box center [918, 306] width 20 height 20
click at [657, 299] on div "Select Item" at bounding box center [653, 306] width 79 height 20
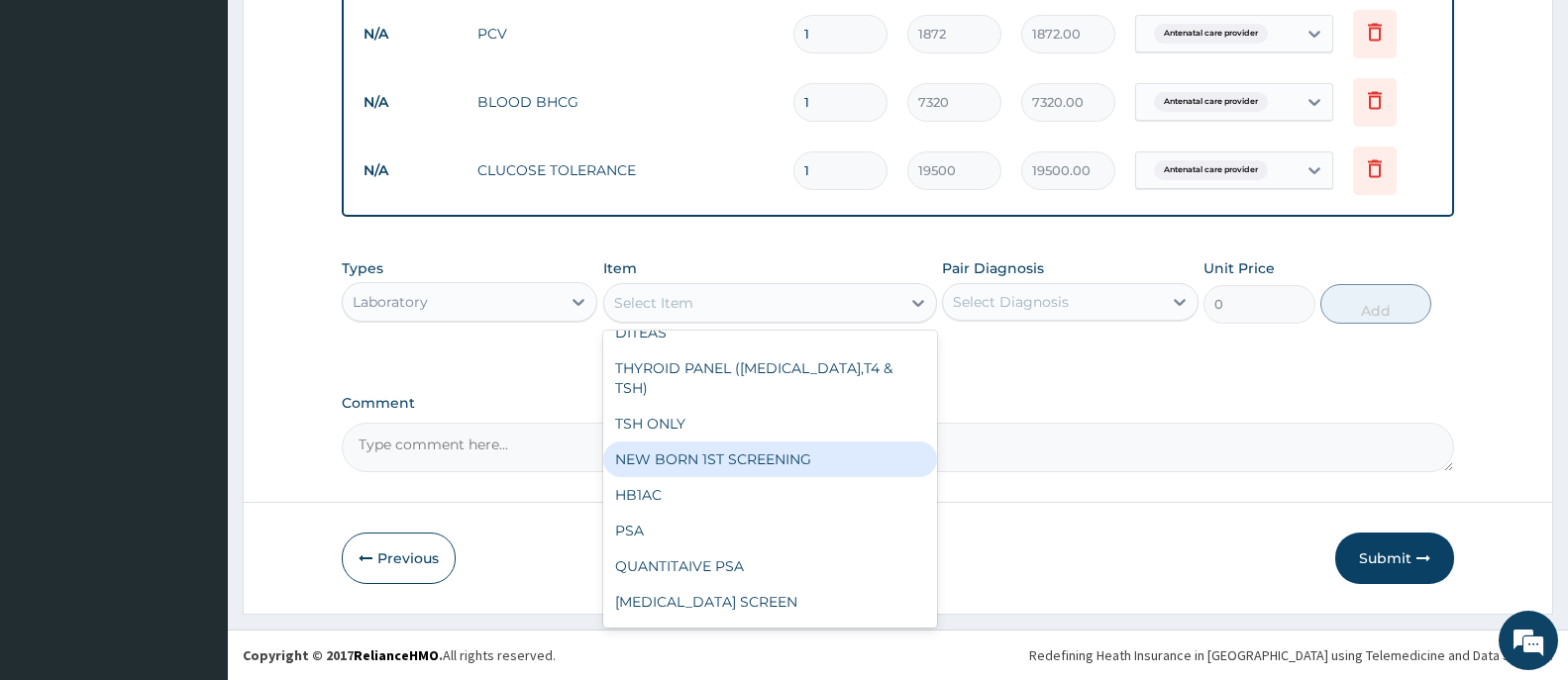
scroll to position [1976, 0]
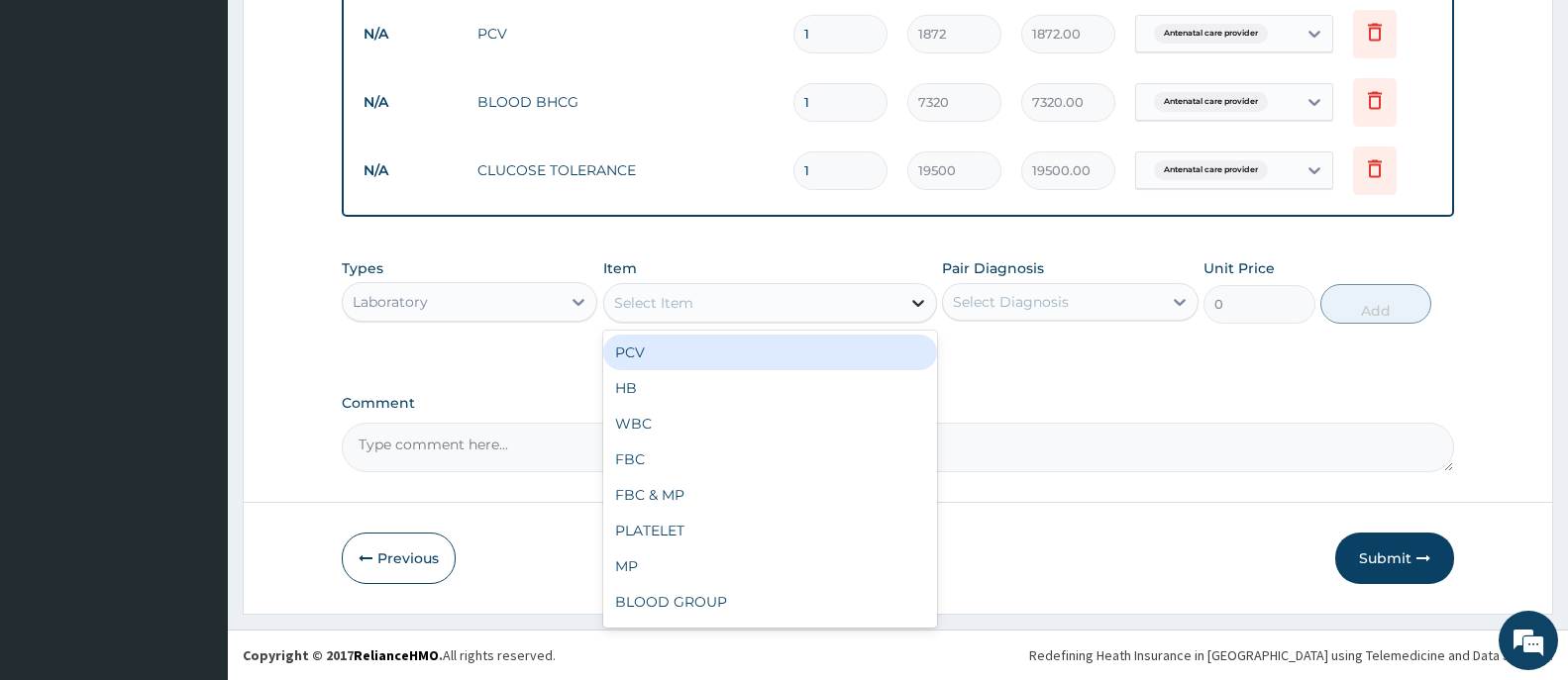
click at [915, 310] on icon at bounding box center [918, 303] width 20 height 20
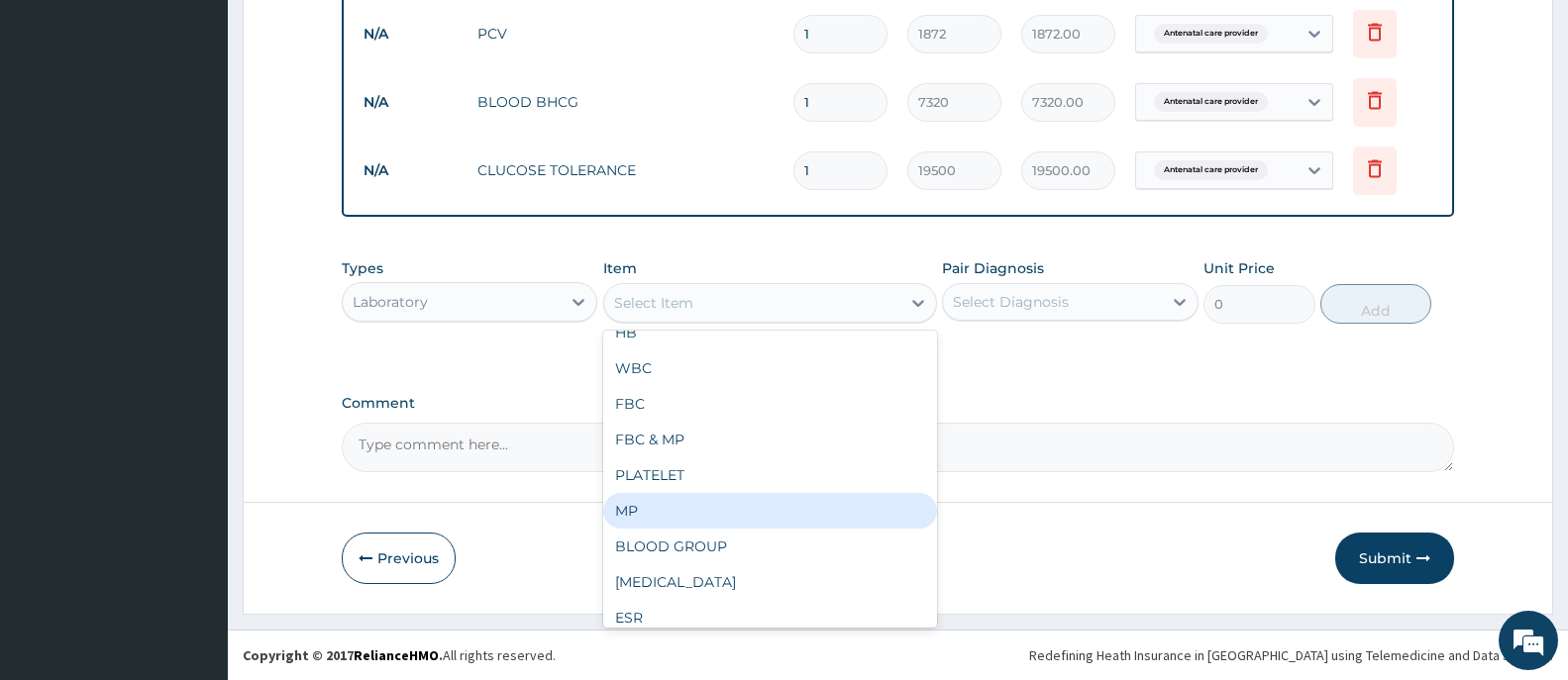
scroll to position [0, 0]
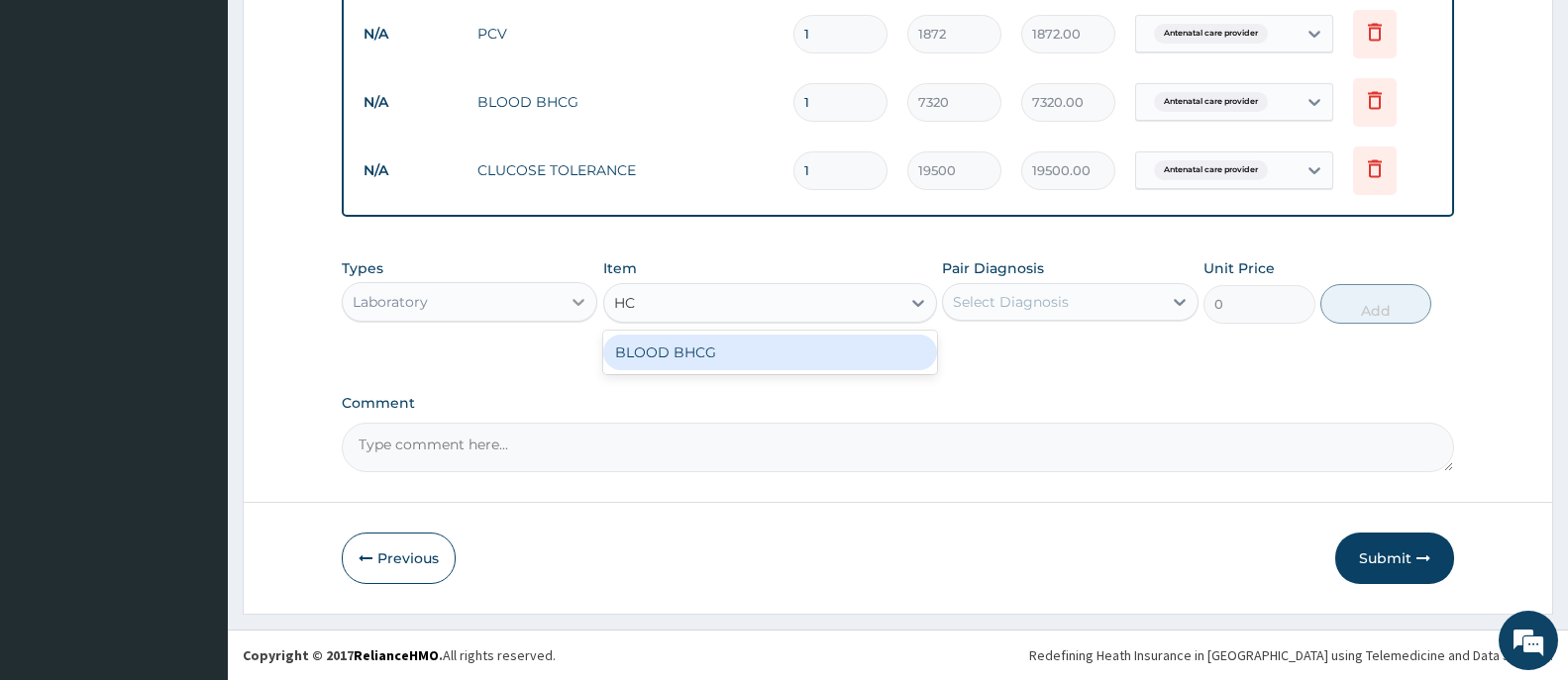
type input "H"
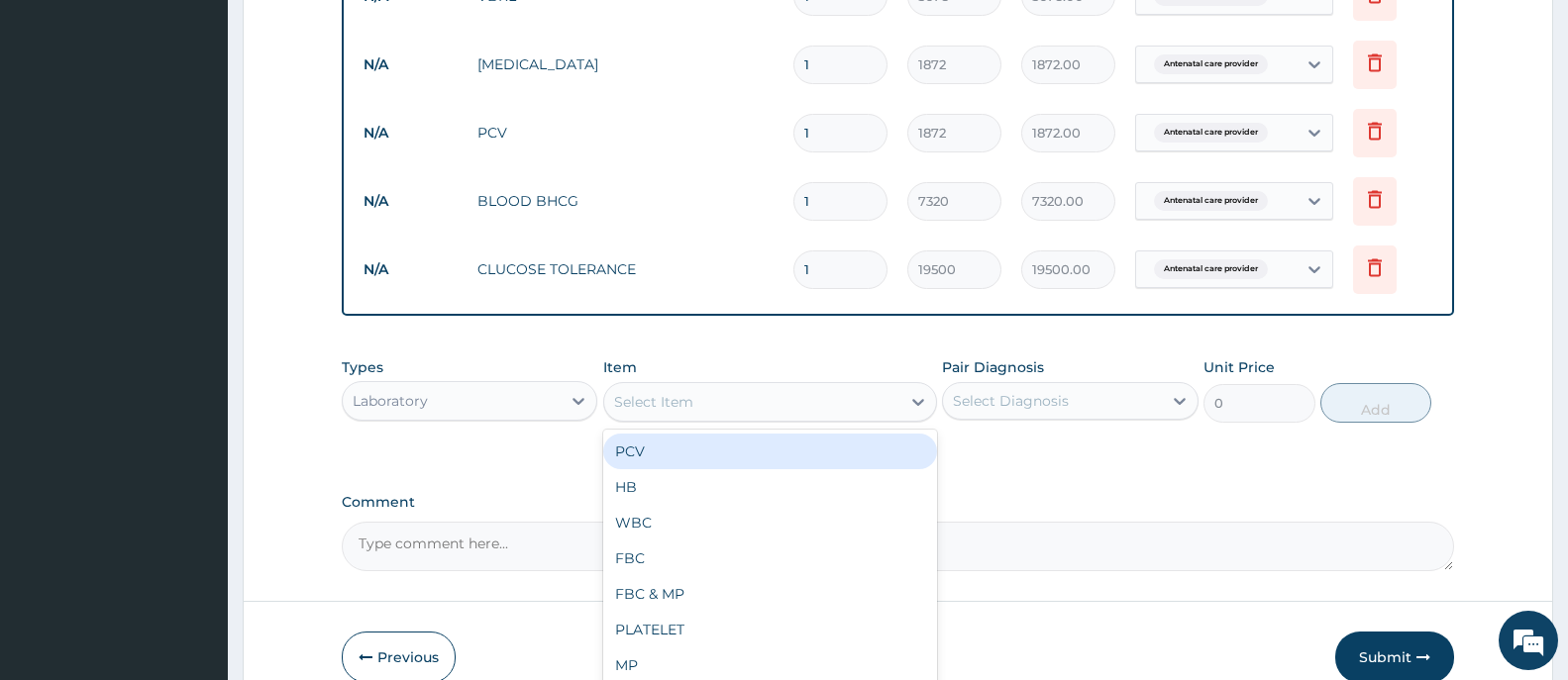
scroll to position [1131, 0]
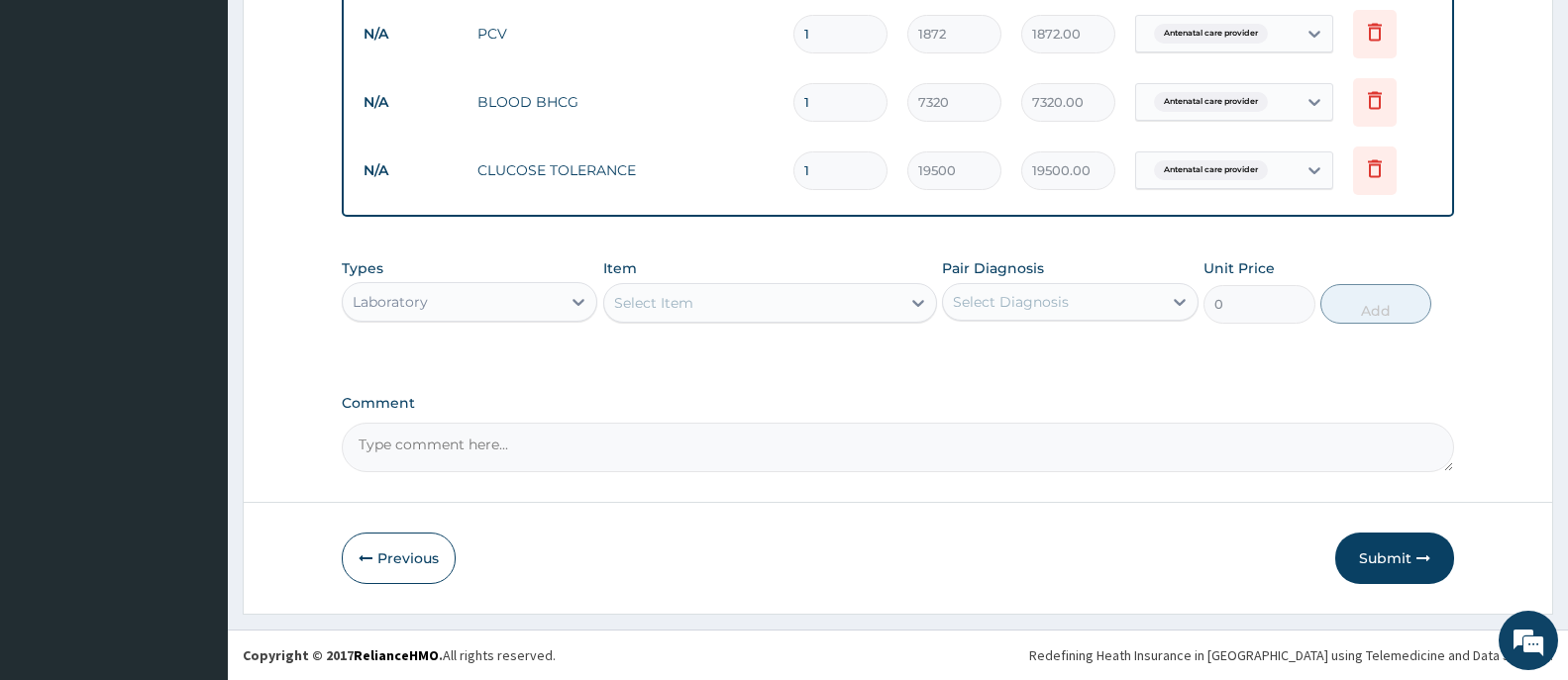
click at [1002, 413] on div "Comment" at bounding box center [898, 433] width 1113 height 77
click at [1372, 562] on button "Submit" at bounding box center [1394, 558] width 119 height 52
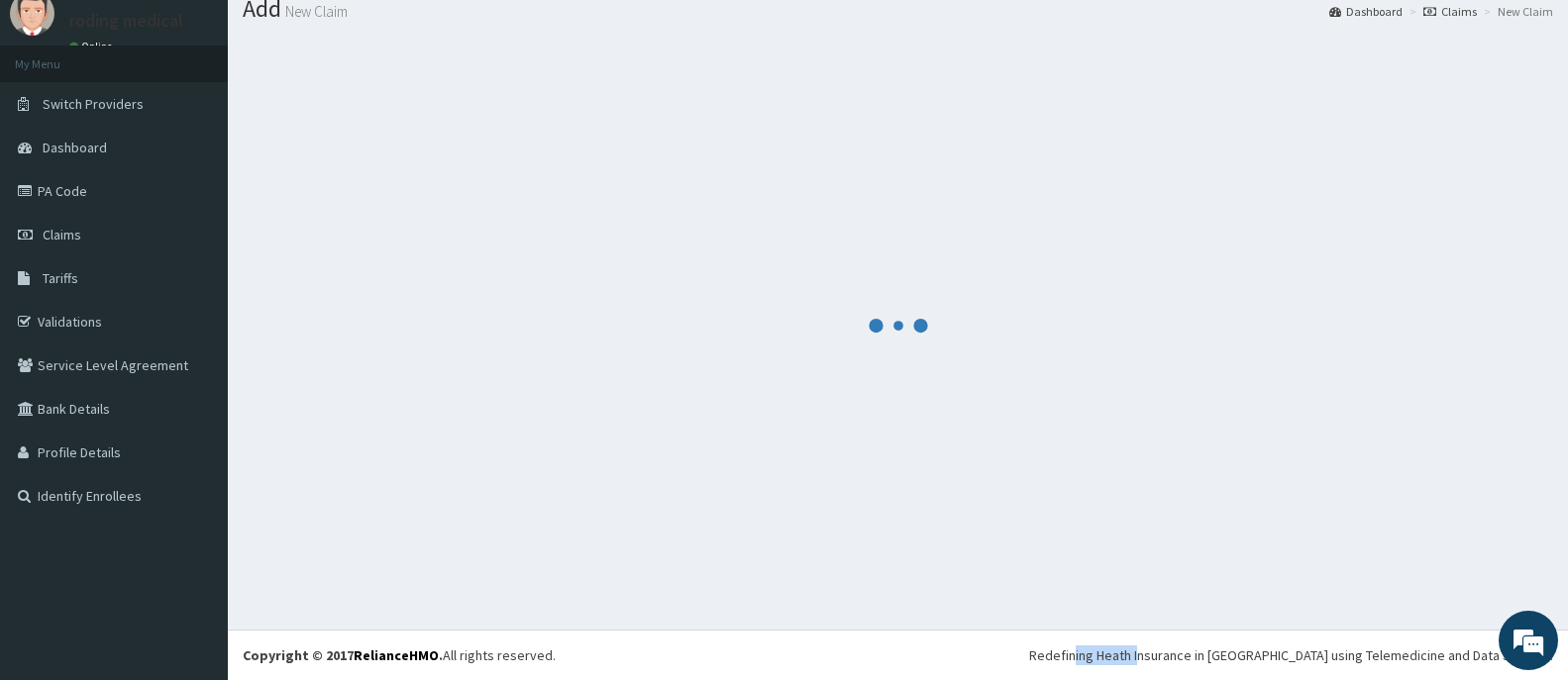
scroll to position [0, 0]
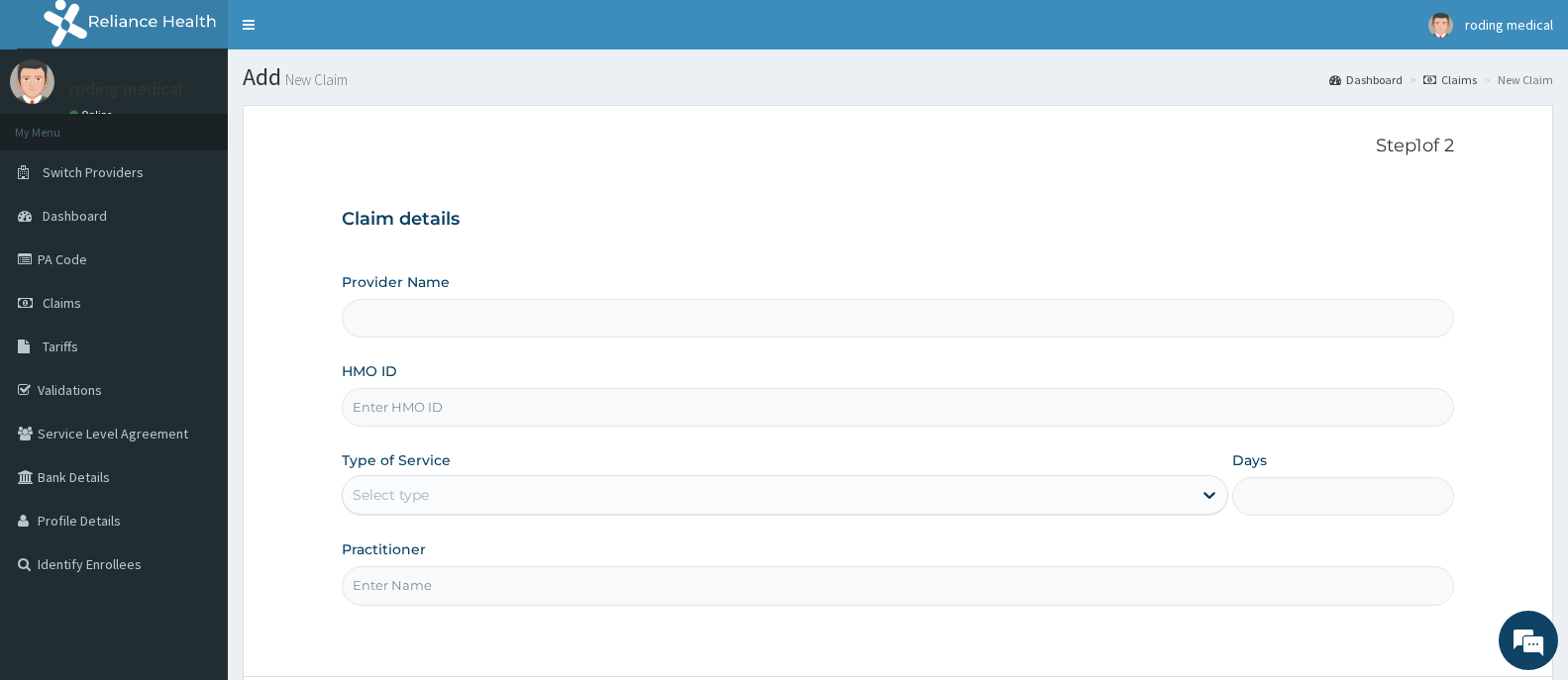
scroll to position [175, 0]
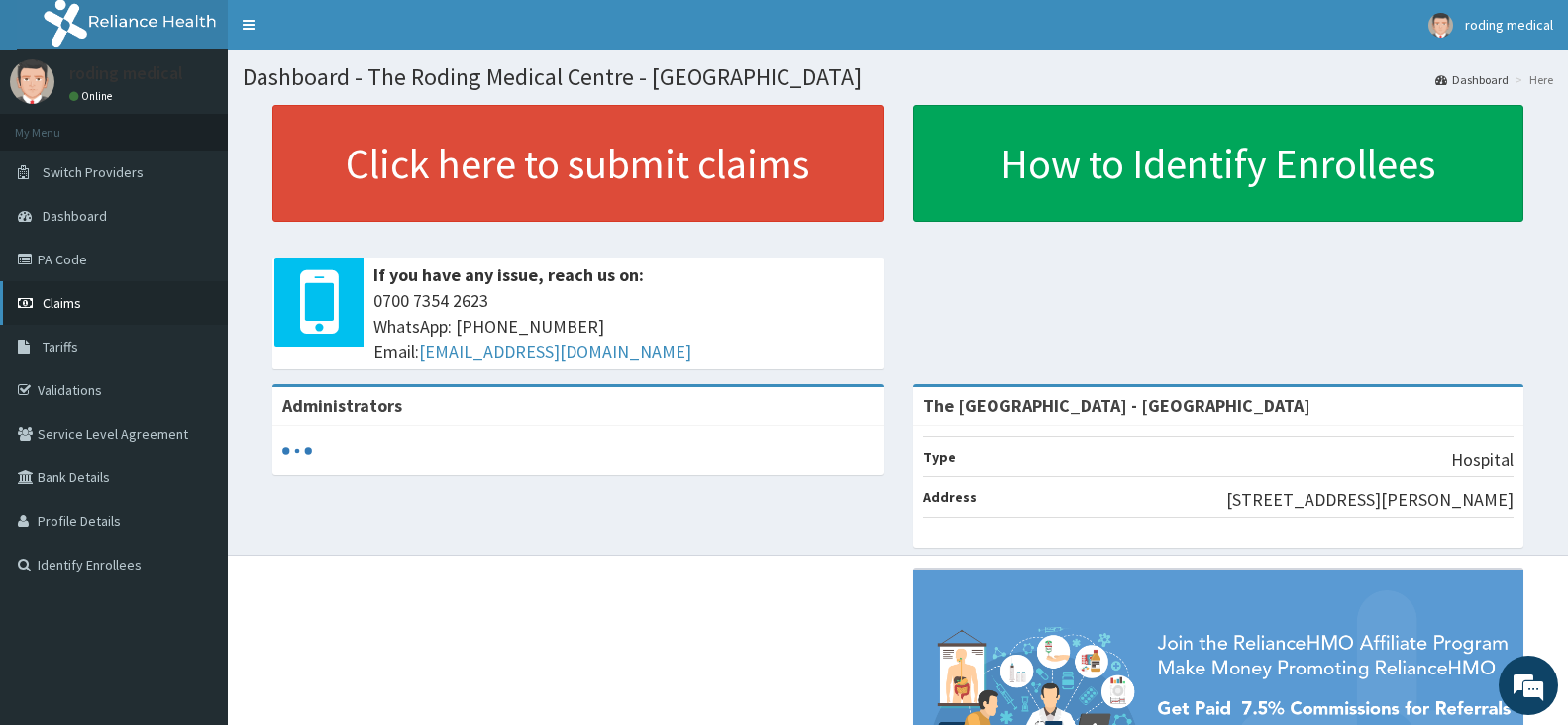
click at [52, 301] on span "Claims" at bounding box center [62, 303] width 39 height 18
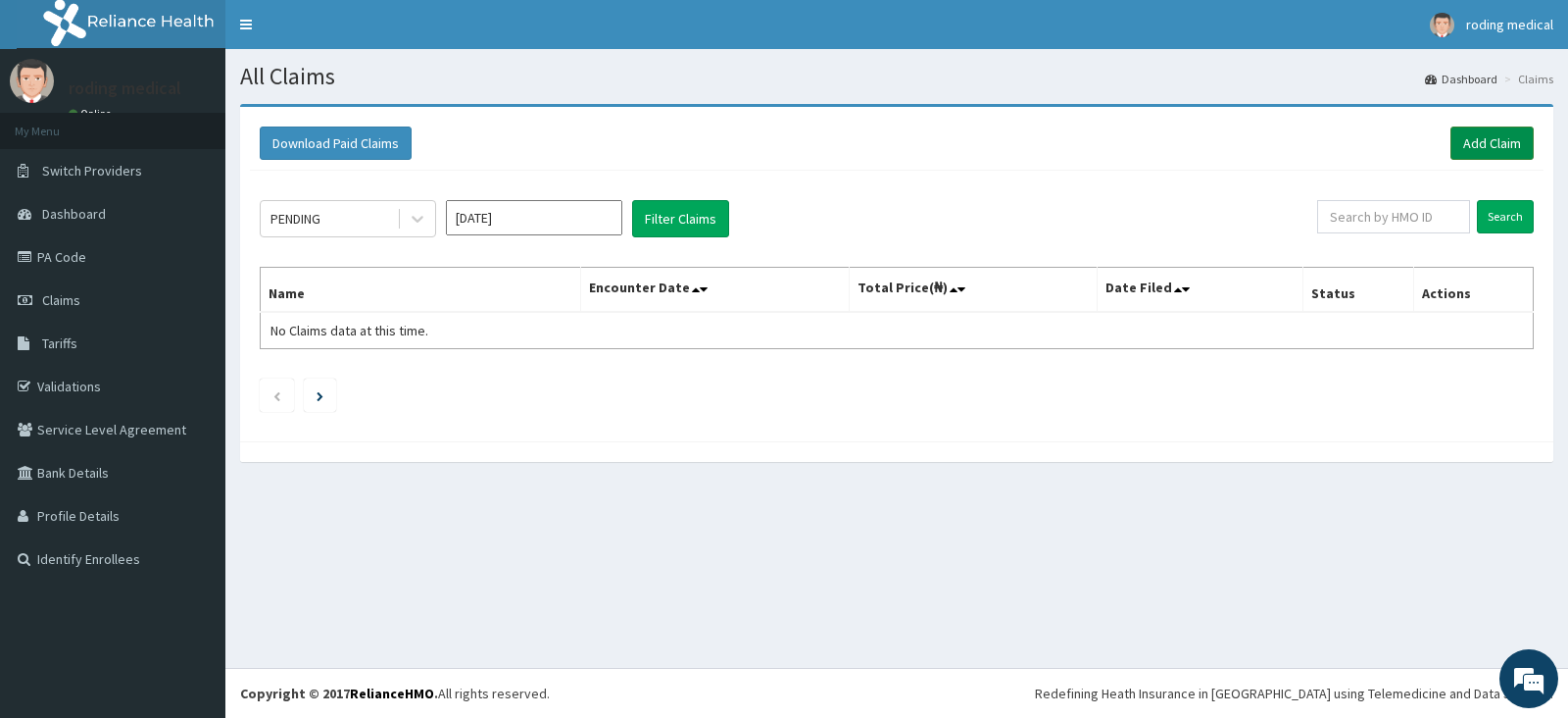
click at [1471, 142] on link "Add Claim" at bounding box center [1492, 143] width 83 height 34
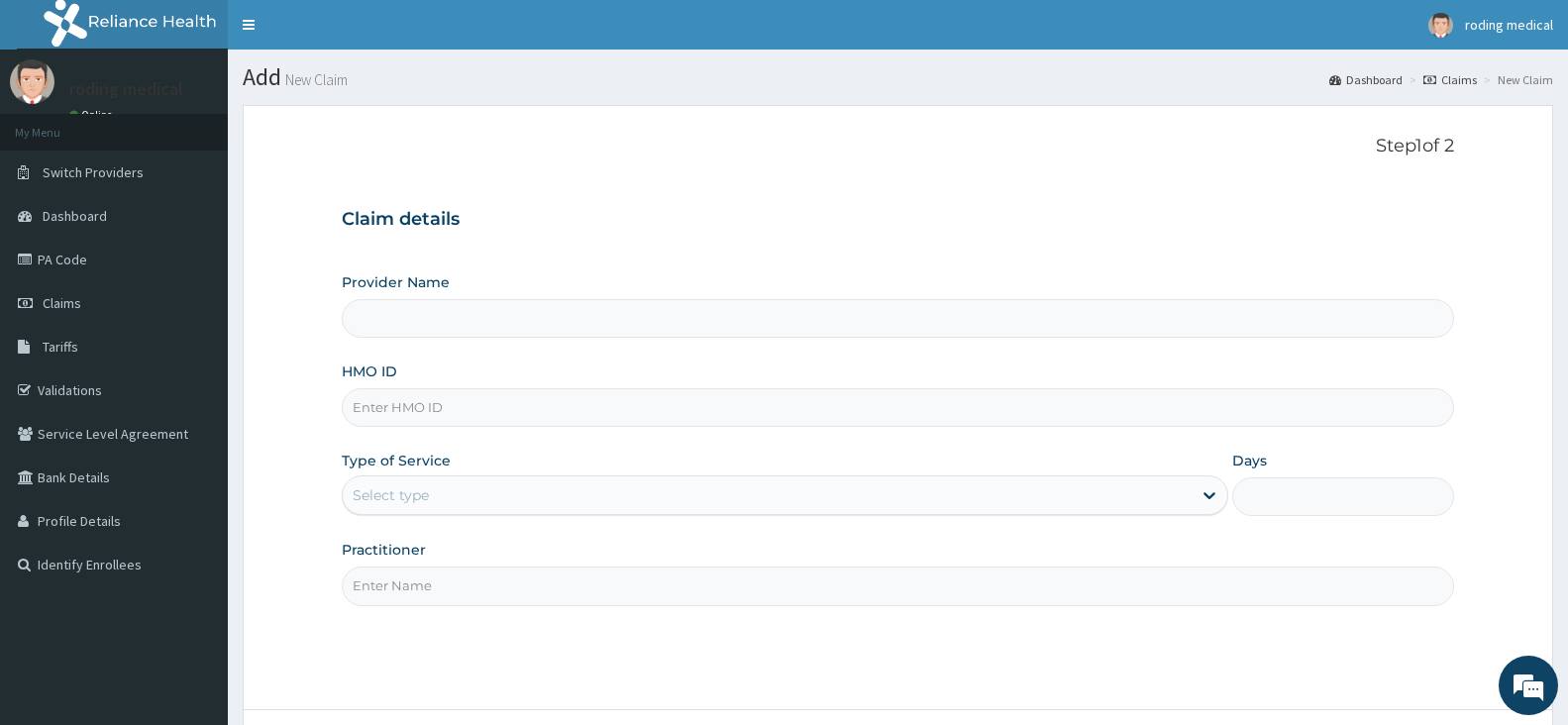
type input "The [GEOGRAPHIC_DATA] - [GEOGRAPHIC_DATA]"
click at [483, 411] on input "HMO ID" at bounding box center [898, 407] width 1113 height 39
type input "KSB/11250/A"
click at [483, 494] on div "Select type" at bounding box center [767, 495] width 849 height 32
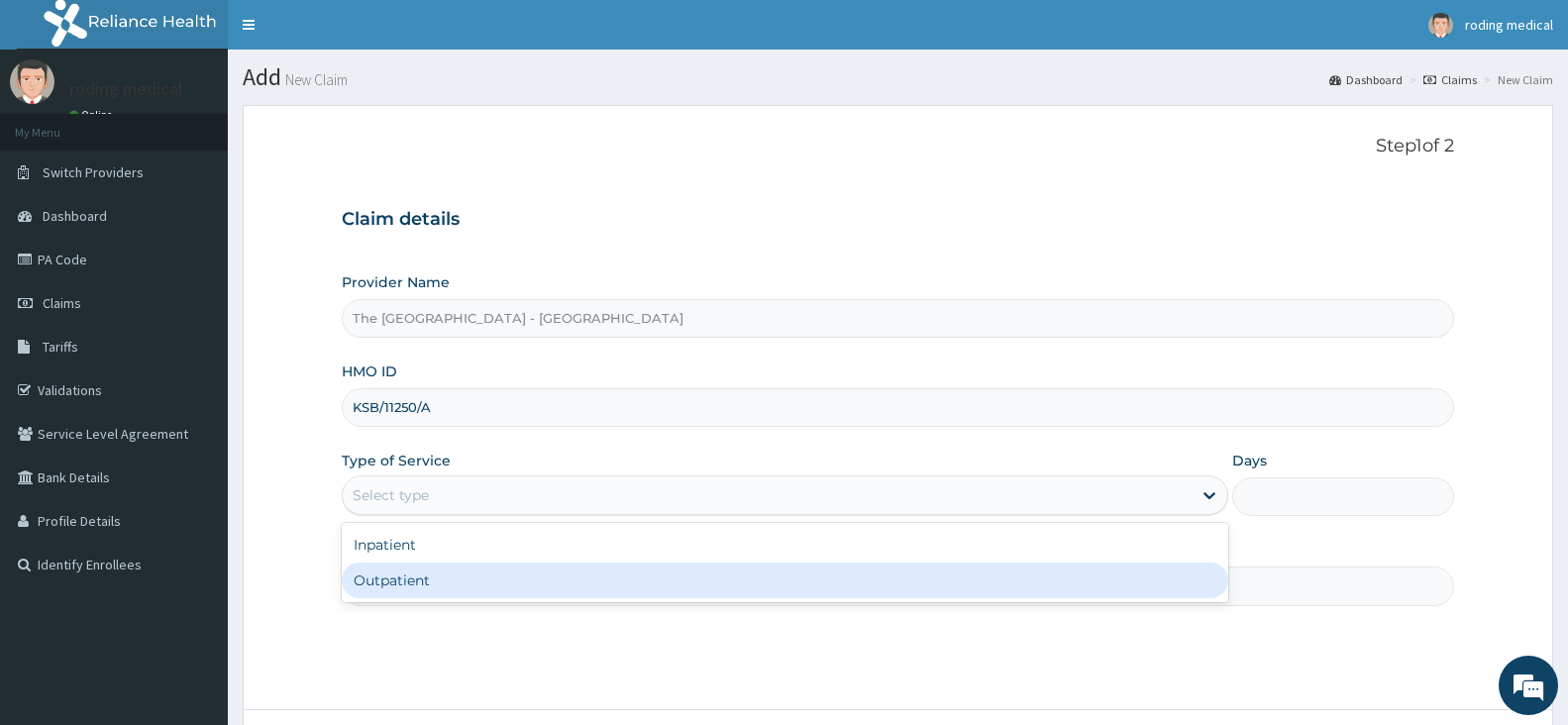
click at [433, 580] on div "Outpatient" at bounding box center [784, 580] width 886 height 36
type input "1"
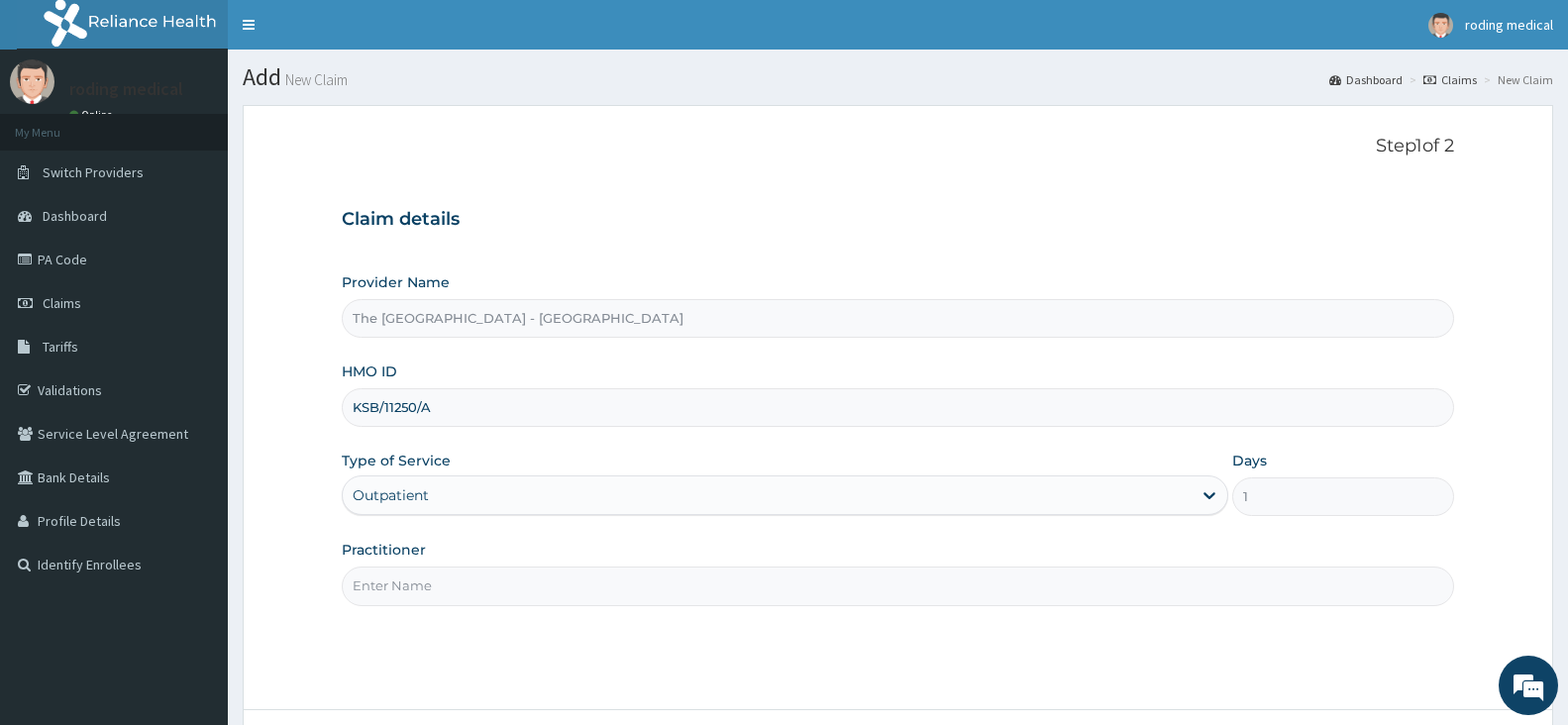
click at [433, 580] on input "Practitioner" at bounding box center [898, 585] width 1113 height 39
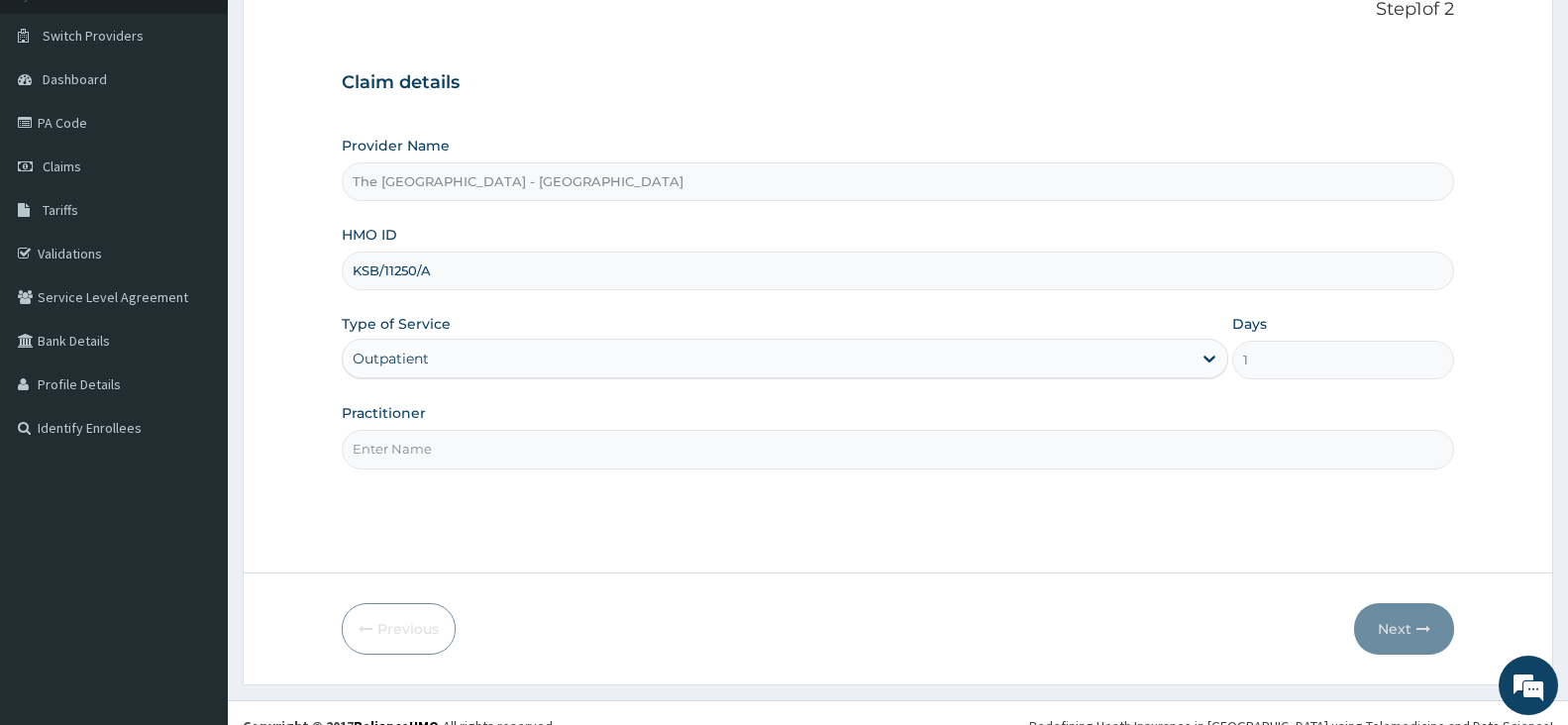
scroll to position [163, 0]
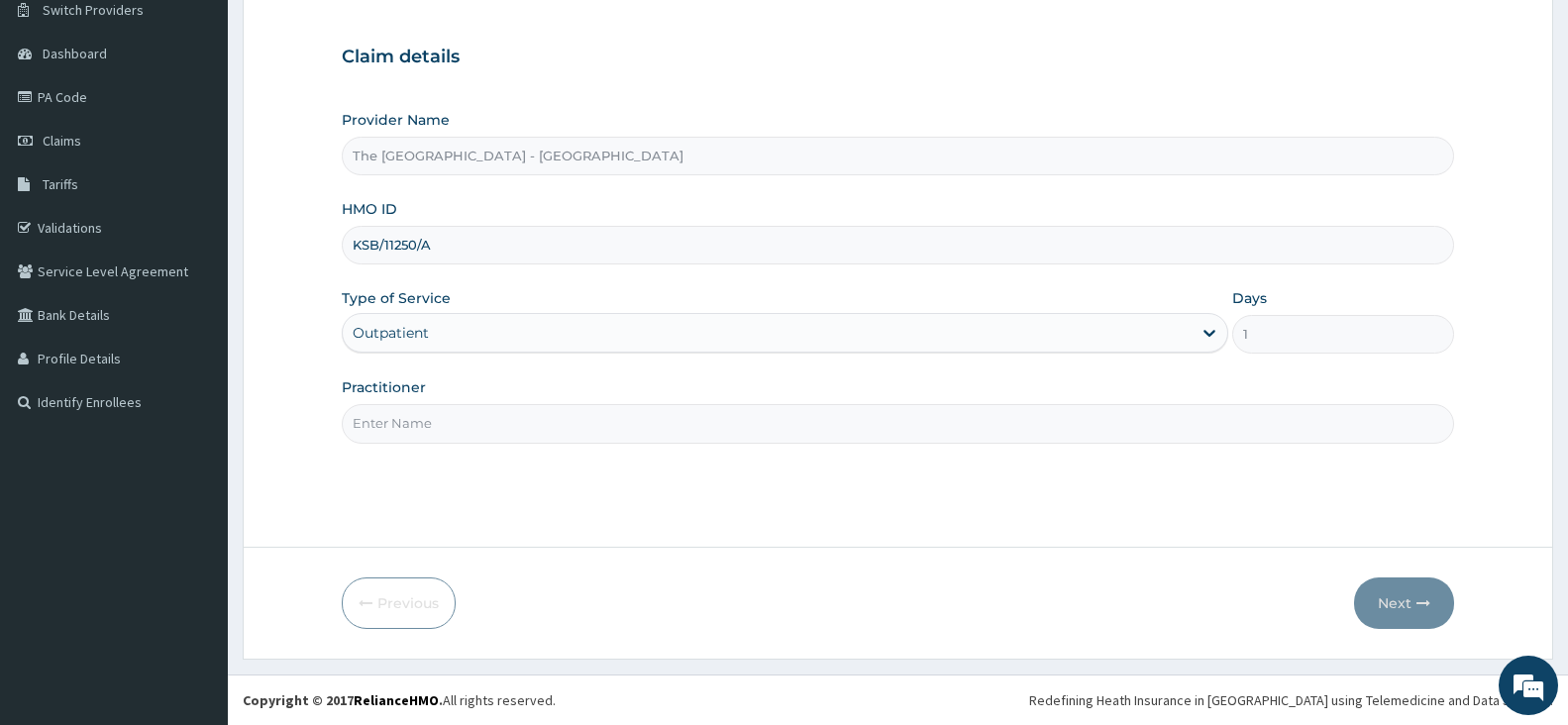
click at [489, 423] on input "Practitioner" at bounding box center [898, 423] width 1113 height 39
type input "Dr [PERSON_NAME]"
click at [1387, 601] on button "Next" at bounding box center [1403, 603] width 100 height 52
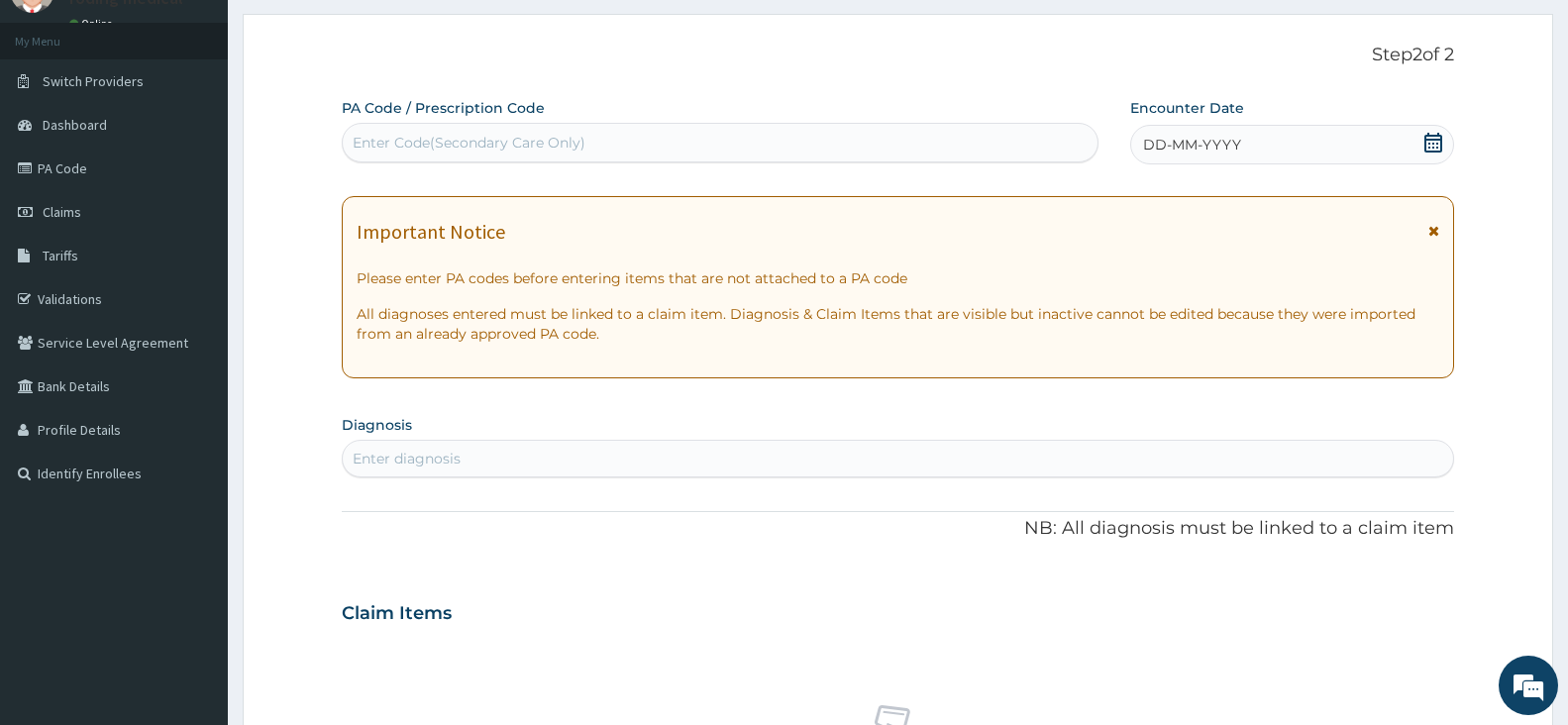
scroll to position [0, 0]
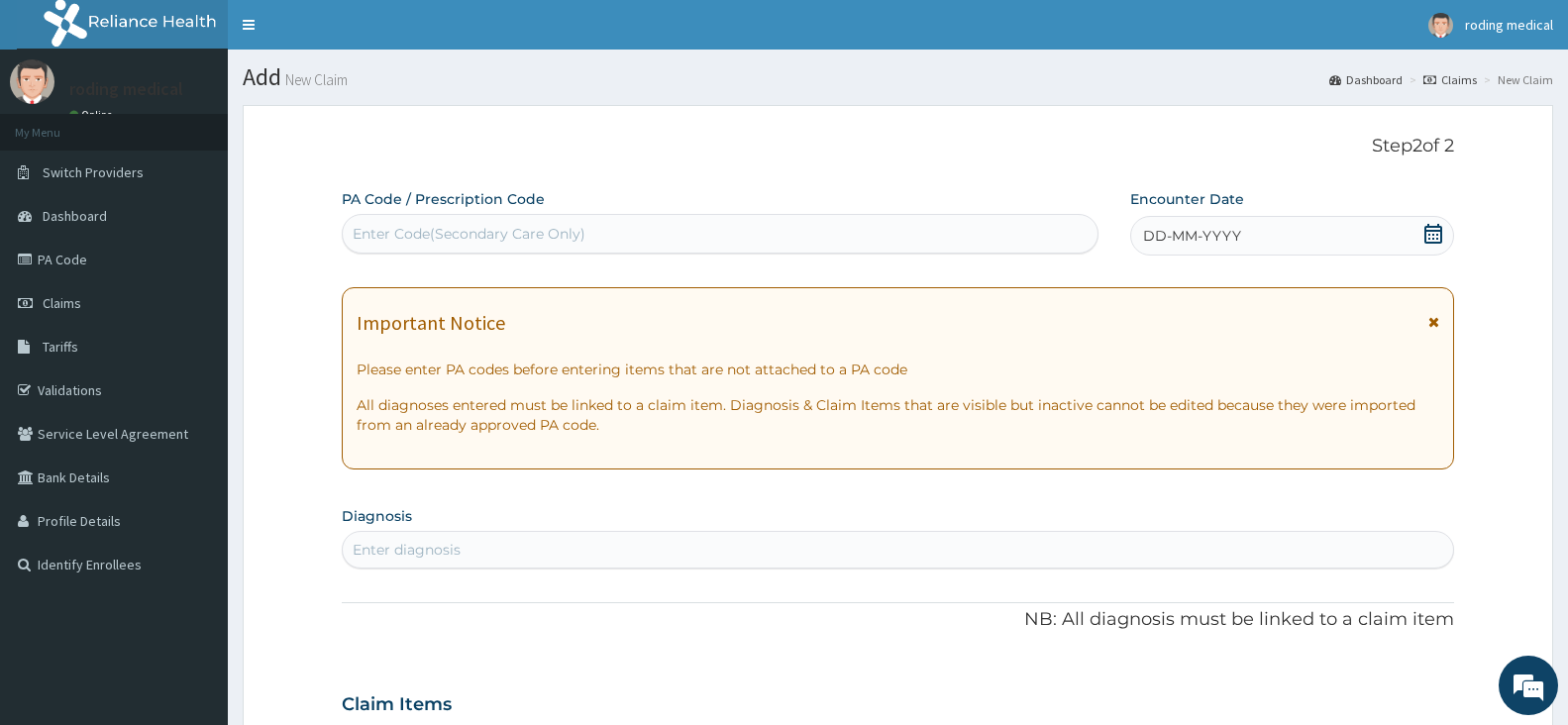
click at [1212, 238] on span "DD-MM-YYYY" at bounding box center [1191, 236] width 98 height 20
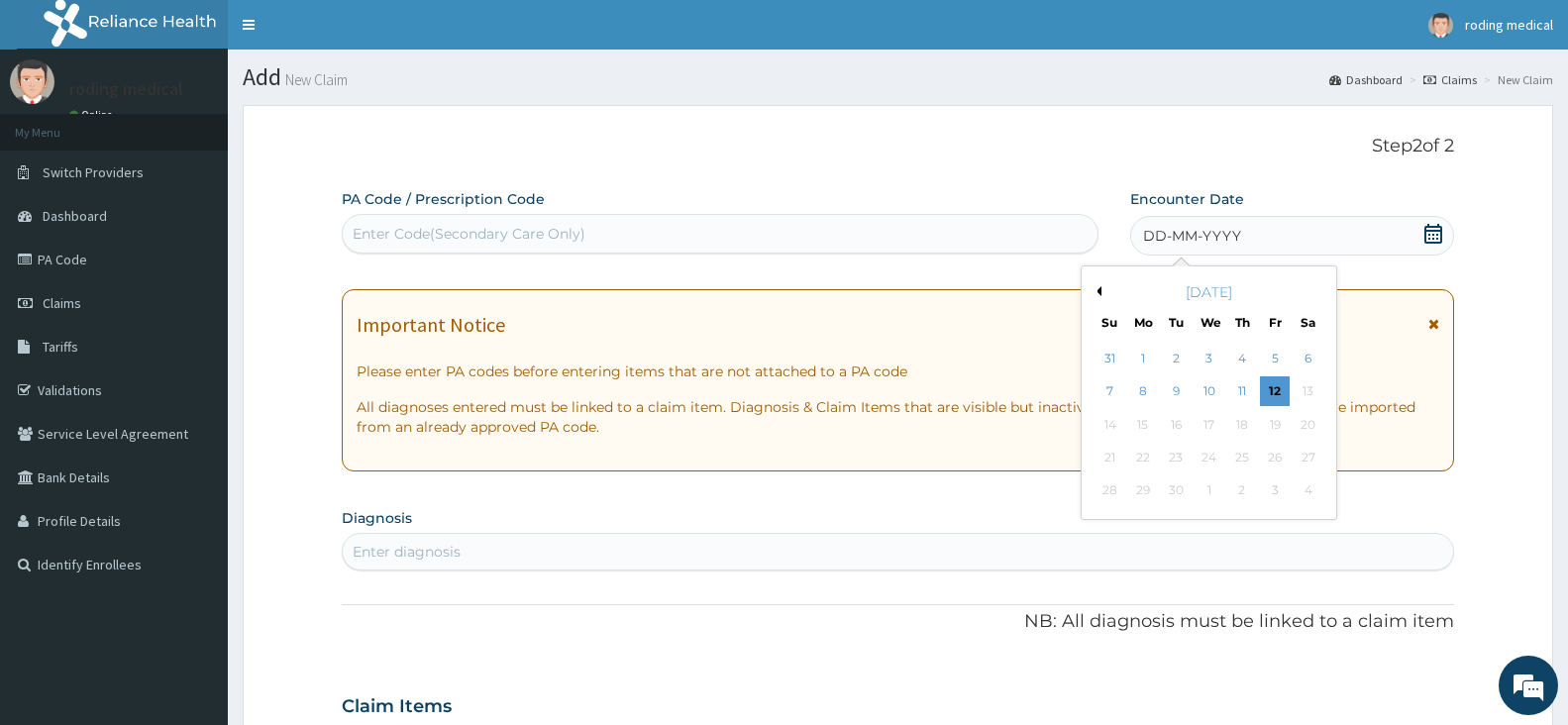
click at [1241, 392] on div "11" at bounding box center [1242, 392] width 30 height 30
click at [1241, 392] on div "Important Notice Please enter PA codes before entering items that are not attac…" at bounding box center [898, 380] width 1113 height 182
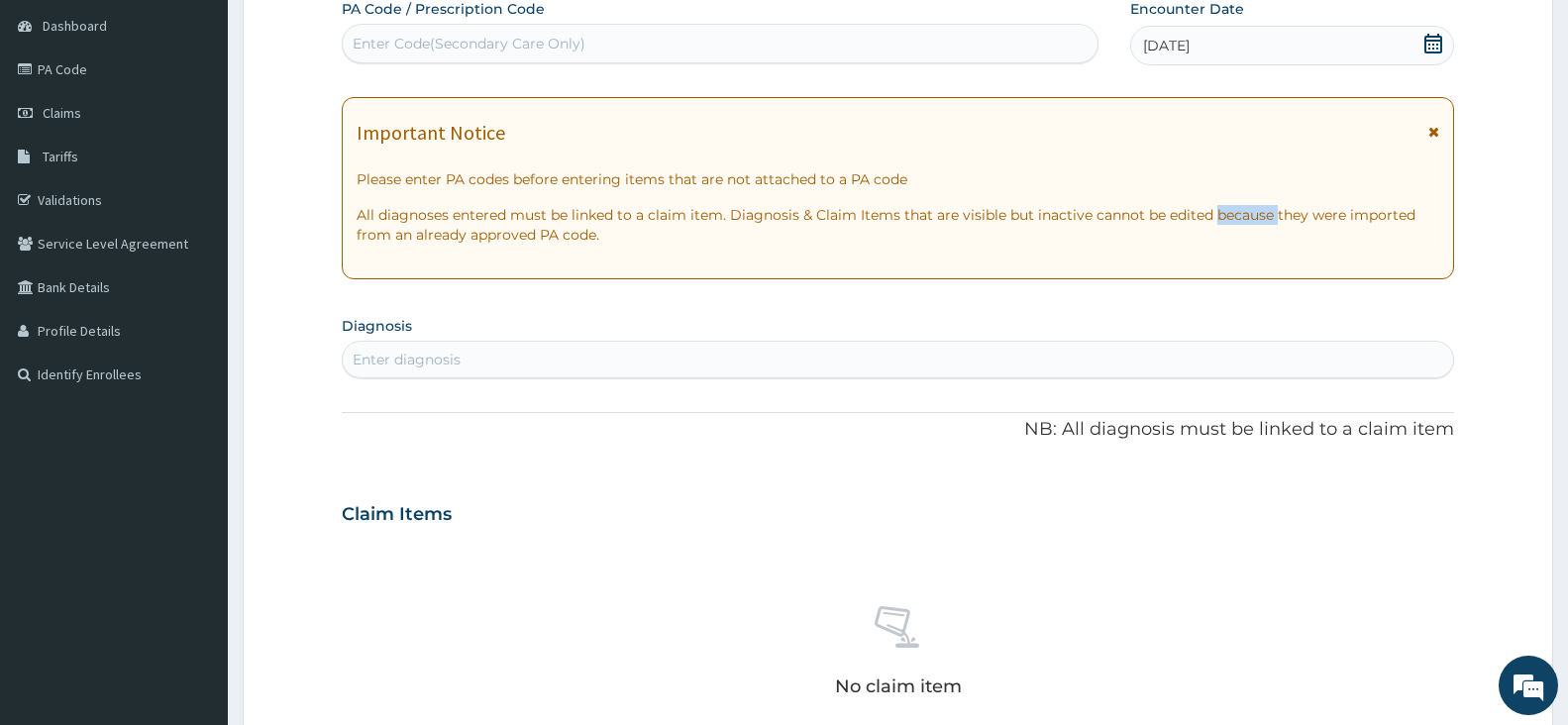
scroll to position [198, 0]
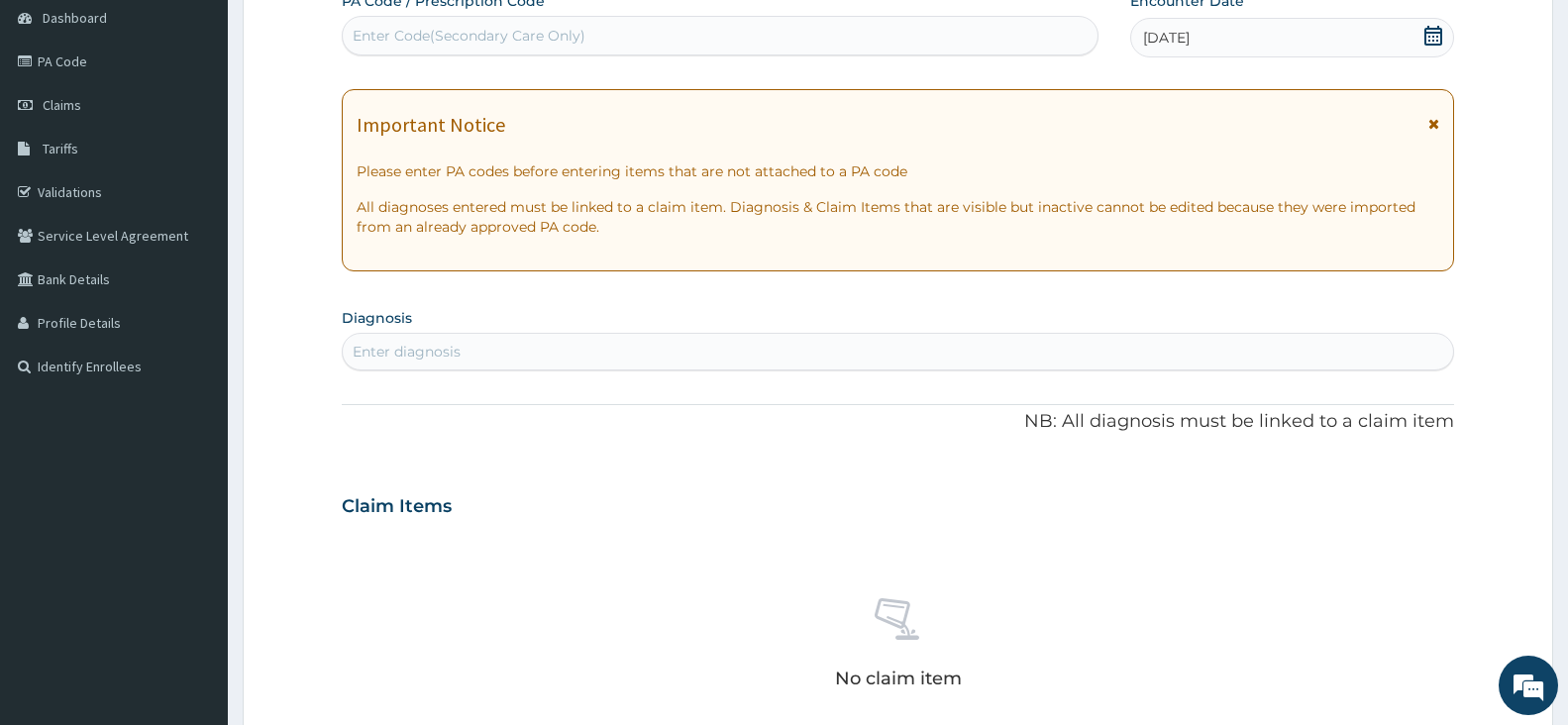
click at [543, 348] on div "Enter diagnosis" at bounding box center [898, 352] width 1111 height 32
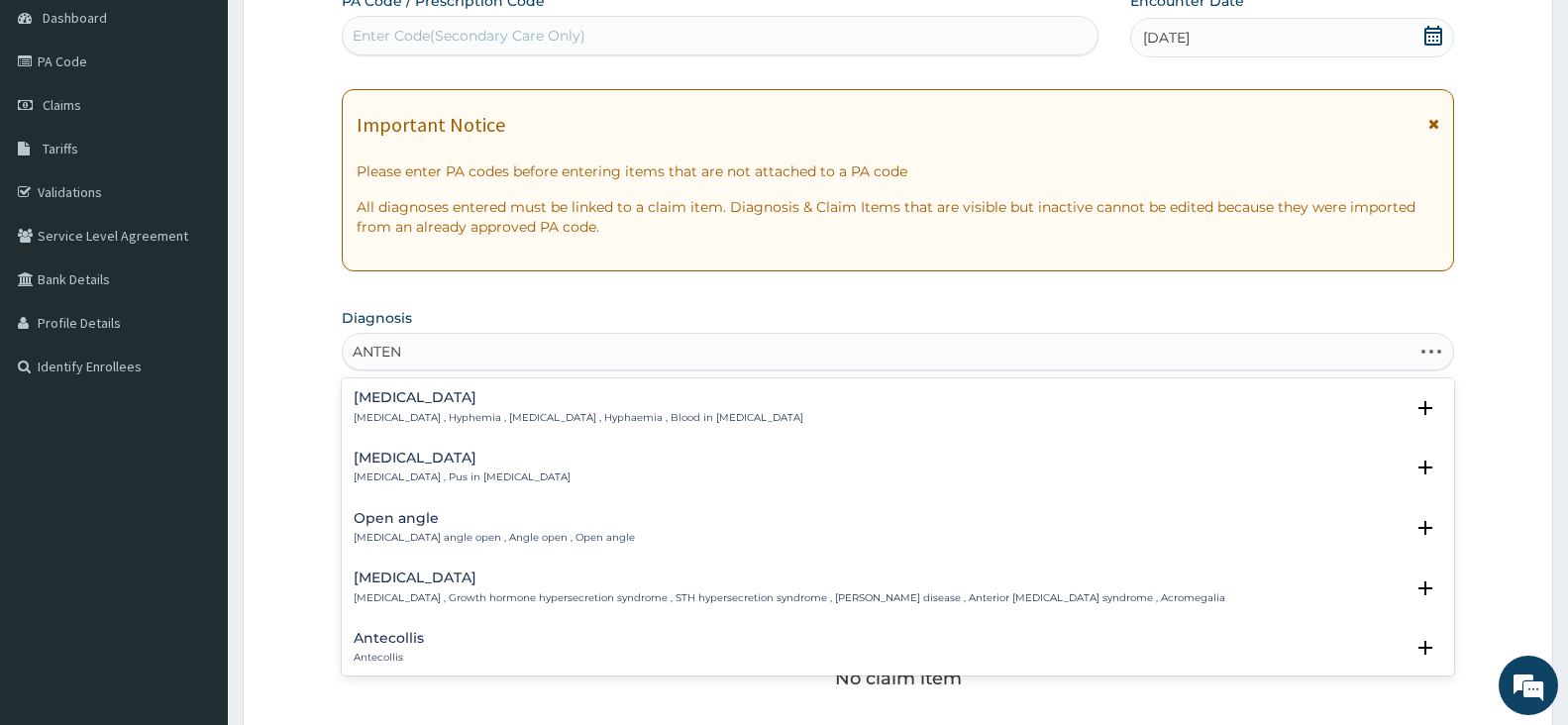
type input "ANTENA"
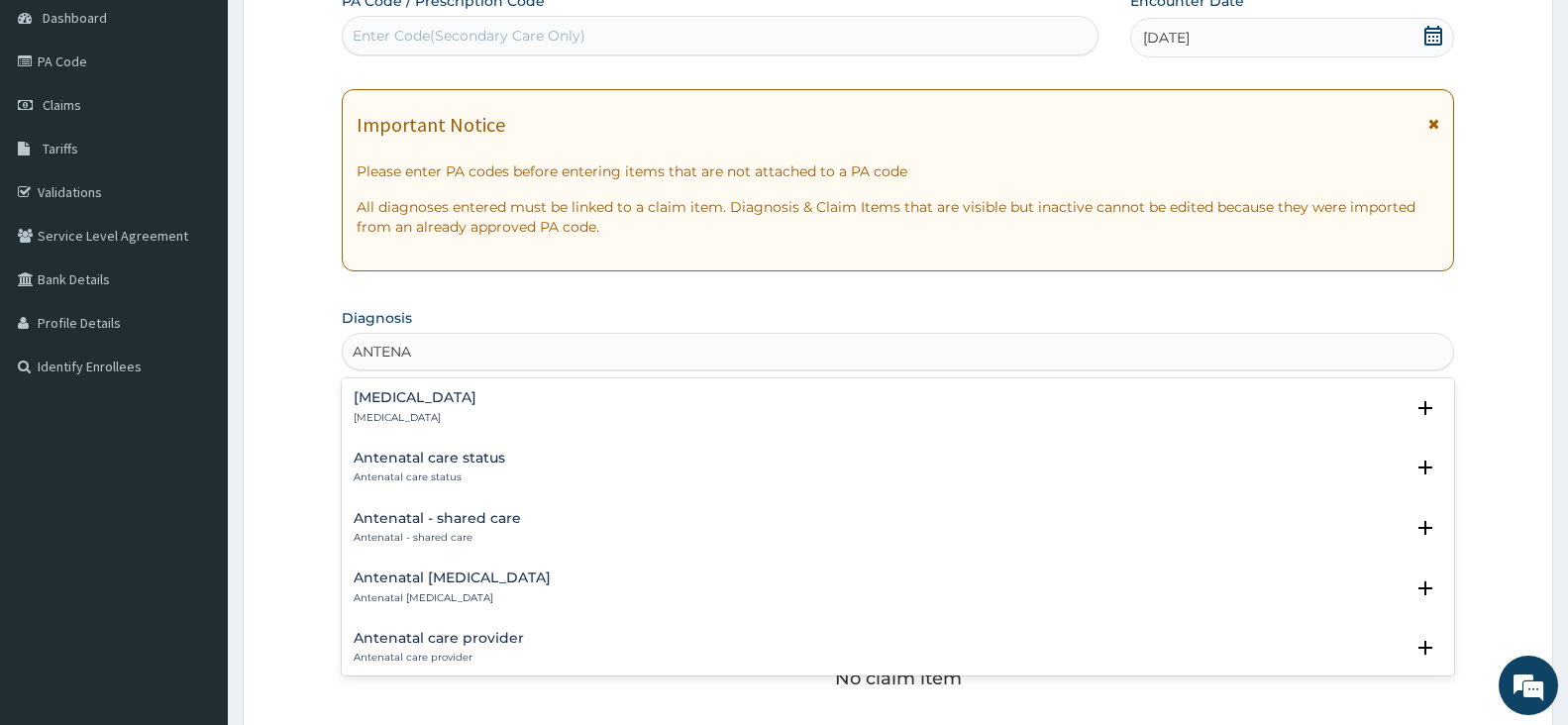
click at [408, 640] on h4 "Antenatal care provider" at bounding box center [438, 638] width 171 height 15
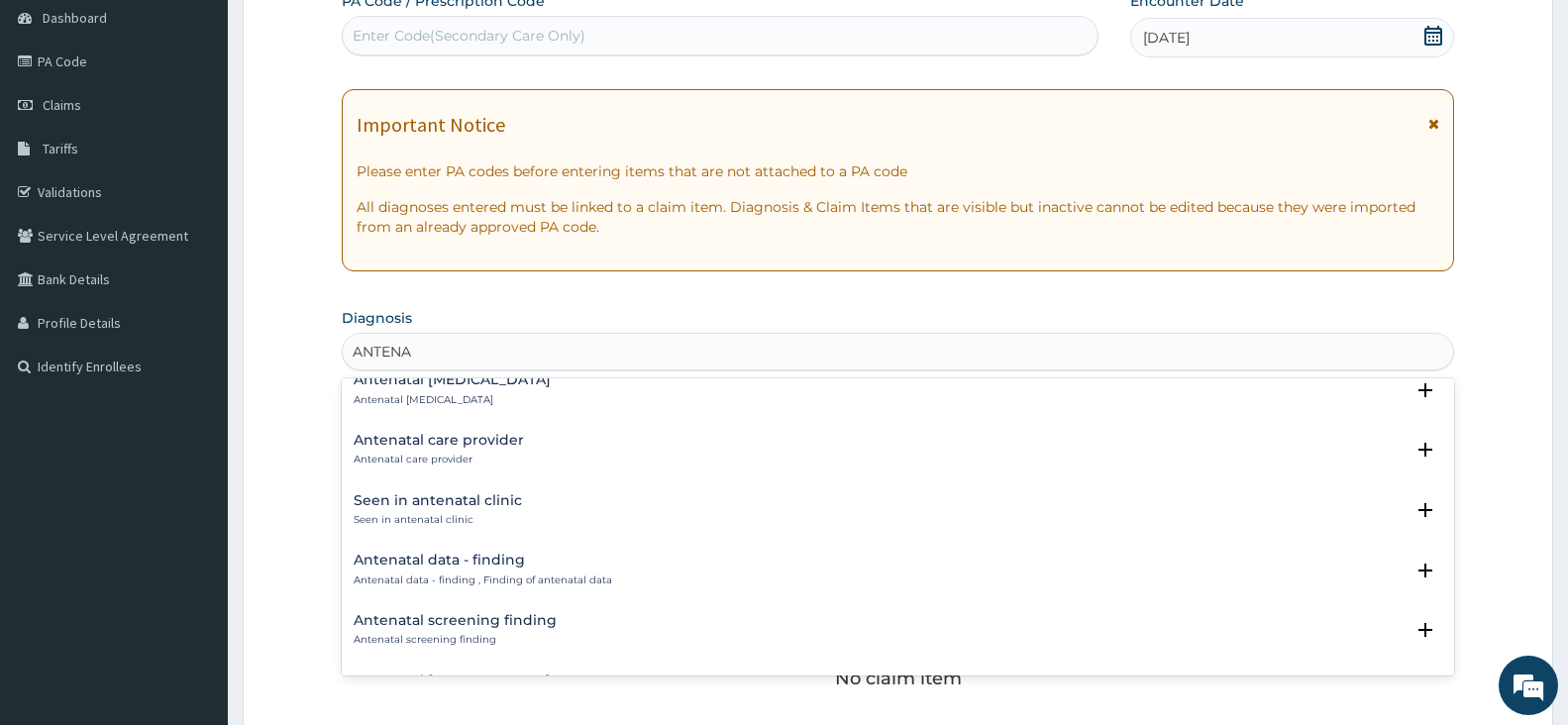
click at [400, 441] on h4 "Antenatal care provider" at bounding box center [438, 439] width 171 height 15
click at [434, 459] on p "Antenatal care provider" at bounding box center [438, 459] width 171 height 14
click at [443, 438] on h4 "Antenatal care provider" at bounding box center [438, 439] width 171 height 15
click at [436, 439] on h4 "Antenatal care provider" at bounding box center [438, 439] width 171 height 15
click at [368, 442] on h4 "Antenatal care provider" at bounding box center [438, 439] width 171 height 15
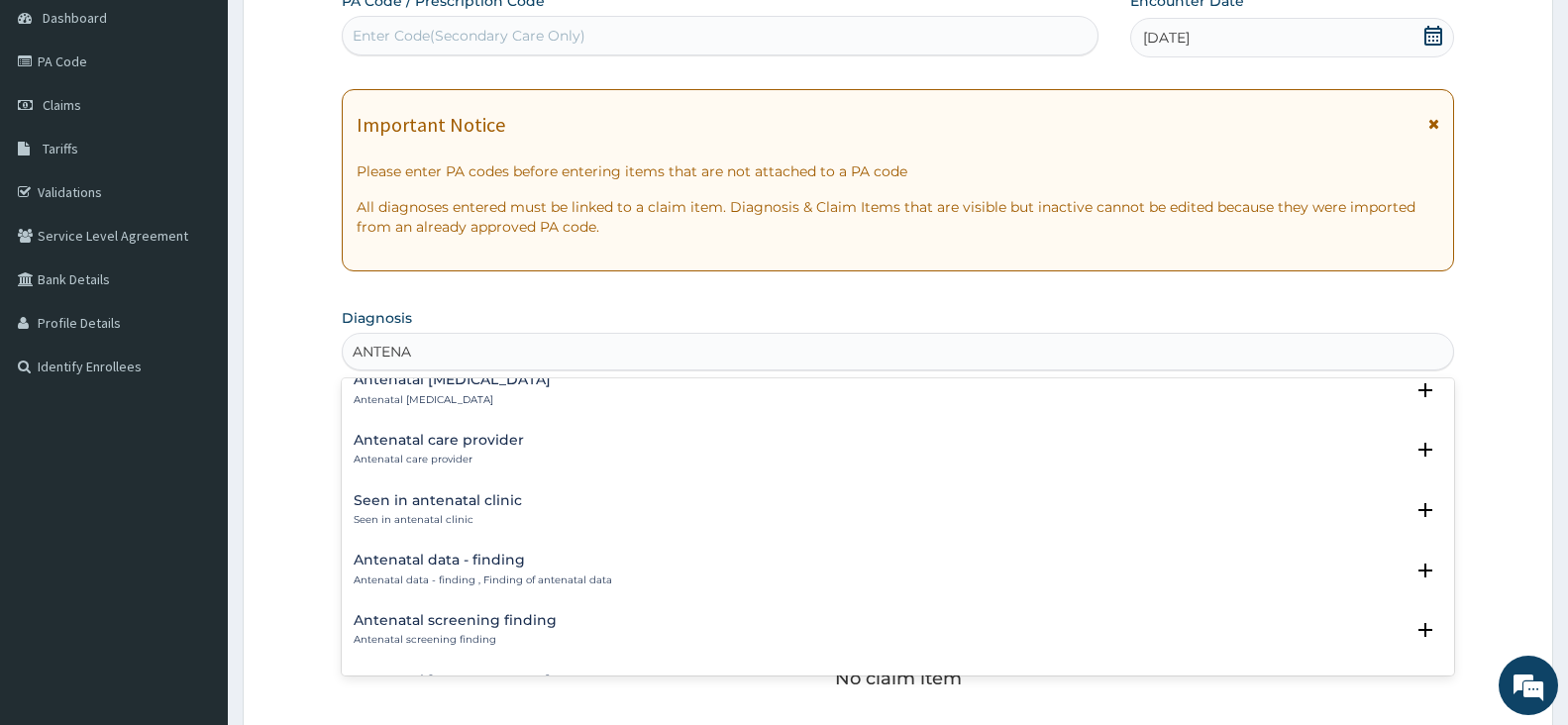
click at [499, 436] on h4 "Antenatal care provider" at bounding box center [438, 439] width 171 height 15
click at [377, 438] on h4 "Antenatal care provider" at bounding box center [438, 439] width 171 height 15
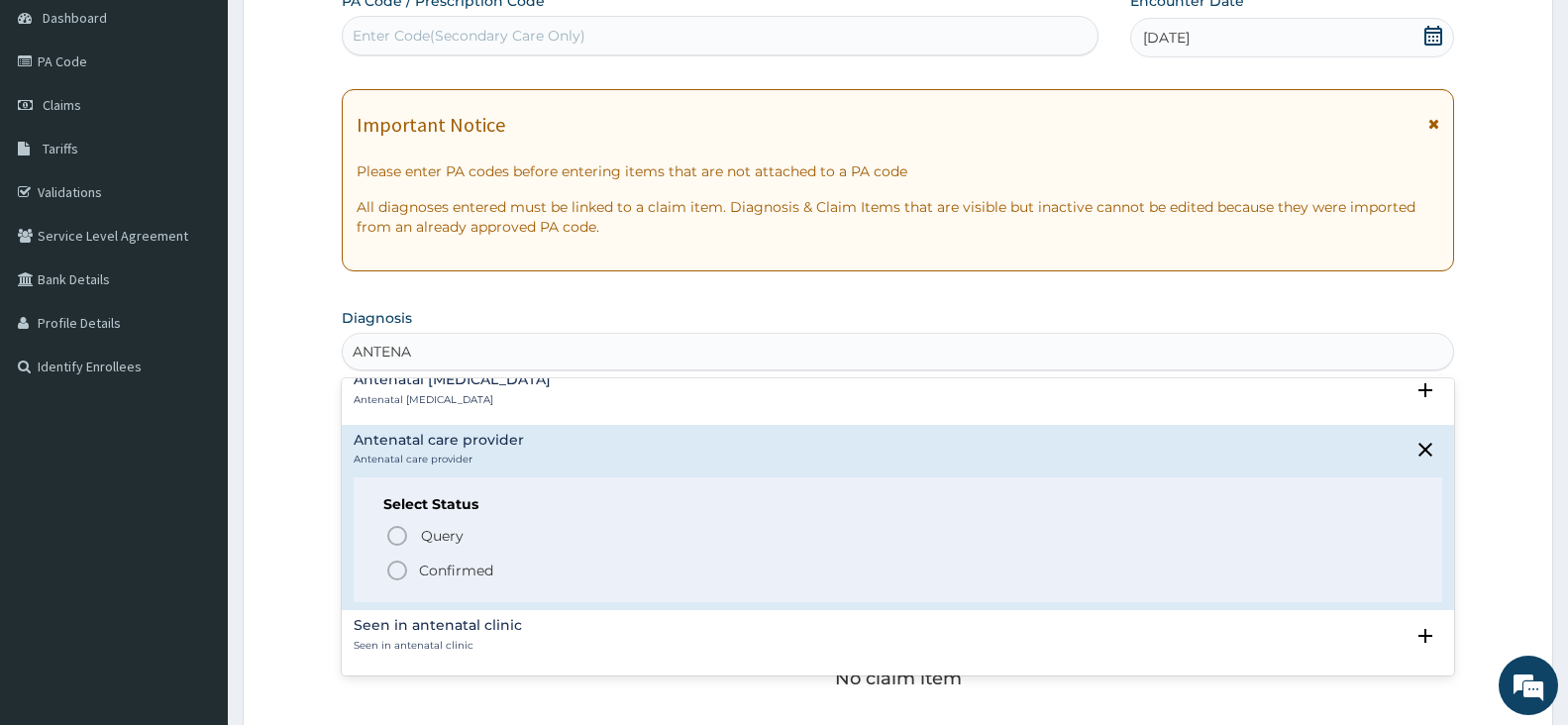
click at [377, 438] on h4 "Antenatal care provider" at bounding box center [438, 439] width 171 height 15
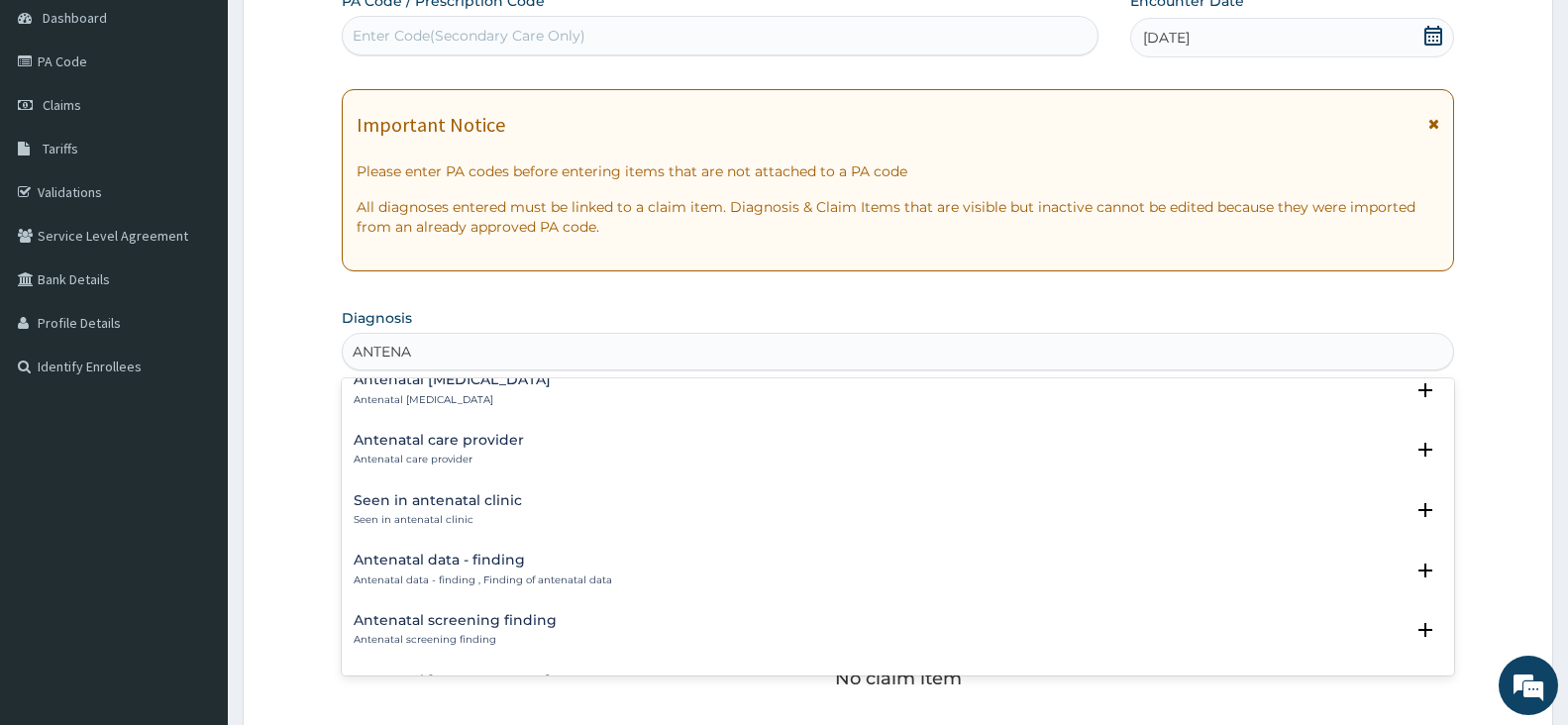
click at [377, 437] on h4 "Antenatal care provider" at bounding box center [438, 439] width 171 height 15
click at [405, 439] on h4 "Antenatal care provider" at bounding box center [438, 439] width 171 height 15
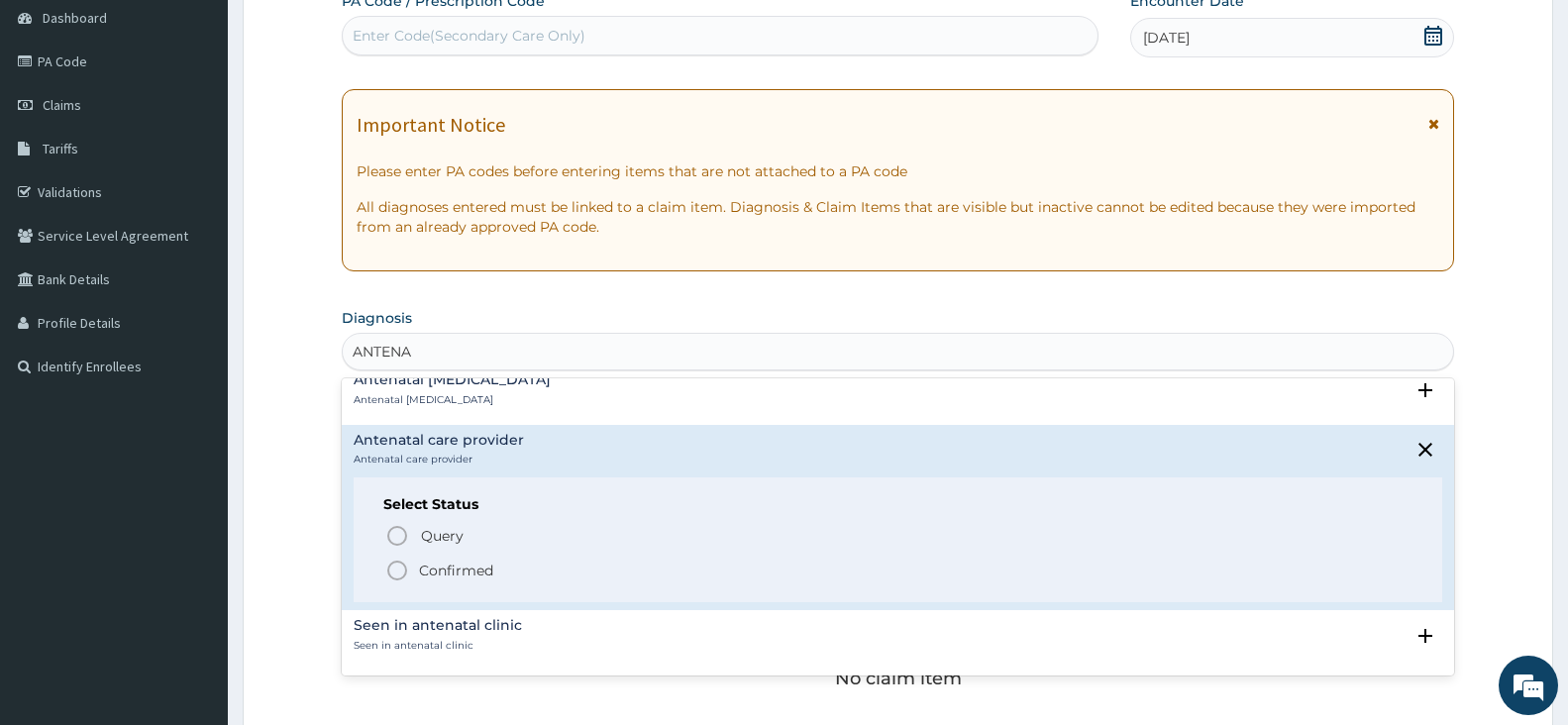
click at [405, 439] on h4 "Antenatal care provider" at bounding box center [438, 439] width 171 height 15
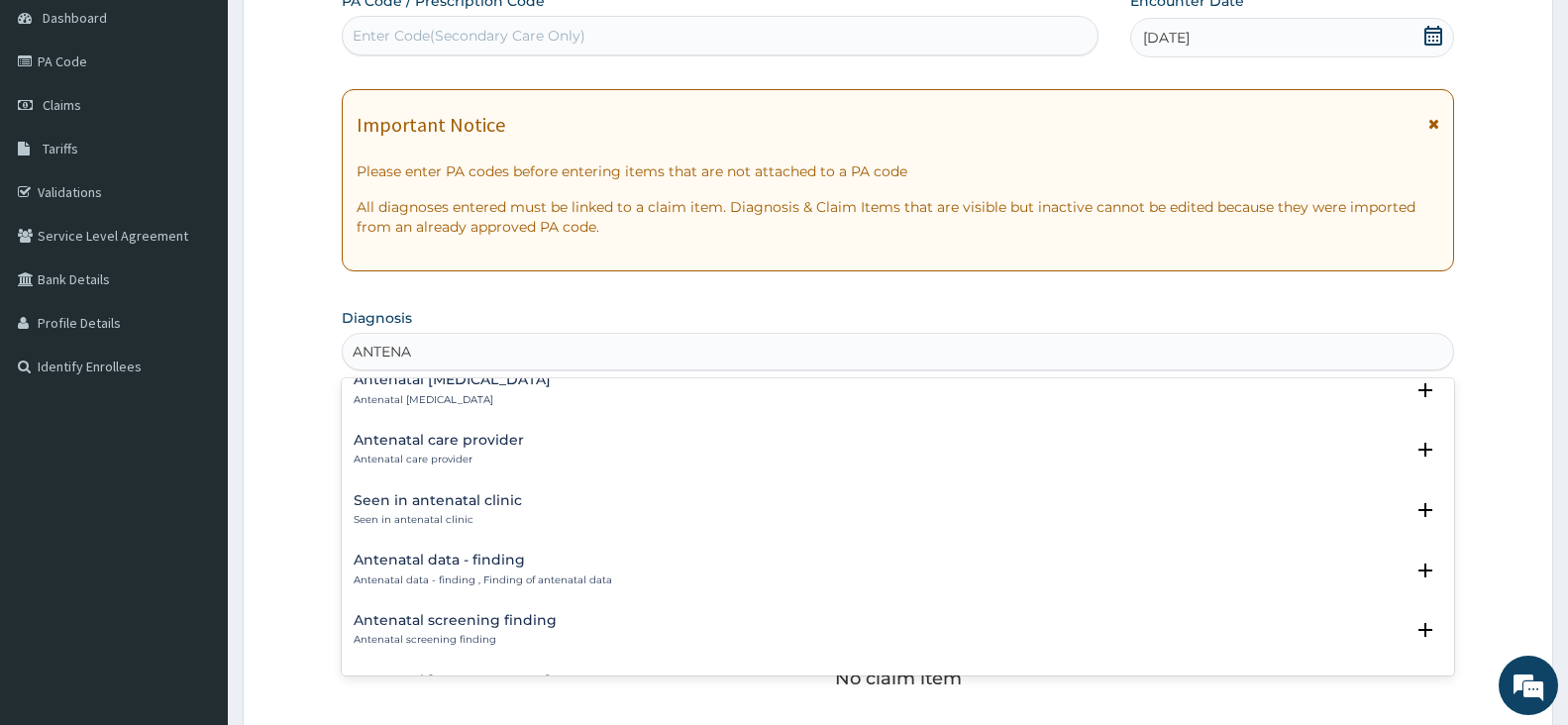
click at [402, 438] on h4 "Antenatal care provider" at bounding box center [438, 439] width 171 height 15
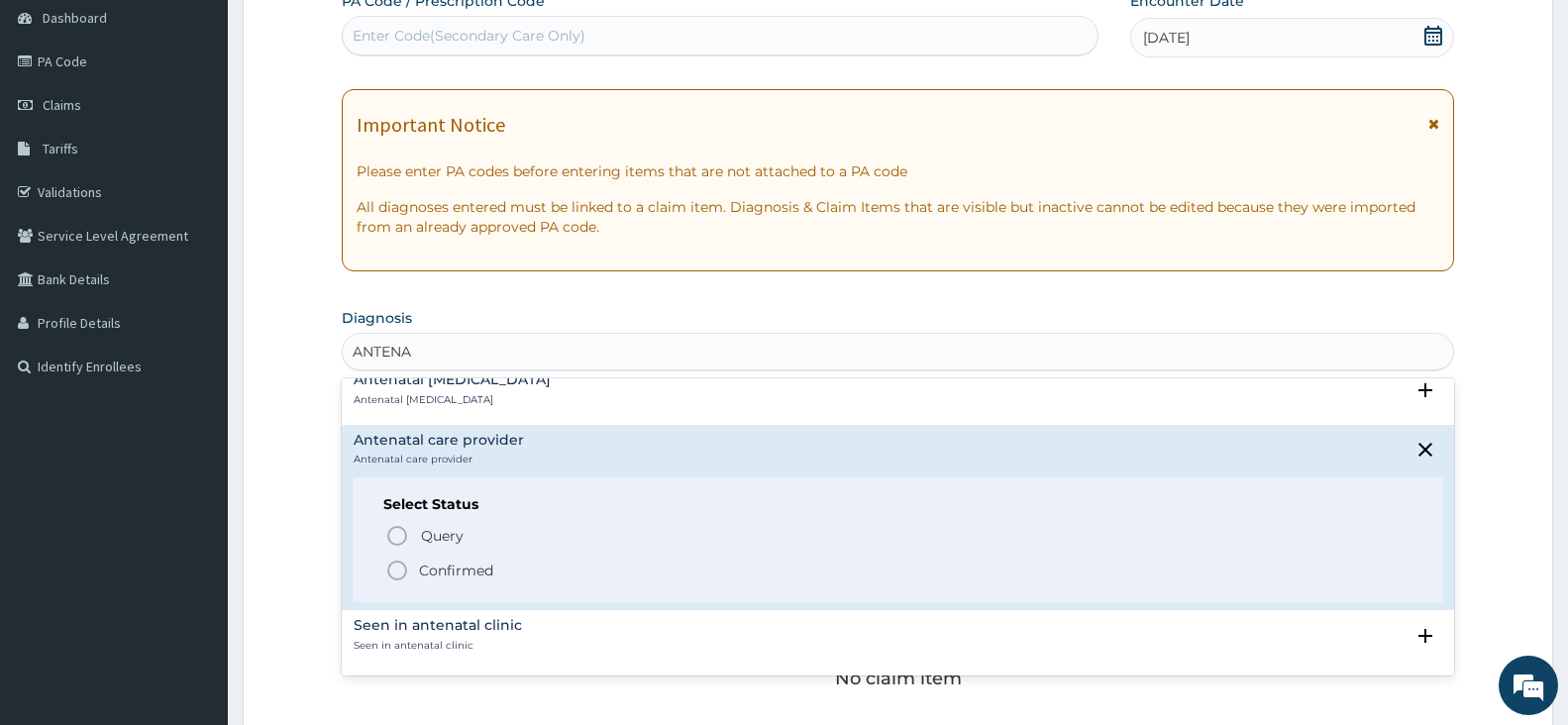
click at [402, 438] on h4 "Antenatal care provider" at bounding box center [438, 439] width 171 height 15
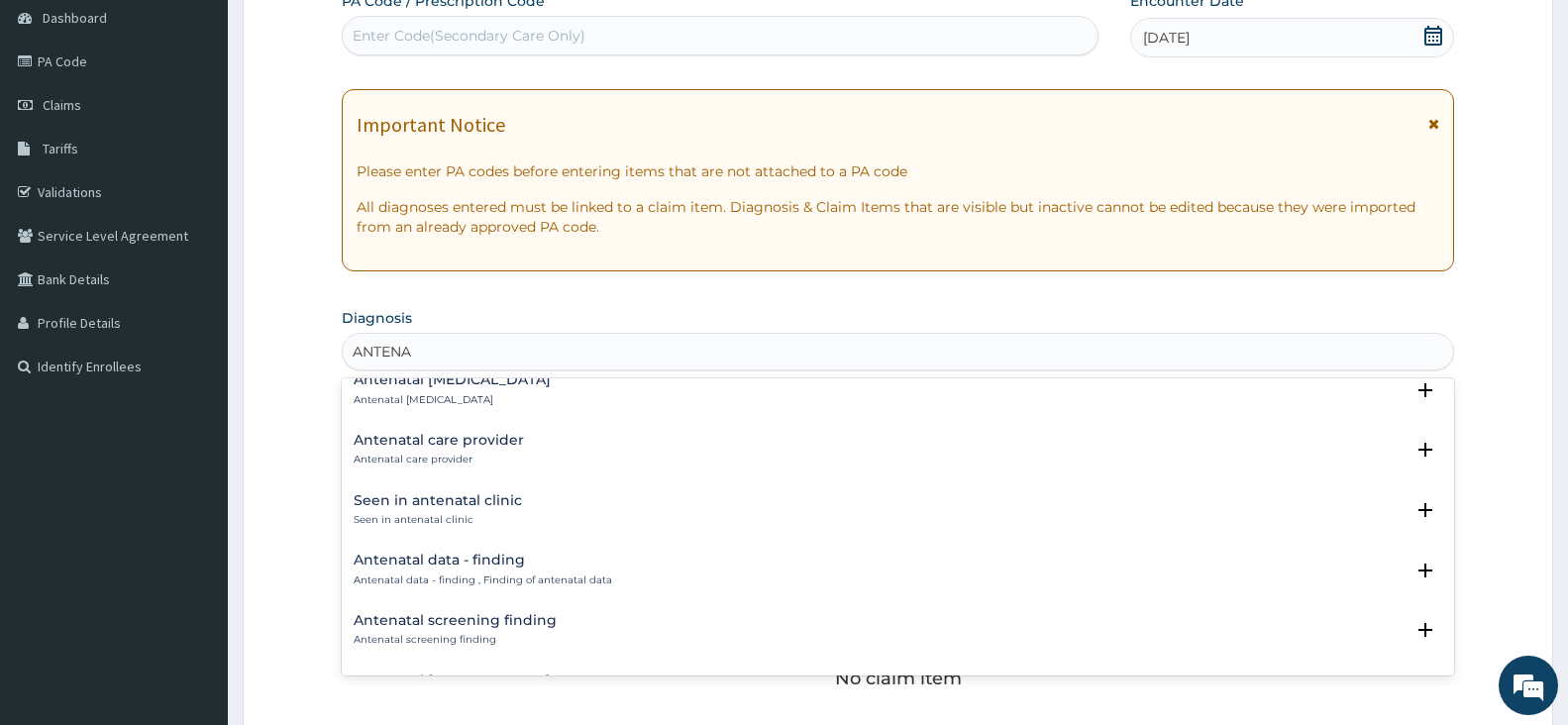
click at [384, 441] on h4 "Antenatal care provider" at bounding box center [438, 439] width 171 height 15
click at [381, 440] on h4 "Antenatal care provider" at bounding box center [438, 439] width 171 height 15
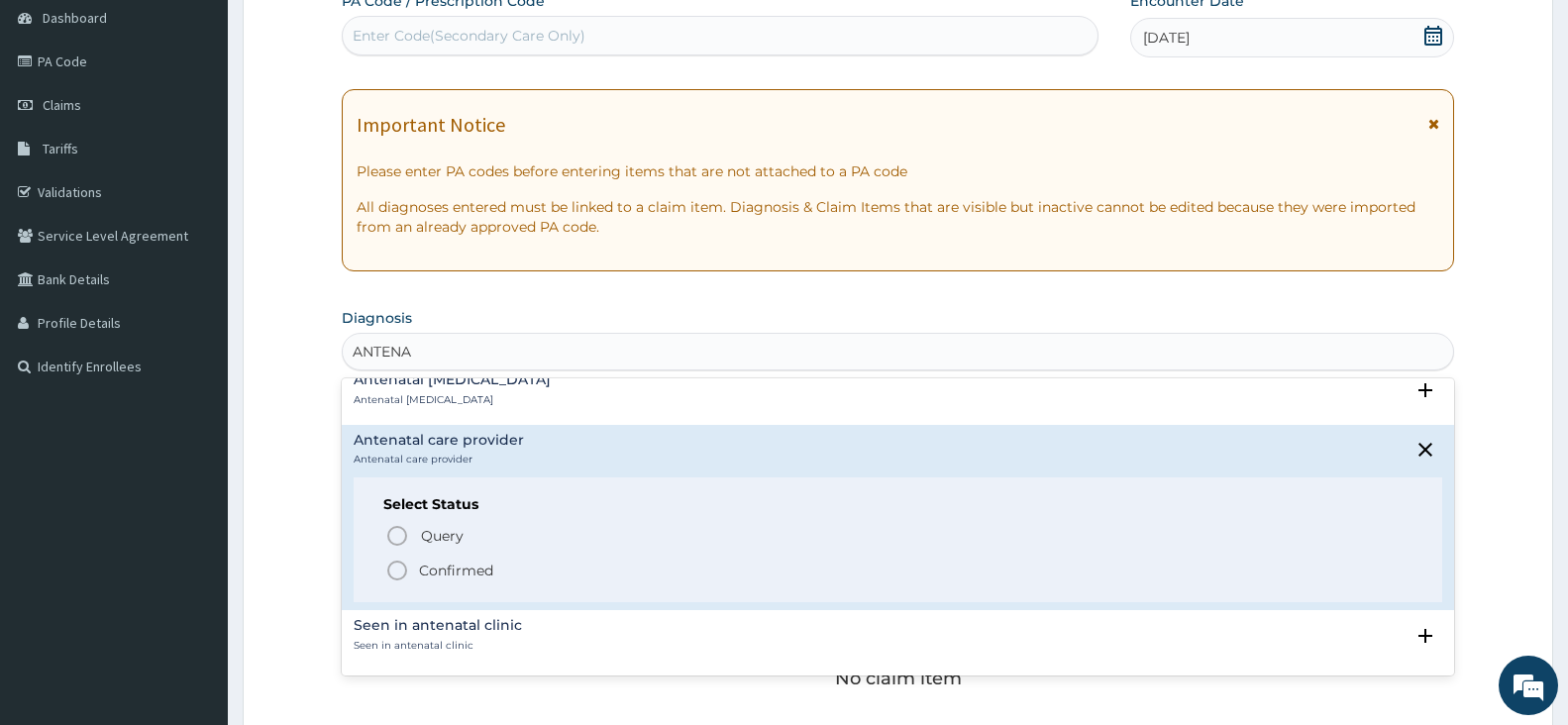
click at [381, 440] on h4 "Antenatal care provider" at bounding box center [438, 439] width 171 height 15
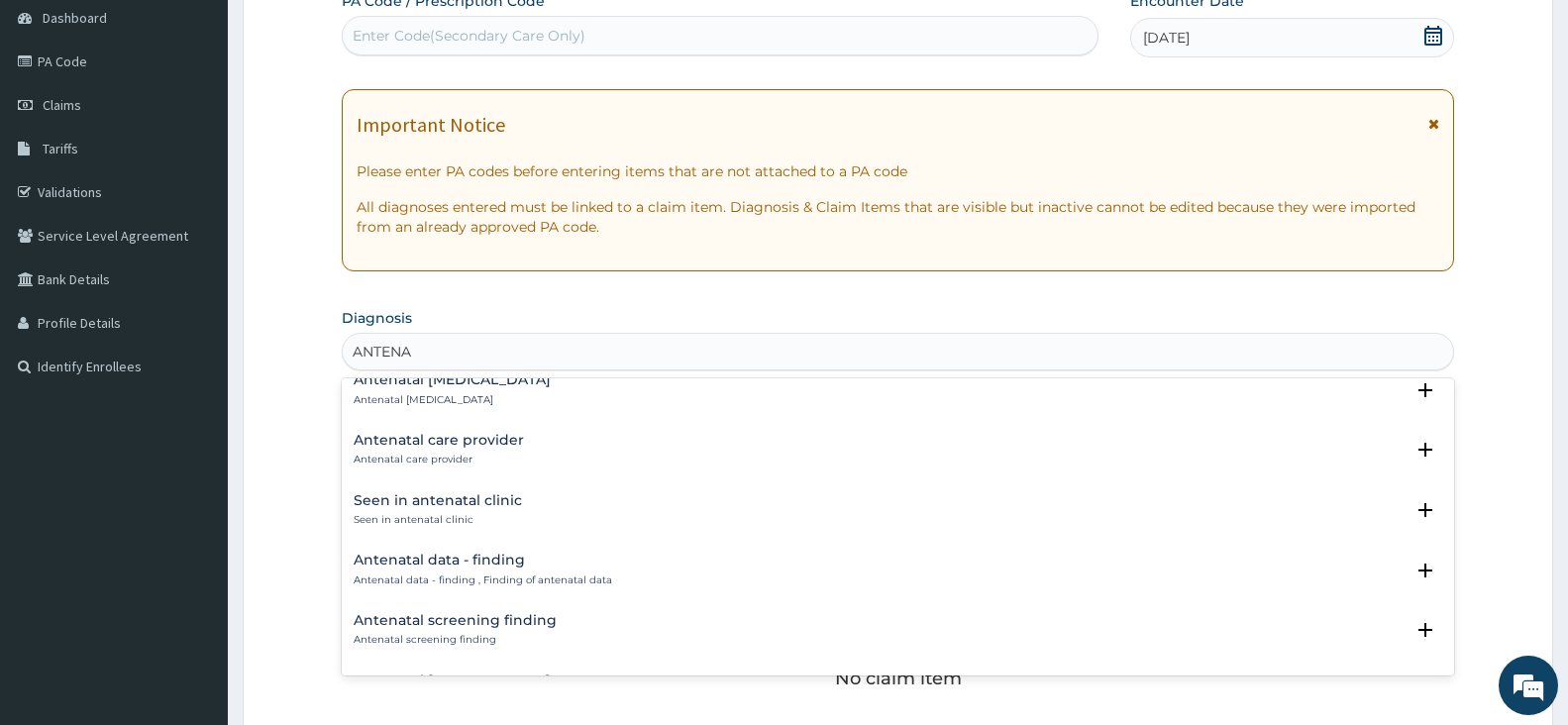
click at [381, 440] on h4 "Antenatal care provider" at bounding box center [438, 439] width 171 height 15
click at [380, 440] on h4 "Antenatal care provider" at bounding box center [438, 439] width 171 height 15
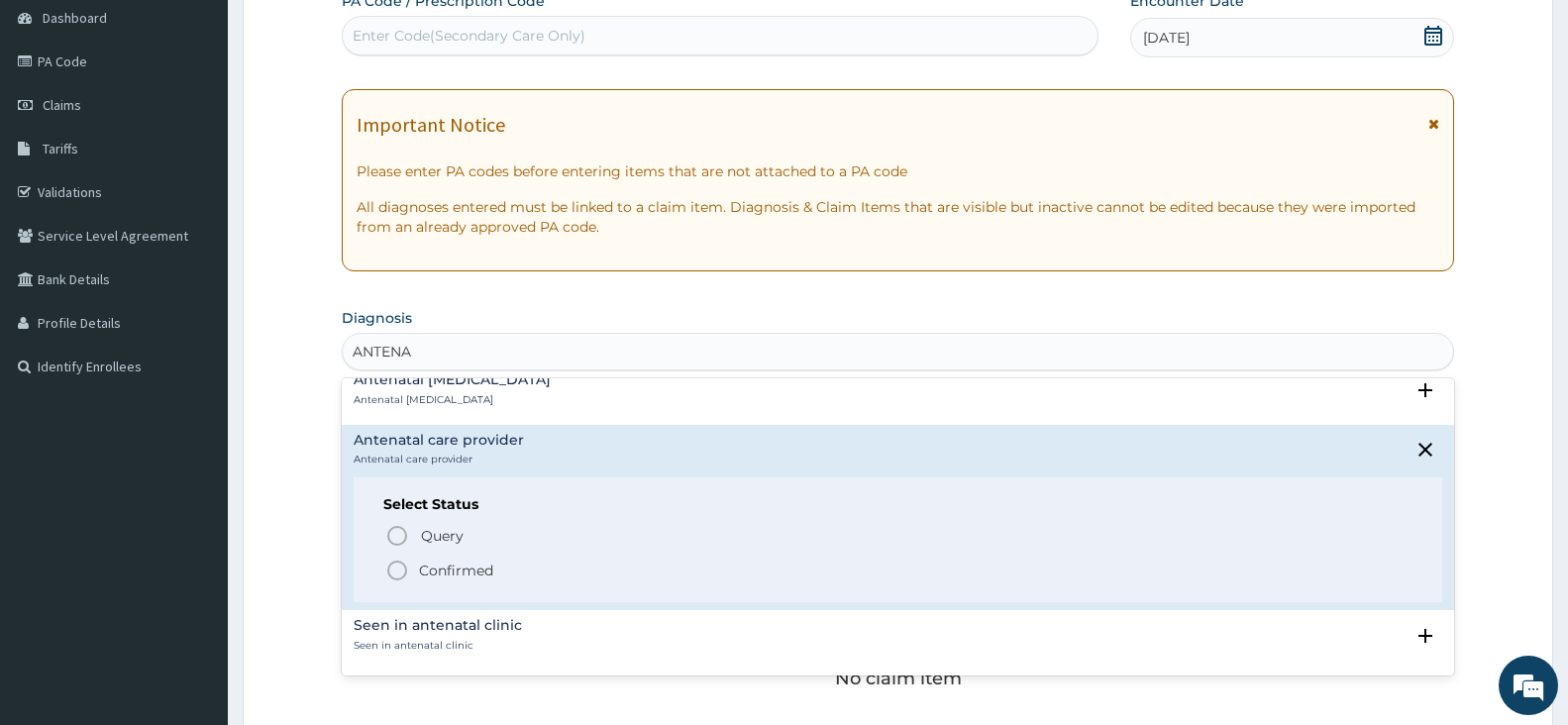
click at [380, 440] on h4 "Antenatal care provider" at bounding box center [438, 439] width 171 height 15
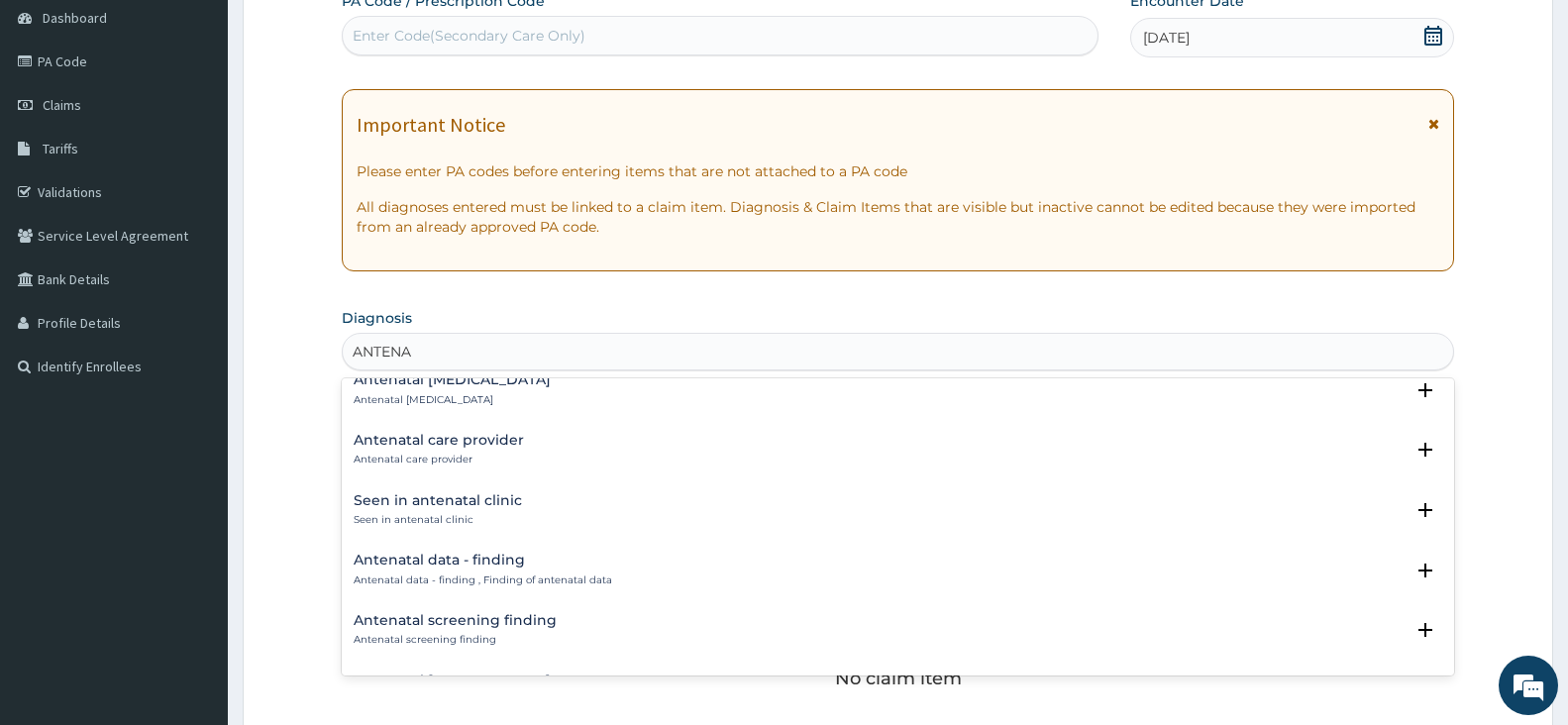
click at [391, 437] on h4 "Antenatal care provider" at bounding box center [438, 439] width 171 height 15
click at [391, 438] on h4 "Antenatal care provider" at bounding box center [438, 439] width 171 height 15
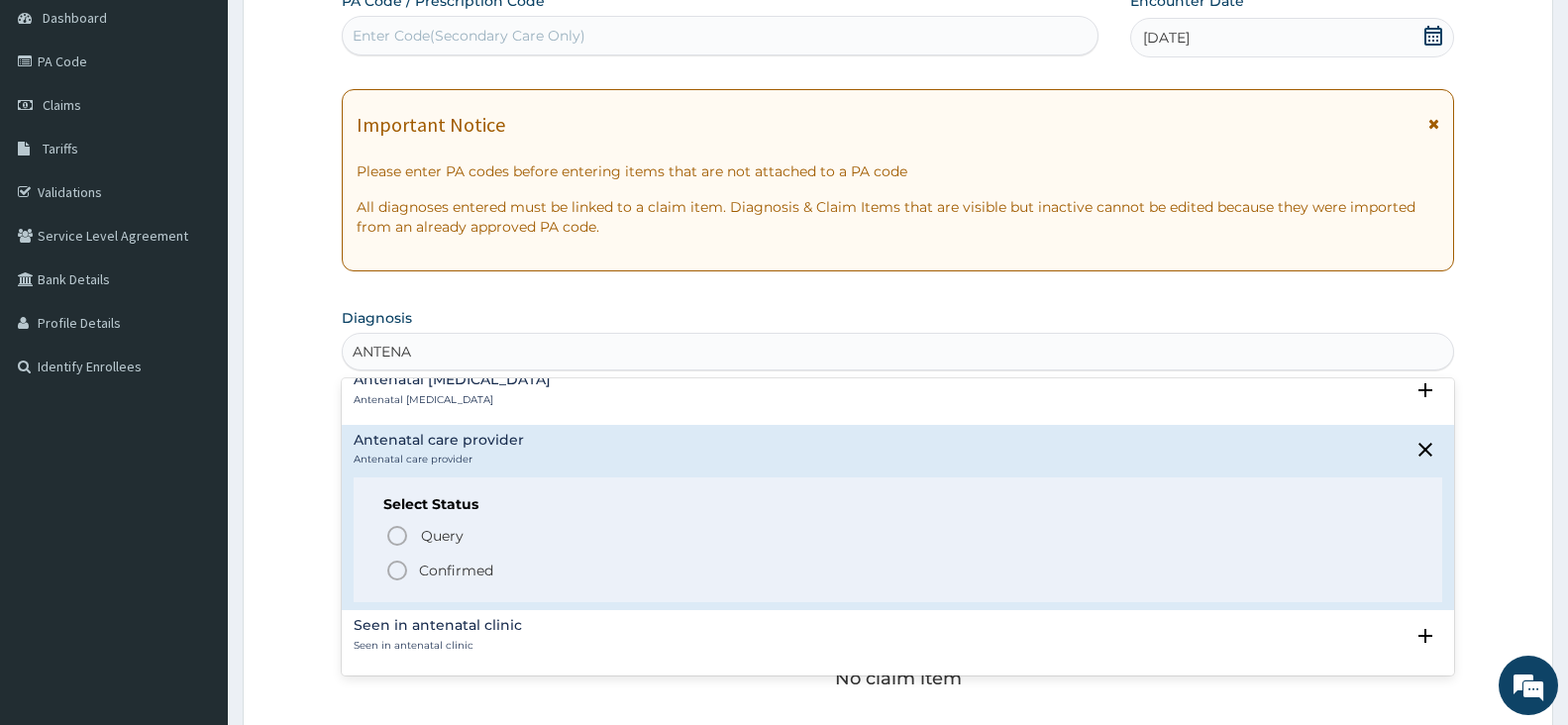
click at [391, 438] on h4 "Antenatal care provider" at bounding box center [438, 439] width 171 height 15
click at [397, 568] on icon "status option filled" at bounding box center [397, 570] width 24 height 24
click at [397, 568] on div "No claim item" at bounding box center [898, 646] width 1113 height 228
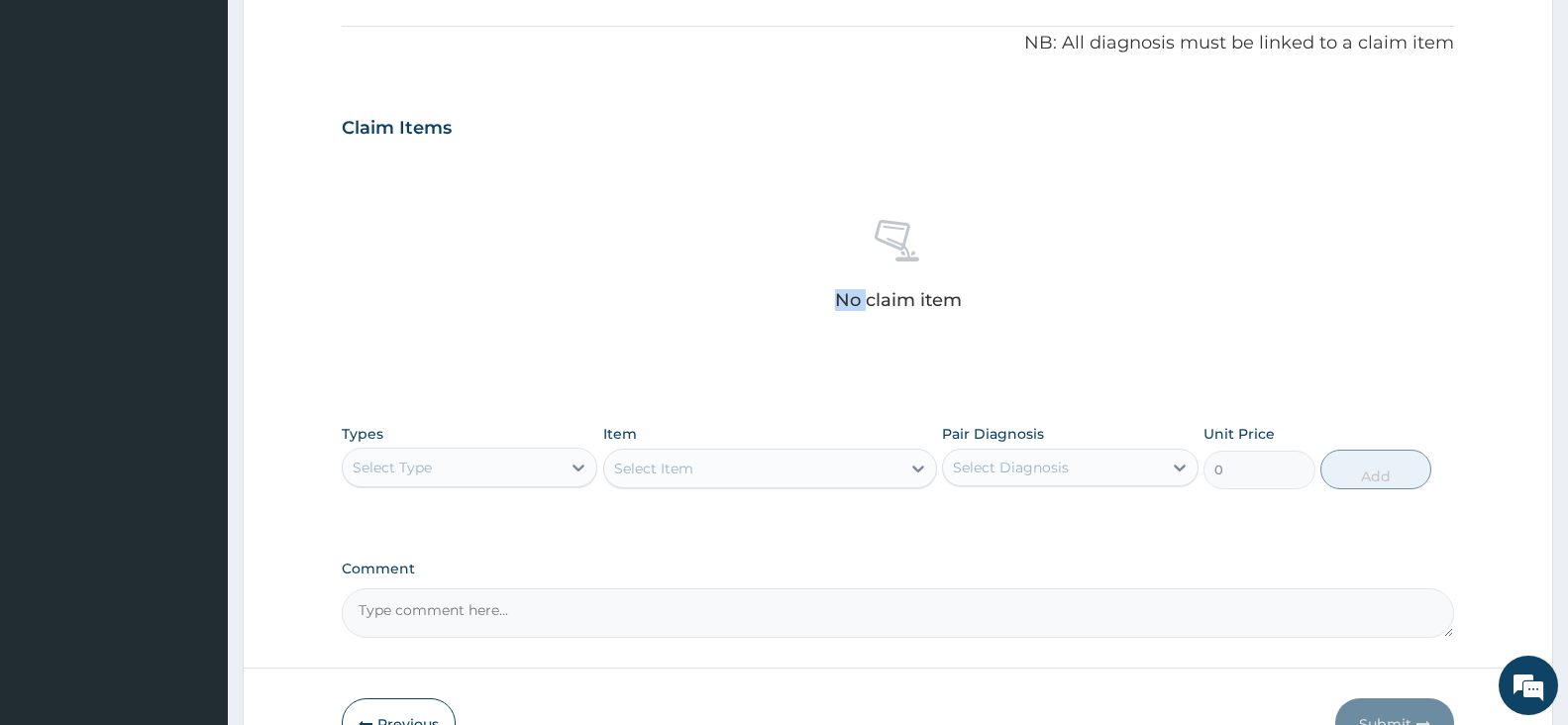
scroll to position [594, 0]
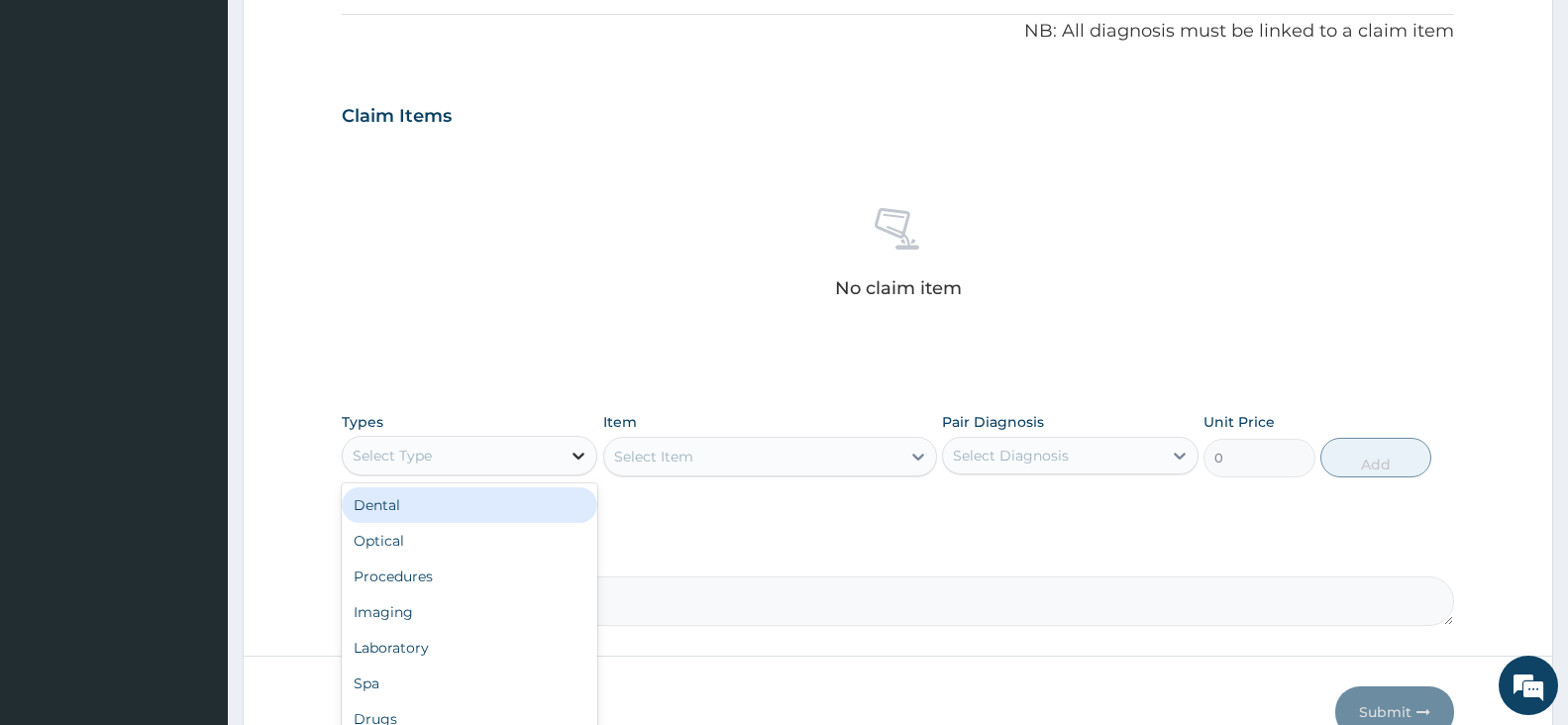
click at [580, 453] on icon at bounding box center [578, 455] width 20 height 20
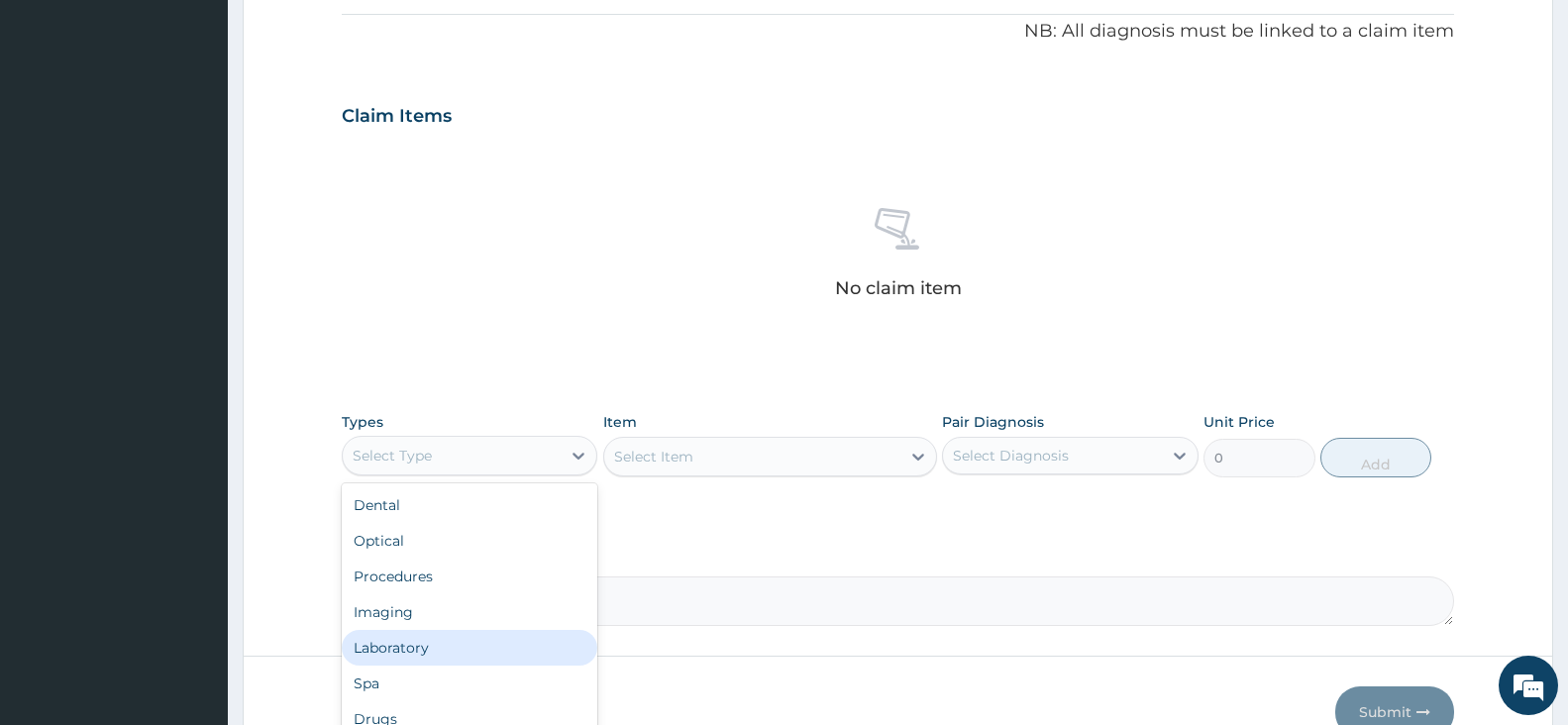
click at [409, 645] on div "Laboratory" at bounding box center [469, 648] width 256 height 36
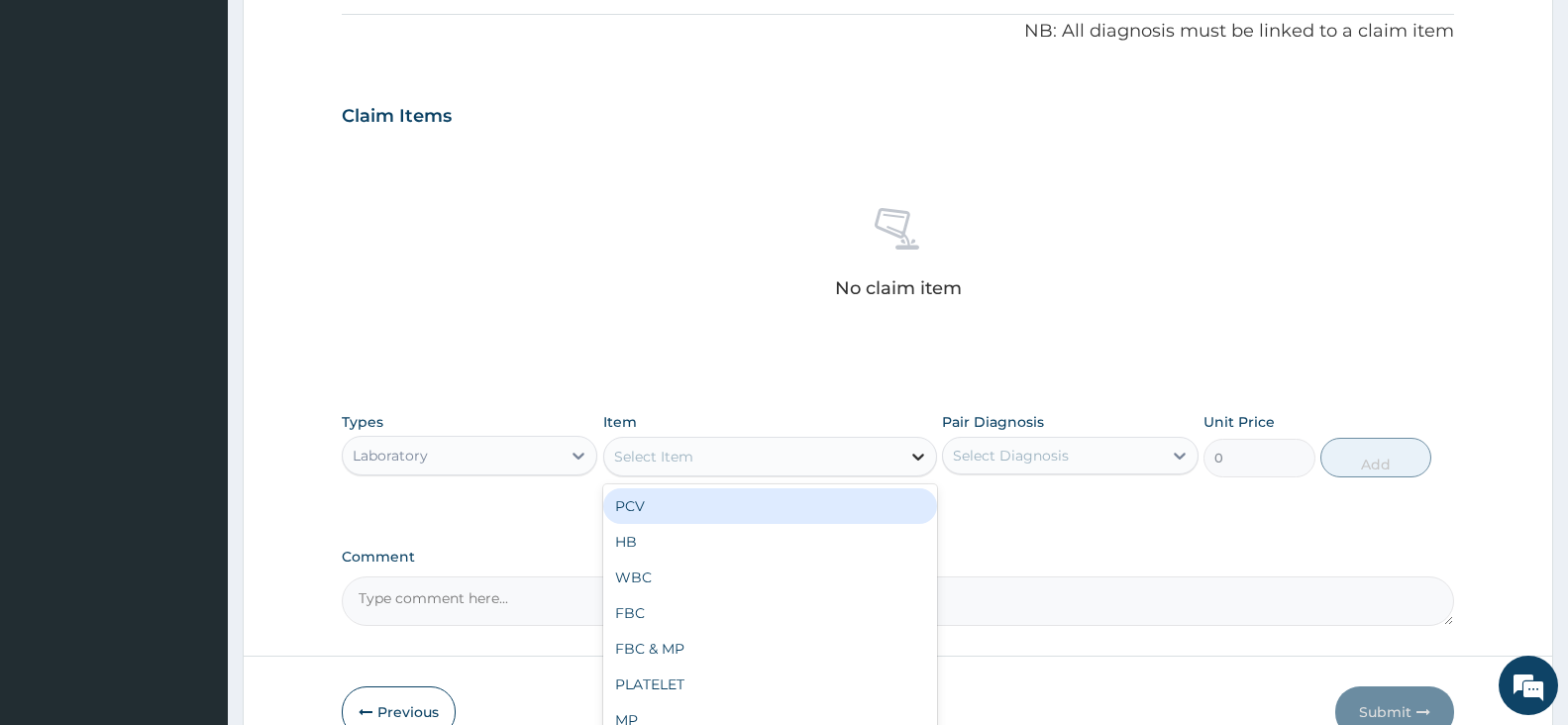
click at [916, 455] on icon at bounding box center [918, 456] width 20 height 20
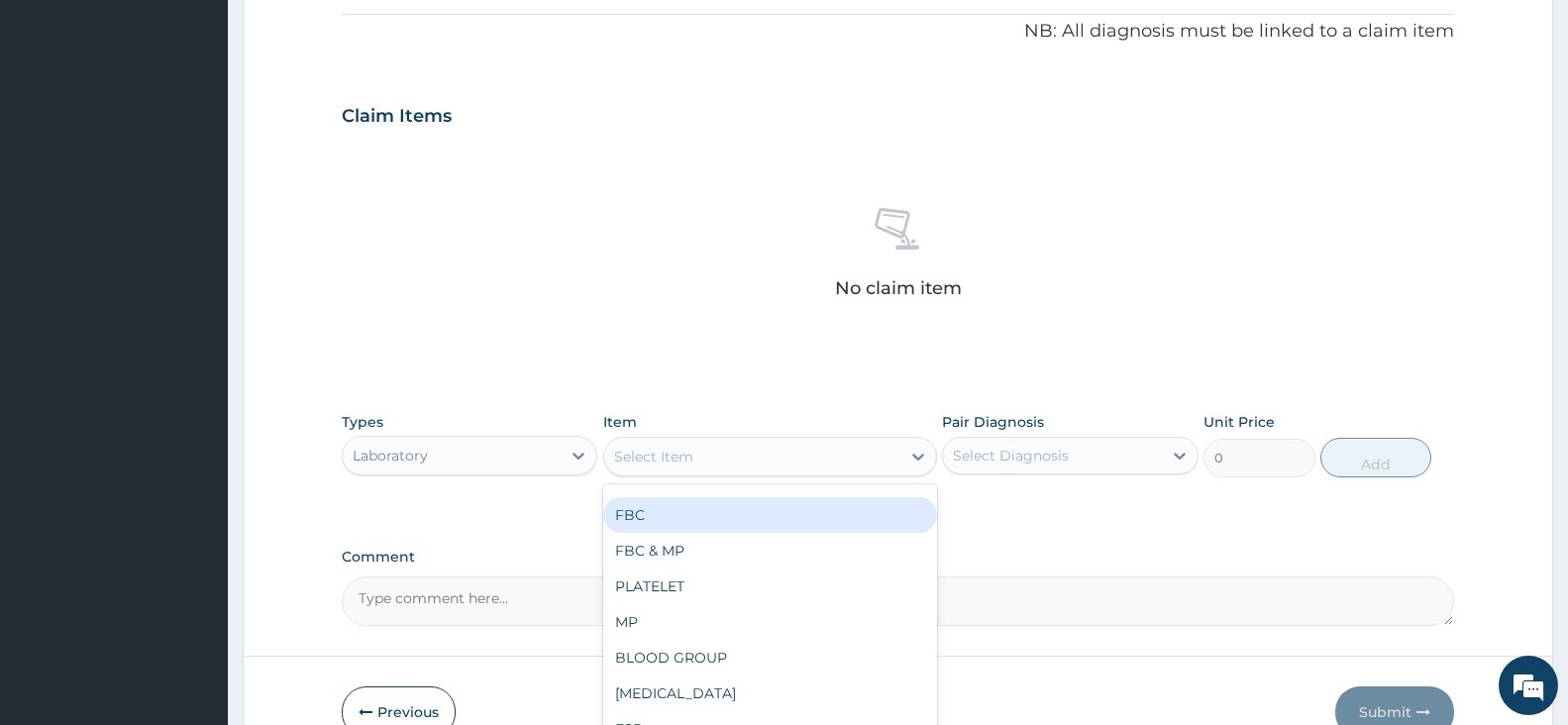
scroll to position [198, 0]
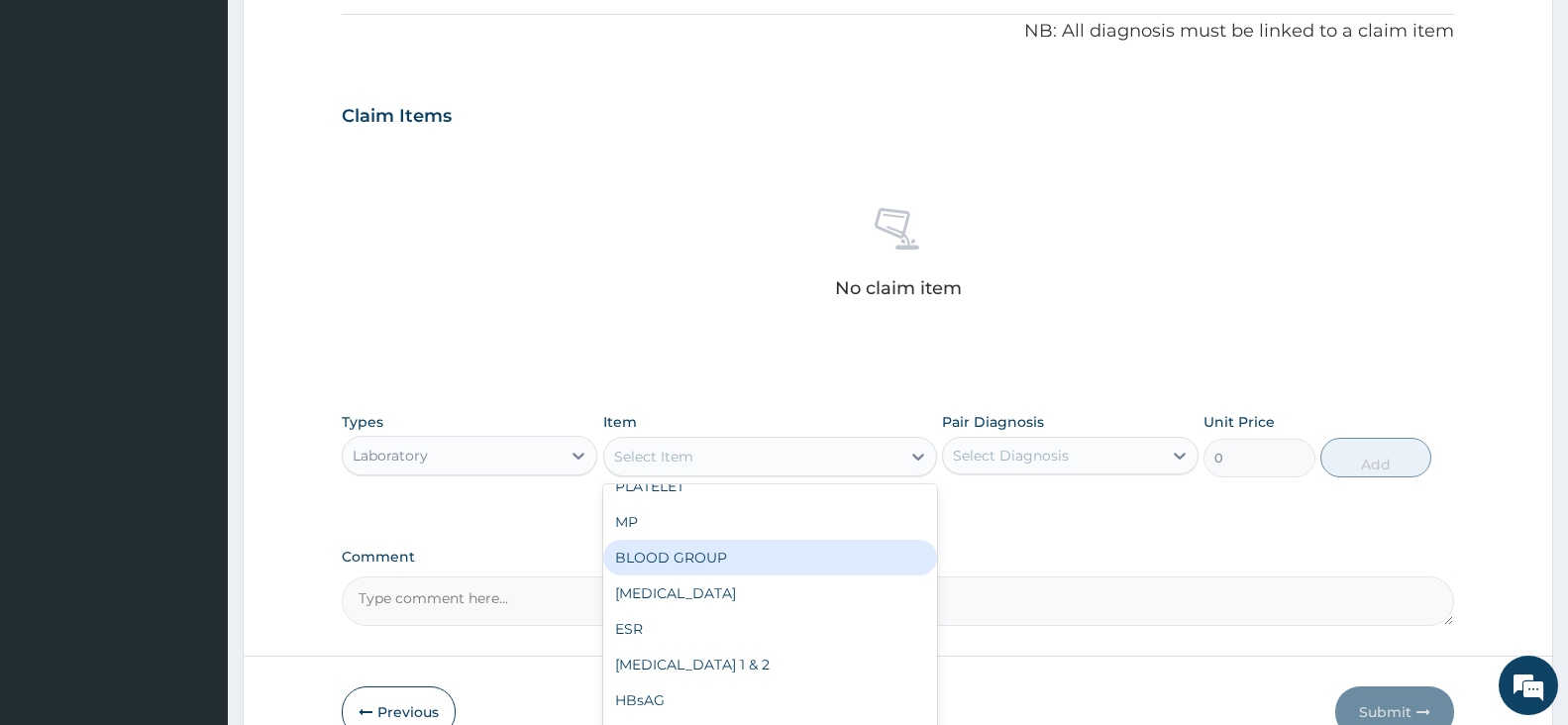
click at [694, 555] on div "BLOOD GROUP" at bounding box center [770, 557] width 334 height 36
type input "2280"
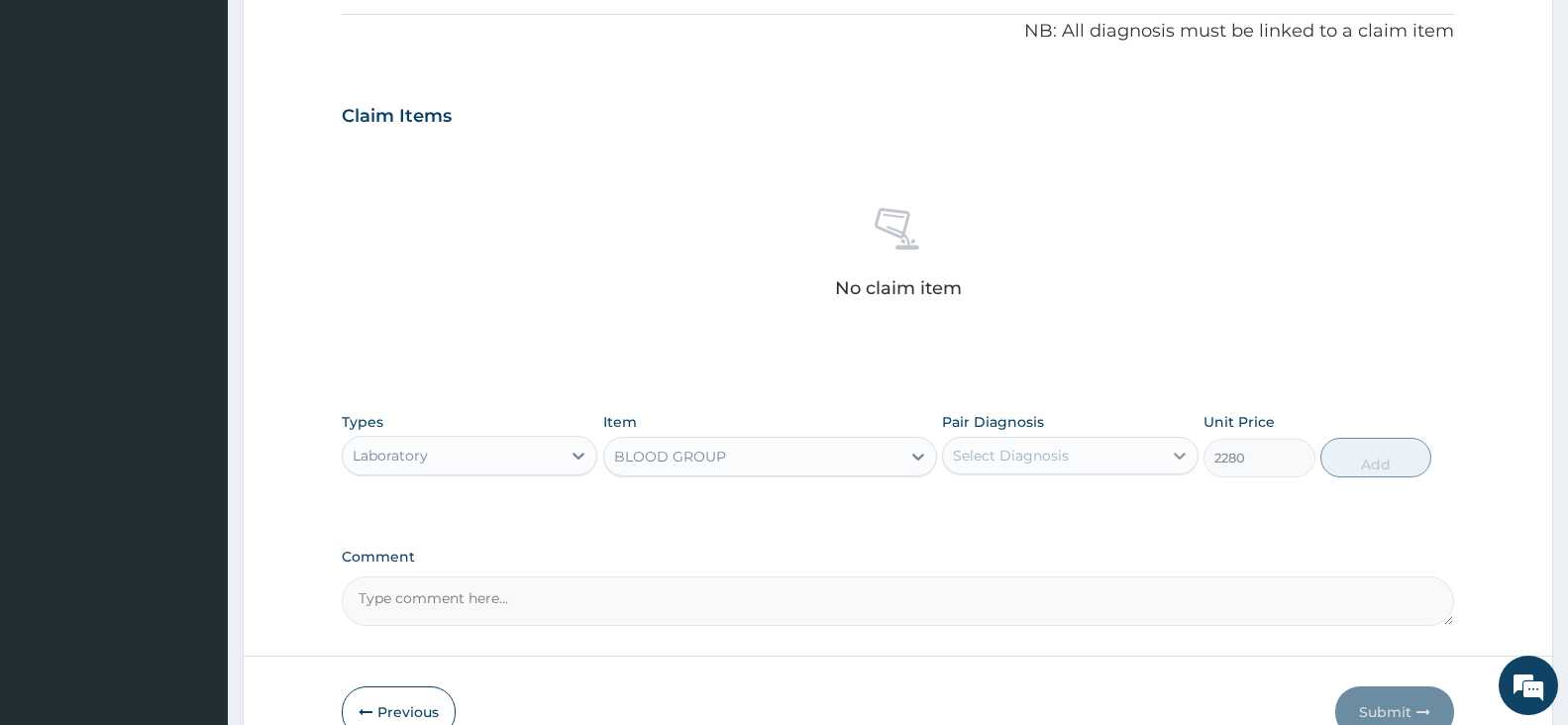
click at [1177, 453] on icon at bounding box center [1179, 455] width 20 height 20
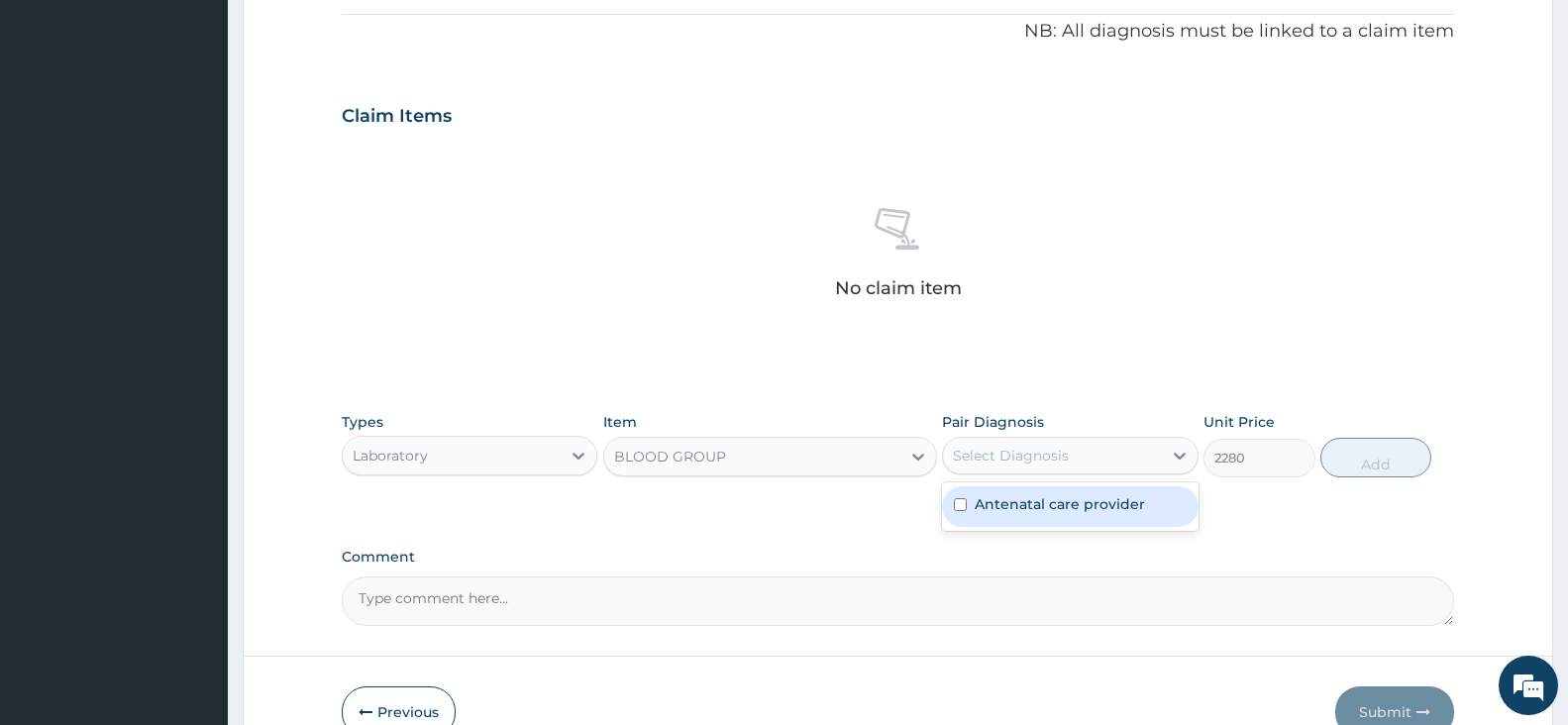
click at [1159, 503] on div "Antenatal care provider" at bounding box center [1070, 506] width 256 height 41
checkbox input "true"
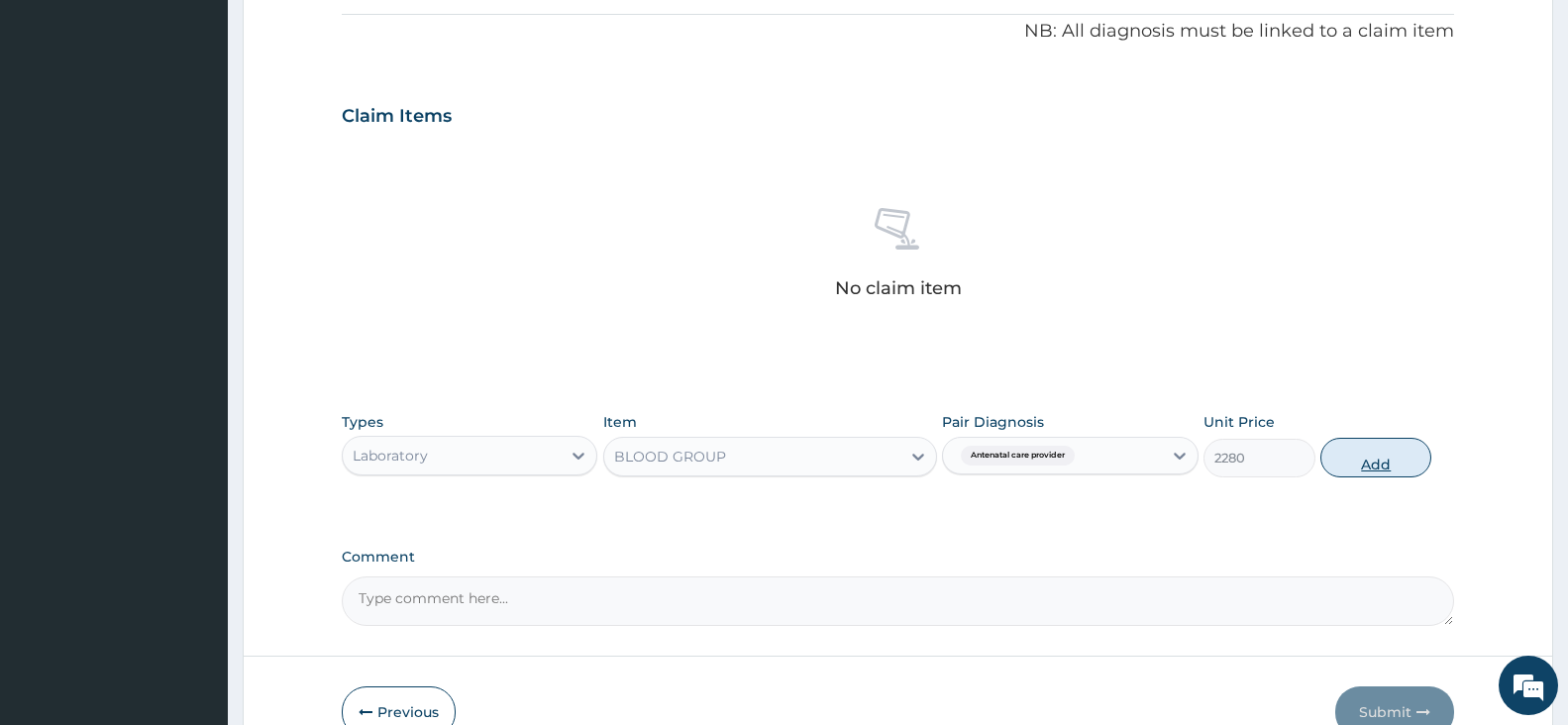
click at [1379, 464] on button "Add" at bounding box center [1375, 457] width 111 height 40
type input "0"
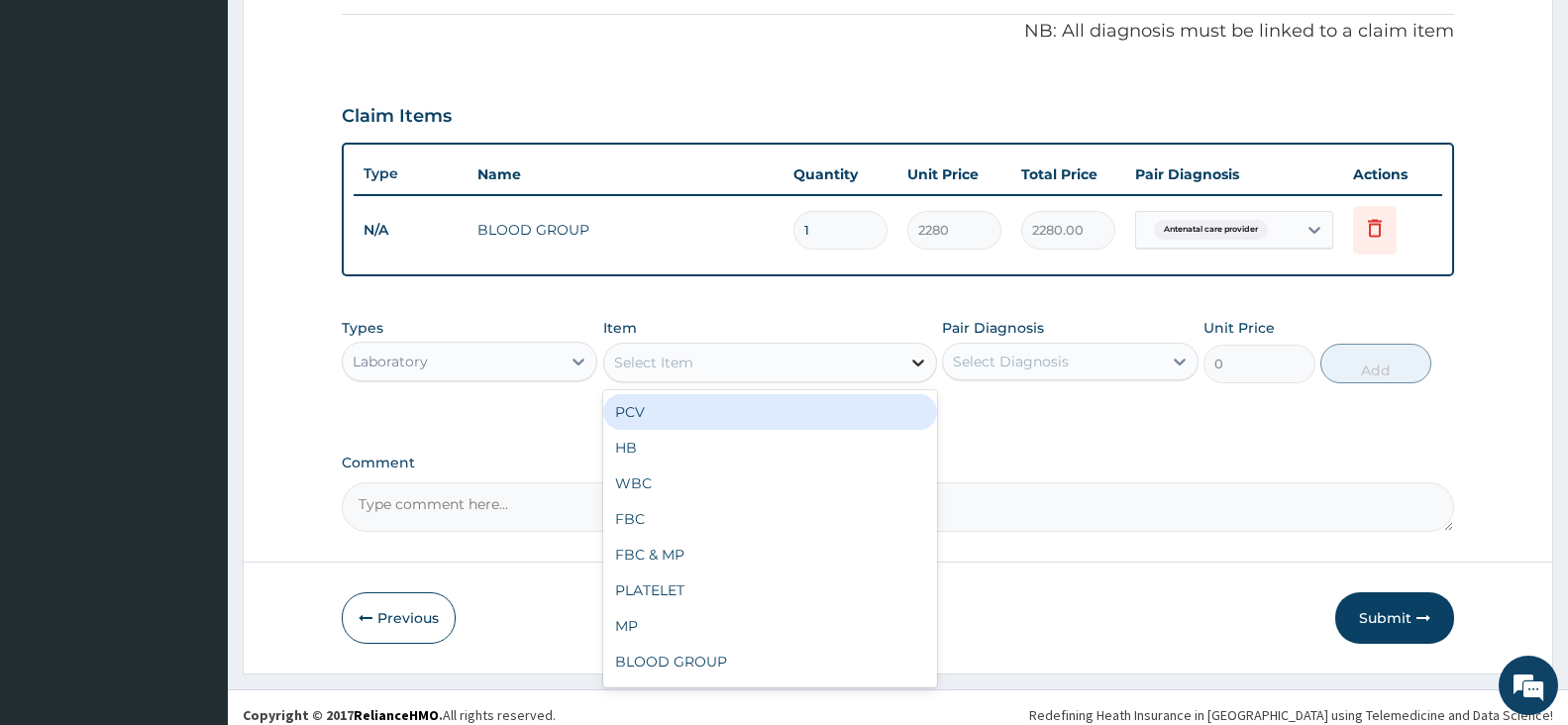
click at [921, 362] on icon at bounding box center [918, 362] width 12 height 7
type input "HIV"
click at [706, 410] on div "HIV 1 & 2" at bounding box center [770, 412] width 334 height 36
type input "7320"
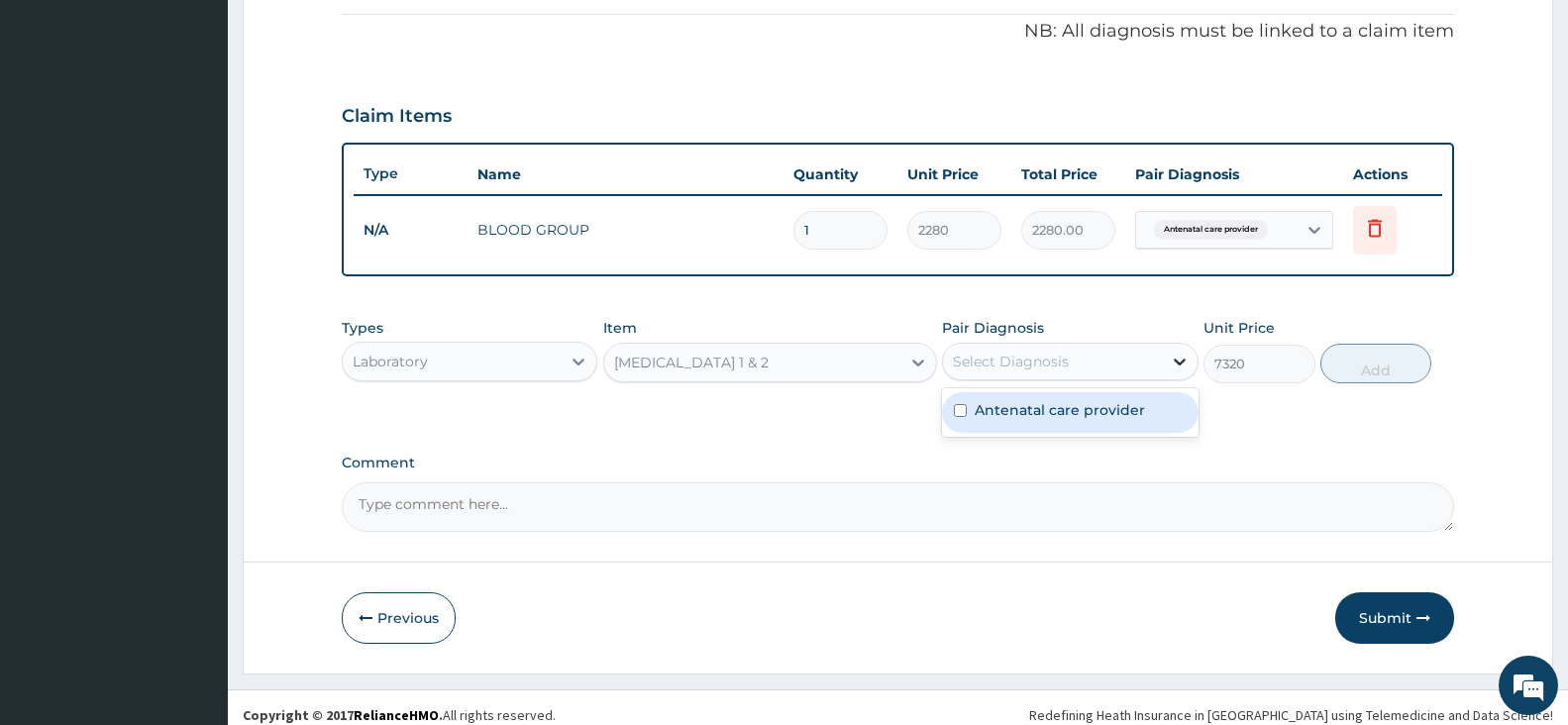
click at [1174, 361] on icon at bounding box center [1179, 362] width 20 height 20
click at [1156, 414] on div "Antenatal care provider" at bounding box center [1070, 412] width 256 height 41
checkbox input "true"
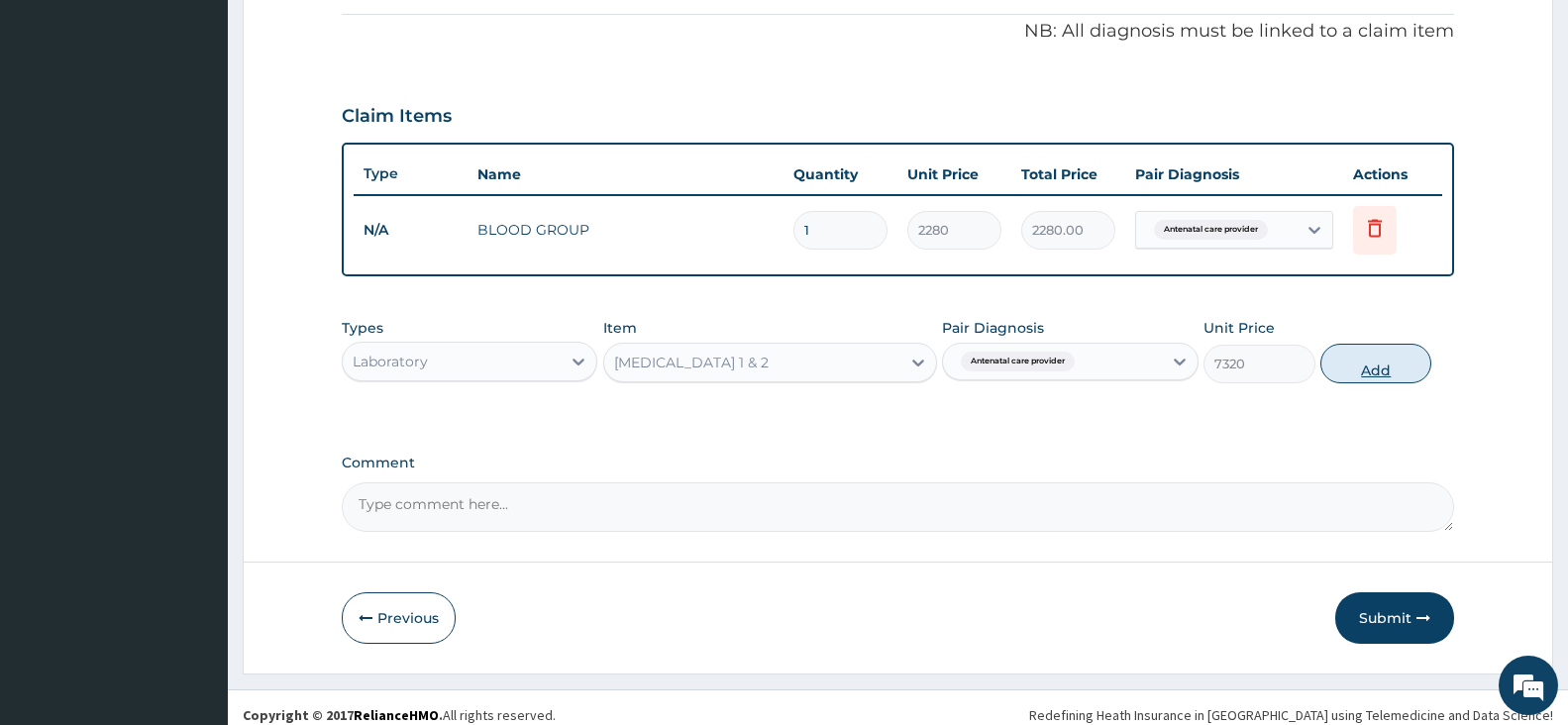
click at [1361, 373] on button "Add" at bounding box center [1375, 363] width 111 height 40
type input "0"
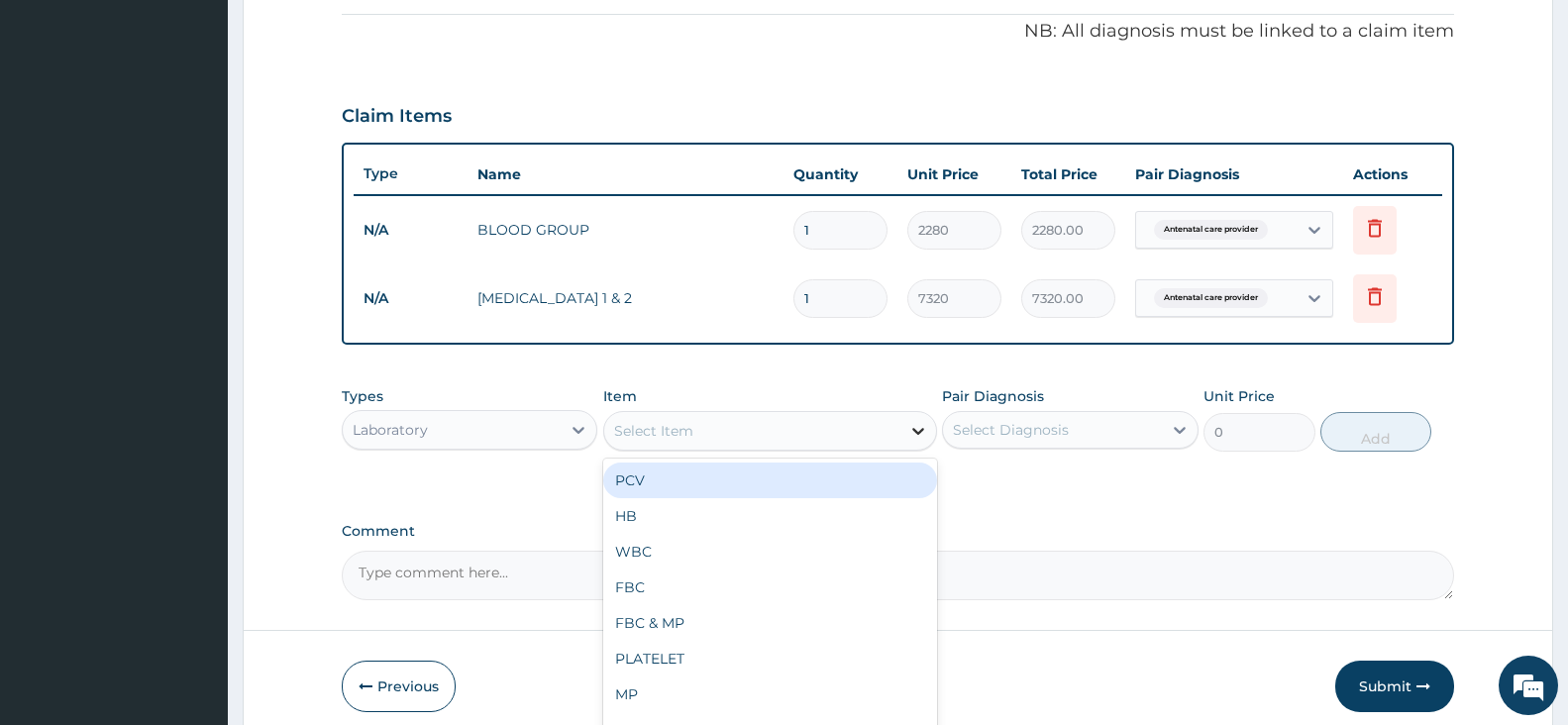
click at [918, 429] on icon at bounding box center [918, 430] width 20 height 20
type input "HB"
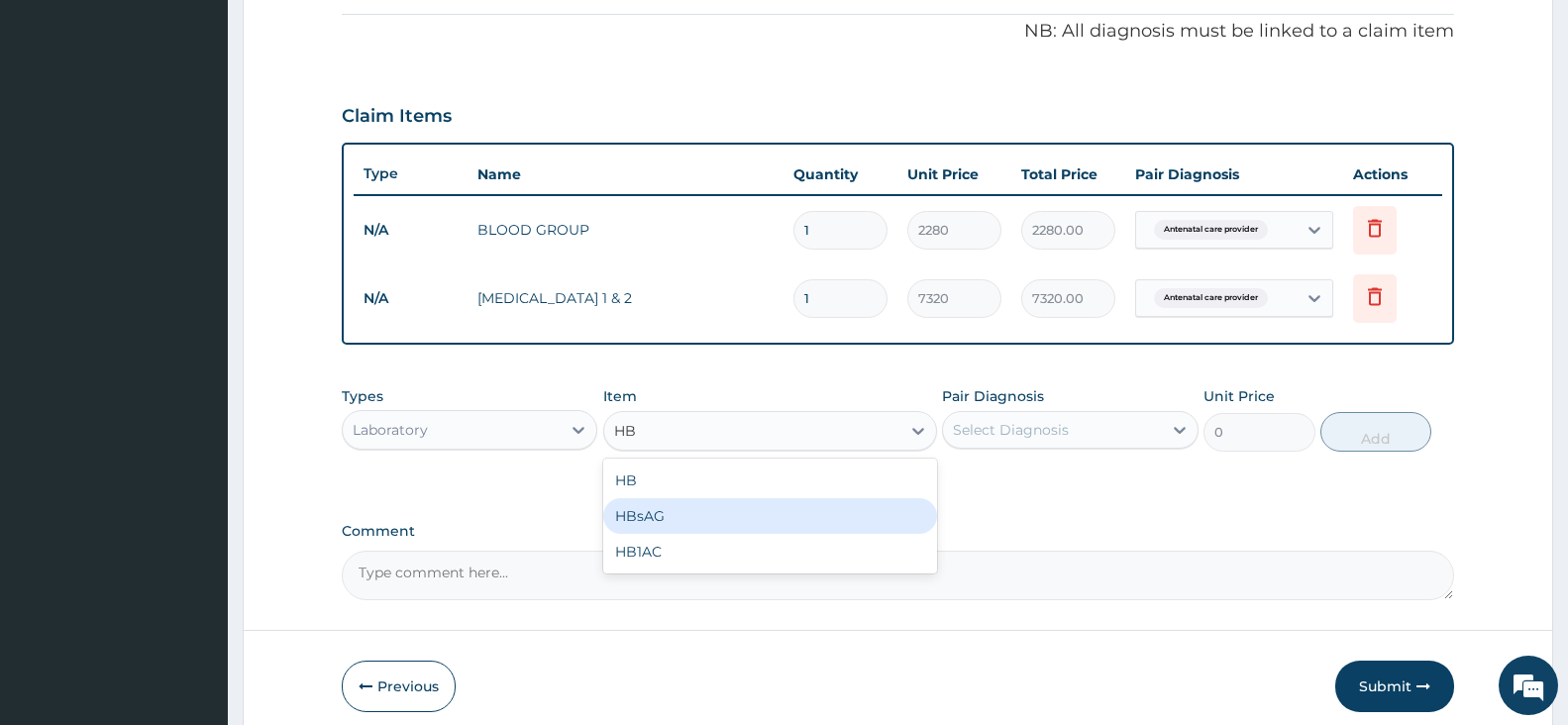
click at [638, 515] on div "HBsAG" at bounding box center [770, 516] width 334 height 36
type input "3678"
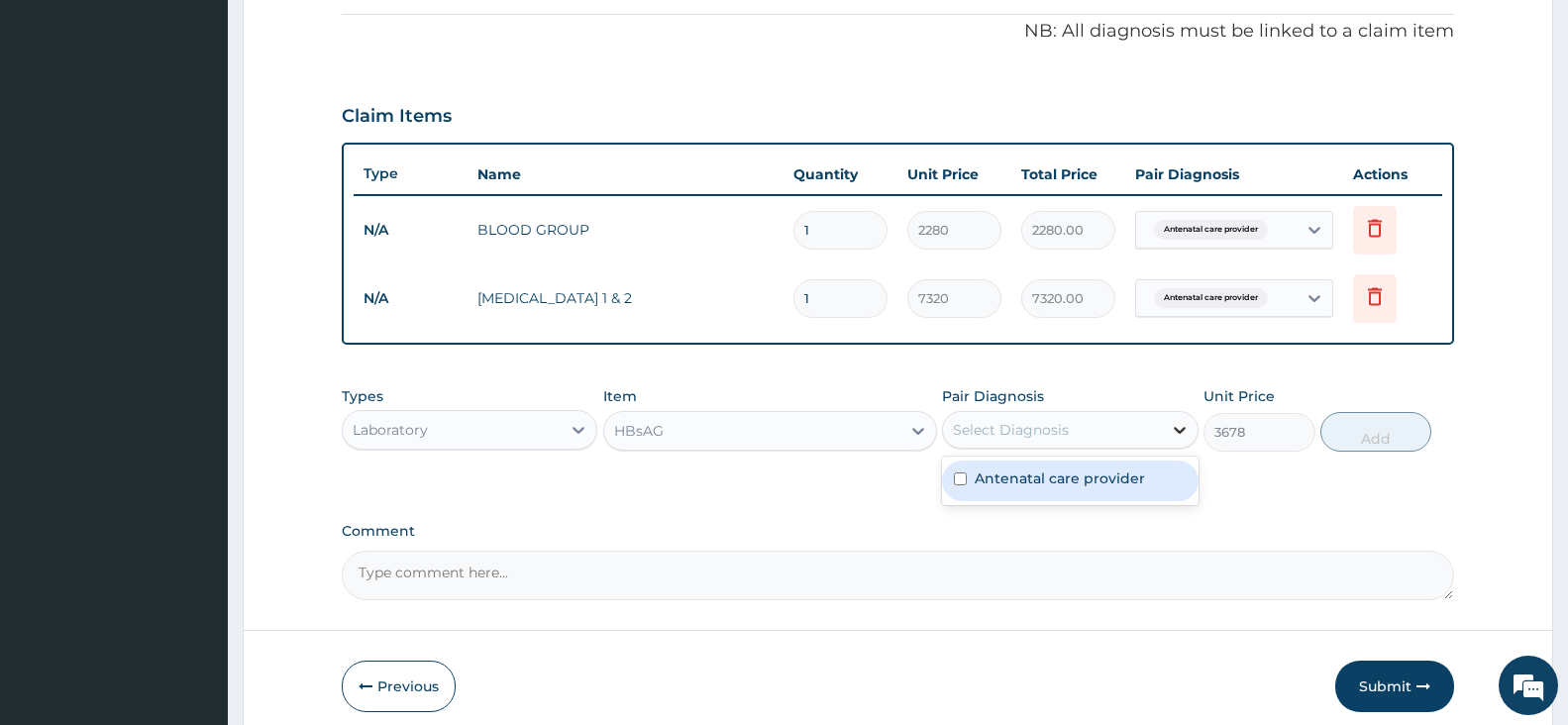
click at [1181, 428] on icon at bounding box center [1179, 429] width 12 height 7
click at [1157, 487] on div "Antenatal care provider" at bounding box center [1070, 480] width 256 height 41
checkbox input "true"
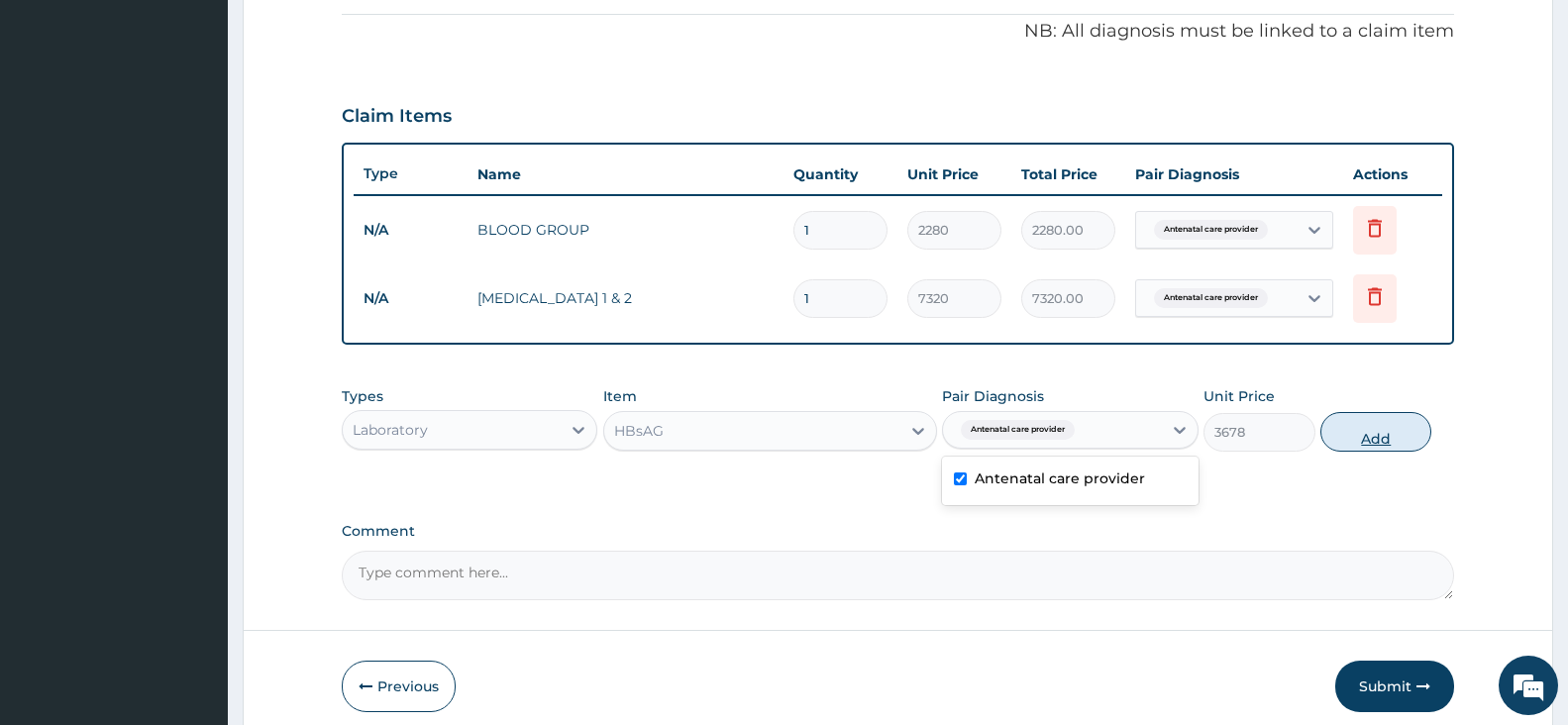
click at [1369, 443] on button "Add" at bounding box center [1375, 431] width 111 height 40
type input "0"
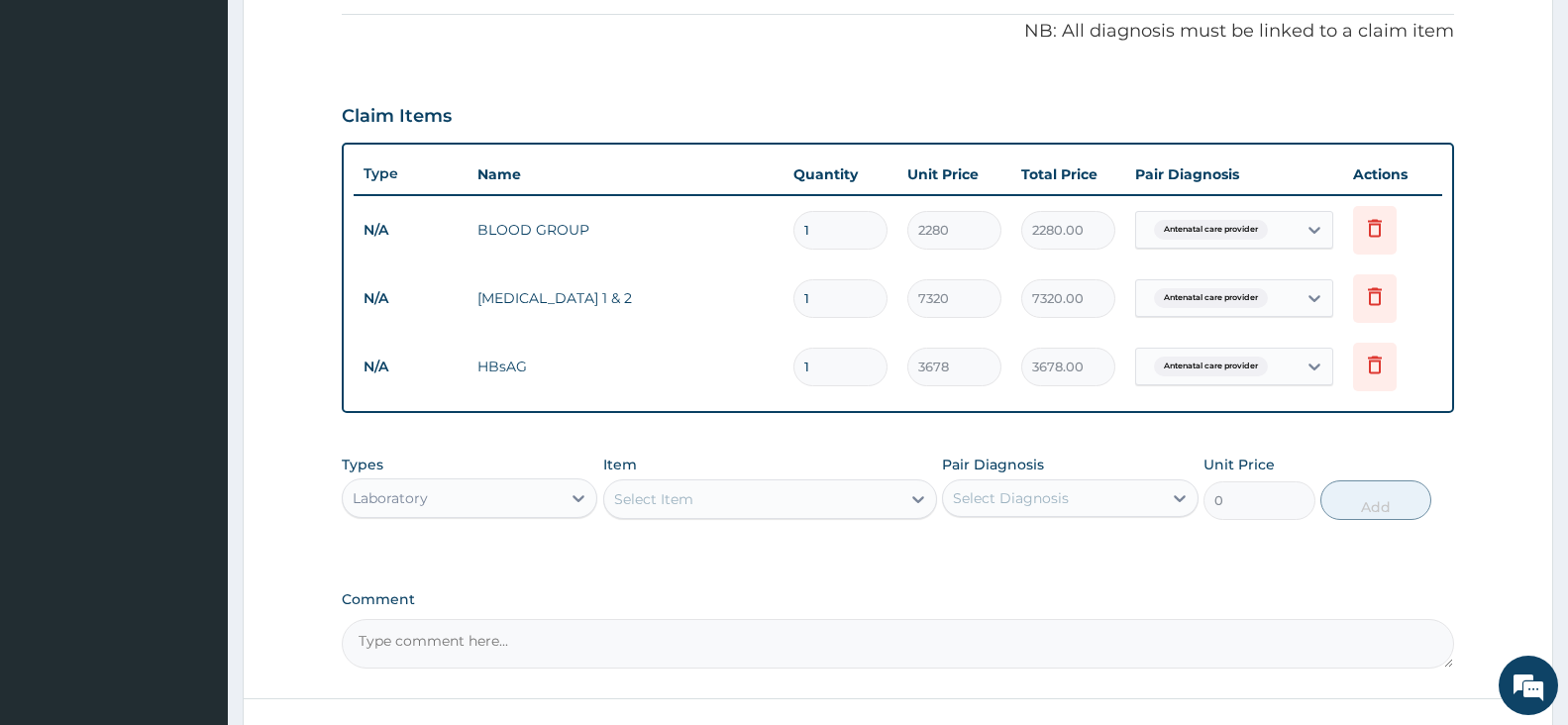
click at [733, 491] on div "Select Item" at bounding box center [752, 499] width 296 height 32
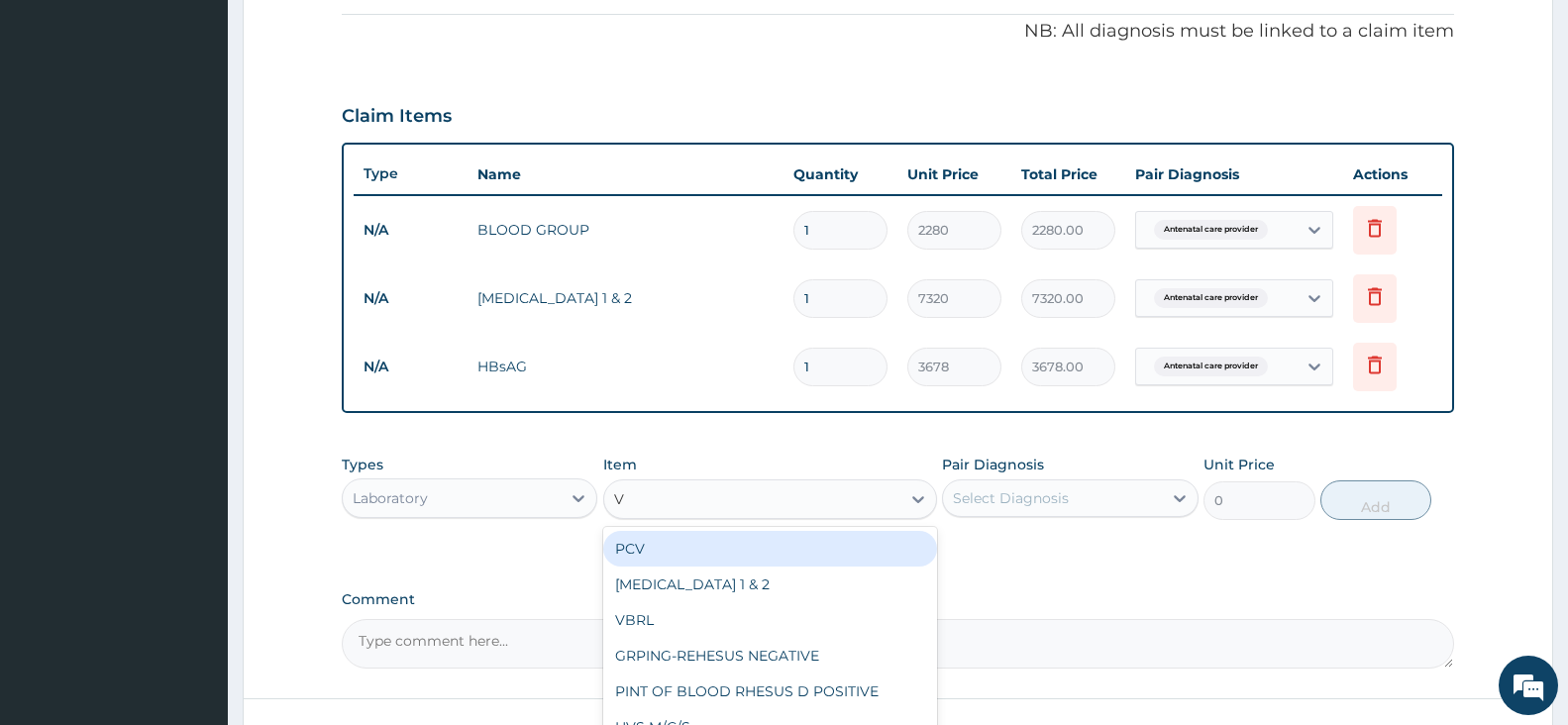
type input "VB"
click at [657, 553] on div "VBRL" at bounding box center [770, 548] width 334 height 36
type input "3678"
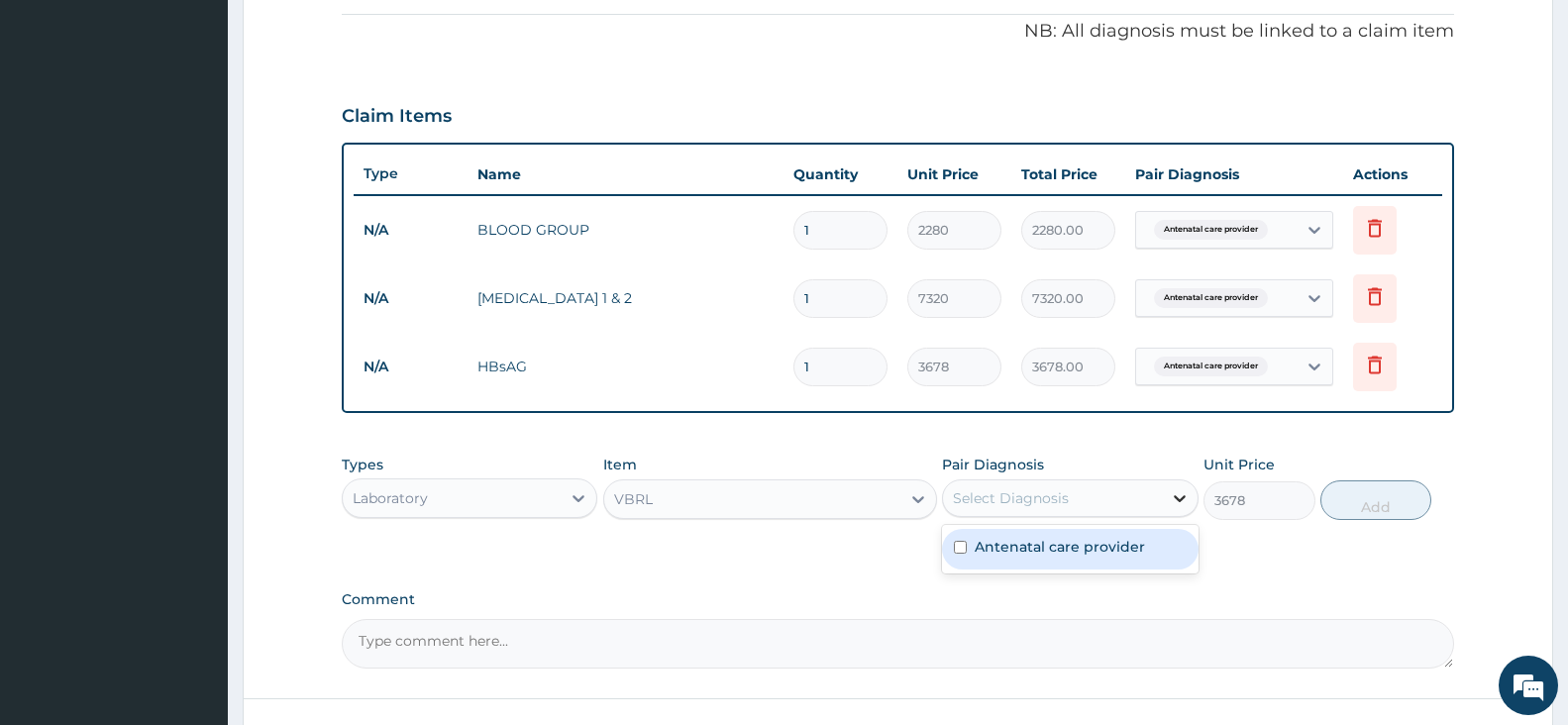
click at [1178, 498] on icon at bounding box center [1179, 498] width 20 height 20
click at [1163, 548] on div "Antenatal care provider" at bounding box center [1070, 548] width 256 height 41
checkbox input "true"
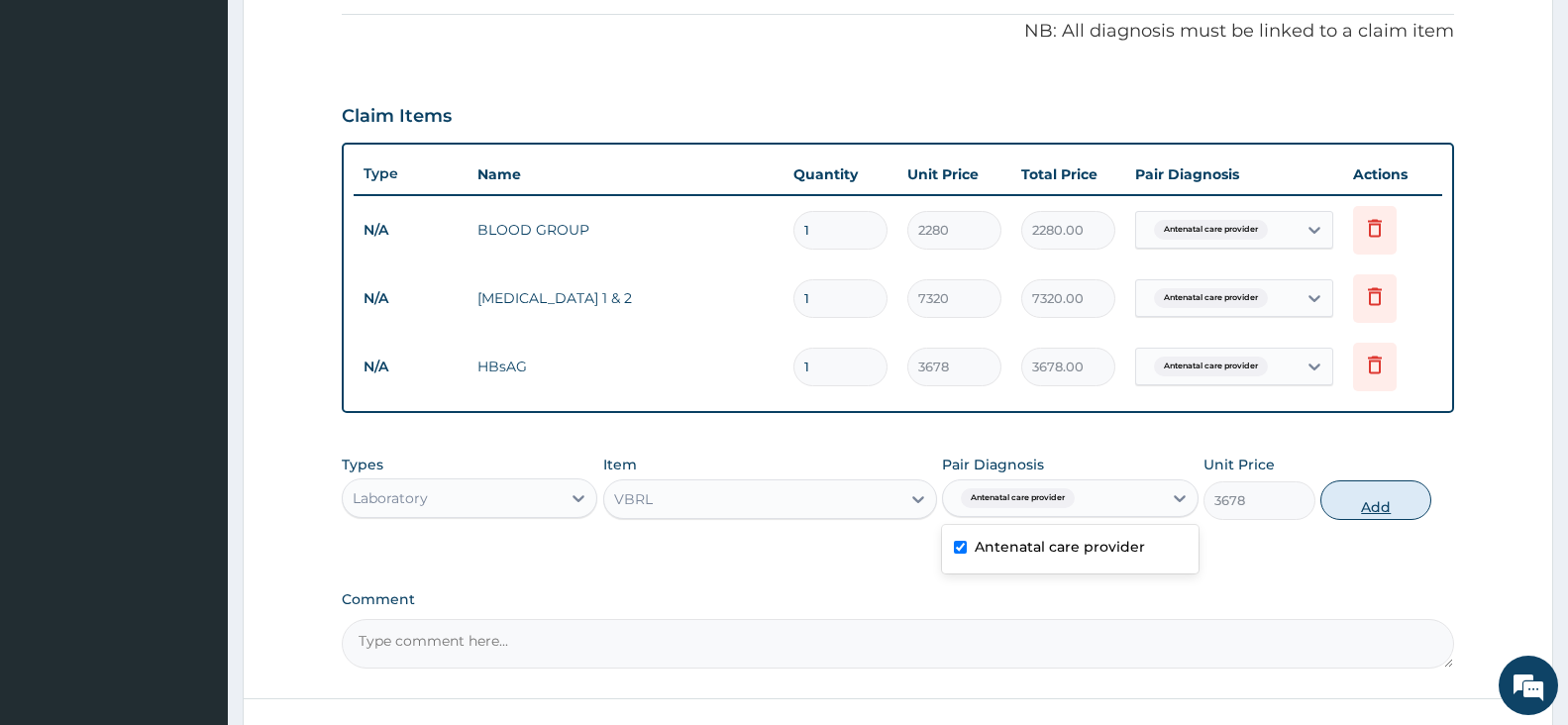
click at [1379, 508] on button "Add" at bounding box center [1375, 500] width 111 height 40
type input "0"
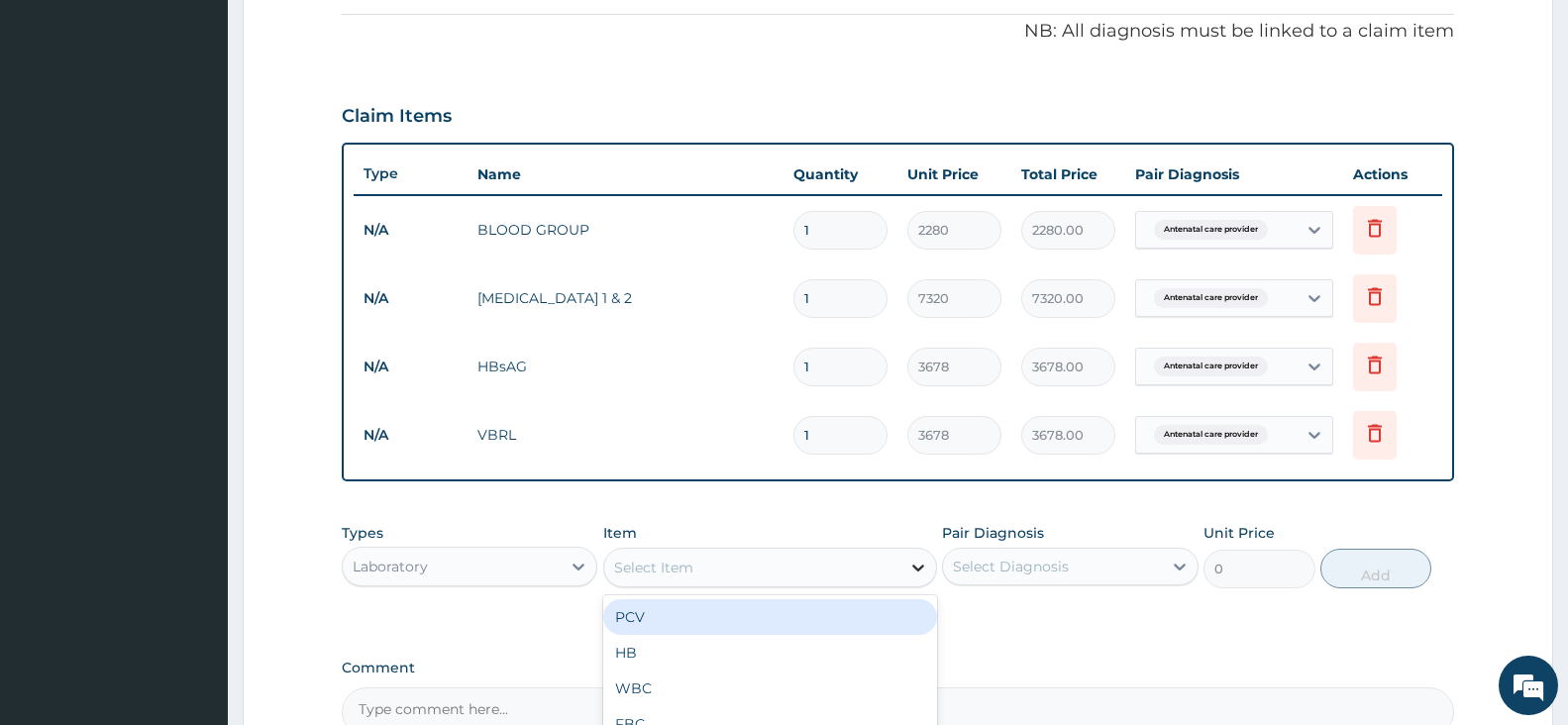
click at [918, 567] on icon at bounding box center [918, 567] width 20 height 20
type input "URIN"
click at [706, 616] on div "URINALYSIS" at bounding box center [770, 617] width 334 height 36
type input "1872"
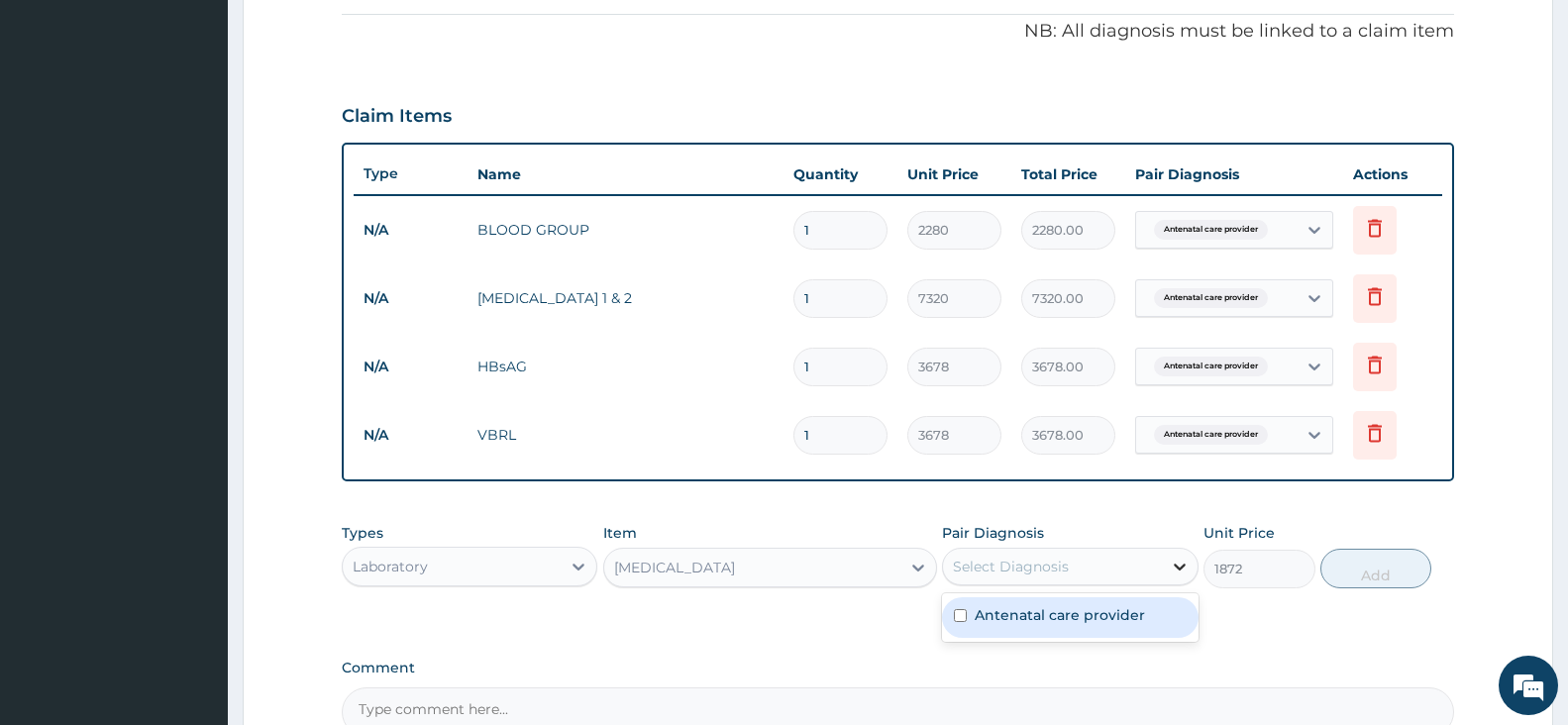
click at [1178, 568] on icon at bounding box center [1179, 566] width 12 height 7
click at [1170, 636] on div "Antenatal care provider" at bounding box center [1070, 617] width 256 height 41
checkbox input "true"
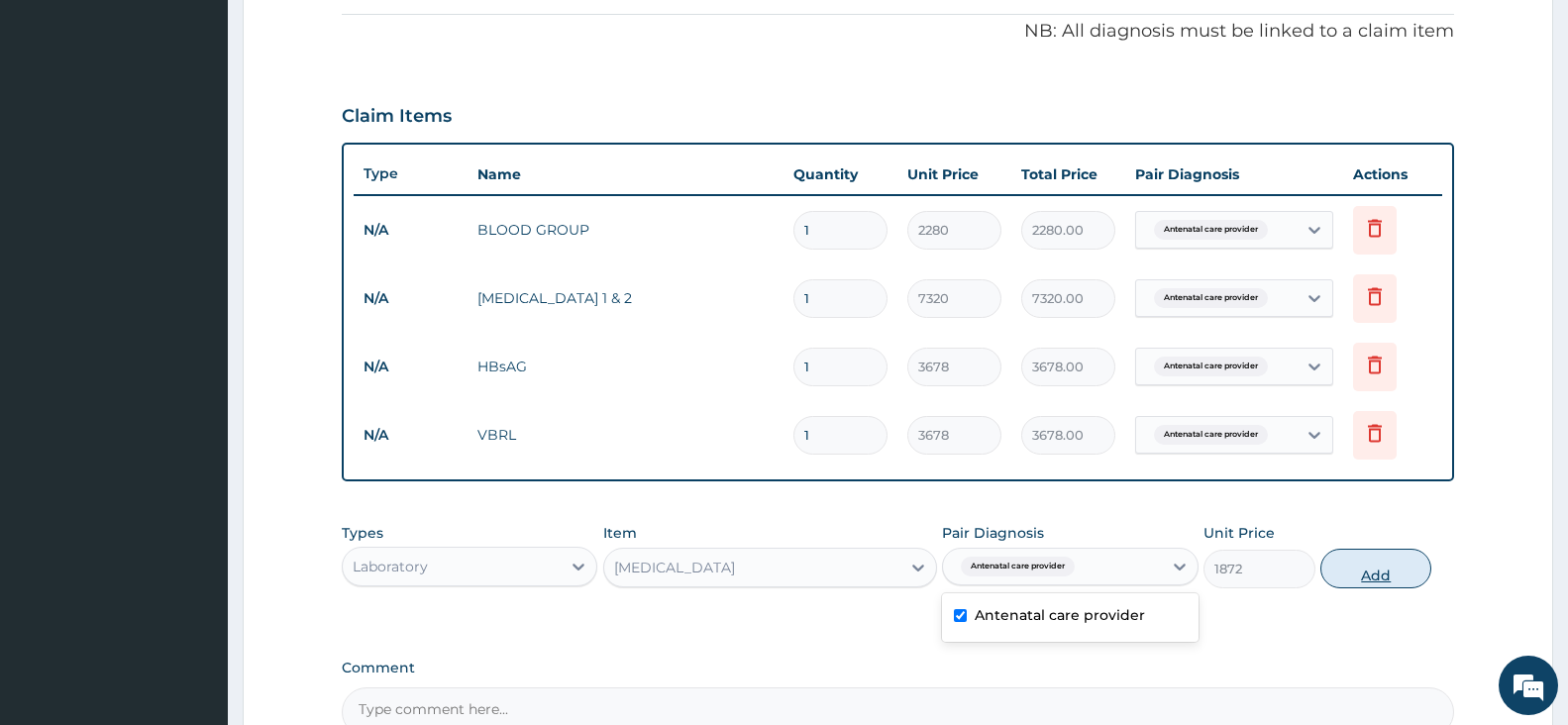
click at [1392, 576] on button "Add" at bounding box center [1375, 568] width 111 height 40
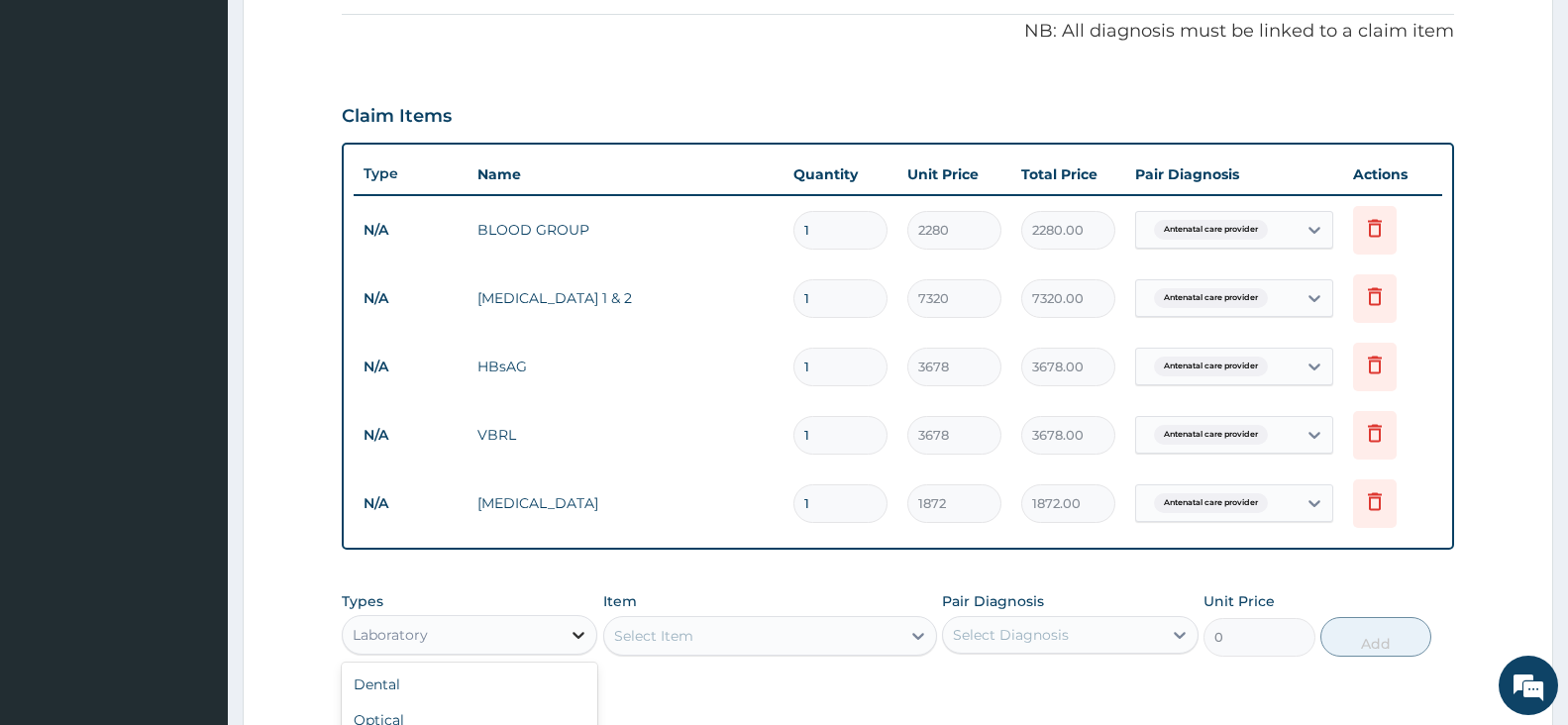
click at [574, 639] on icon at bounding box center [578, 635] width 20 height 20
click at [576, 633] on icon at bounding box center [578, 635] width 20 height 20
click at [917, 634] on icon at bounding box center [918, 636] width 20 height 20
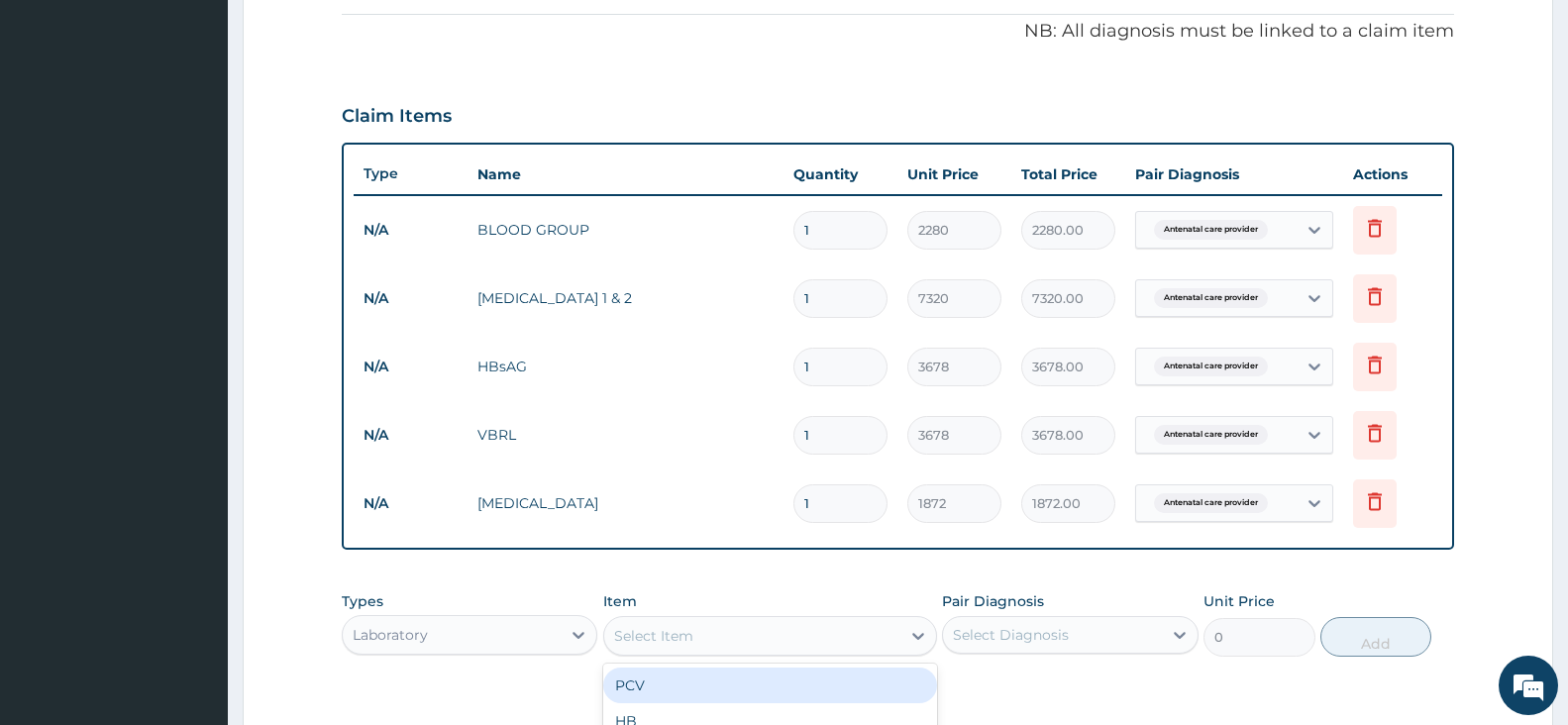
click at [632, 679] on div "PCV" at bounding box center [770, 685] width 334 height 36
type input "1872"
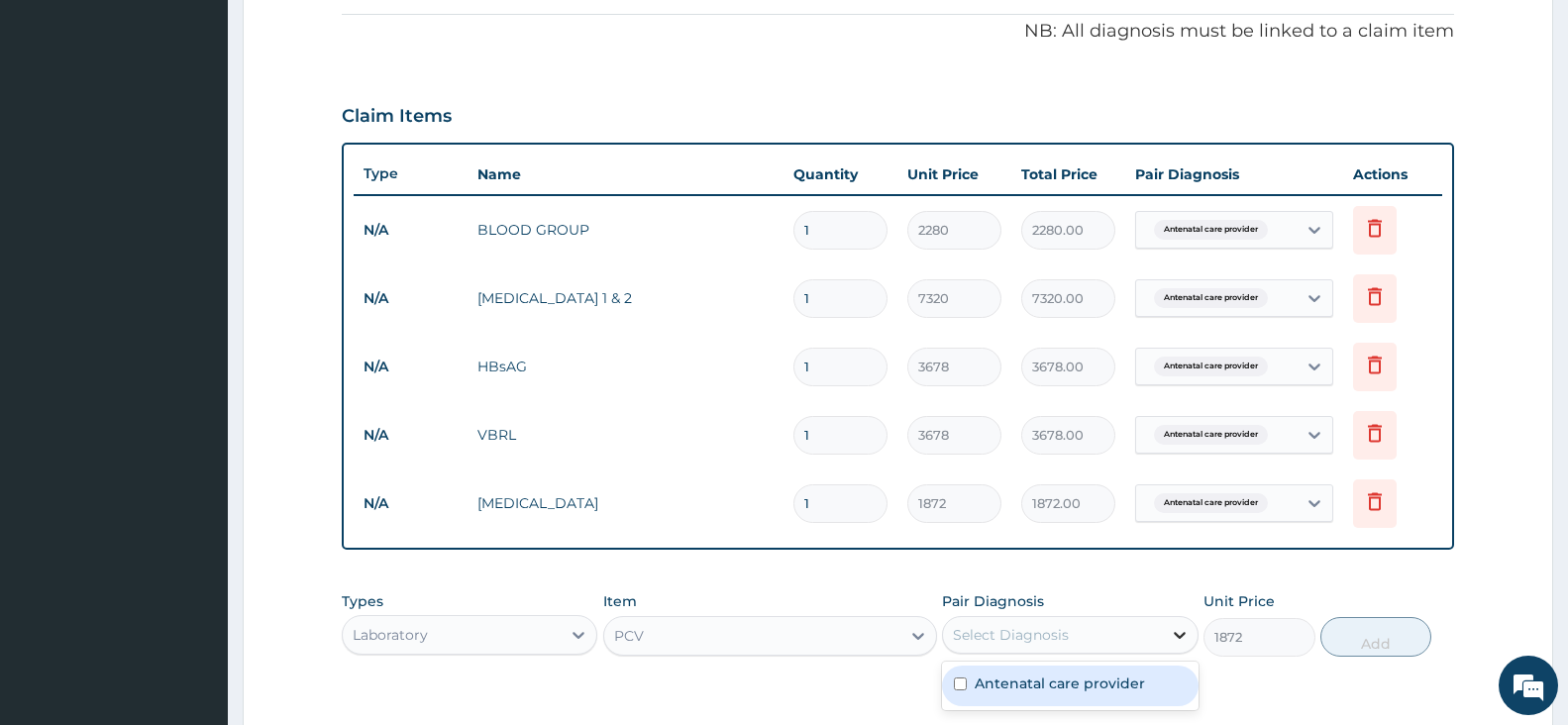
click at [1182, 637] on icon at bounding box center [1179, 635] width 20 height 20
click at [1162, 672] on div "Antenatal care provider" at bounding box center [1070, 685] width 256 height 41
checkbox input "true"
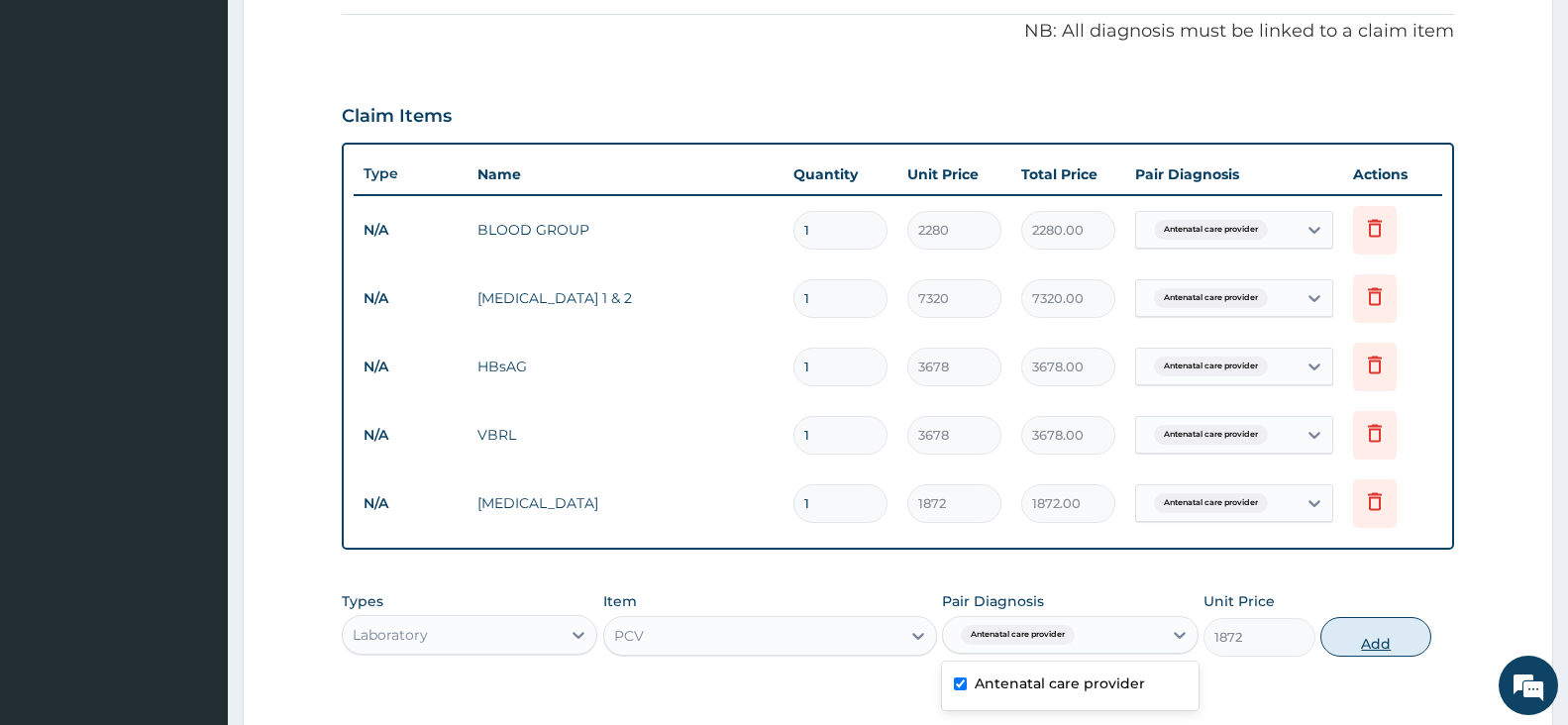
click at [1357, 646] on button "Add" at bounding box center [1375, 637] width 111 height 40
type input "0"
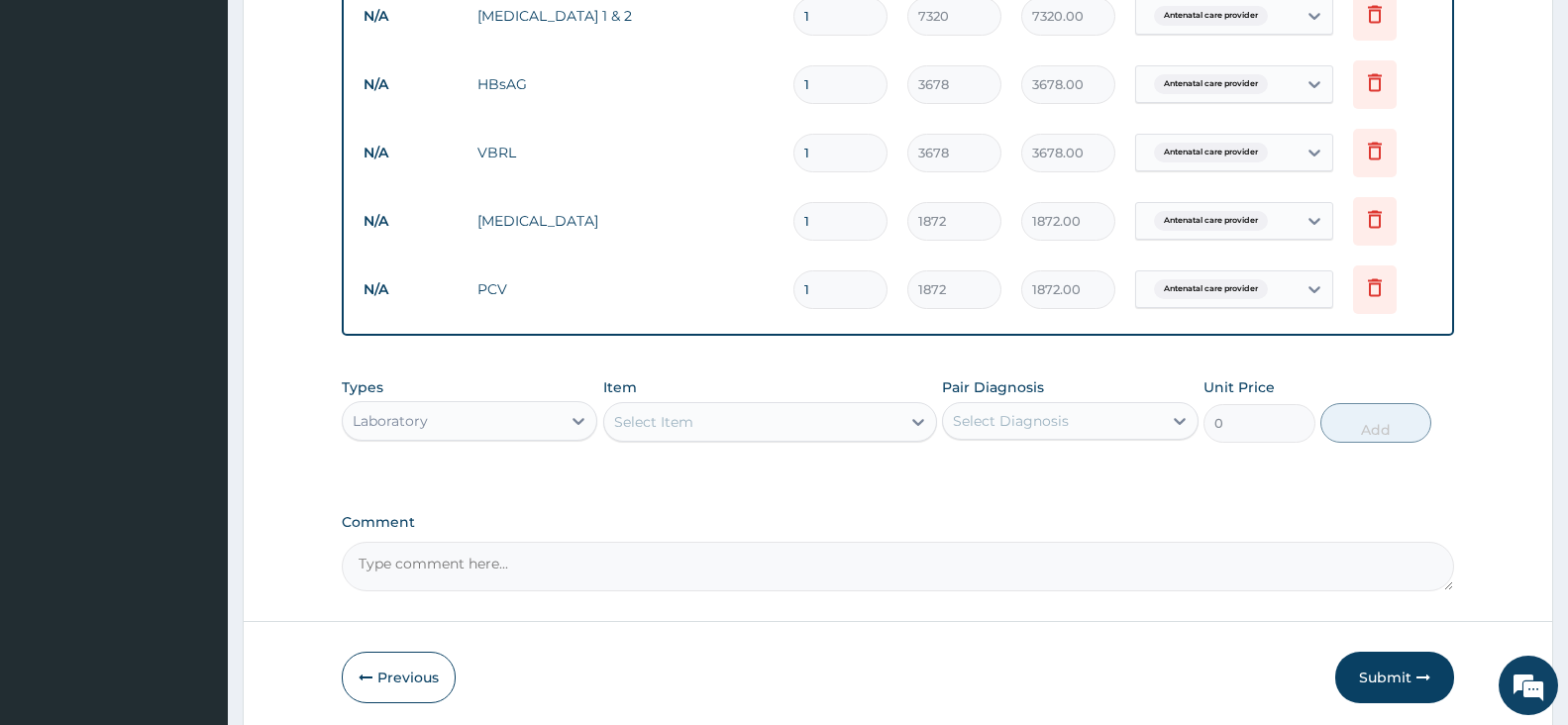
scroll to position [891, 0]
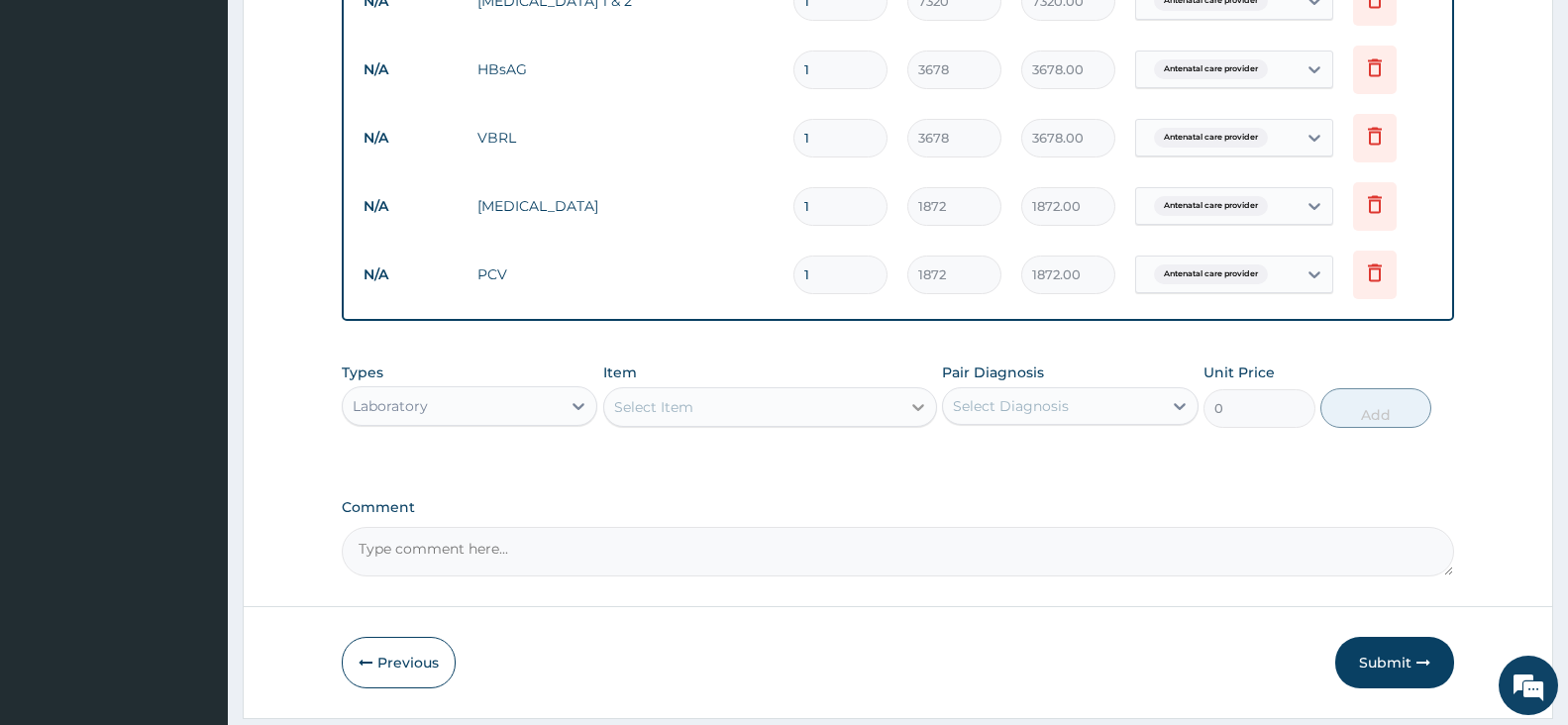
click at [915, 407] on icon at bounding box center [918, 407] width 12 height 7
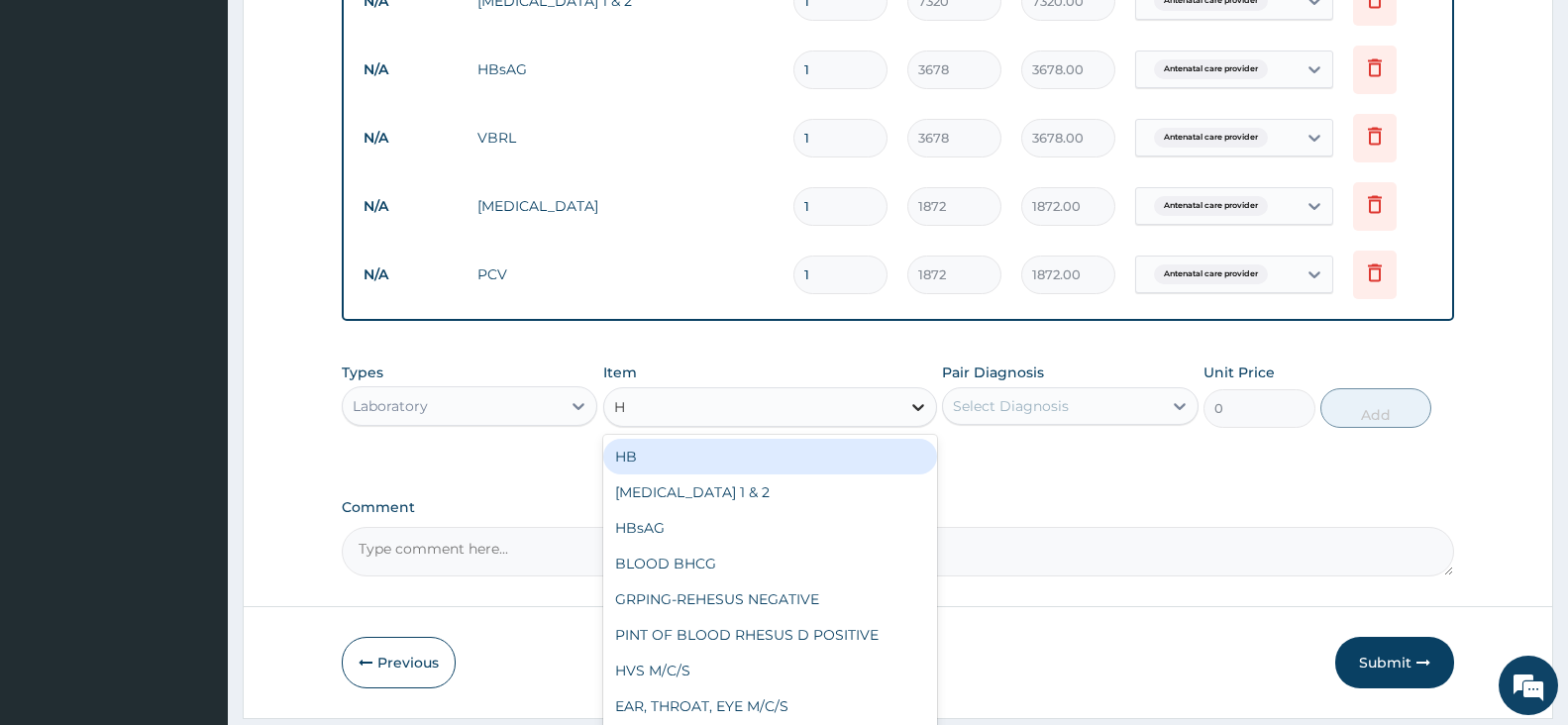
type input "HC"
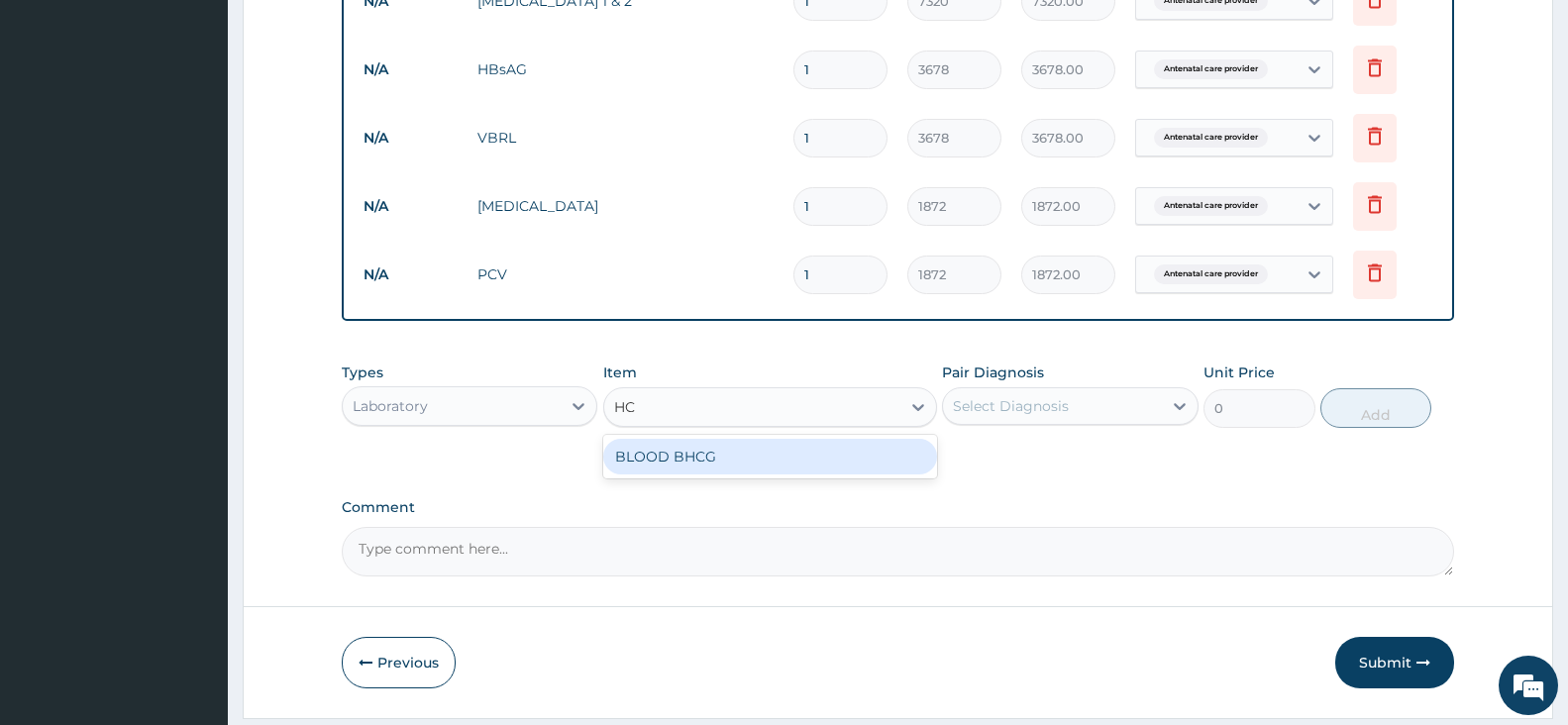
click at [698, 463] on div "BLOOD BHCG" at bounding box center [770, 456] width 334 height 36
type input "7320"
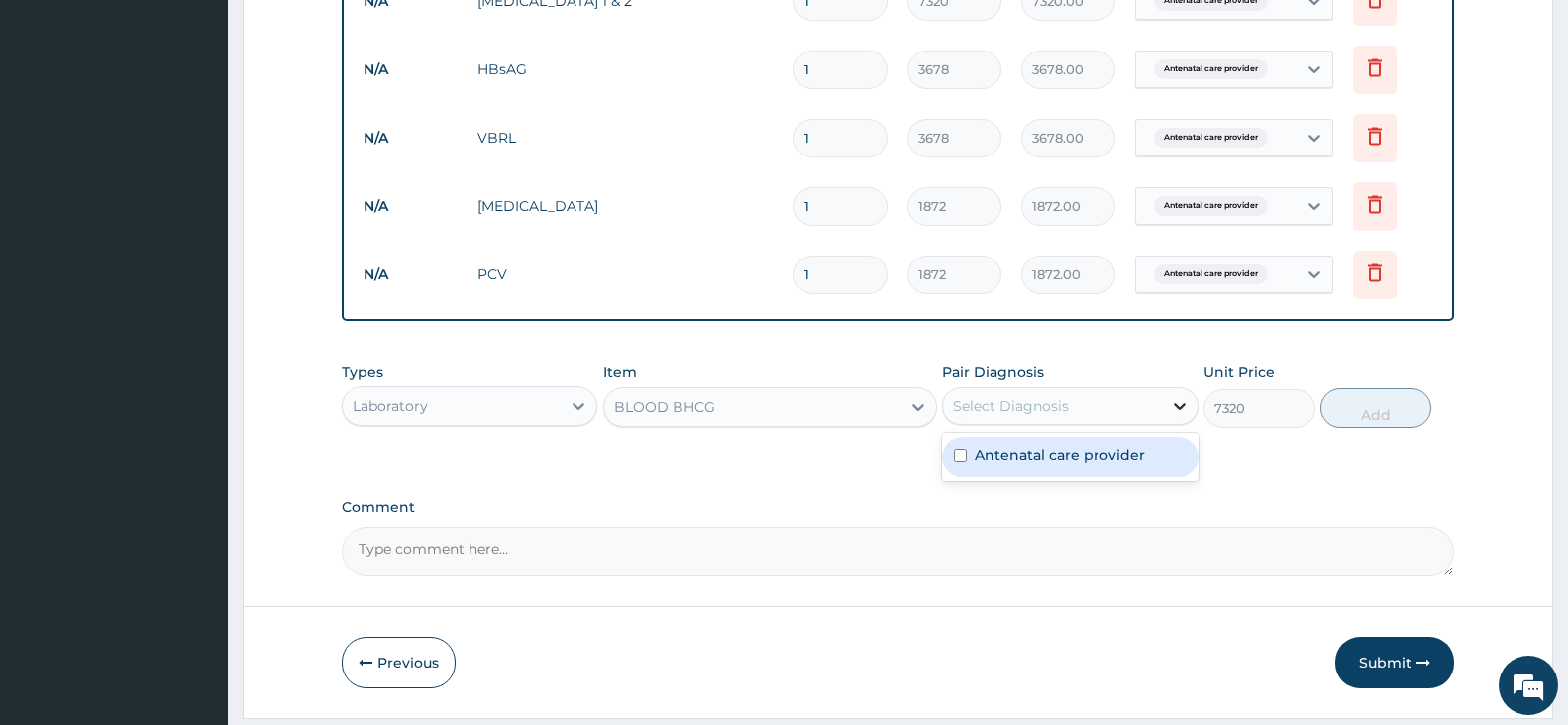
click at [1175, 406] on icon at bounding box center [1179, 406] width 20 height 20
click at [1169, 453] on div "Antenatal care provider" at bounding box center [1070, 456] width 256 height 41
checkbox input "true"
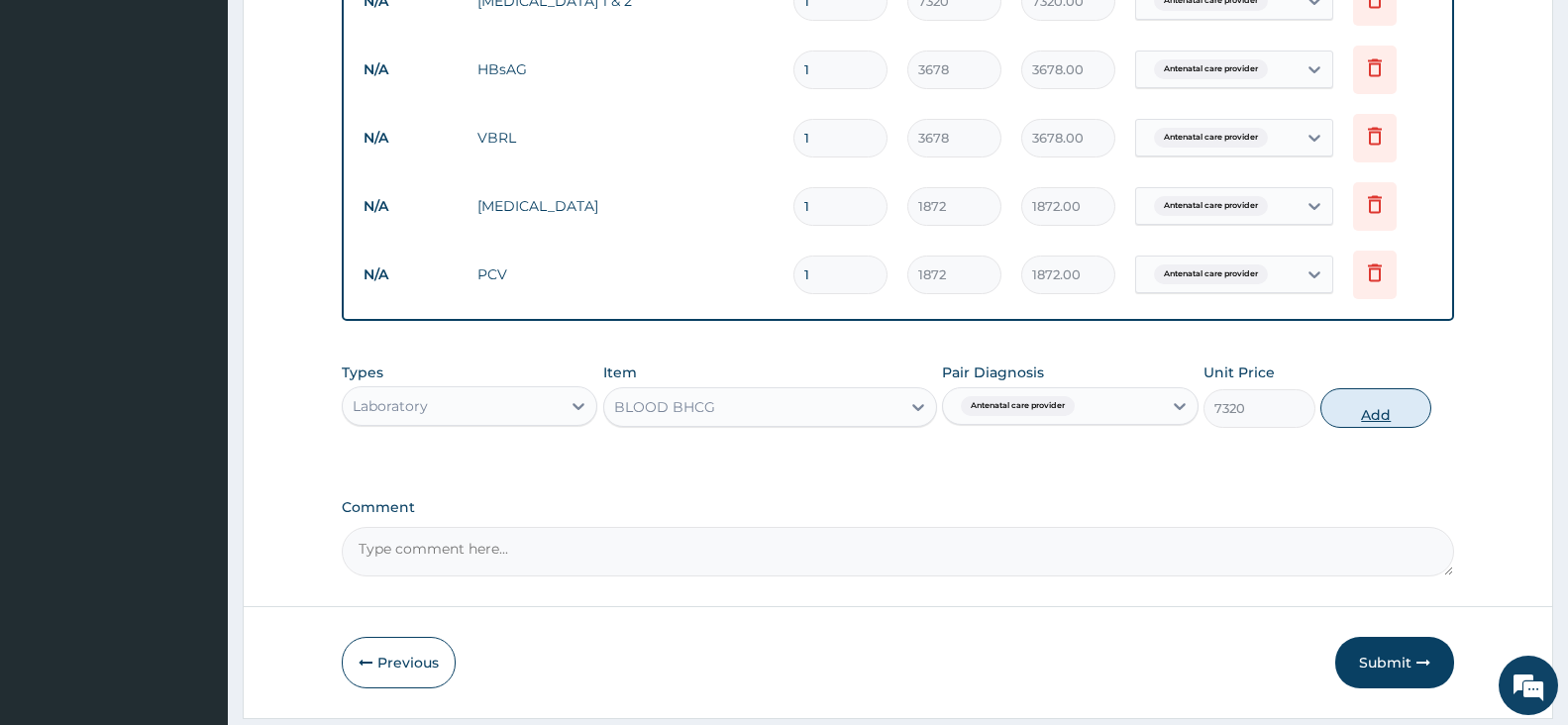
click at [1378, 418] on button "Add" at bounding box center [1375, 408] width 111 height 40
type input "0"
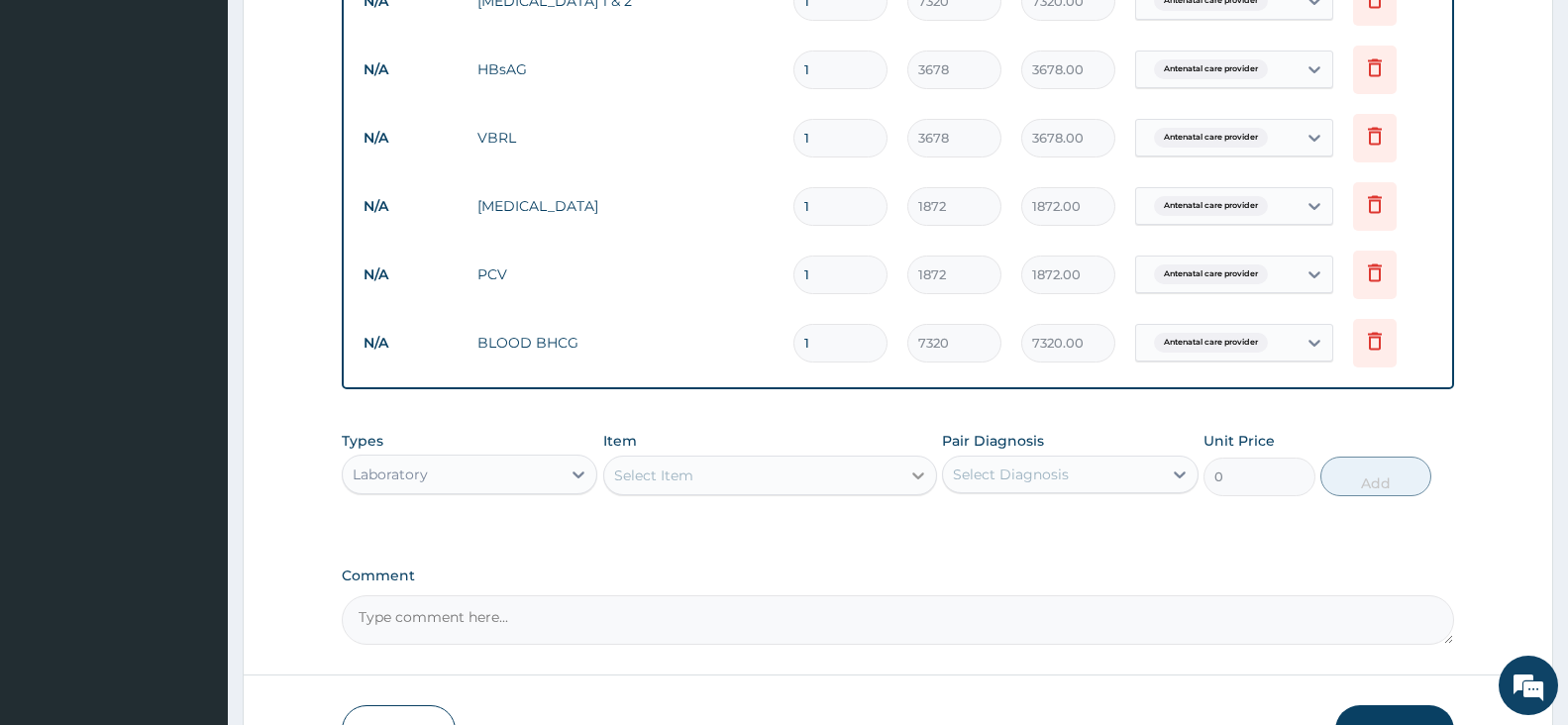
click at [915, 474] on icon at bounding box center [918, 475] width 12 height 7
click at [862, 492] on div "Select Item" at bounding box center [770, 475] width 334 height 40
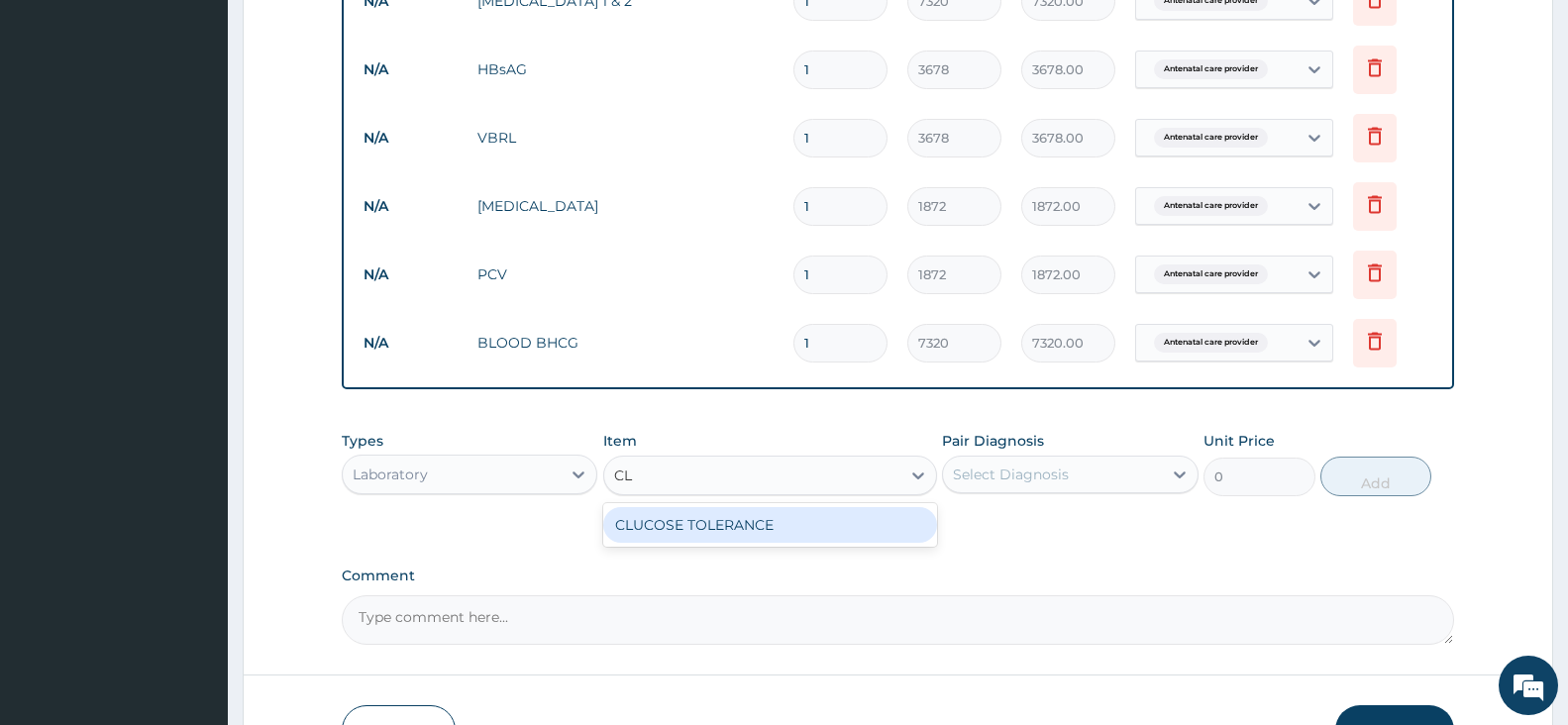
type input "CLU"
click at [779, 527] on div "CLUCOSE TOLERANCE" at bounding box center [770, 525] width 334 height 36
type input "19500"
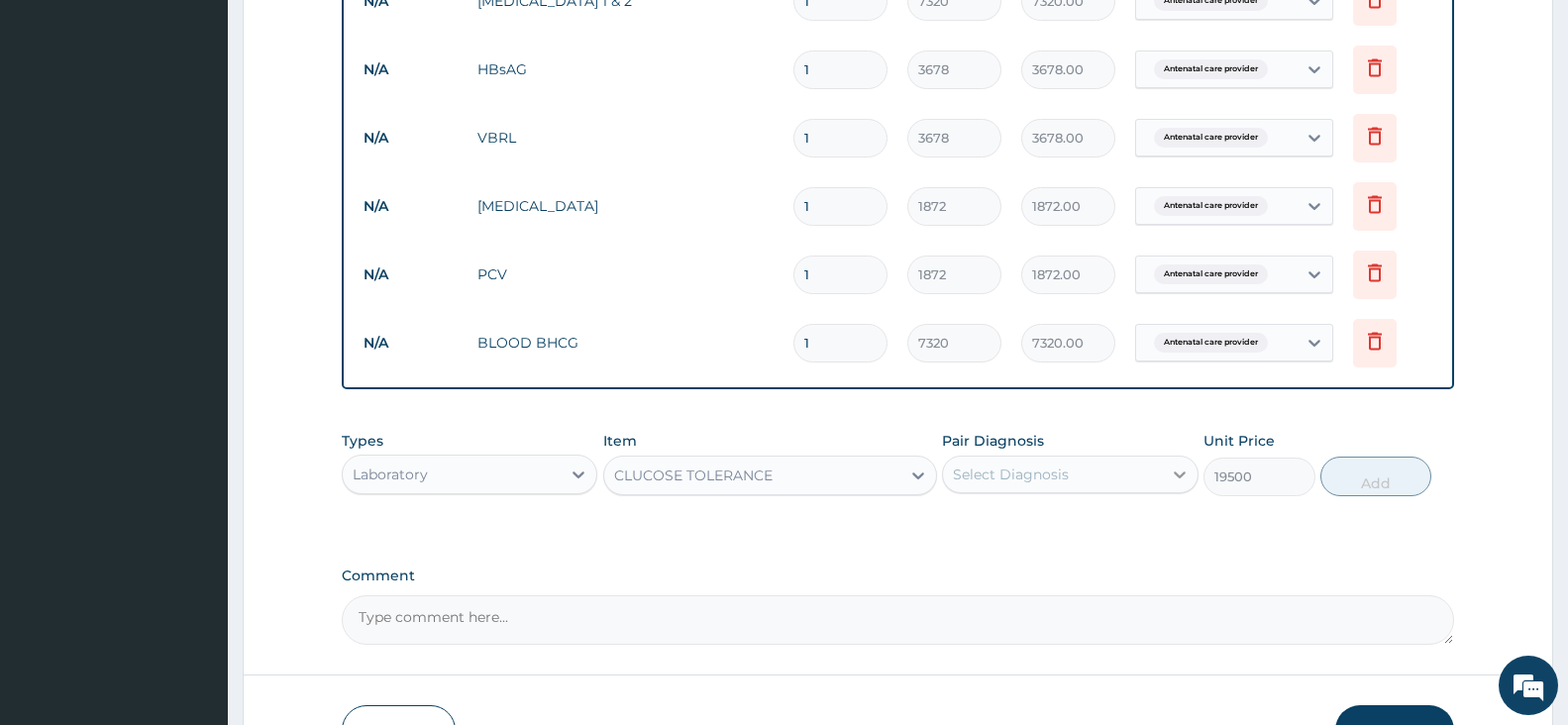
click at [1181, 476] on icon at bounding box center [1179, 474] width 20 height 20
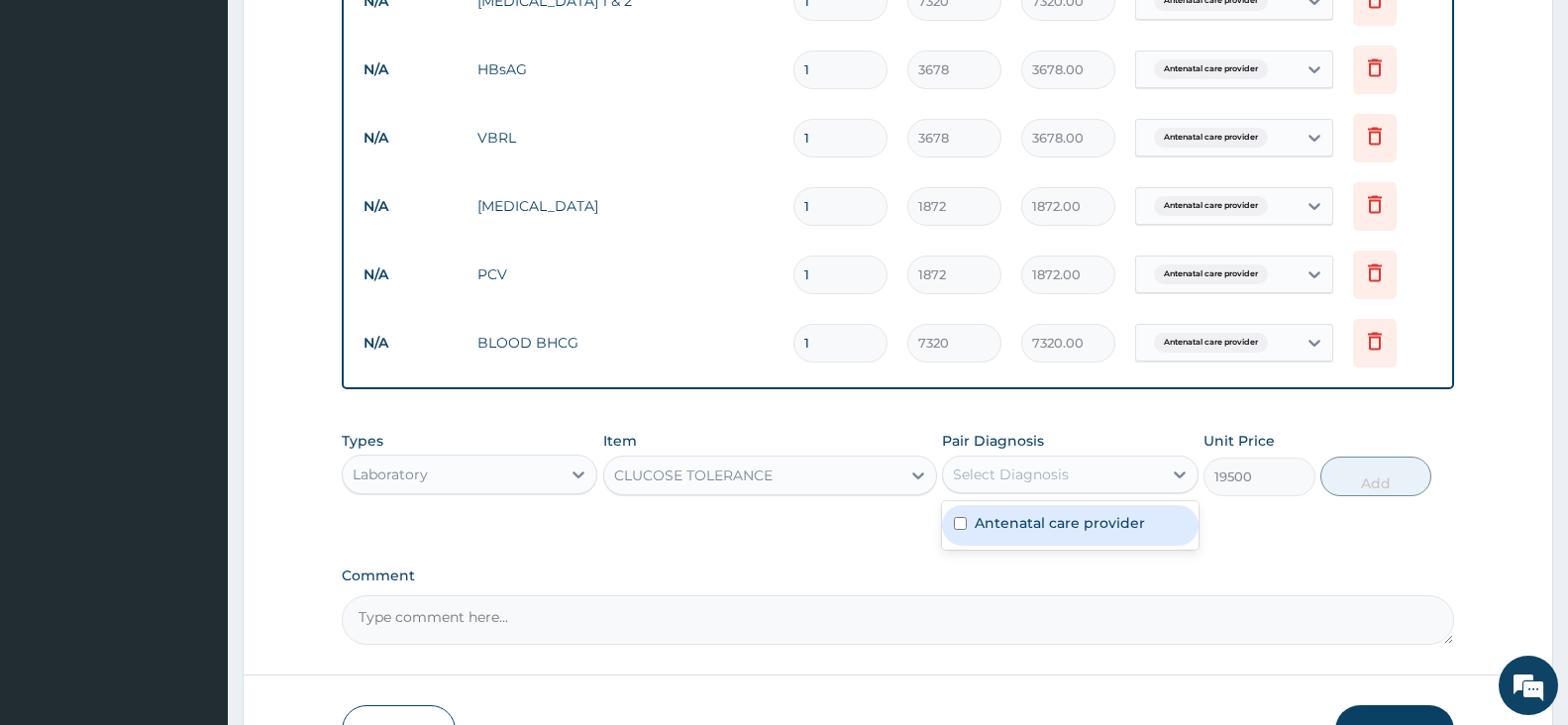
click at [1161, 537] on div "Antenatal care provider" at bounding box center [1070, 525] width 256 height 41
checkbox input "true"
click at [1382, 478] on button "Add" at bounding box center [1375, 476] width 111 height 40
type input "0"
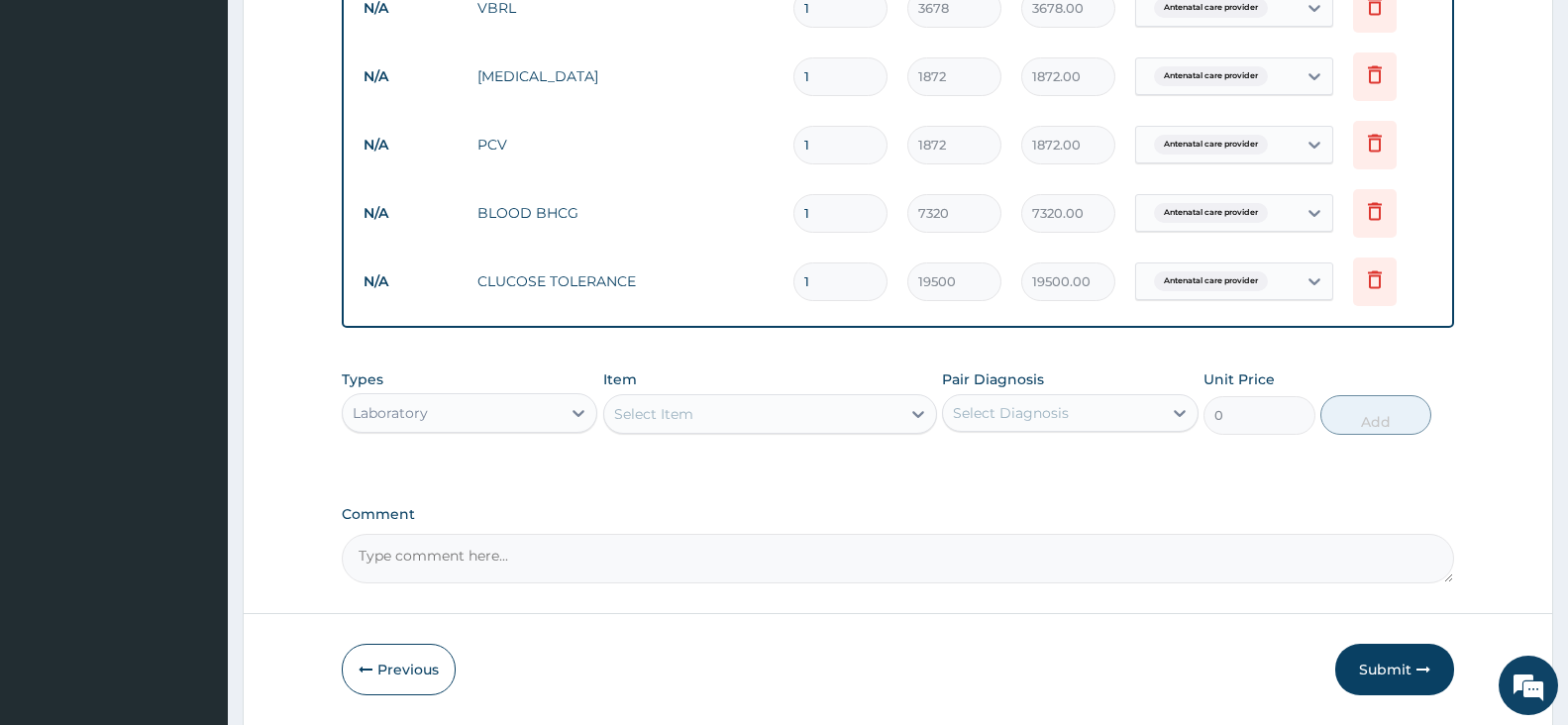
scroll to position [1088, 0]
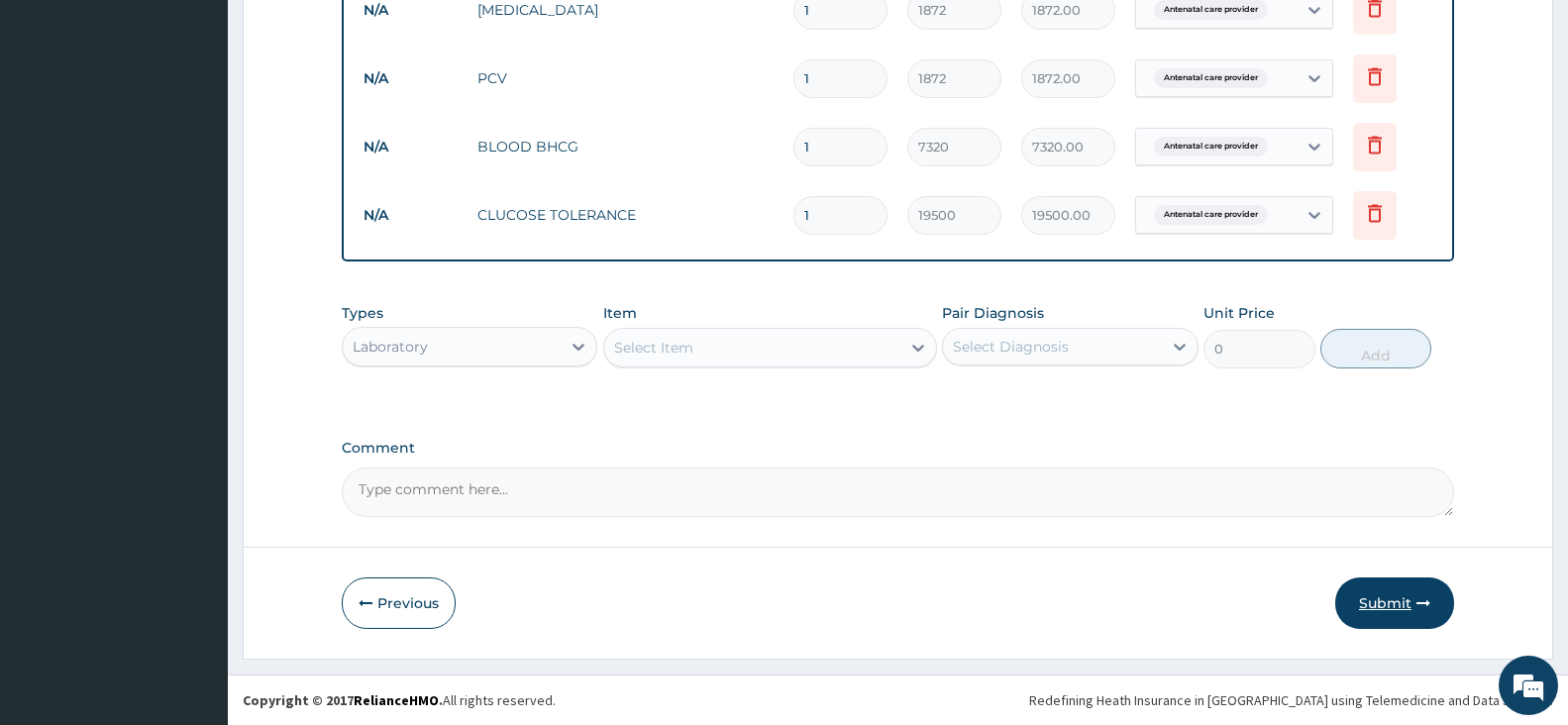
click at [1380, 606] on button "Submit" at bounding box center [1394, 603] width 119 height 52
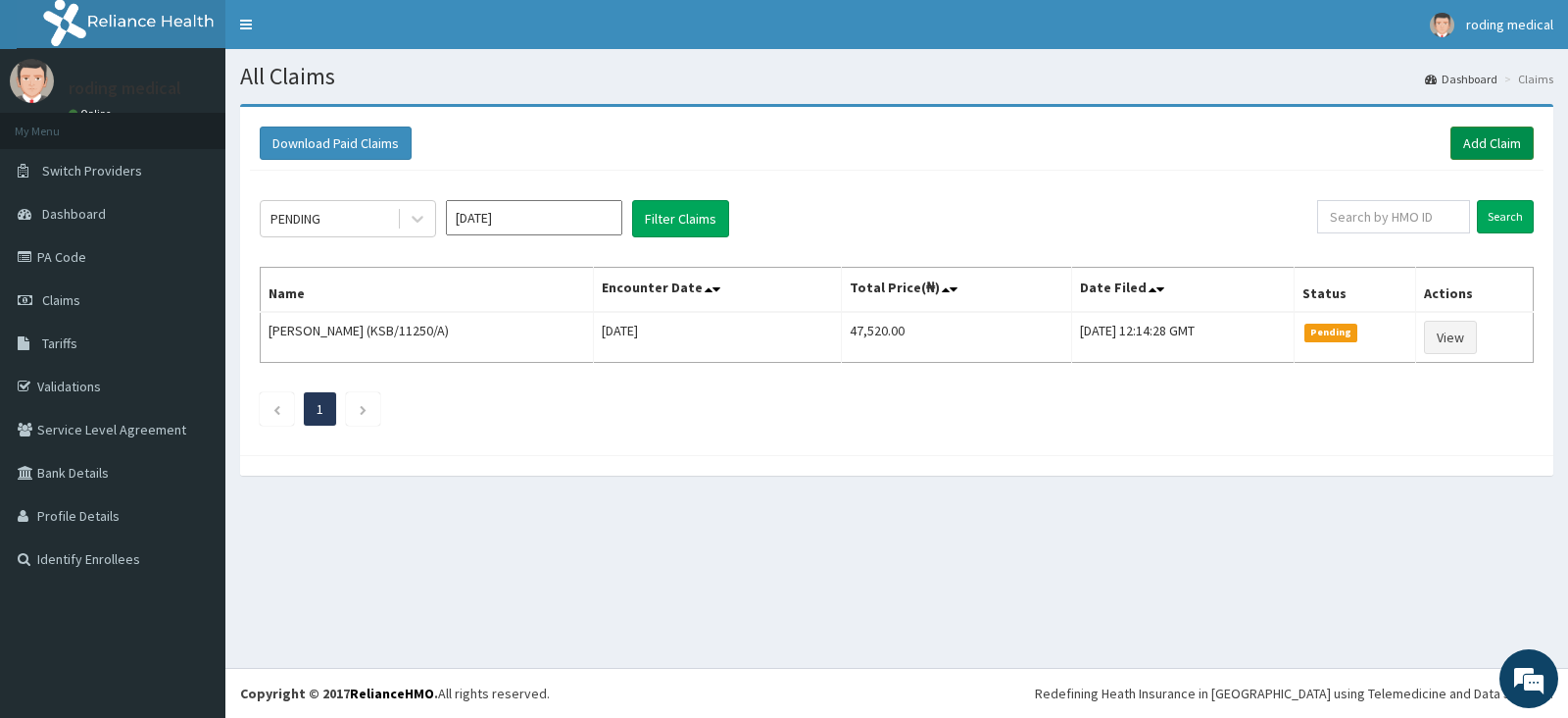
click at [1476, 146] on link "Add Claim" at bounding box center [1492, 143] width 83 height 34
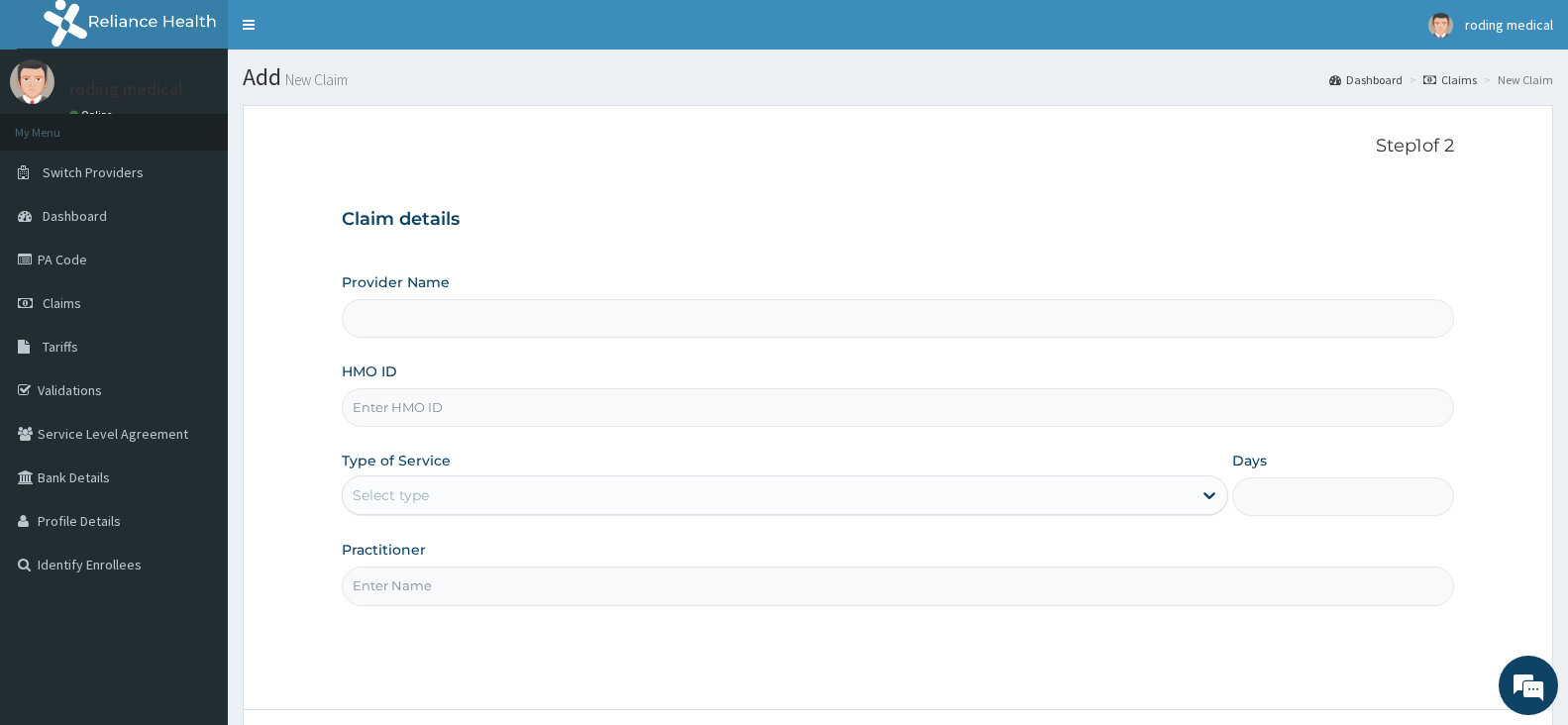
type input "The [GEOGRAPHIC_DATA] - [GEOGRAPHIC_DATA]"
click at [467, 411] on input "HMO ID" at bounding box center [898, 407] width 1113 height 39
type input "KSB/11250/A"
click at [486, 501] on div "Select type" at bounding box center [767, 495] width 849 height 32
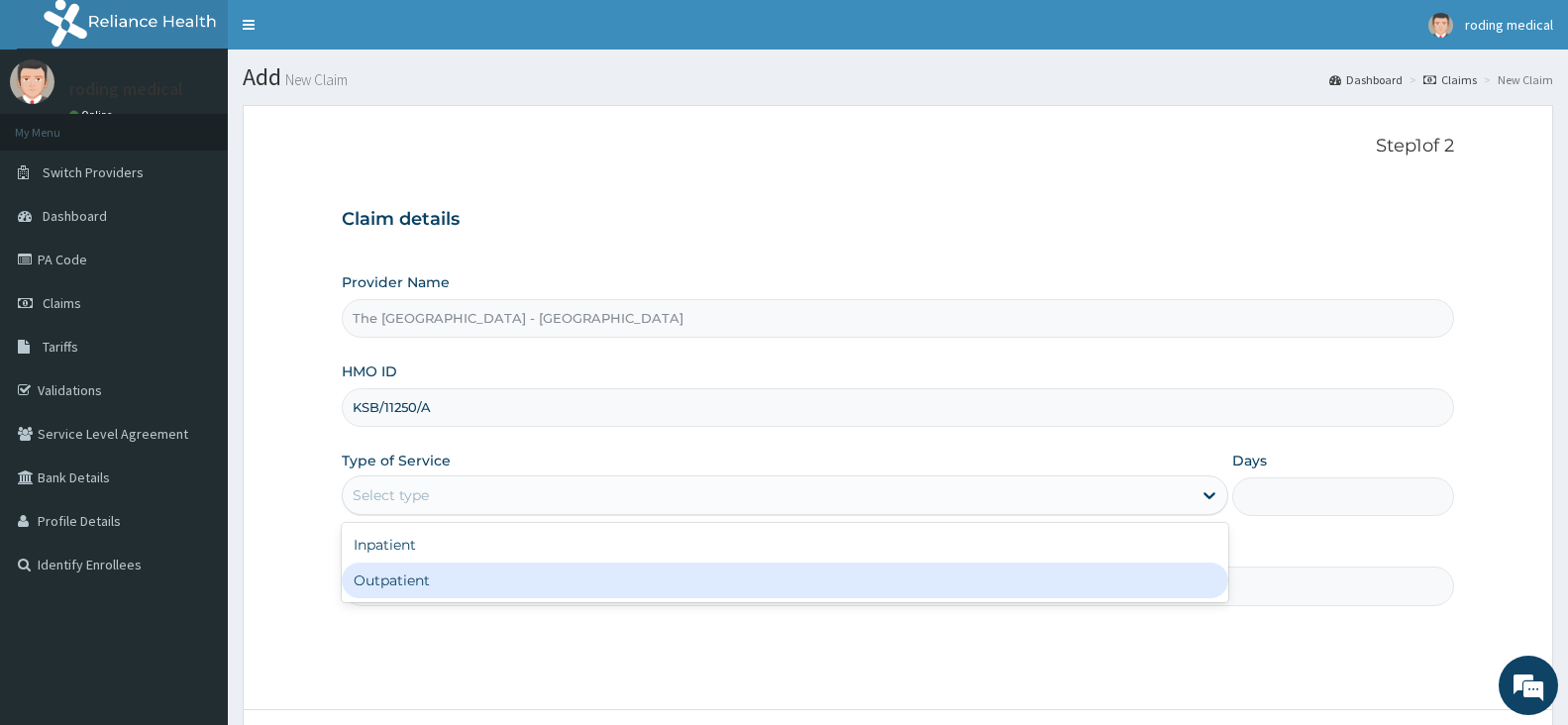
click at [405, 578] on div "Outpatient" at bounding box center [784, 580] width 886 height 36
type input "1"
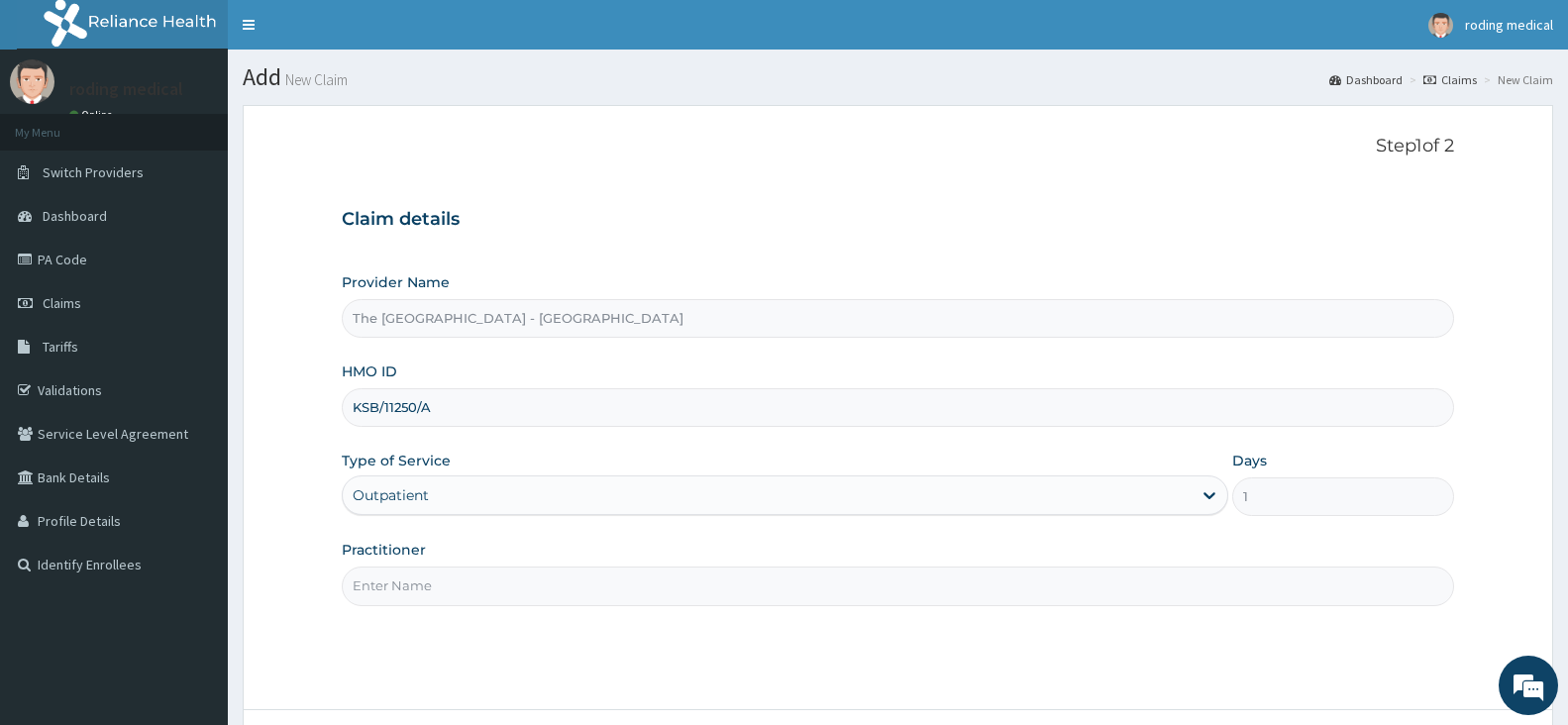
click at [462, 586] on input "Practitioner" at bounding box center [898, 585] width 1113 height 39
type input "Dr [PERSON_NAME]"
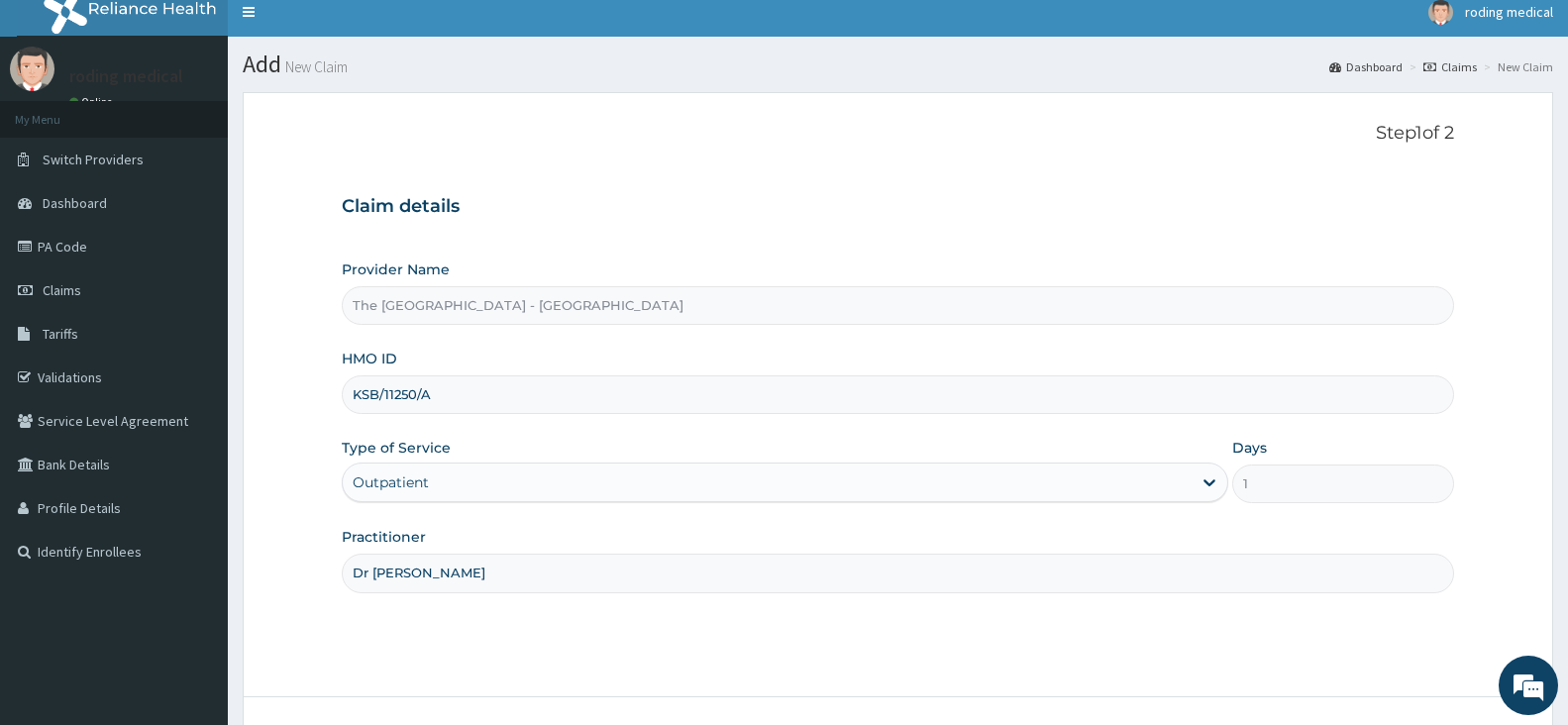
scroll to position [163, 0]
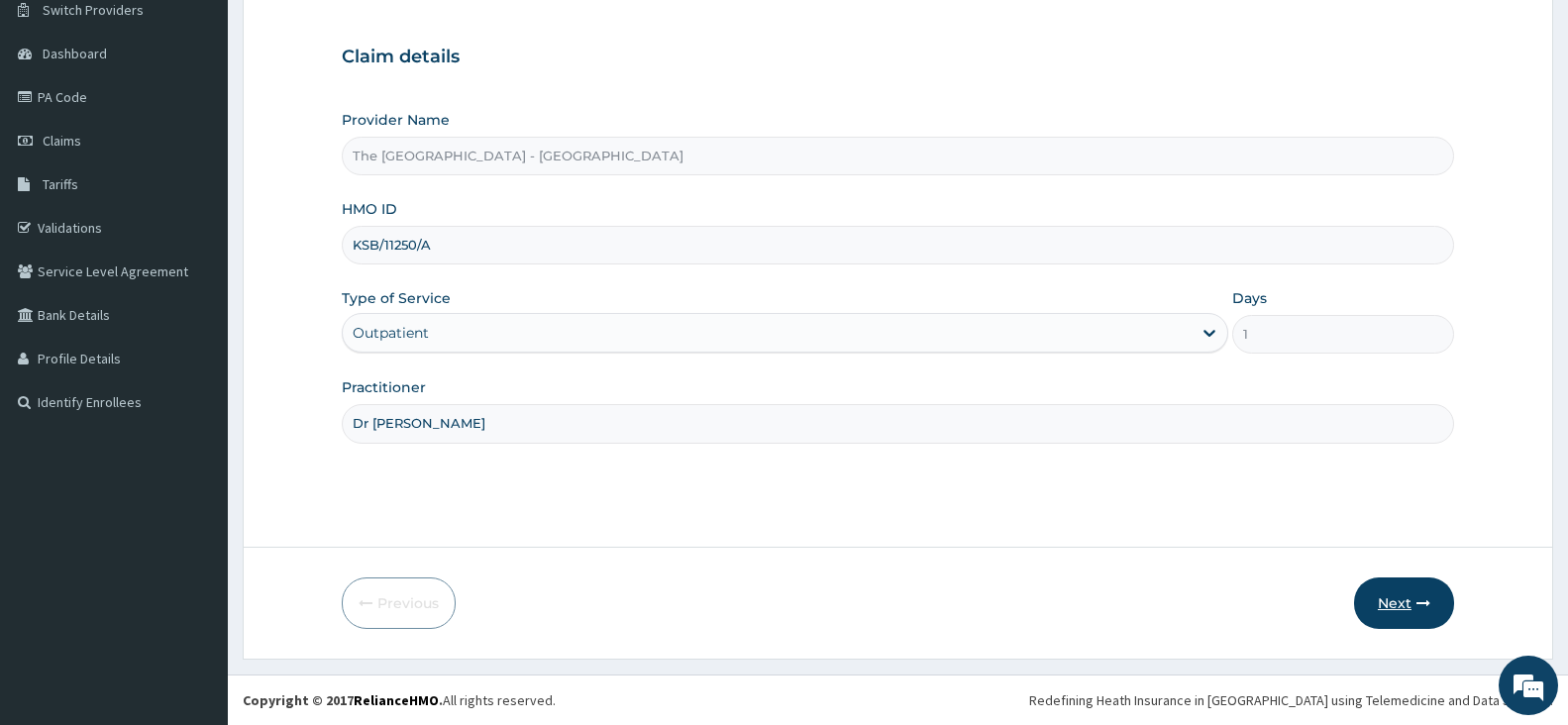
click at [1393, 593] on button "Next" at bounding box center [1403, 603] width 100 height 52
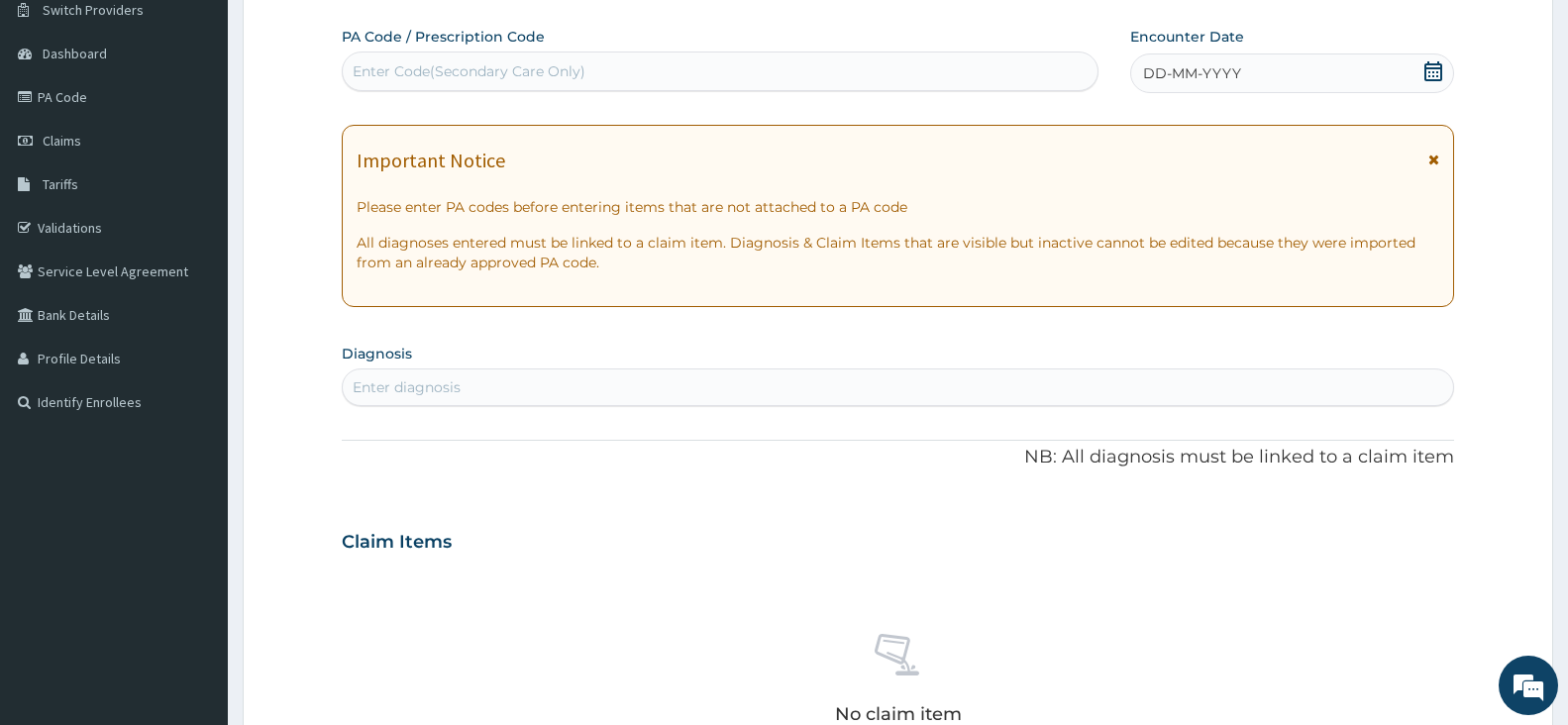
click at [475, 64] on div "Enter Code(Secondary Care Only)" at bounding box center [468, 71] width 233 height 20
type input "PA/1C4449"
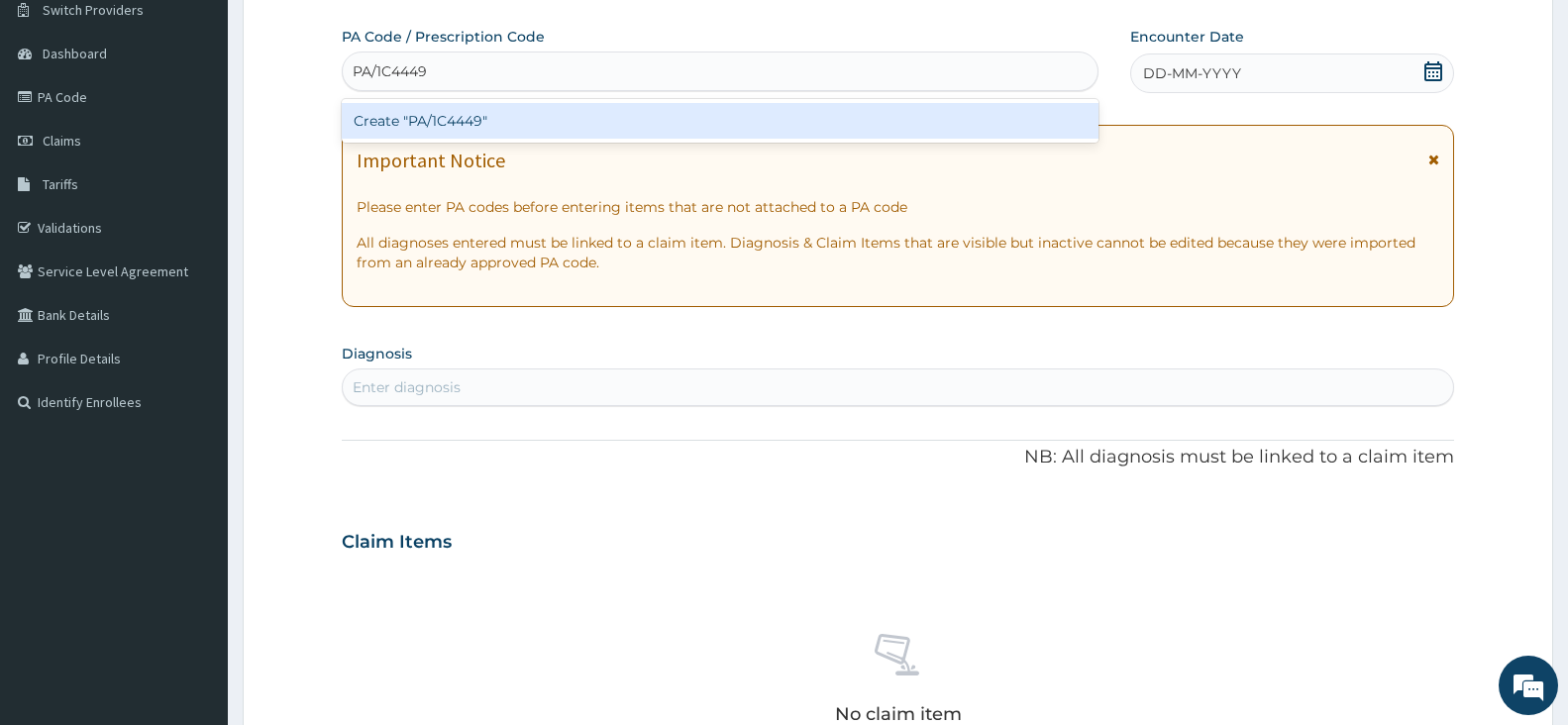
click at [500, 123] on div "Create "PA/1C4449"" at bounding box center [720, 121] width 757 height 36
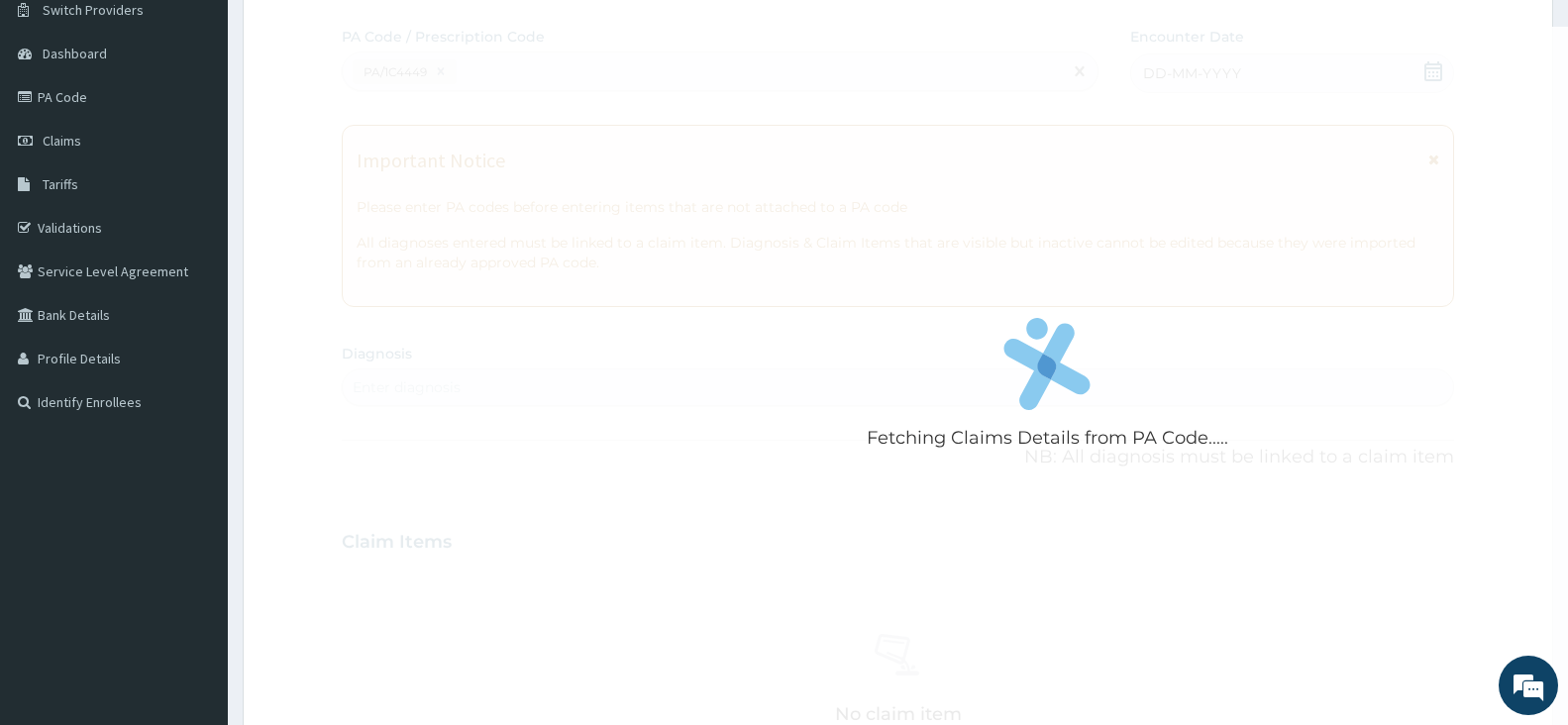
click at [500, 123] on div "Fetching Claims Details from PA Code....." at bounding box center [1047, 389] width 1411 height 725
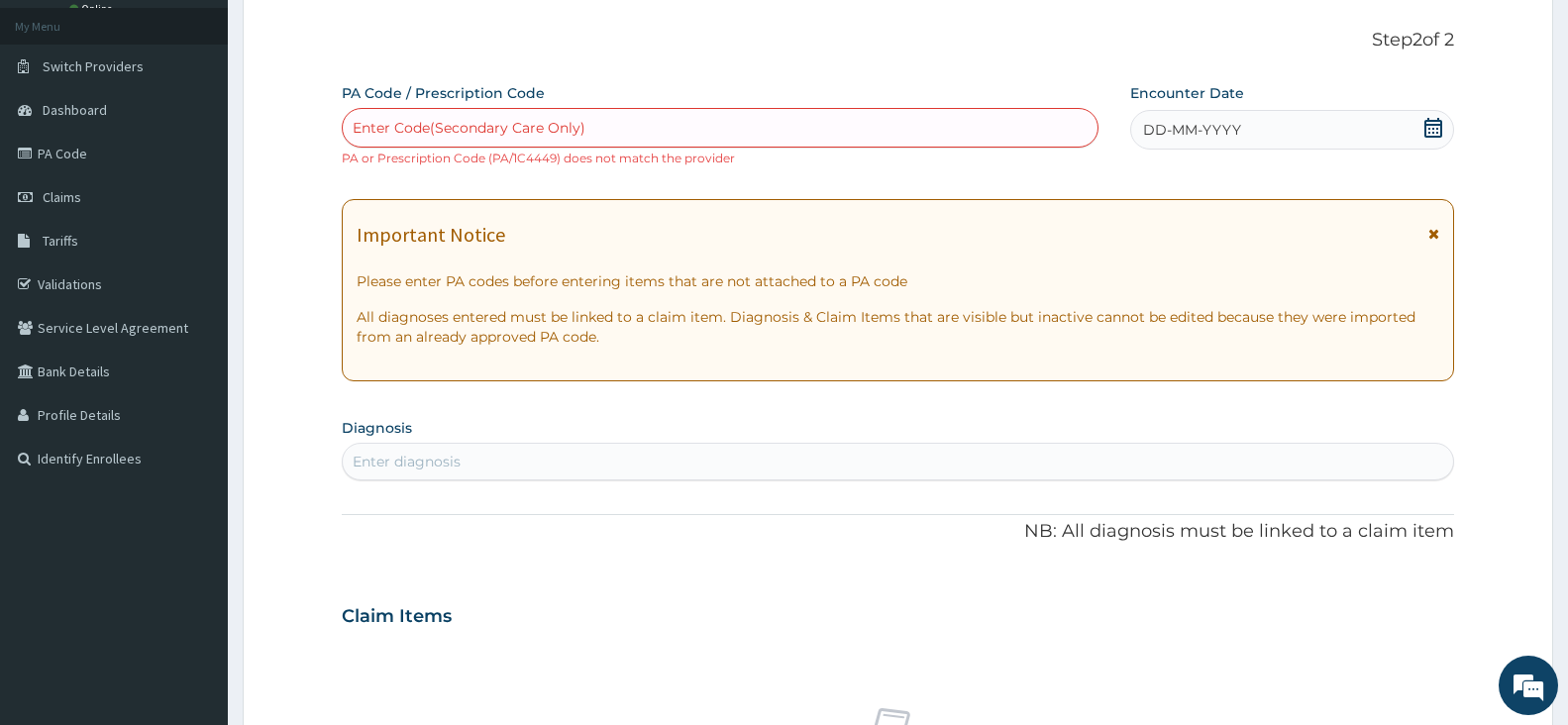
scroll to position [0, 0]
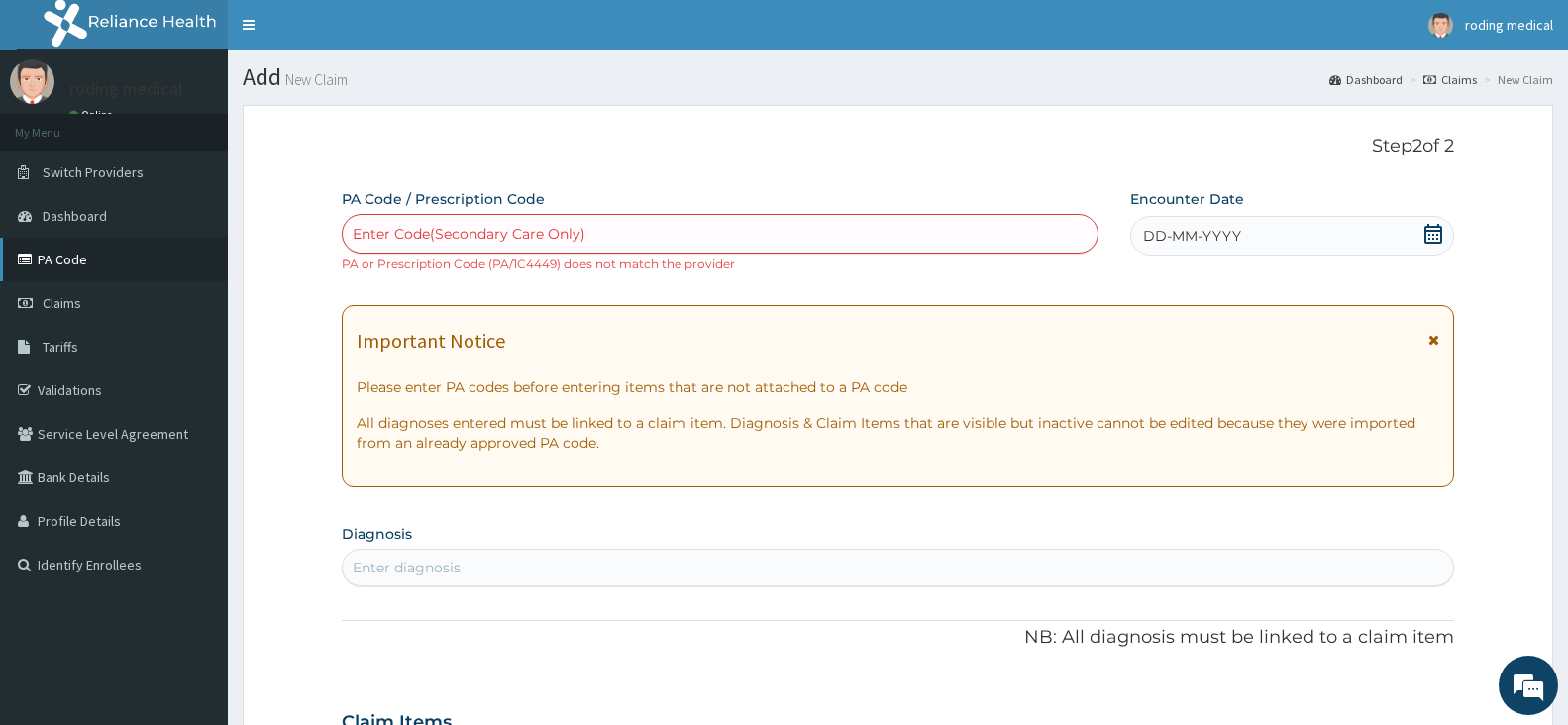
click at [57, 264] on link "PA Code" at bounding box center [114, 260] width 228 height 44
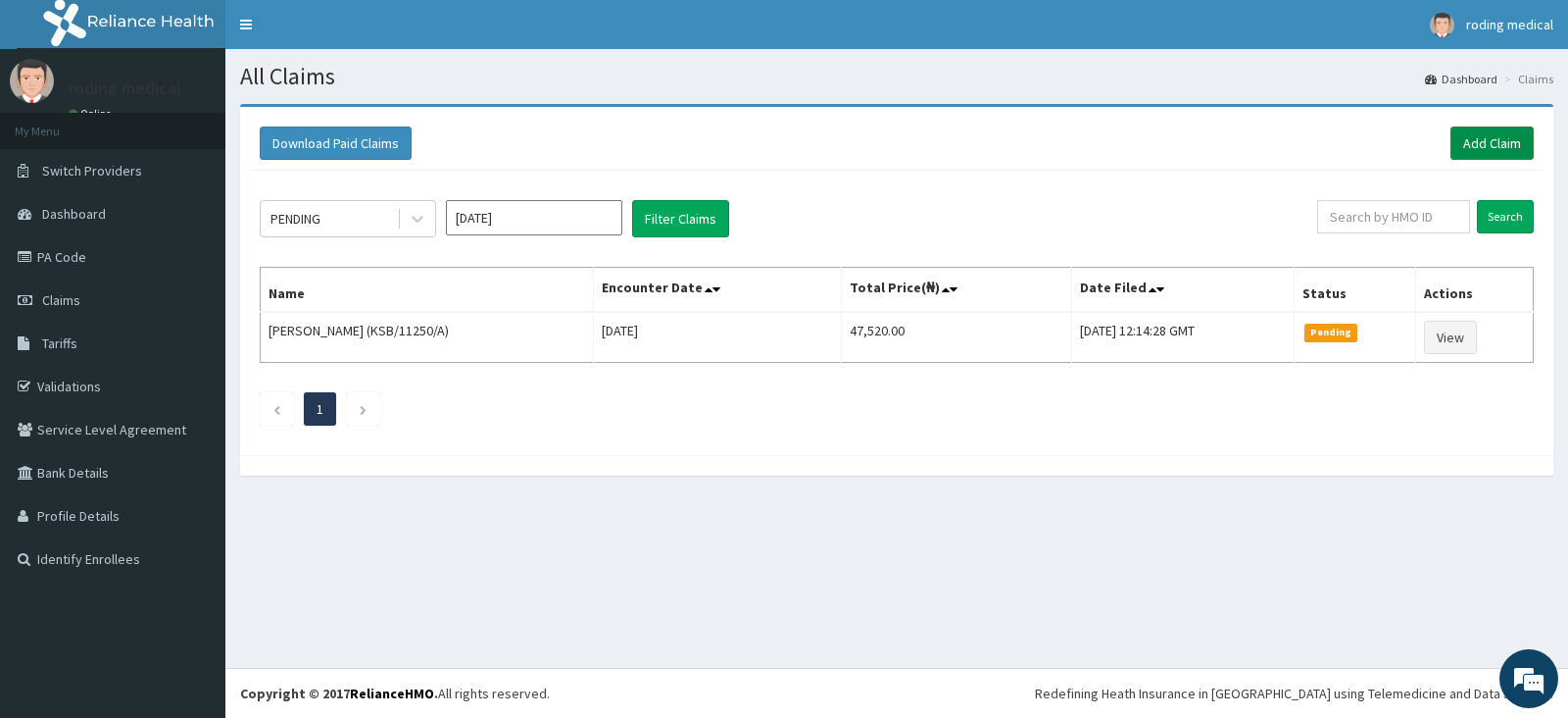
click at [1473, 146] on link "Add Claim" at bounding box center [1492, 143] width 83 height 34
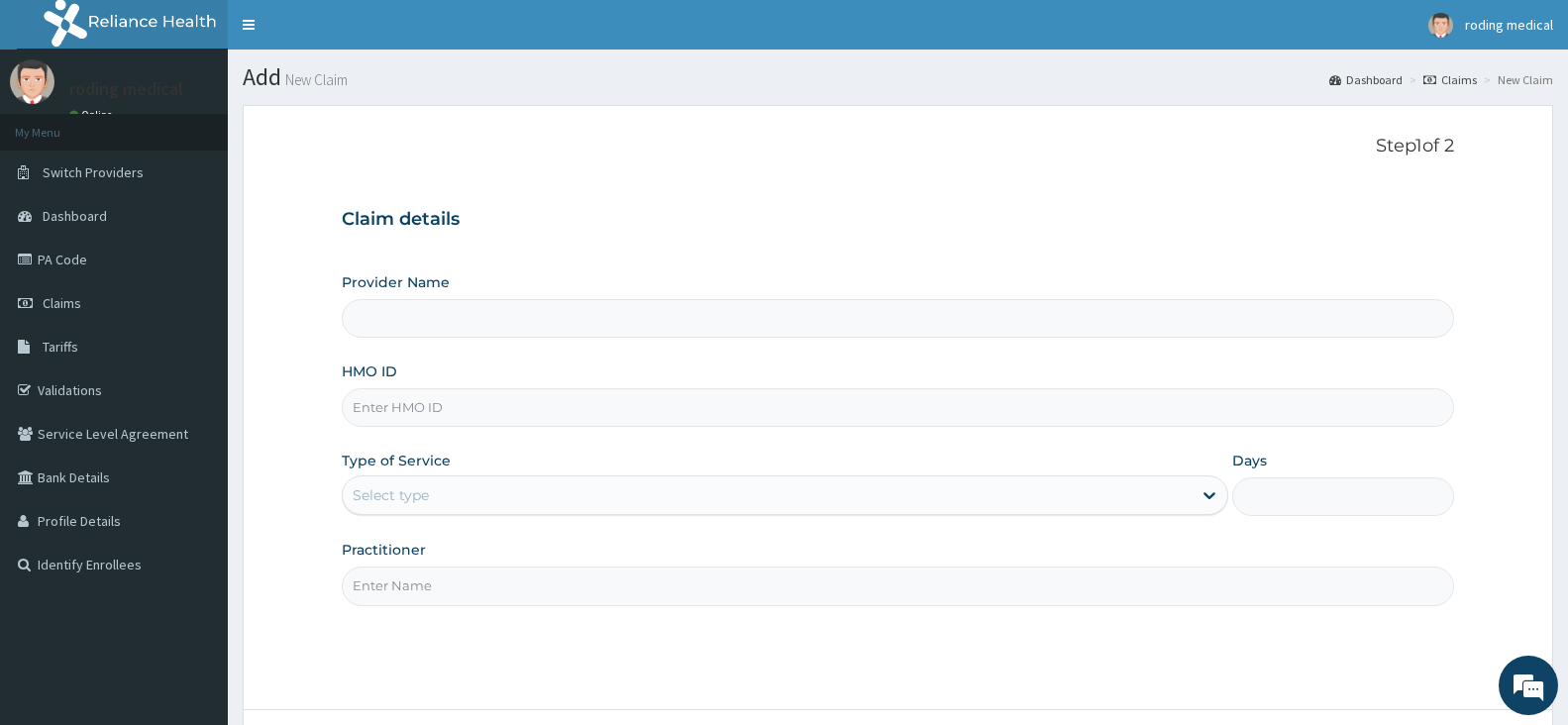
type input "The [GEOGRAPHIC_DATA] - [GEOGRAPHIC_DATA]"
click at [508, 416] on input "HMO ID" at bounding box center [898, 407] width 1113 height 39
type input "KSB/11250/A"
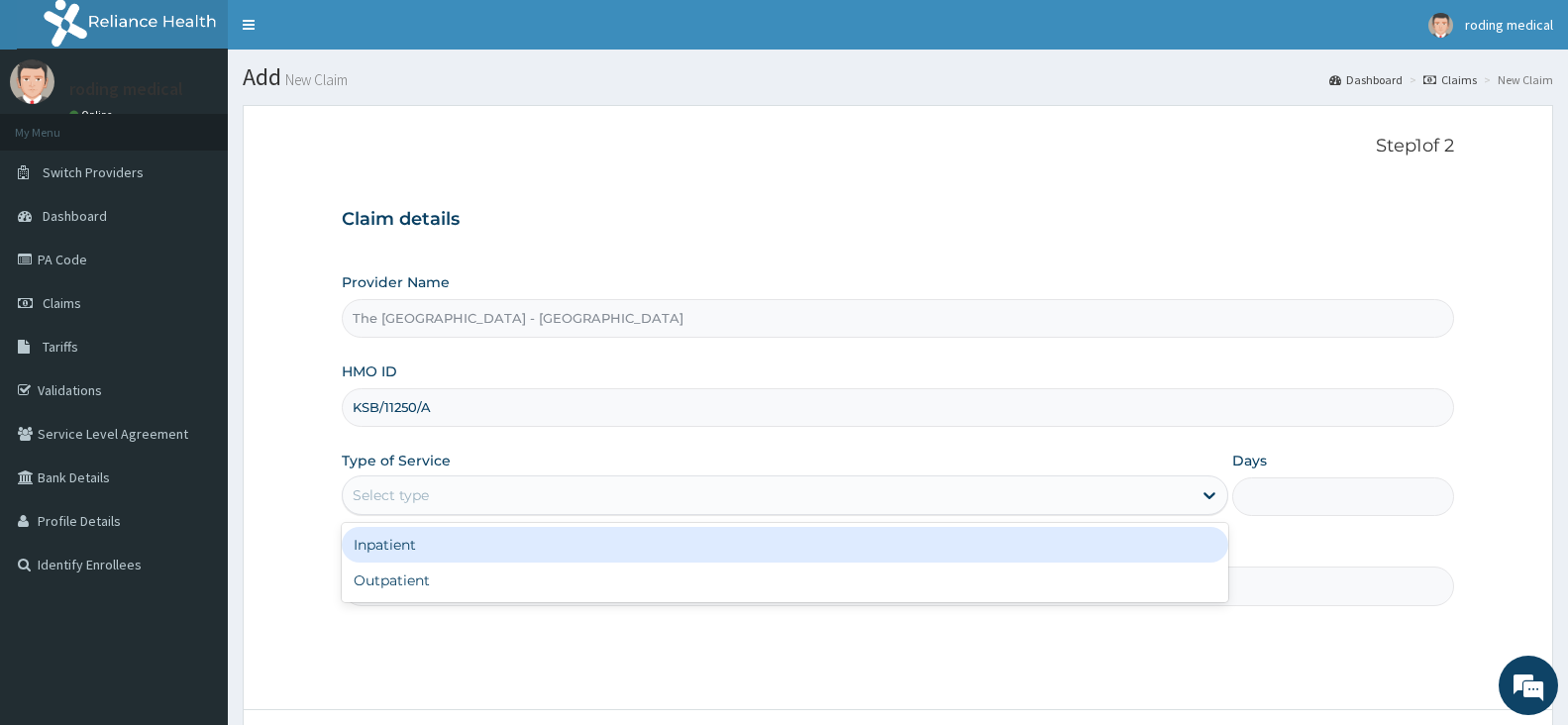
click at [496, 495] on div "Select type" at bounding box center [767, 495] width 849 height 32
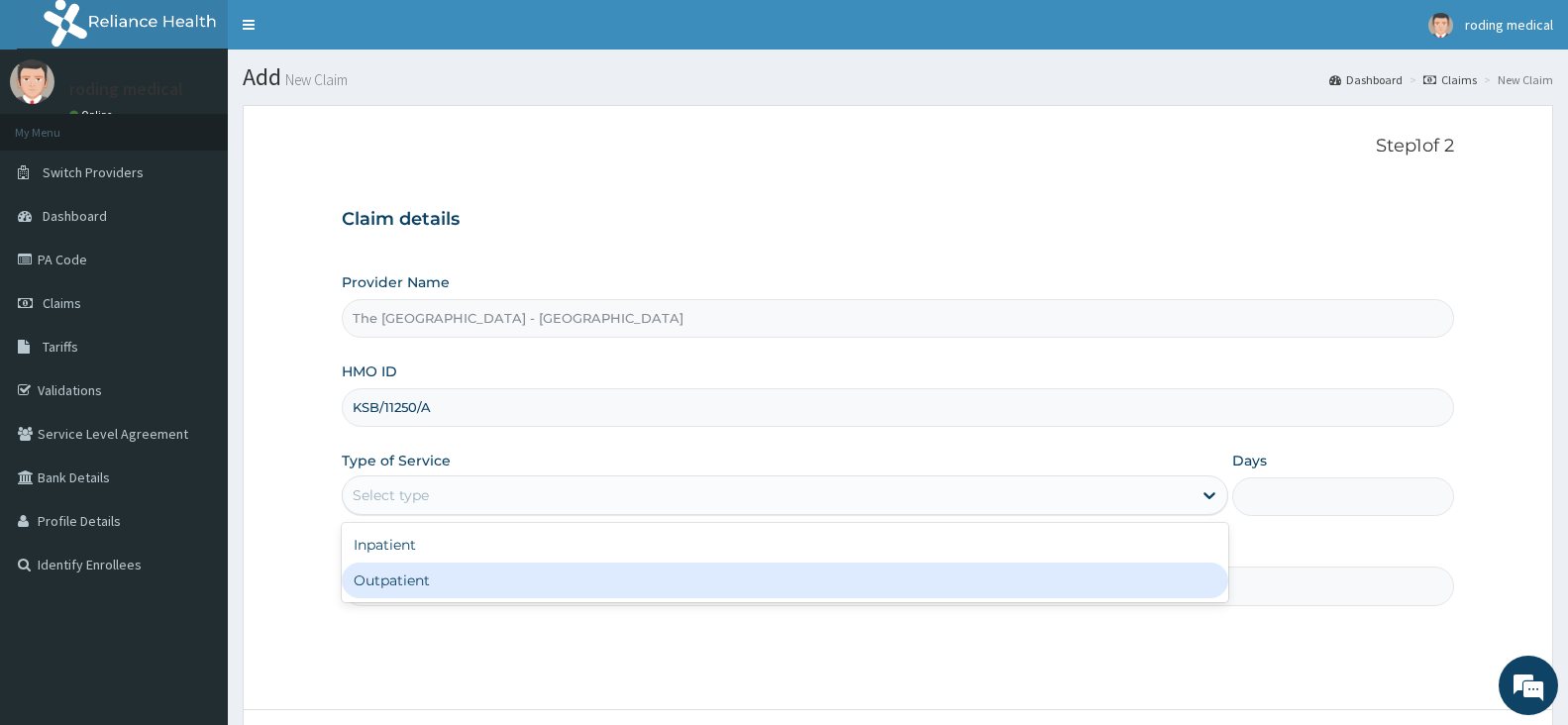
click at [396, 581] on div "Outpatient" at bounding box center [784, 580] width 886 height 36
type input "1"
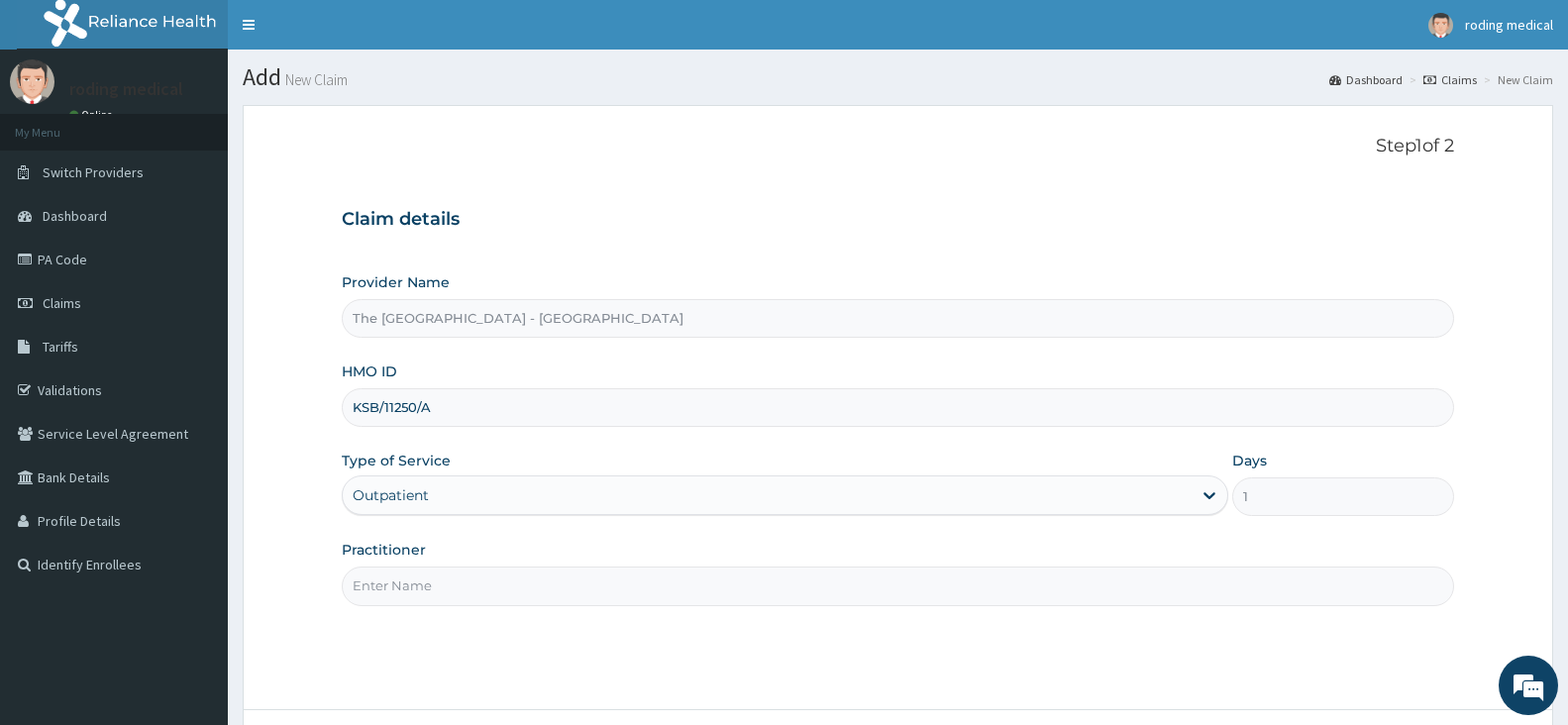
click at [482, 585] on input "Practitioner" at bounding box center [898, 585] width 1113 height 39
type input "Dr [PERSON_NAME]"
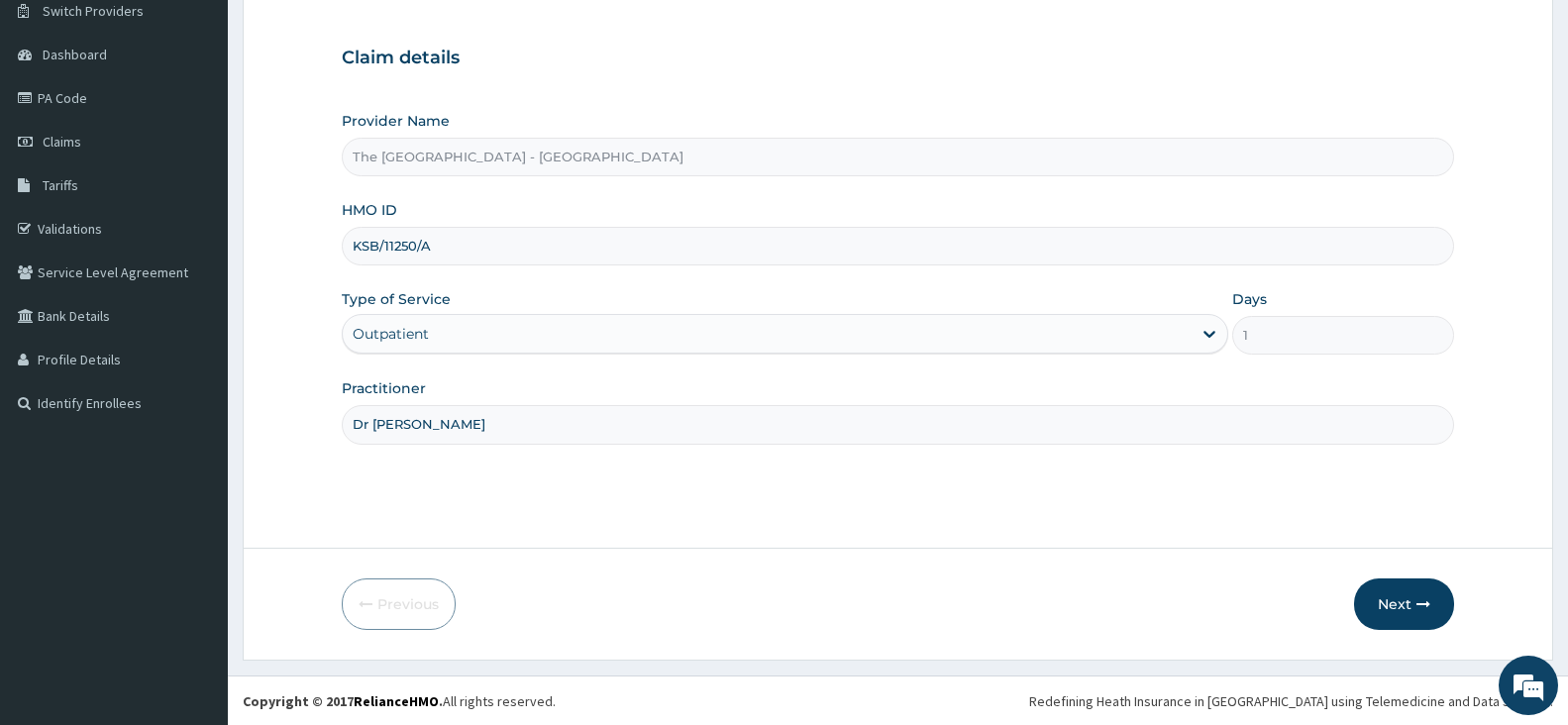
scroll to position [163, 0]
click at [1384, 608] on button "Next" at bounding box center [1403, 603] width 100 height 52
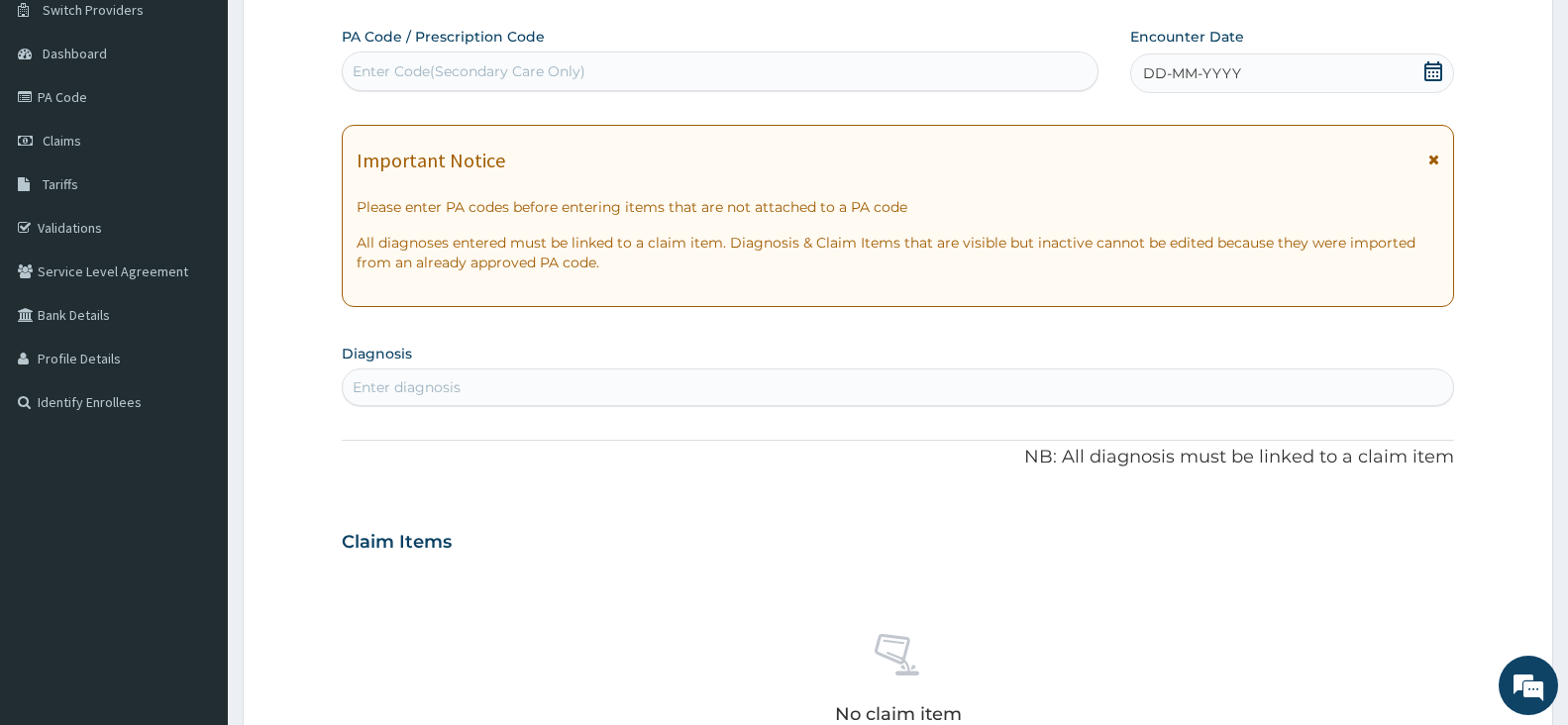
click at [1264, 76] on div "DD-MM-YYYY" at bounding box center [1291, 74] width 324 height 40
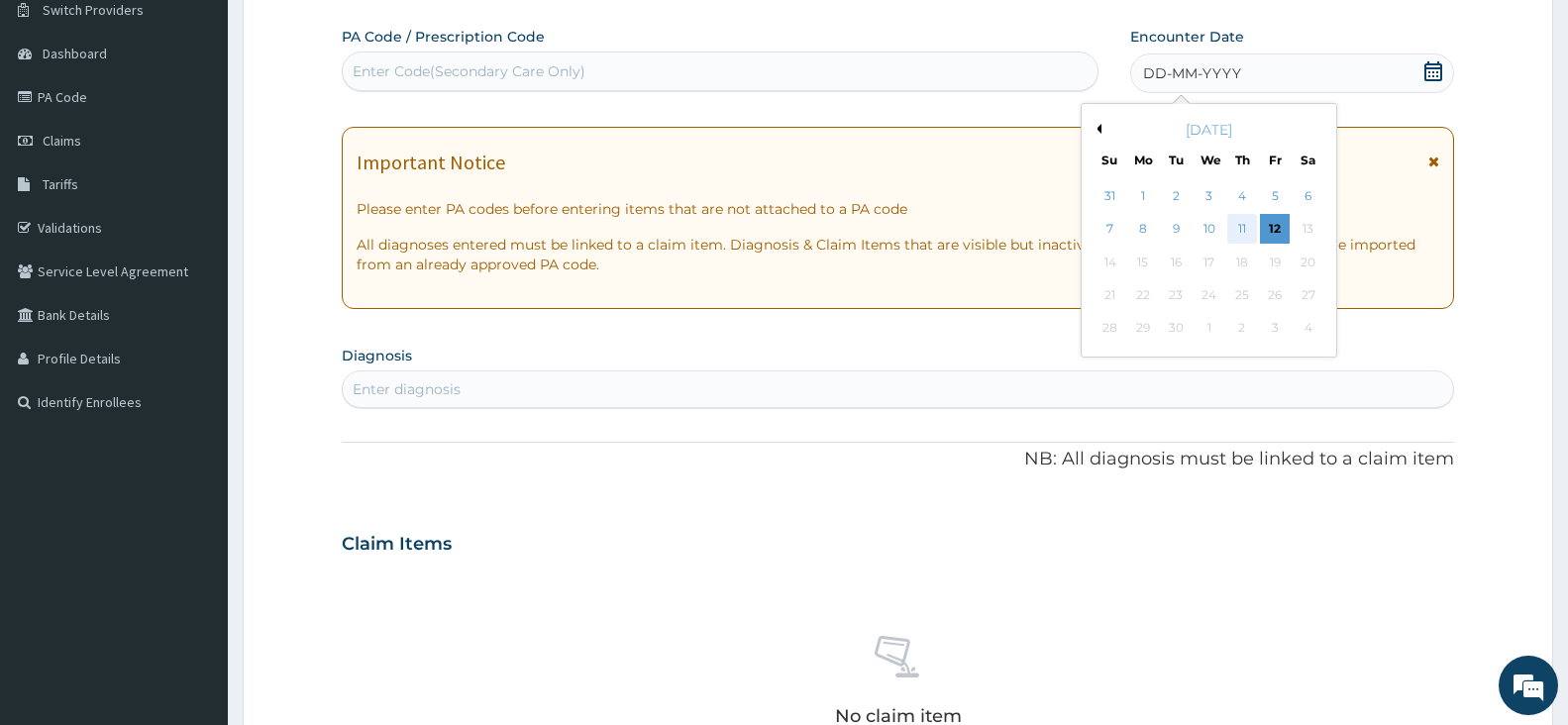
click at [1241, 232] on div "11" at bounding box center [1242, 230] width 30 height 30
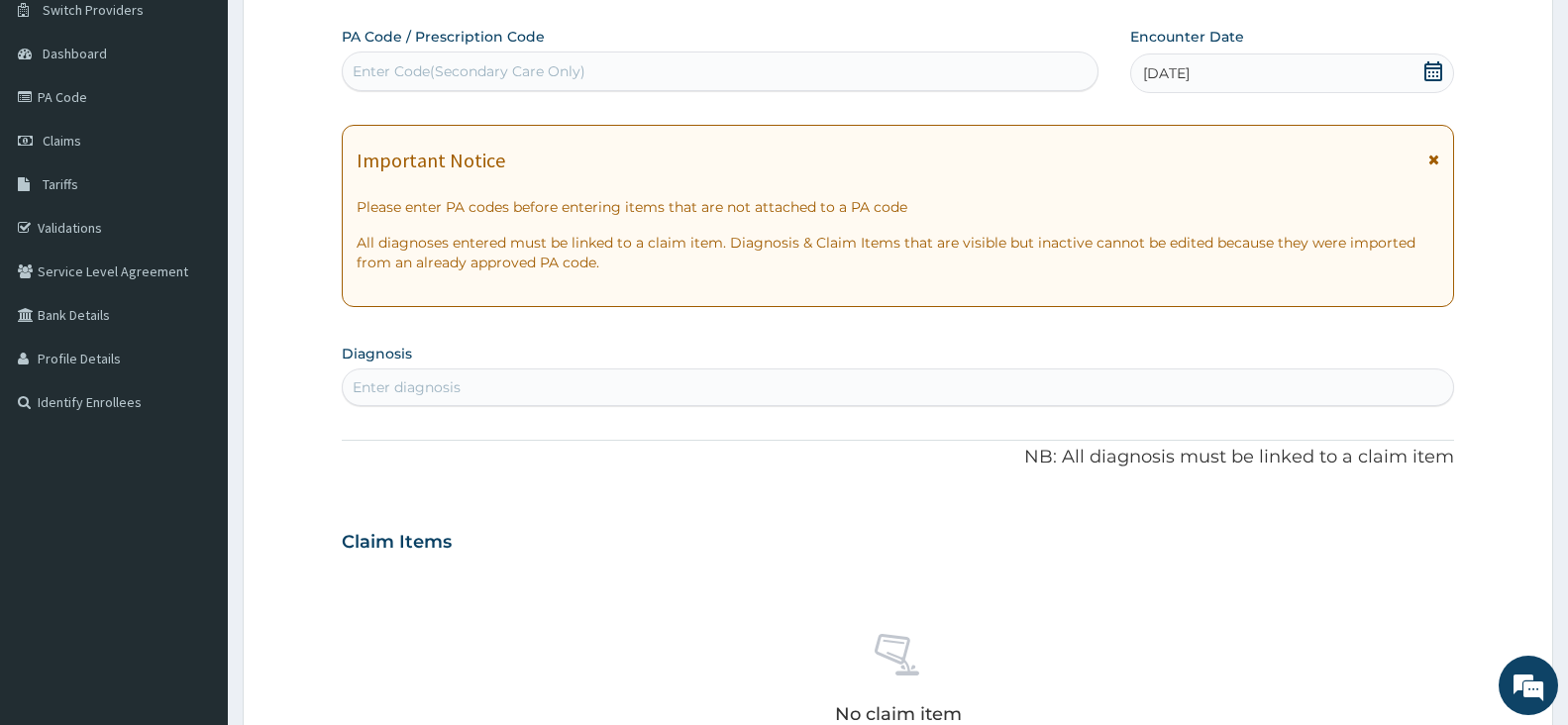
click at [513, 393] on div "Enter diagnosis" at bounding box center [898, 387] width 1111 height 32
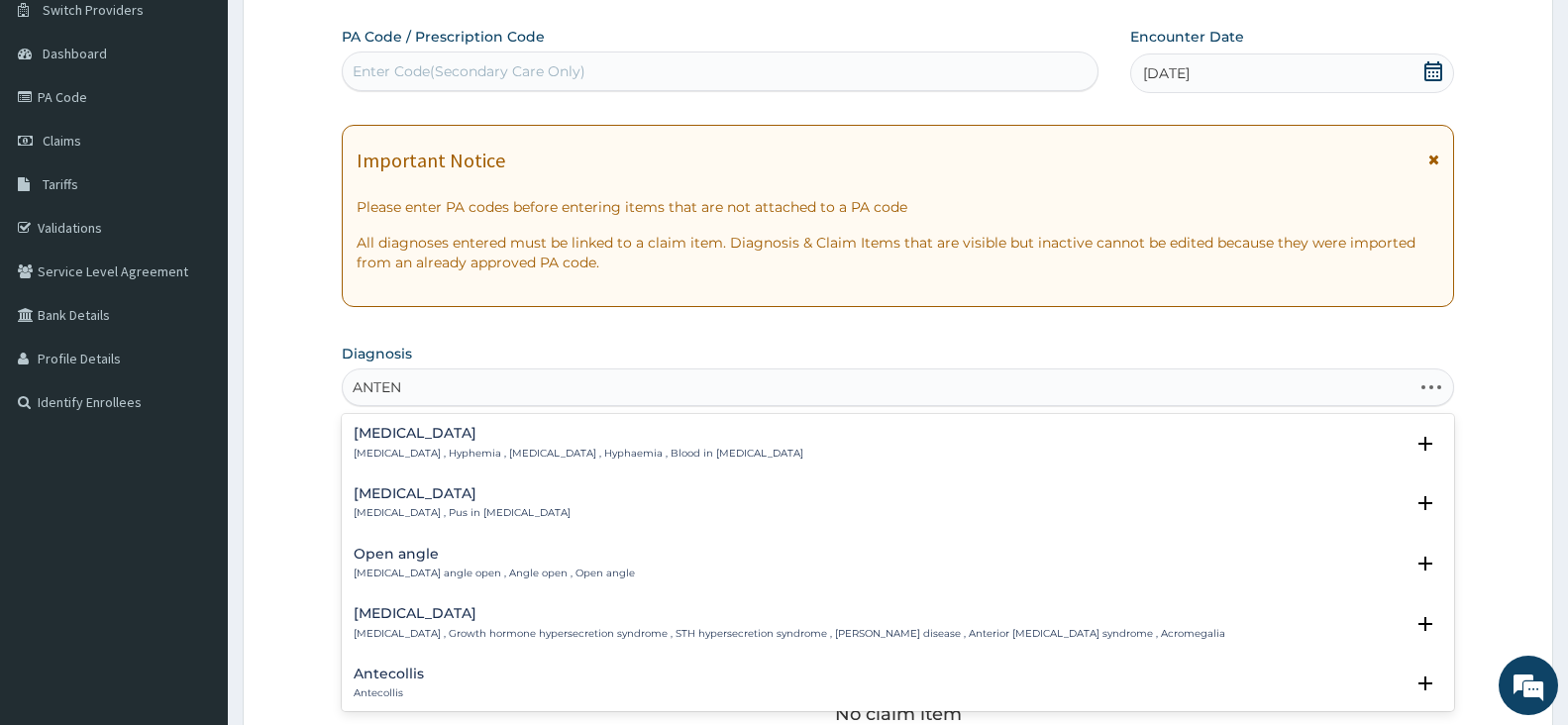
type input "ANTENA"
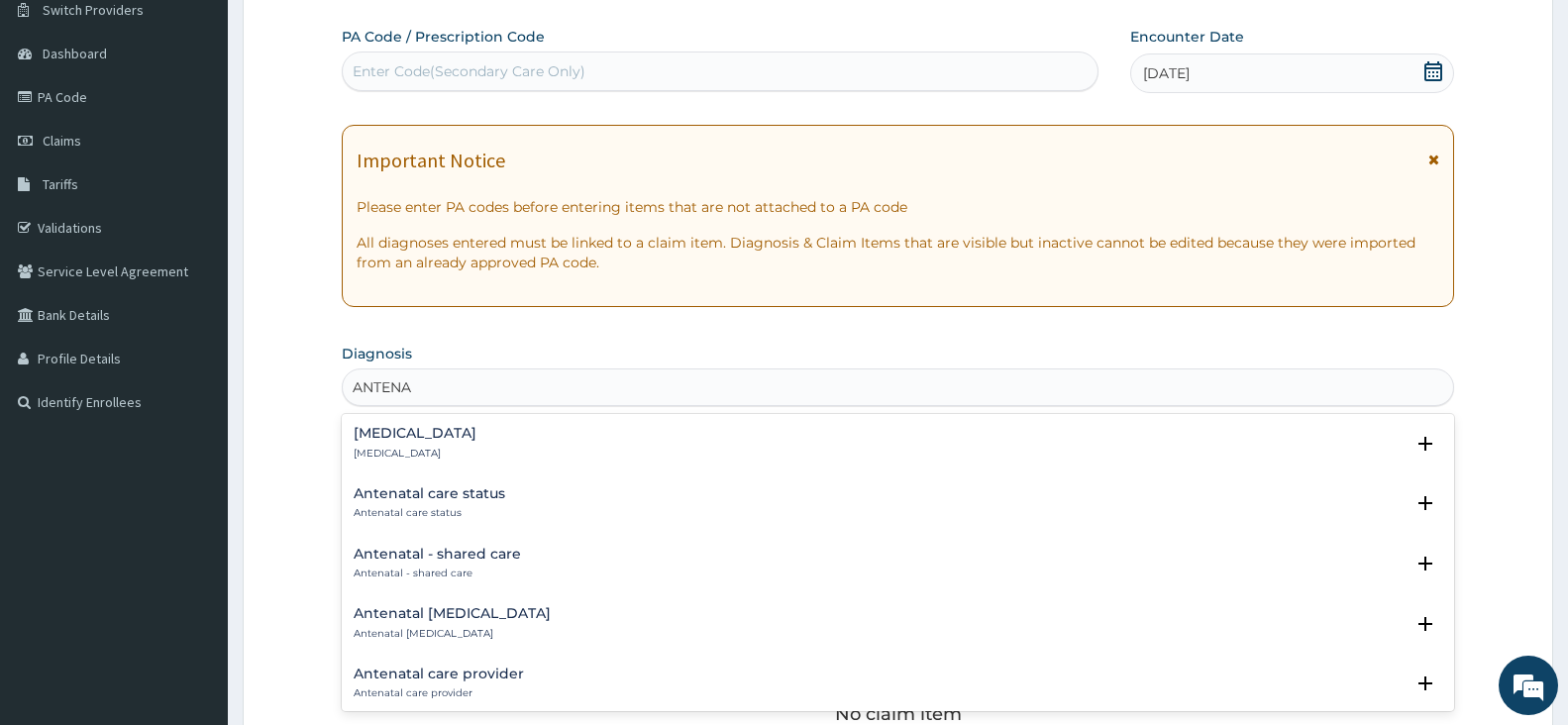
click at [443, 675] on h4 "Antenatal care provider" at bounding box center [438, 673] width 171 height 15
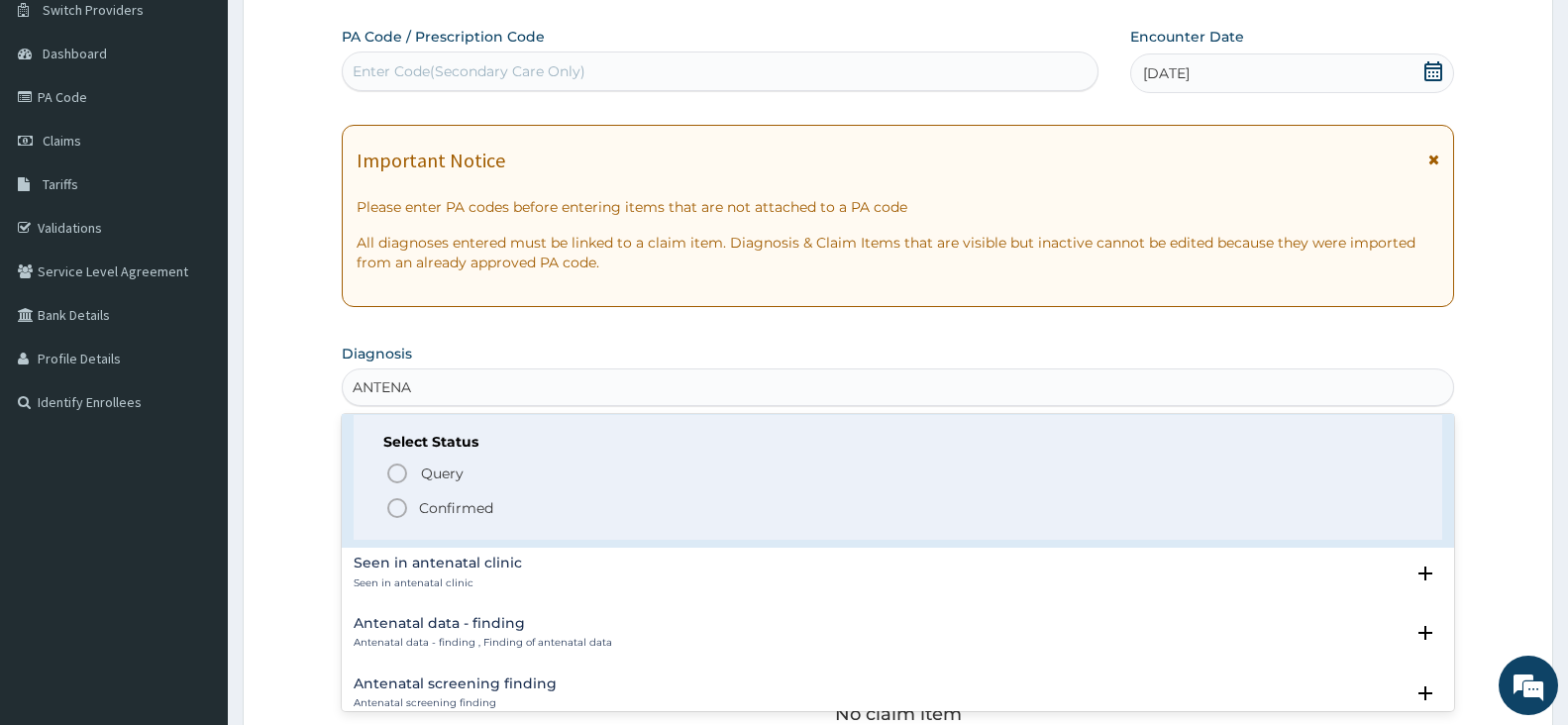
scroll to position [297, 0]
click at [394, 507] on icon "status option filled" at bounding box center [397, 507] width 24 height 24
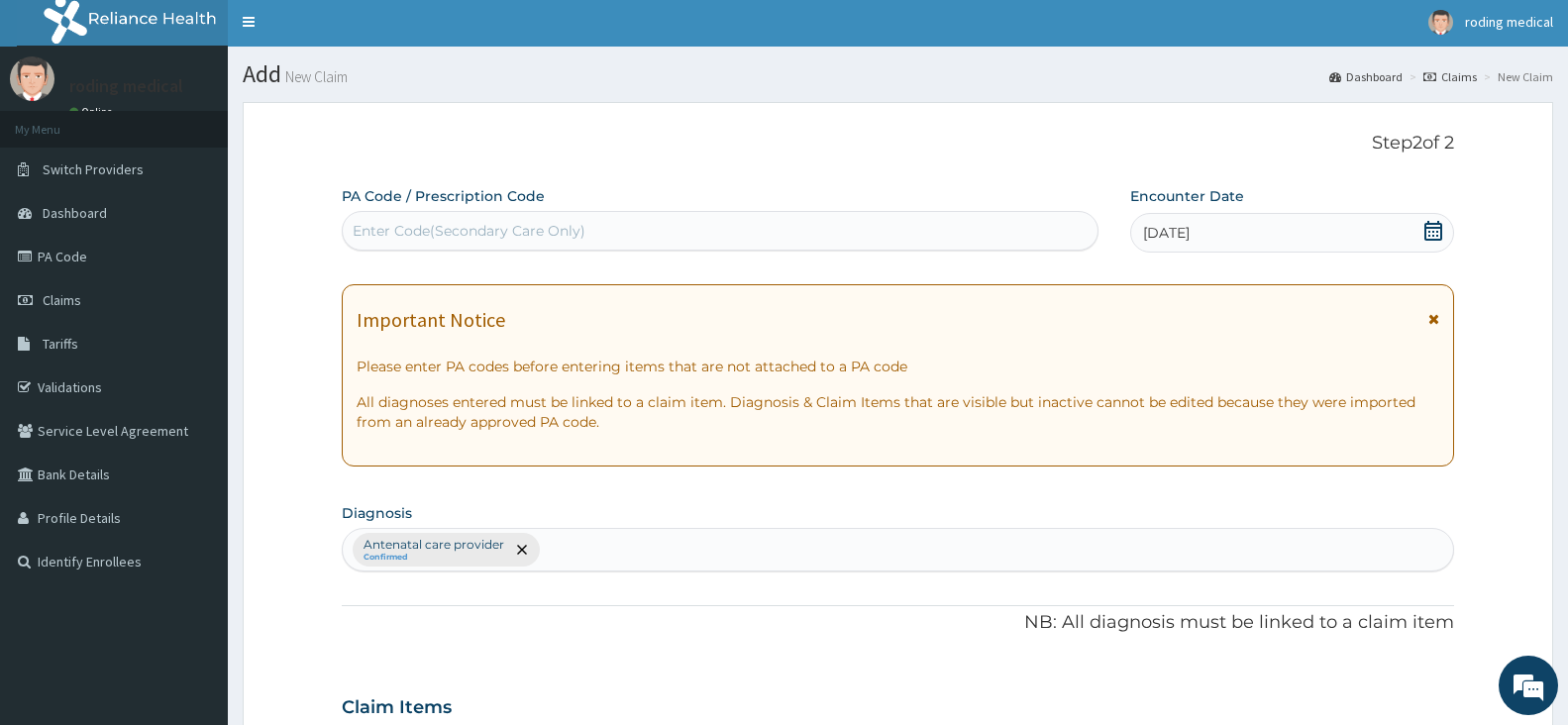
scroll to position [0, 0]
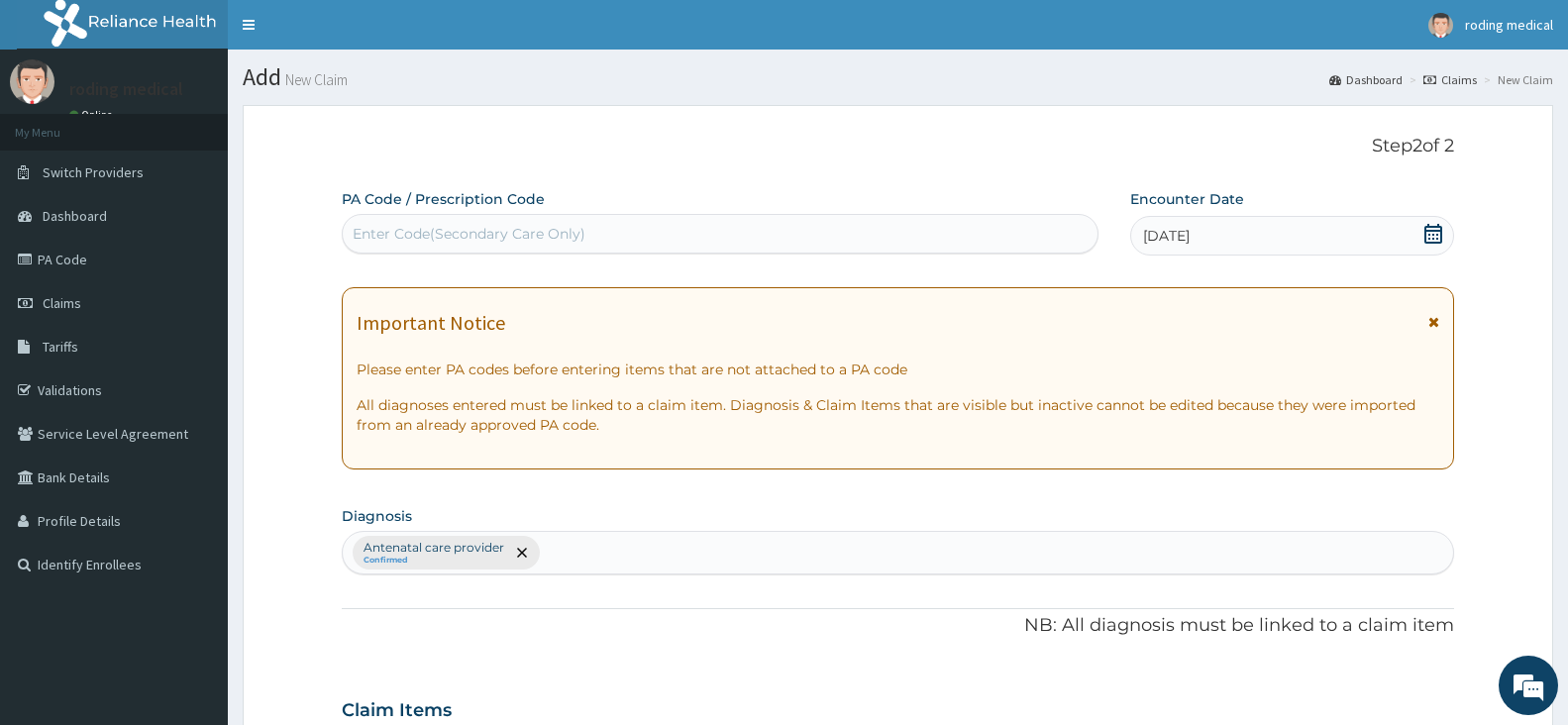
click at [388, 240] on div "Enter Code(Secondary Care Only)" at bounding box center [468, 234] width 233 height 20
type input "PA/1C4449"
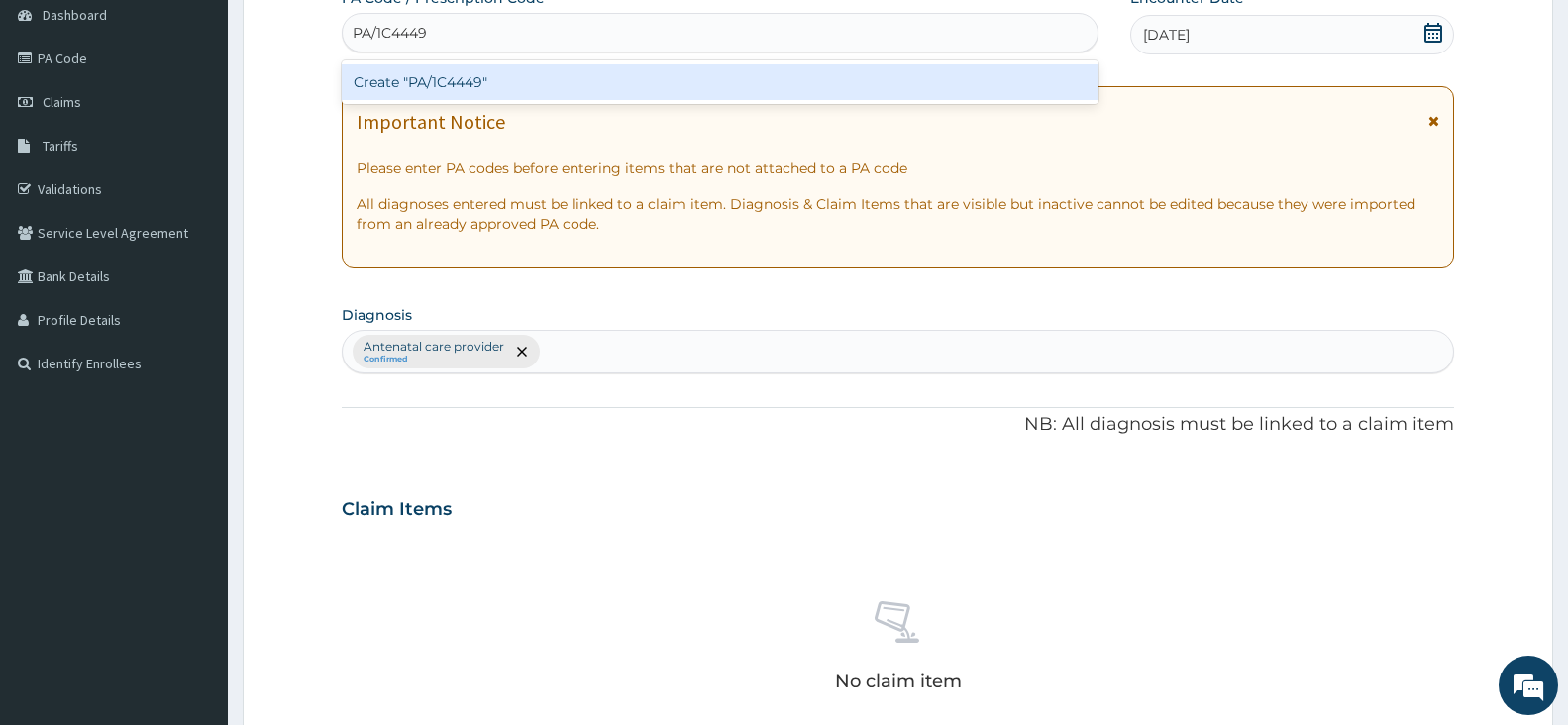
scroll to position [109, 0]
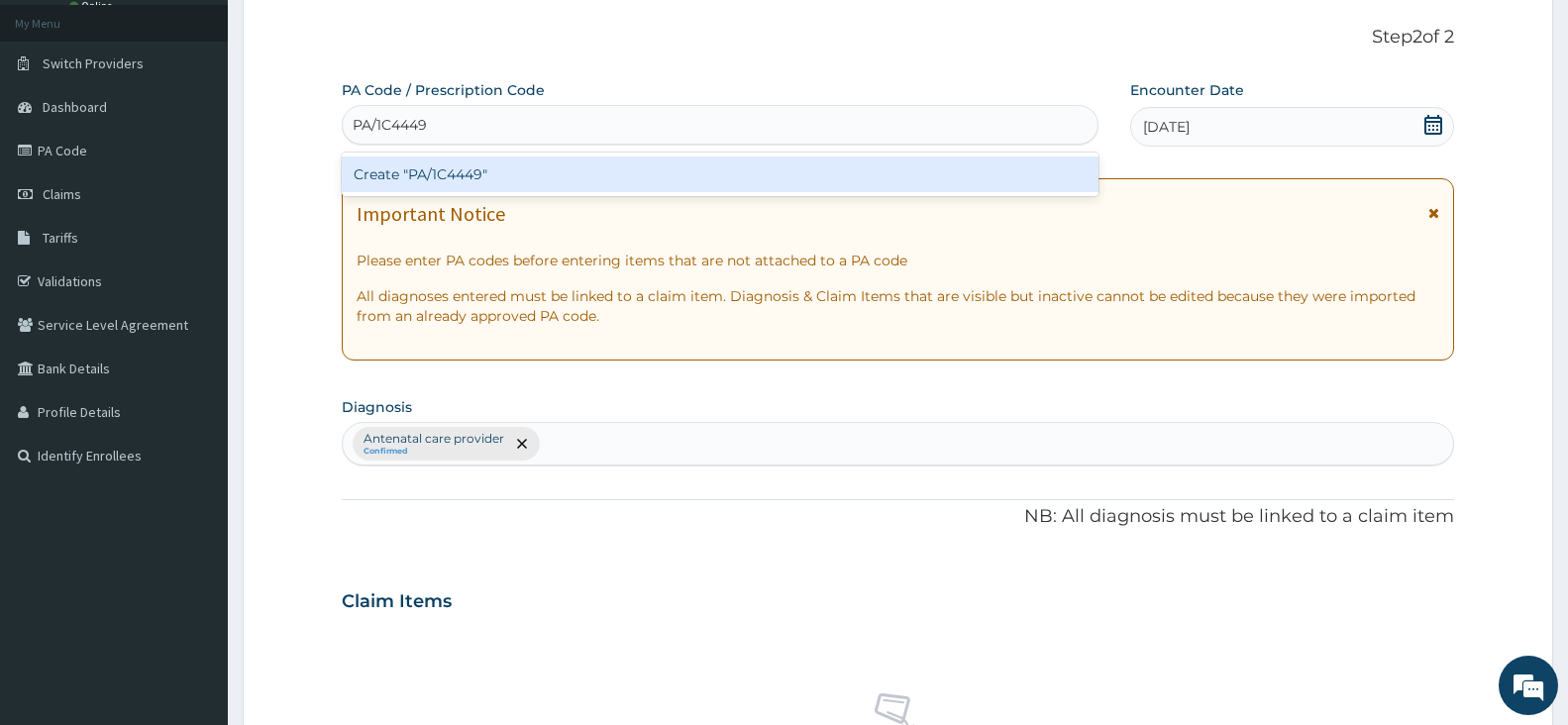
click at [467, 175] on div "Create "PA/1C4449"" at bounding box center [720, 175] width 757 height 36
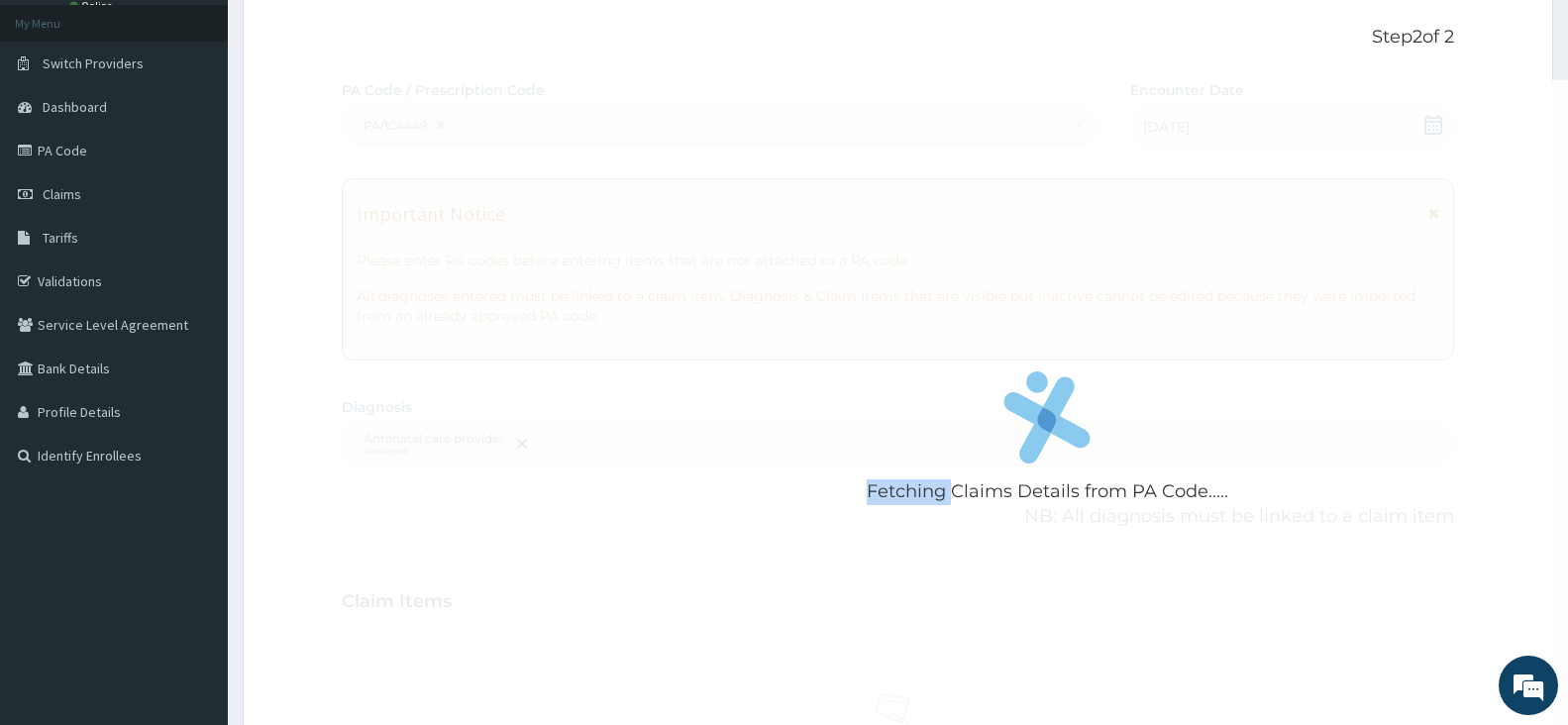
click at [467, 175] on div "Fetching Claims Details from PA Code....." at bounding box center [1047, 442] width 1411 height 725
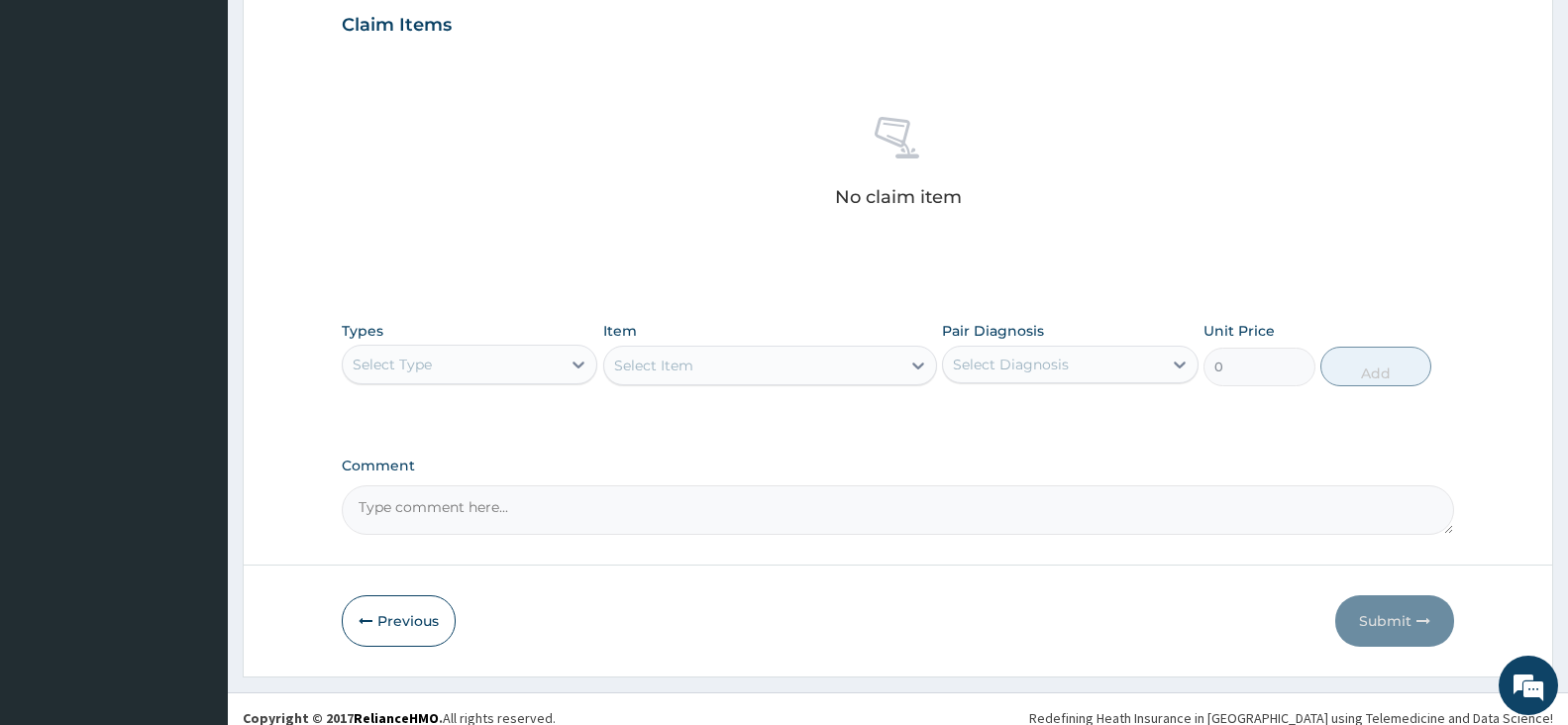
scroll to position [721, 0]
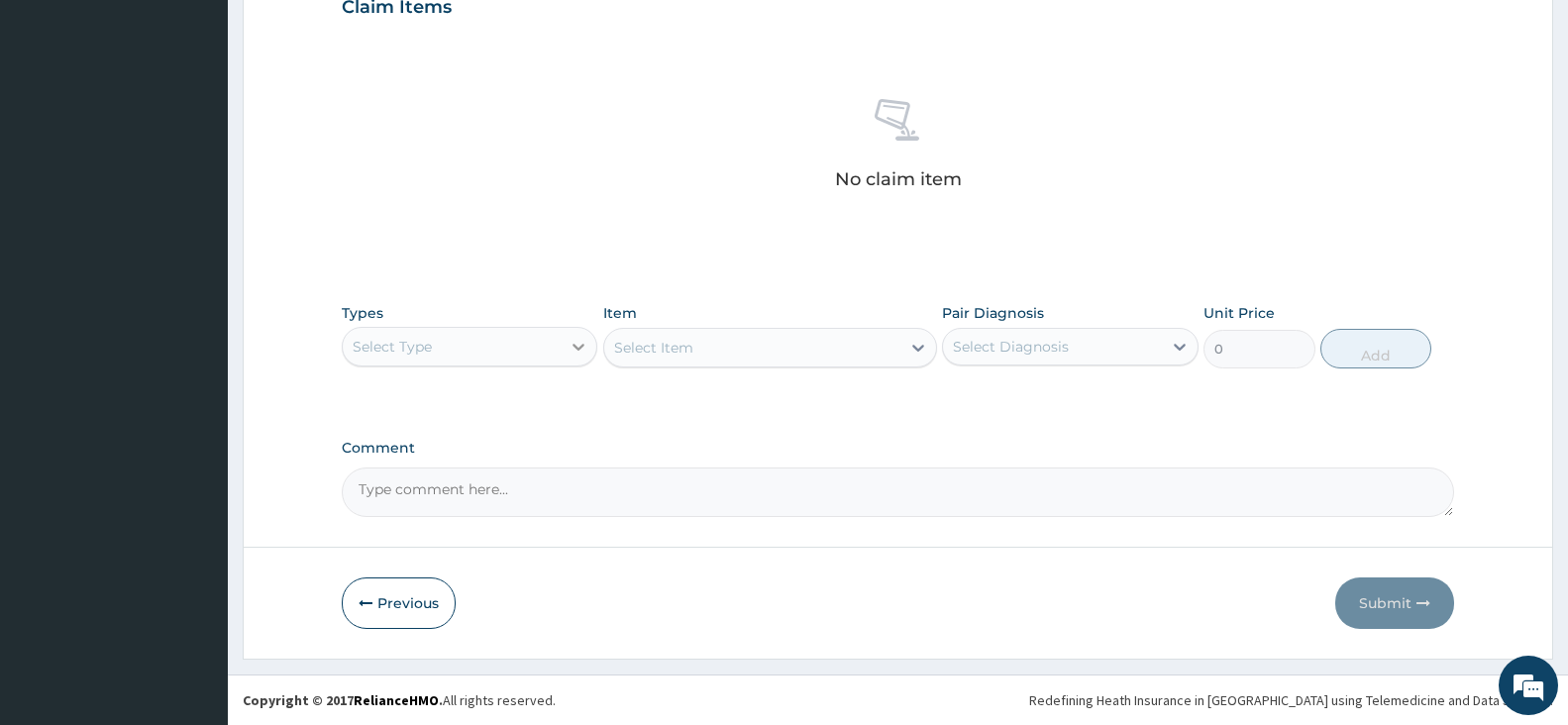
click at [580, 349] on icon at bounding box center [579, 347] width 12 height 7
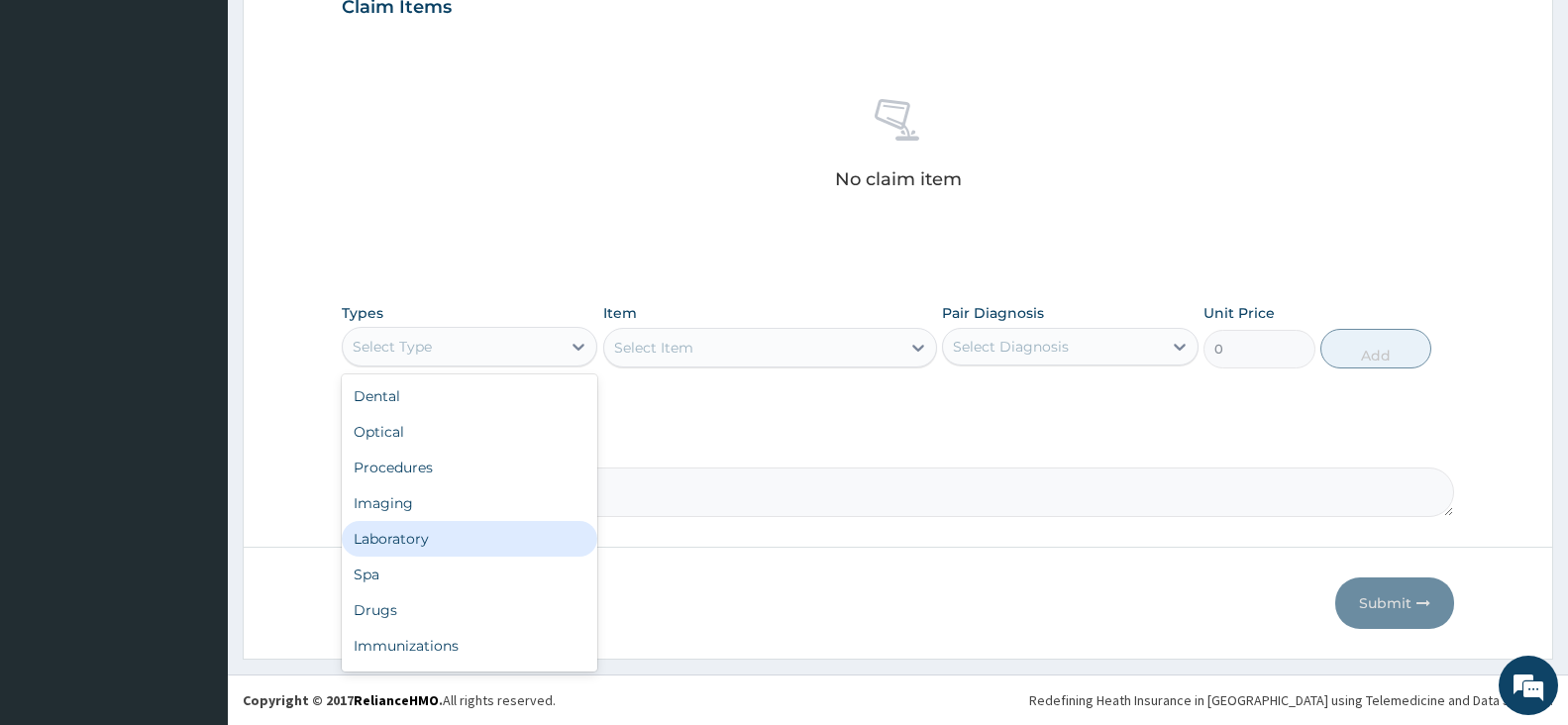
click at [393, 543] on div "Laboratory" at bounding box center [469, 539] width 256 height 36
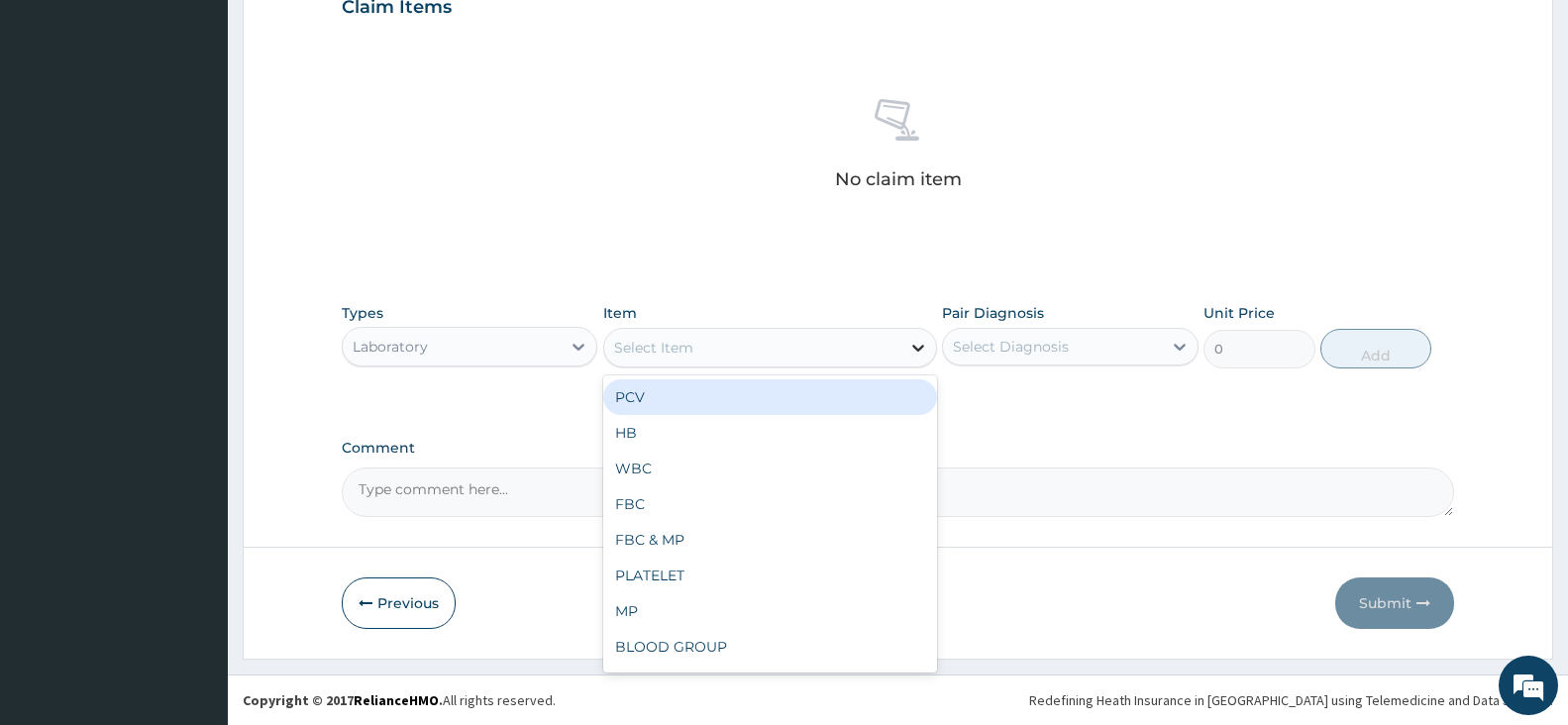
click at [917, 352] on icon at bounding box center [918, 348] width 20 height 20
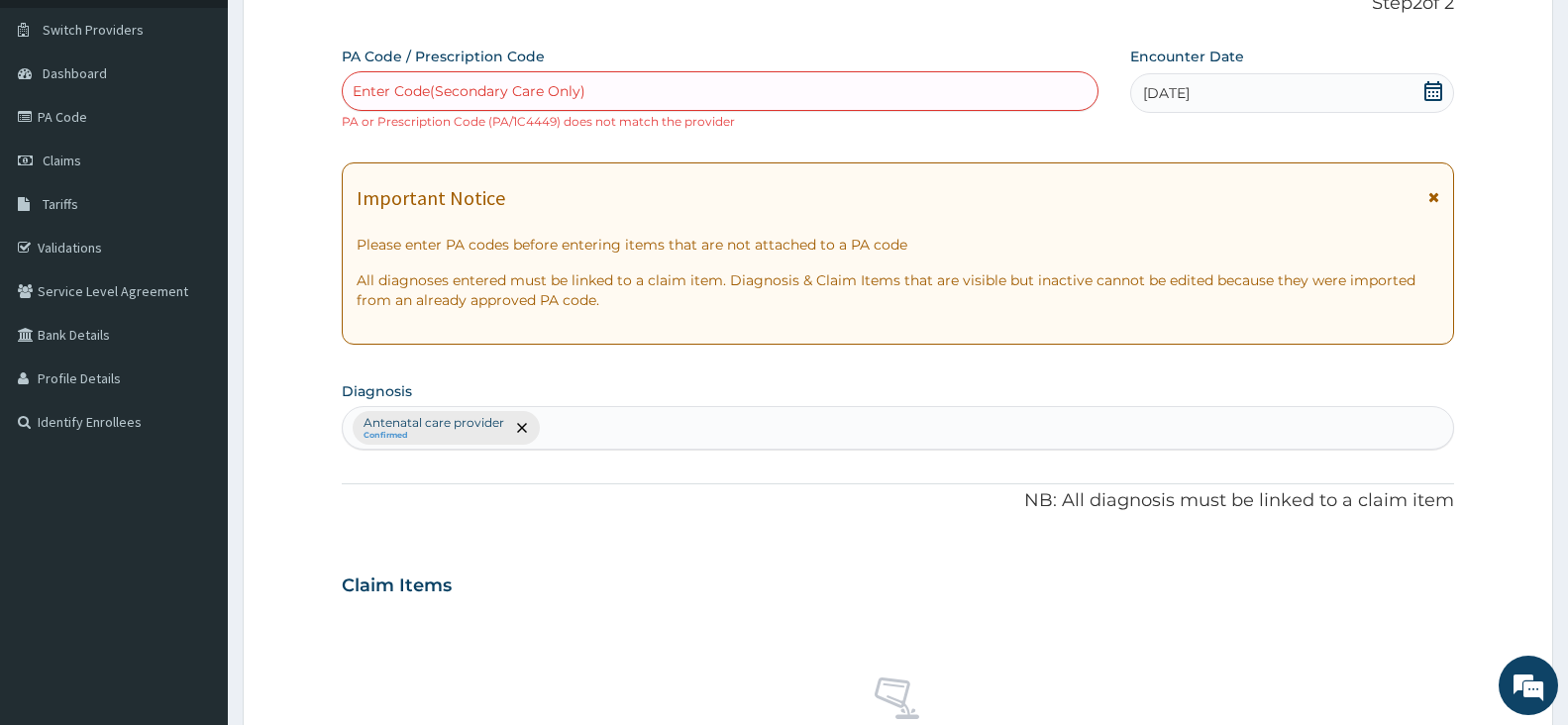
scroll to position [127, 0]
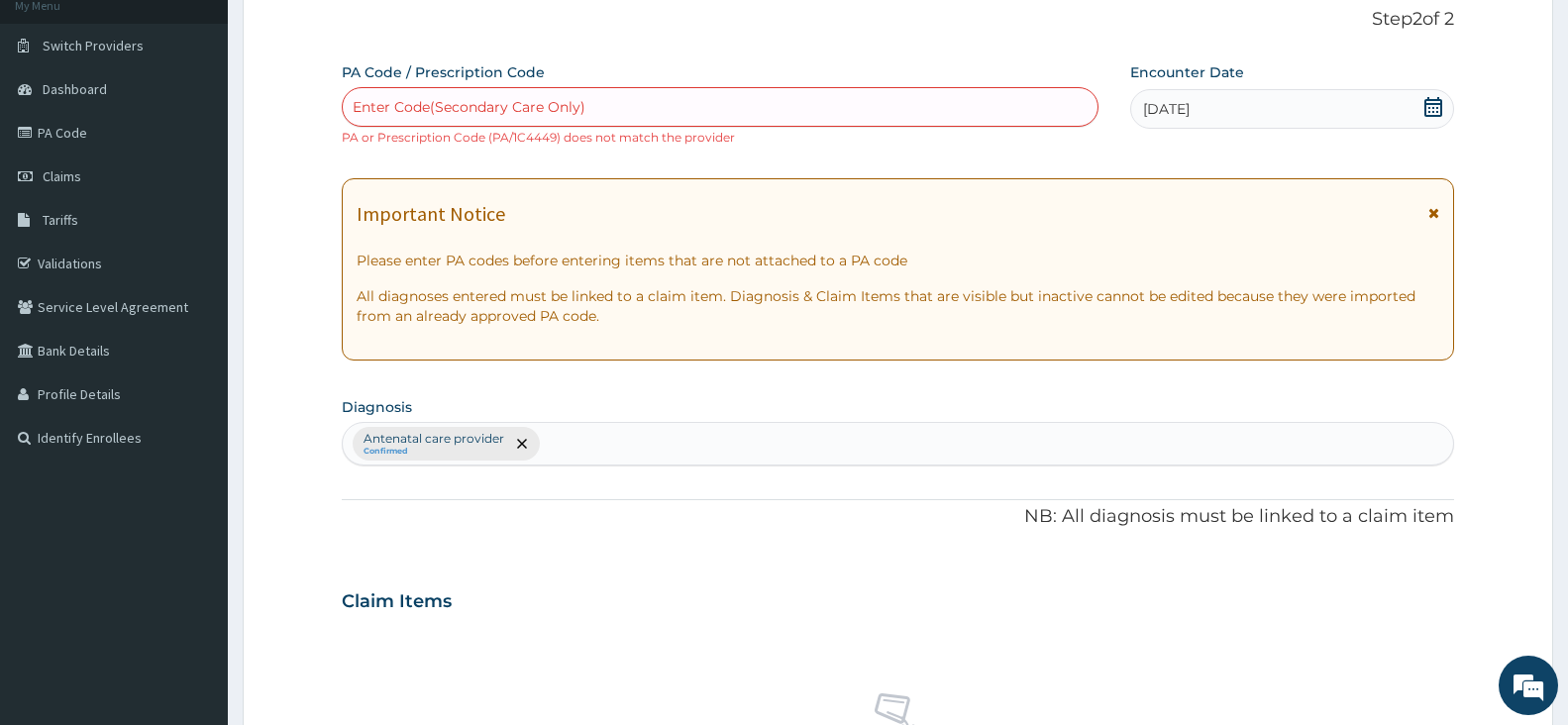
type input "HCV"
click at [574, 269] on p "Please enter PA codes before entering items that are not attached to a PA code" at bounding box center [898, 261] width 1083 height 20
click at [409, 265] on p "Please enter PA codes before entering items that are not attached to a PA code" at bounding box center [898, 261] width 1083 height 20
click at [625, 108] on div "Enter Code(Secondary Care Only)" at bounding box center [720, 107] width 755 height 32
click at [392, 110] on div "Enter Code(Secondary Care Only)" at bounding box center [468, 107] width 233 height 20
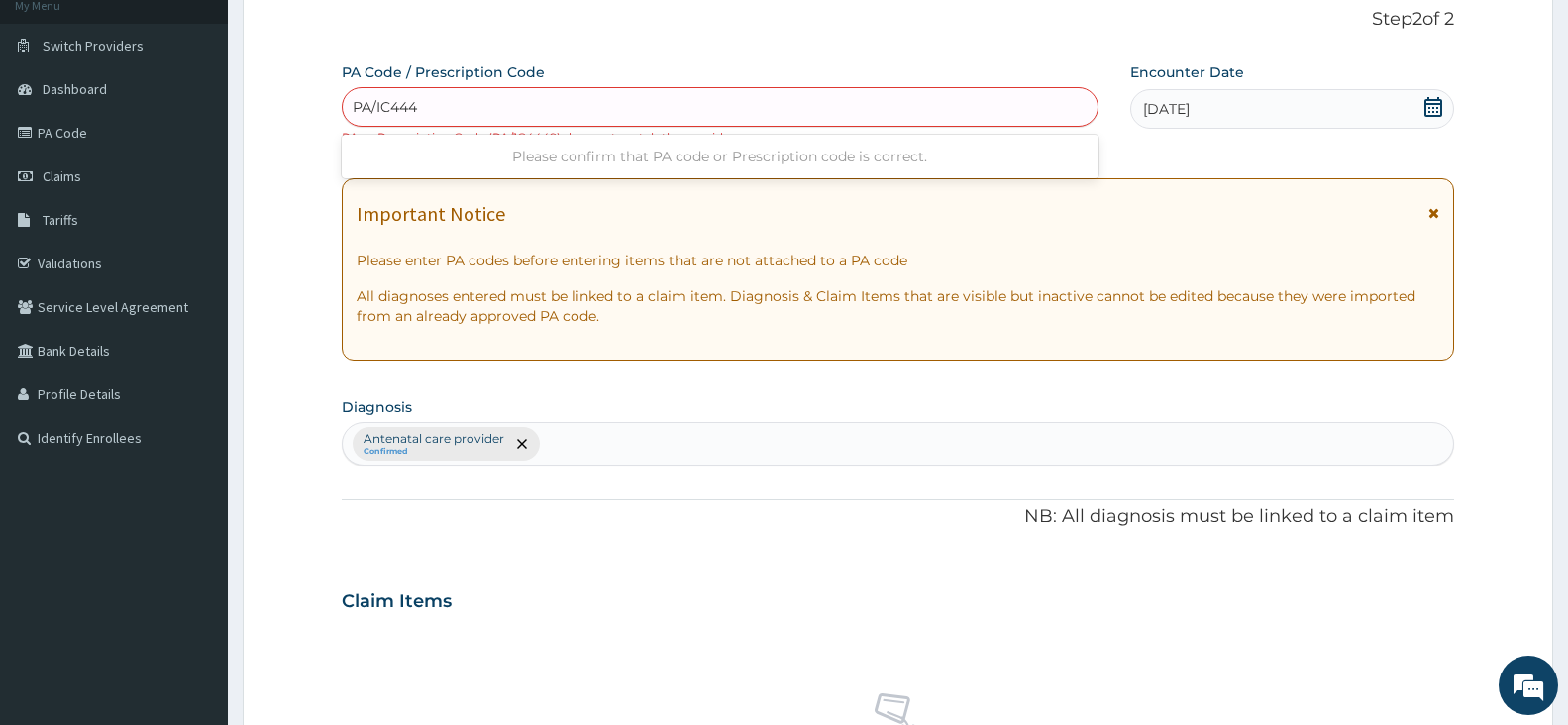
type input "PA/IC4449"
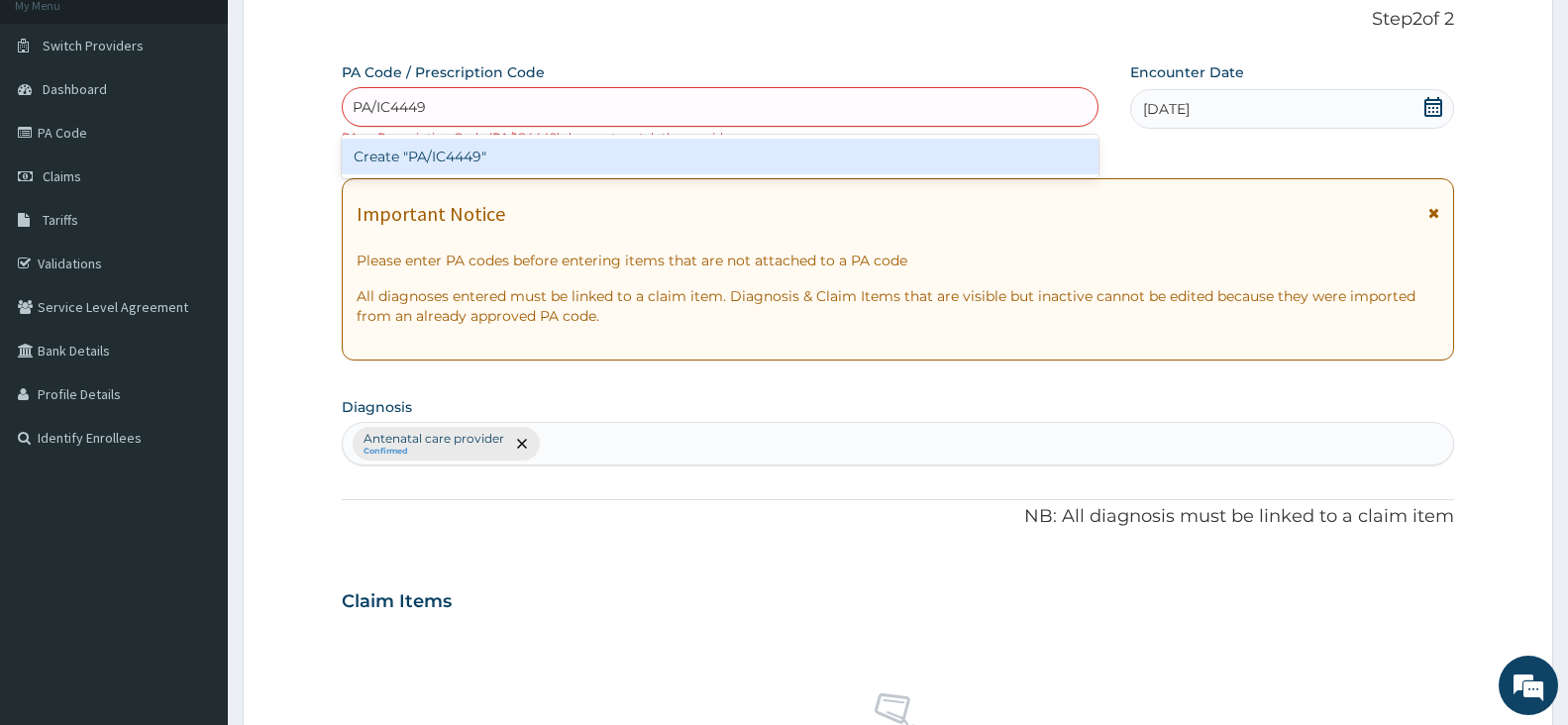
click at [435, 165] on div "Create "PA/IC4449"" at bounding box center [720, 157] width 757 height 36
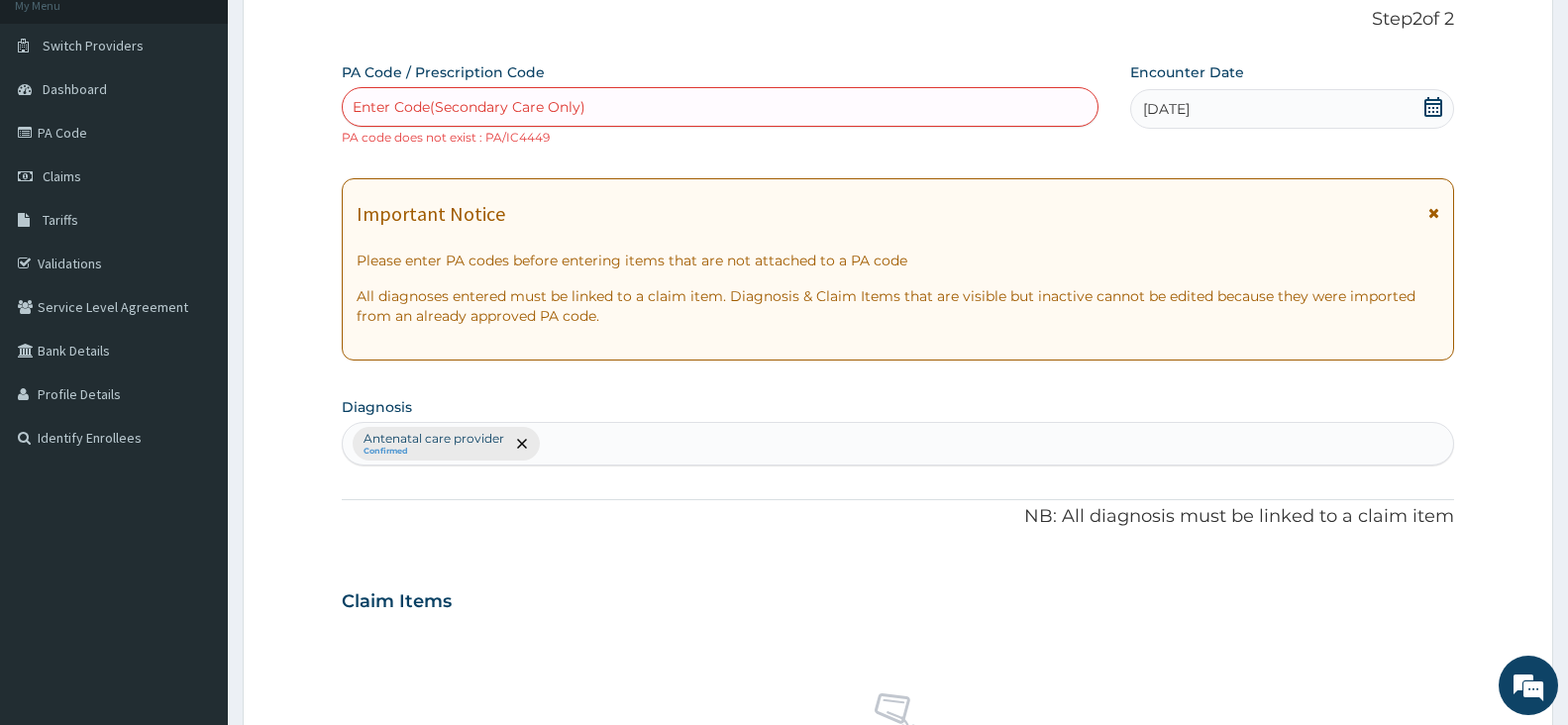
click at [397, 106] on div "Enter Code(Secondary Care Only)" at bounding box center [468, 107] width 233 height 20
type input "PA/1C4449"
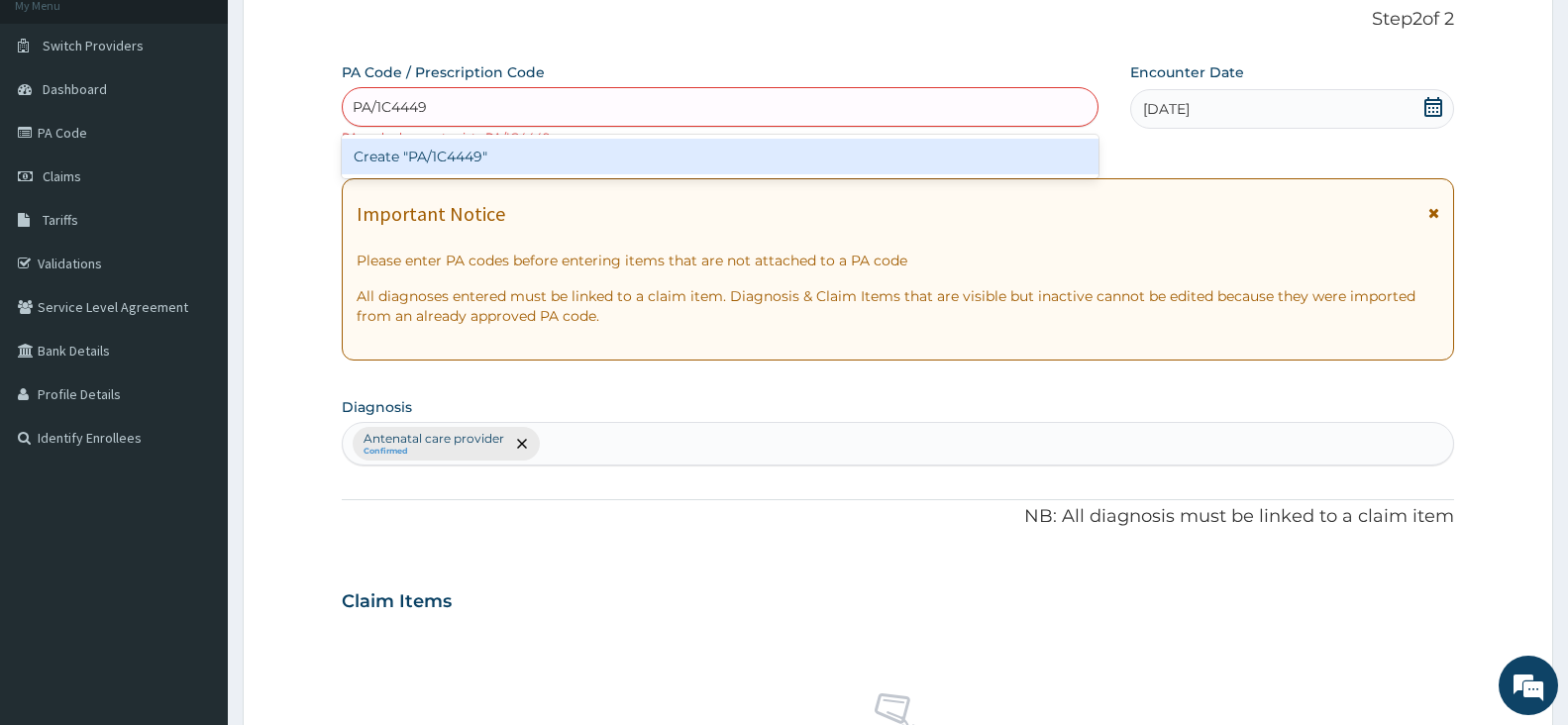
click at [414, 160] on div "Create "PA/1C4449"" at bounding box center [720, 157] width 757 height 36
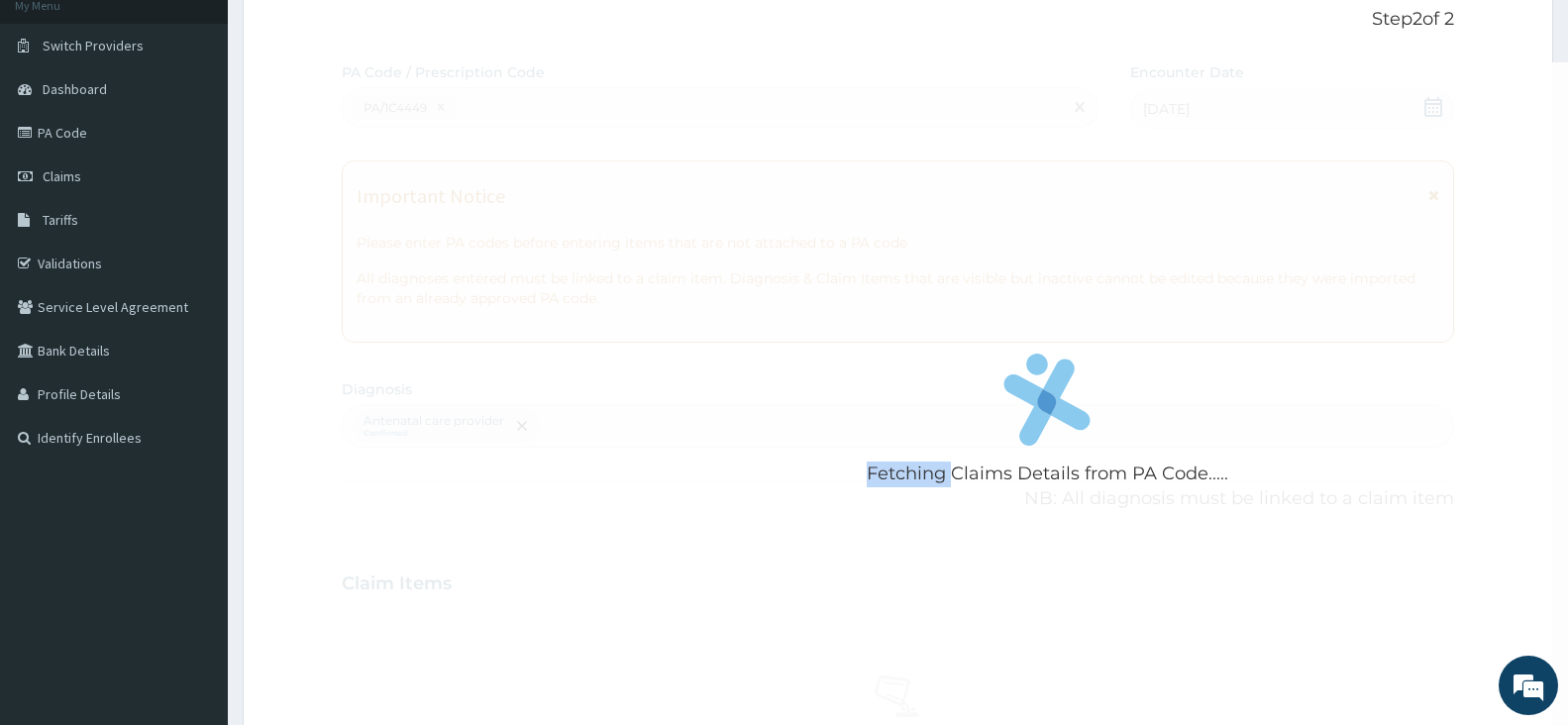
click at [414, 160] on div "Fetching Claims Details from PA Code....." at bounding box center [1047, 424] width 1411 height 725
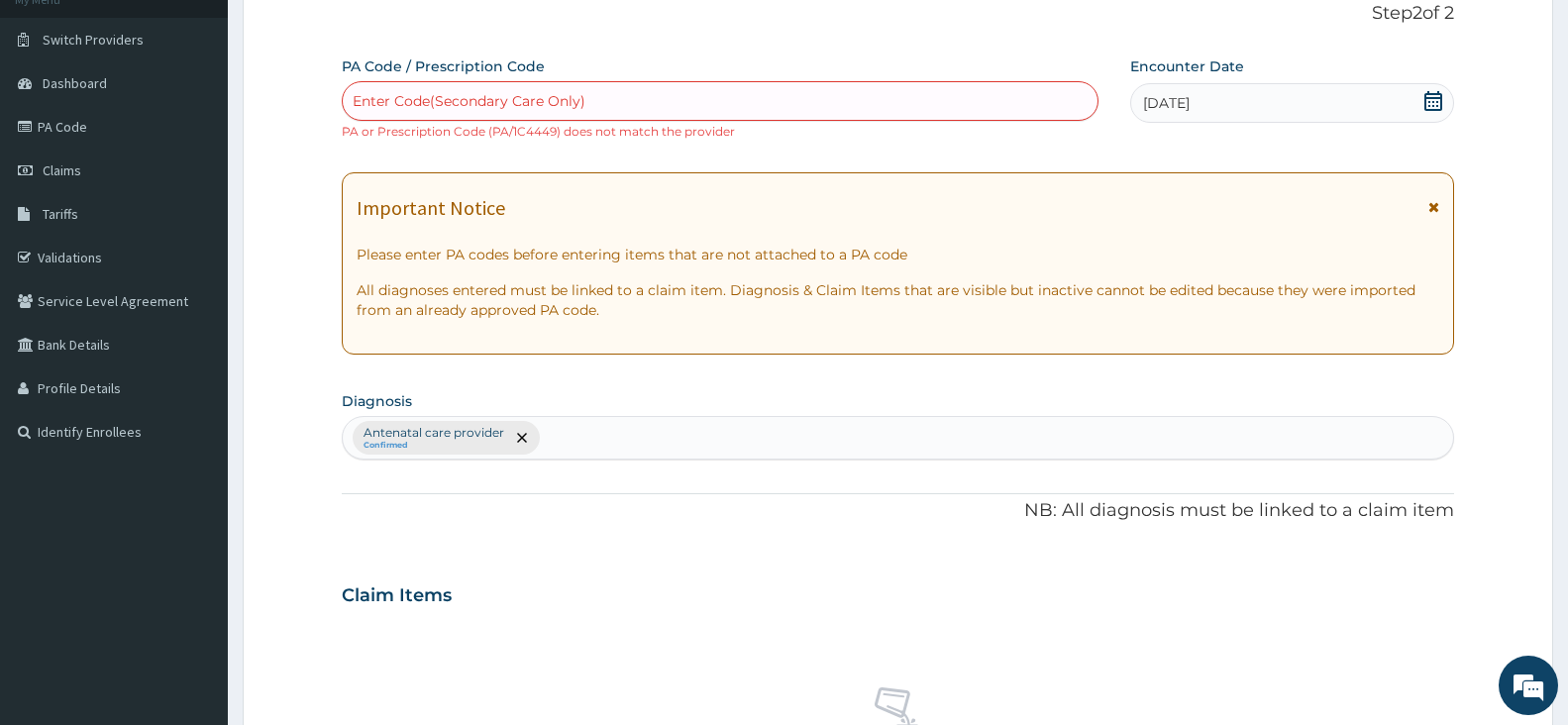
scroll to position [28, 0]
